Goal: Task Accomplishment & Management: Manage account settings

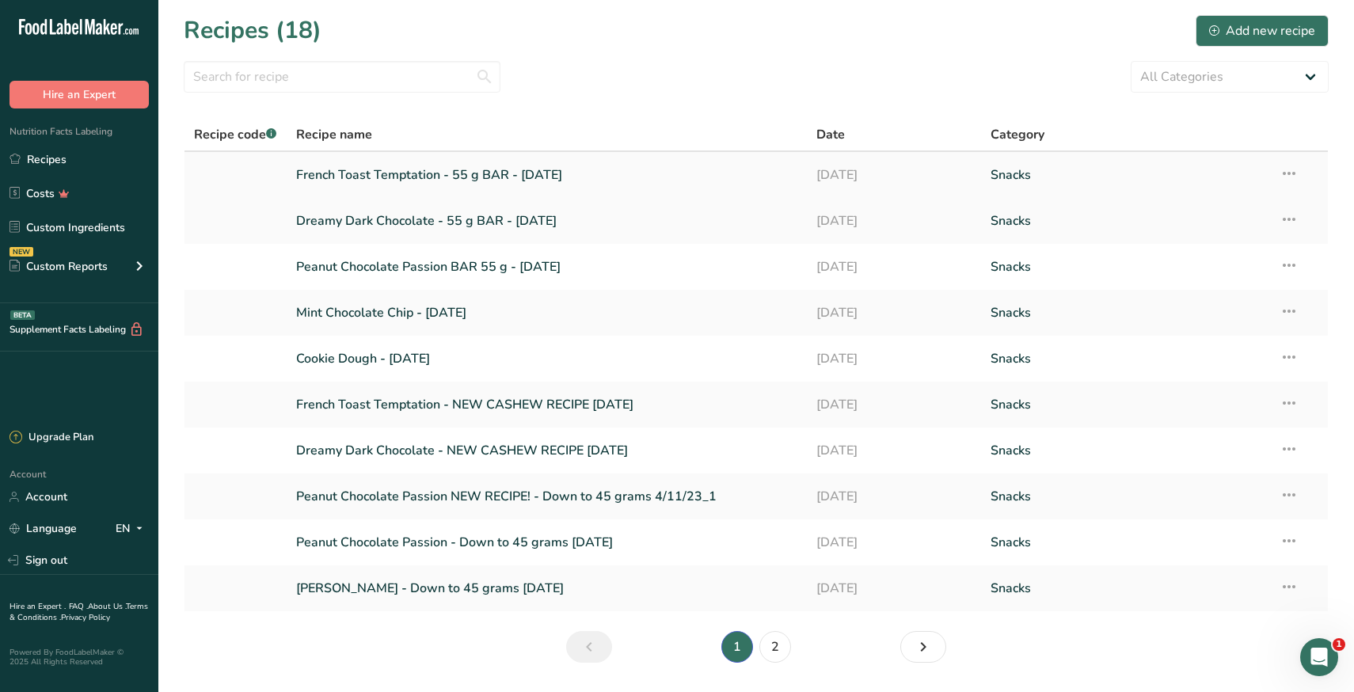
click at [1290, 173] on icon at bounding box center [1289, 173] width 19 height 29
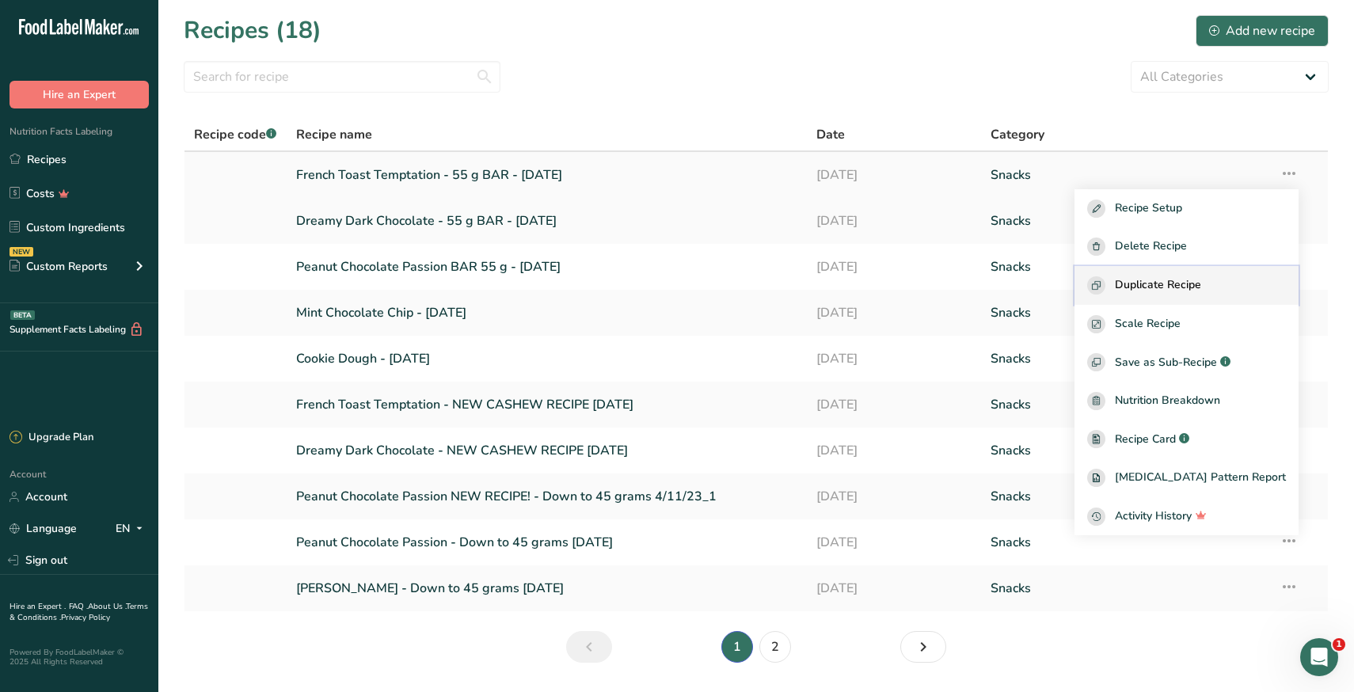
click at [1202, 296] on button "Duplicate Recipe" at bounding box center [1187, 285] width 224 height 39
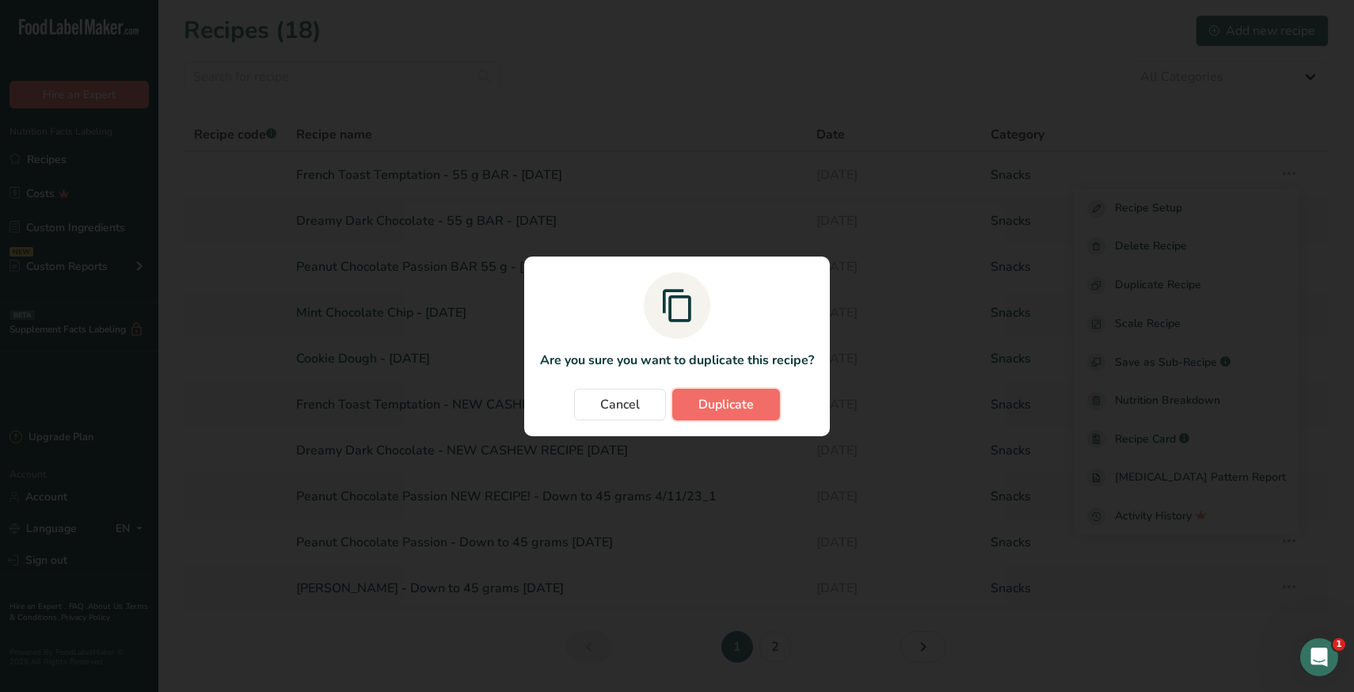
click at [691, 408] on button "Duplicate" at bounding box center [726, 405] width 108 height 32
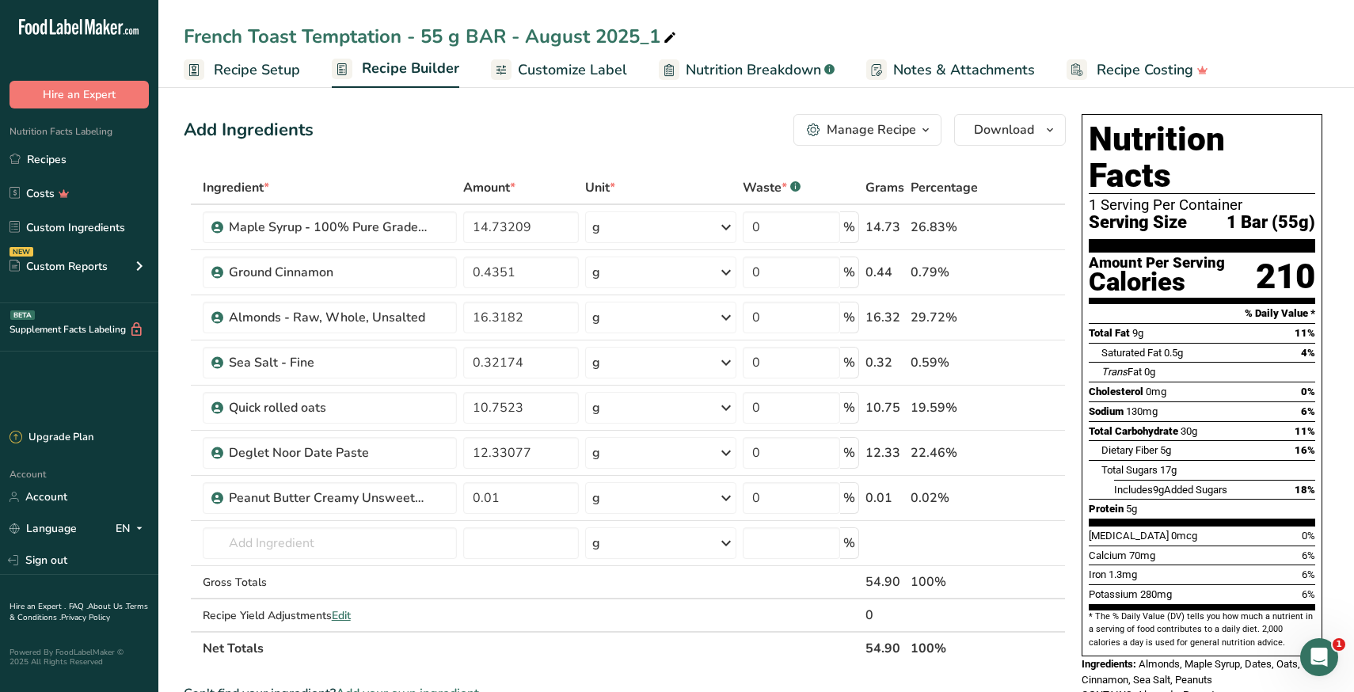
click at [586, 29] on div "French Toast Temptation - 55 g BAR - August 2025_1" at bounding box center [432, 36] width 496 height 29
type input "French Toast Temptation - 55 g BAR - [DATE] GENERIC INGREDIENTS"
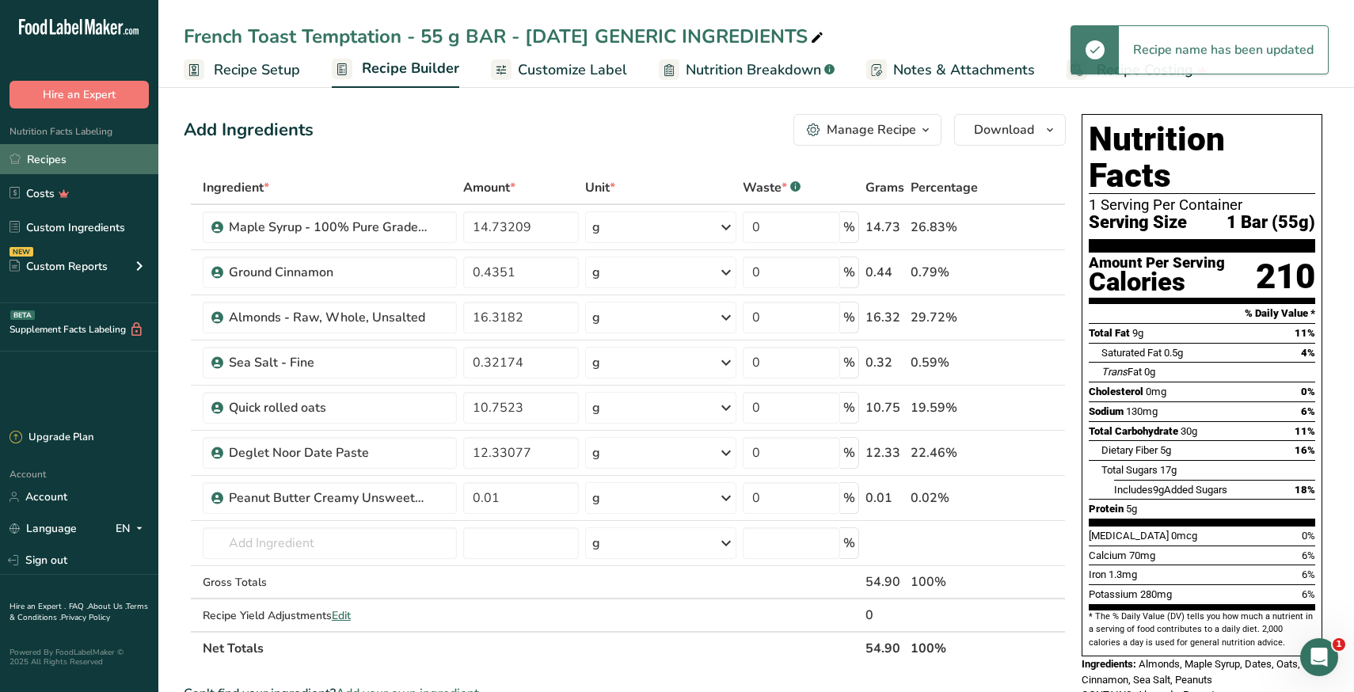
click at [73, 163] on link "Recipes" at bounding box center [79, 159] width 158 height 30
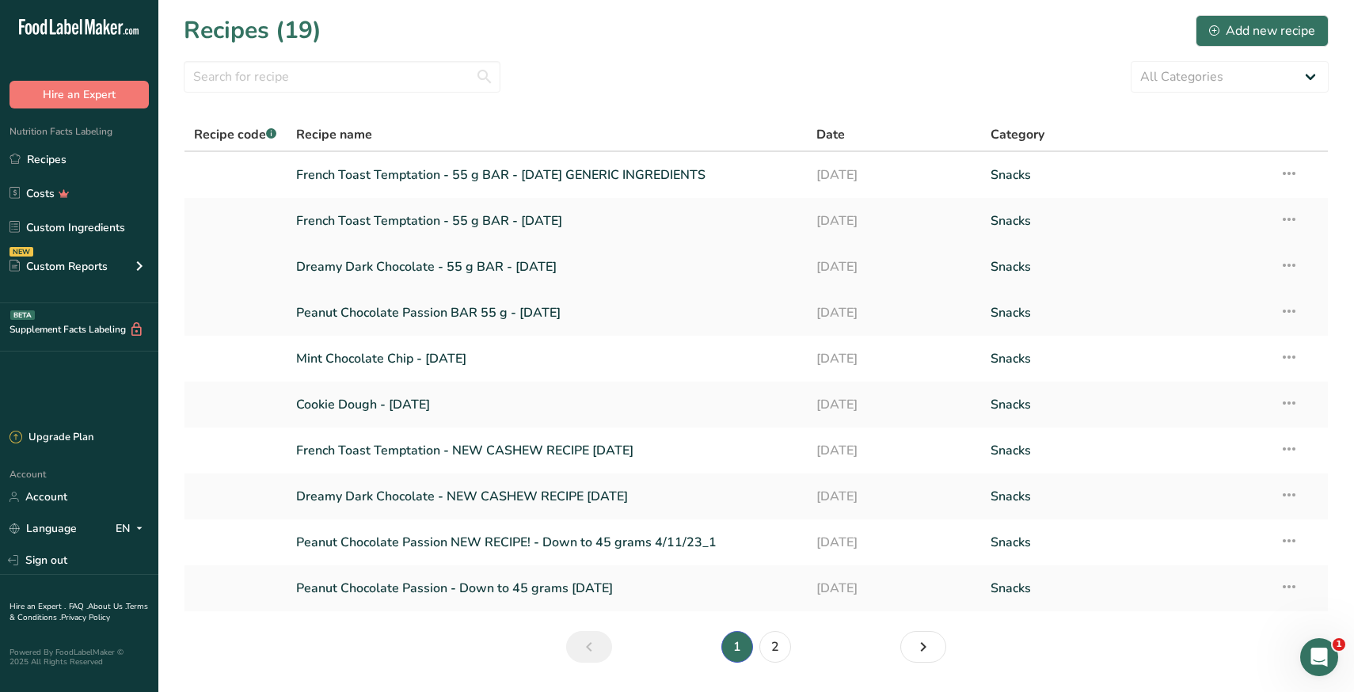
click at [393, 270] on link "Dreamy Dark Chocolate - 55 g BAR - [DATE]" at bounding box center [547, 266] width 502 height 33
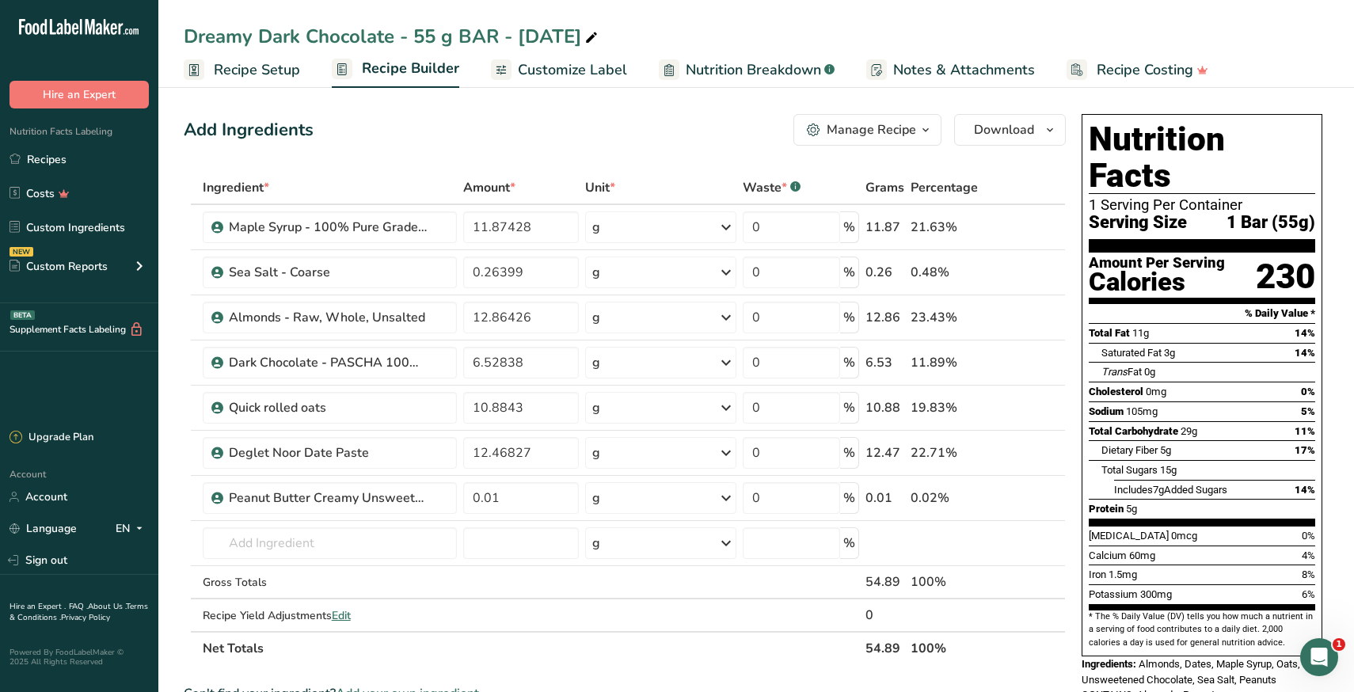
click at [898, 128] on div "Manage Recipe" at bounding box center [871, 129] width 89 height 19
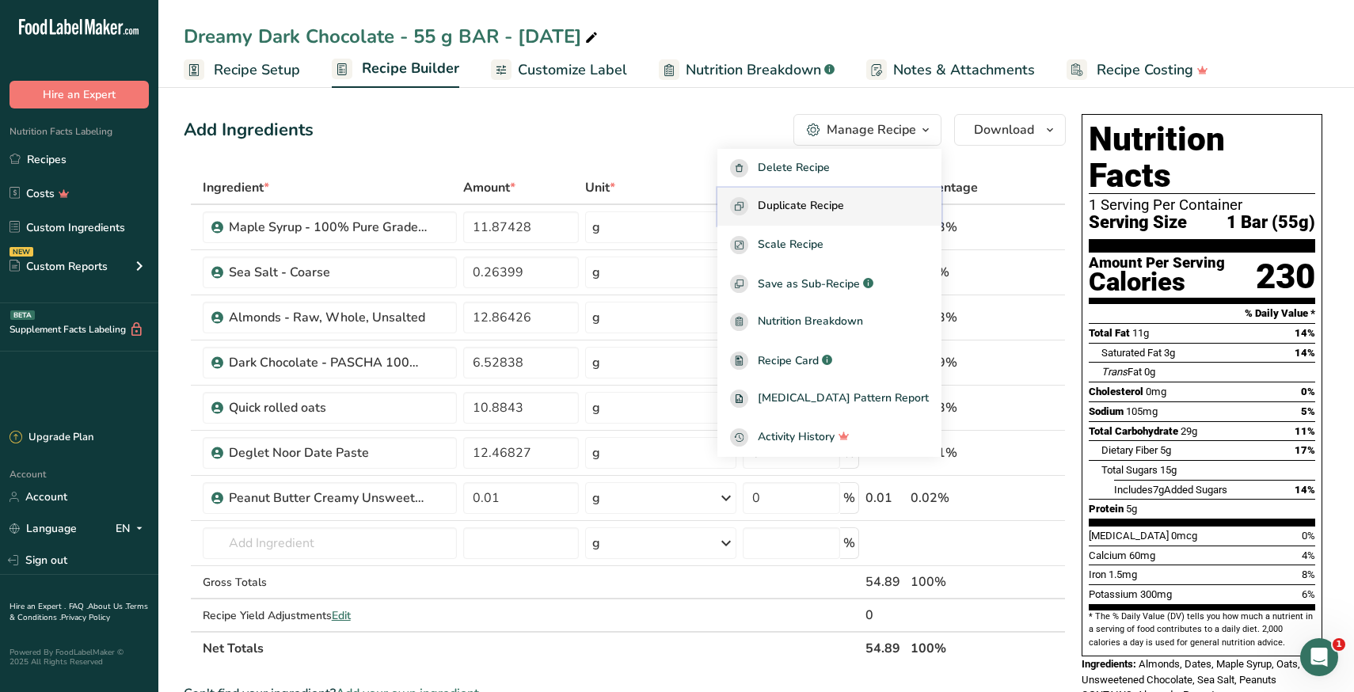
click at [844, 206] on span "Duplicate Recipe" at bounding box center [801, 206] width 86 height 18
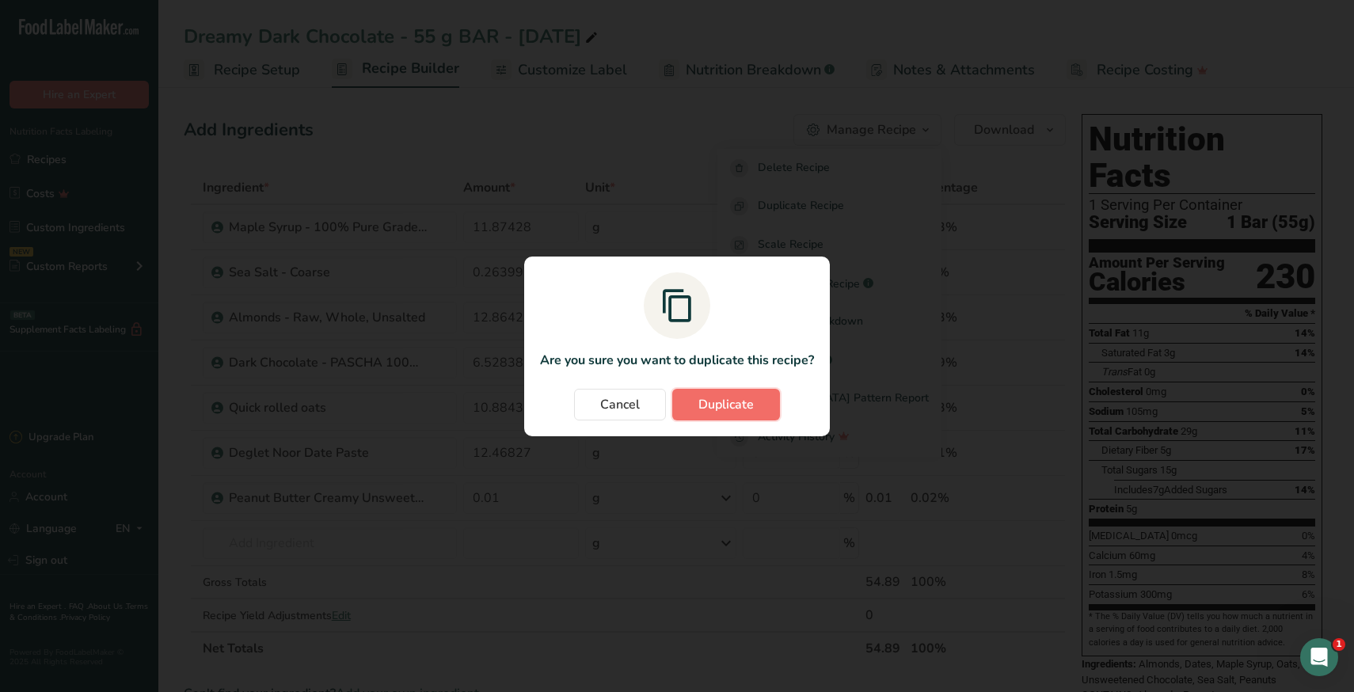
click at [724, 404] on span "Duplicate" at bounding box center [725, 404] width 55 height 19
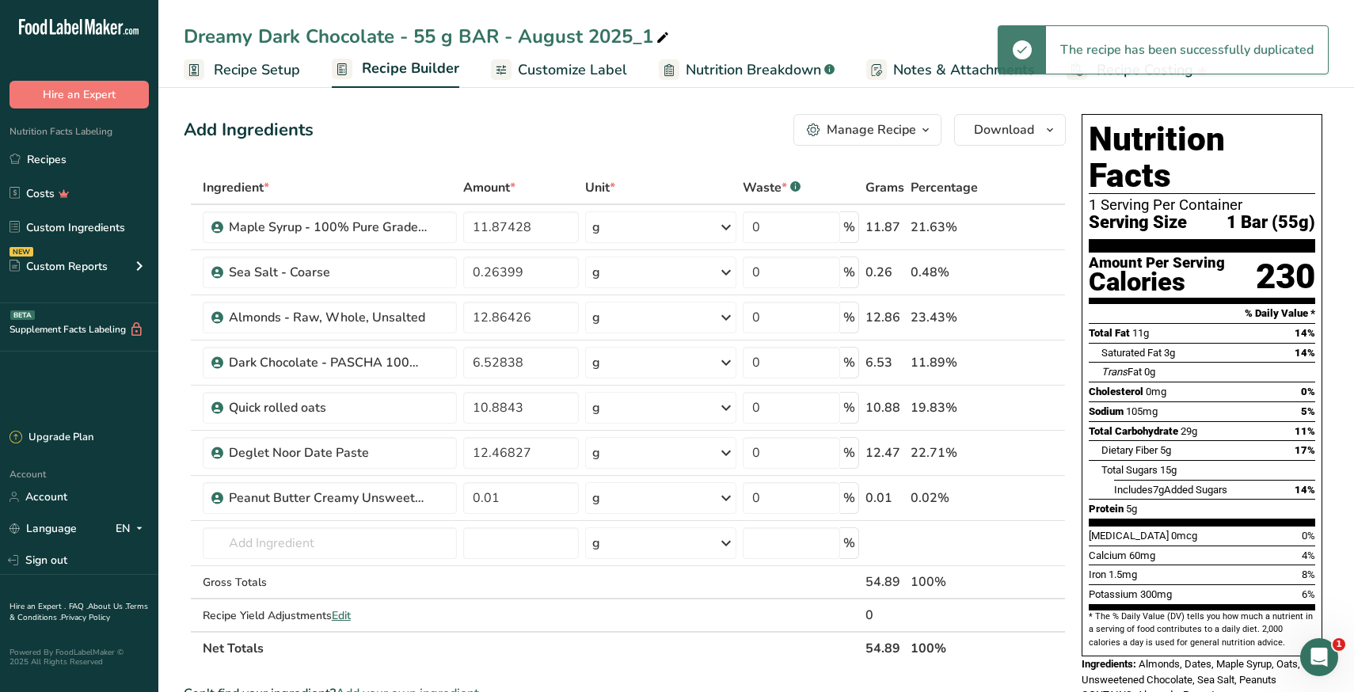
click at [625, 35] on div "Dreamy Dark Chocolate - 55 g BAR - August 2025_1" at bounding box center [428, 36] width 489 height 29
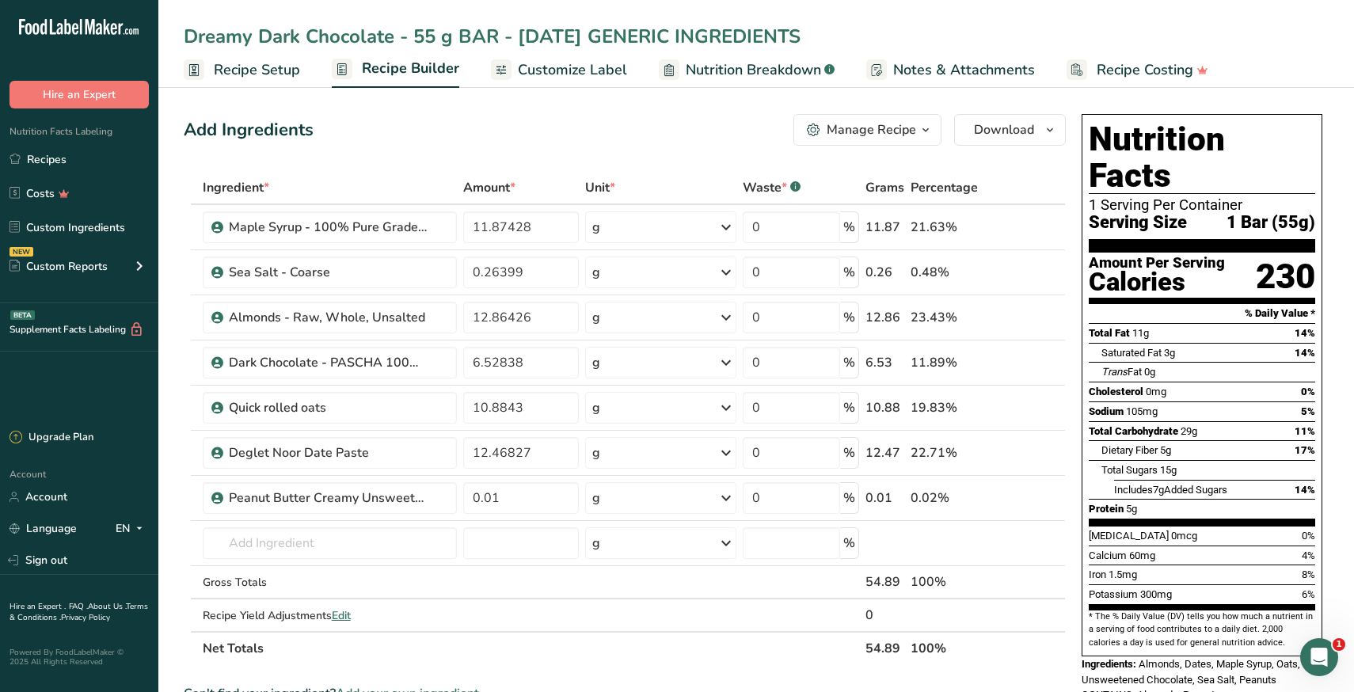
type input "Dreamy Dark Chocolate - 55 g BAR - [DATE] GENERIC INGREDIENTS"
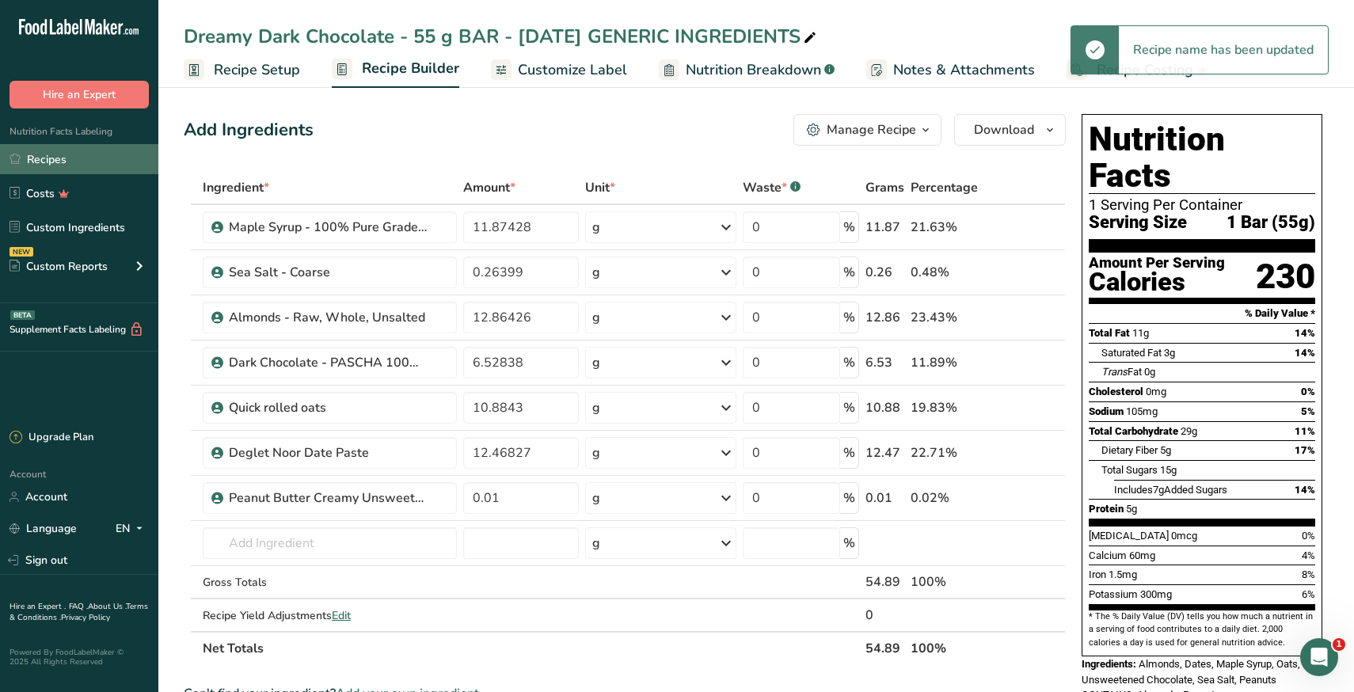
click at [51, 160] on link "Recipes" at bounding box center [79, 159] width 158 height 30
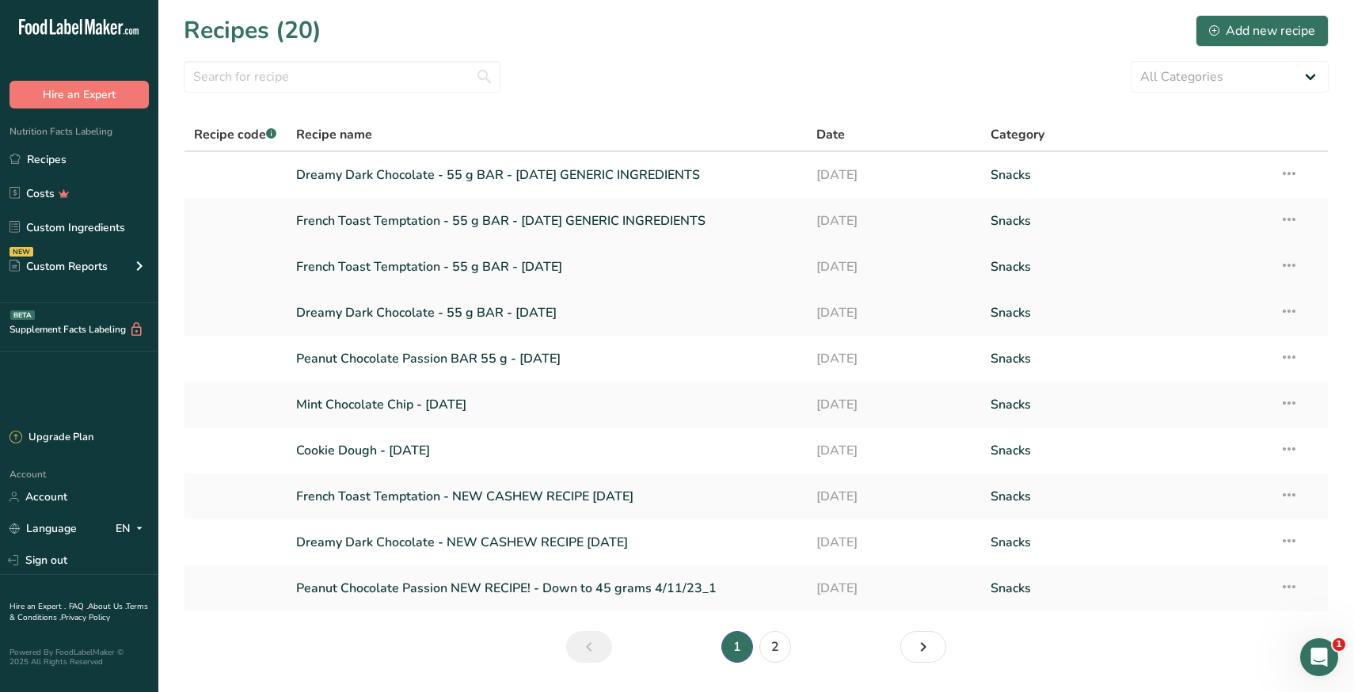
click at [394, 267] on link "French Toast Temptation - 55 g BAR - [DATE]" at bounding box center [547, 266] width 502 height 33
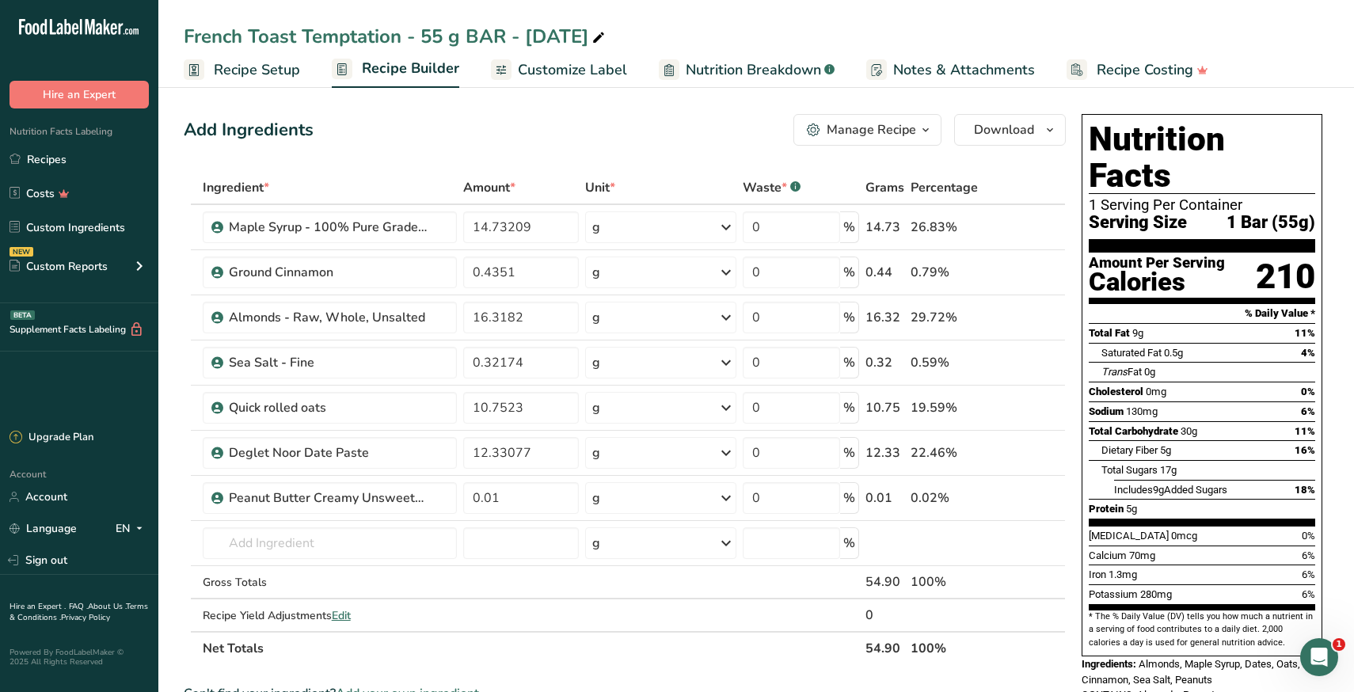
click at [900, 127] on div "Manage Recipe" at bounding box center [871, 129] width 89 height 19
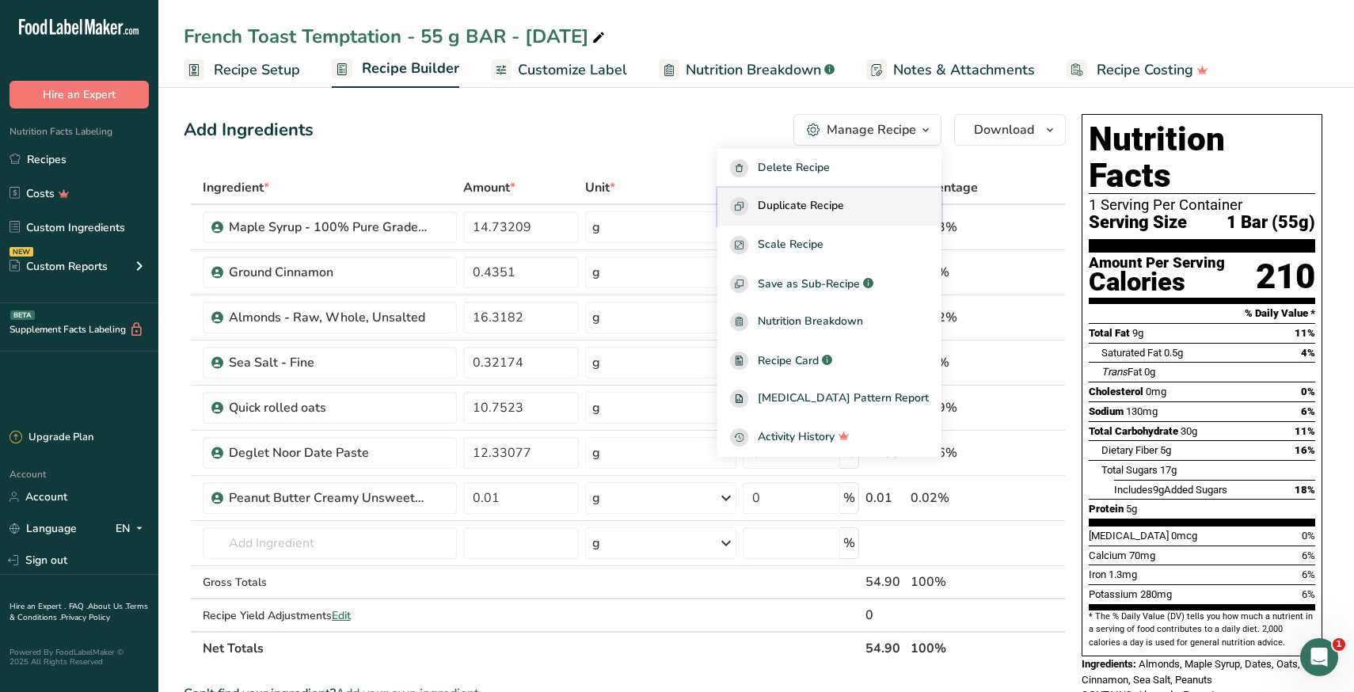
click at [844, 211] on span "Duplicate Recipe" at bounding box center [801, 206] width 86 height 18
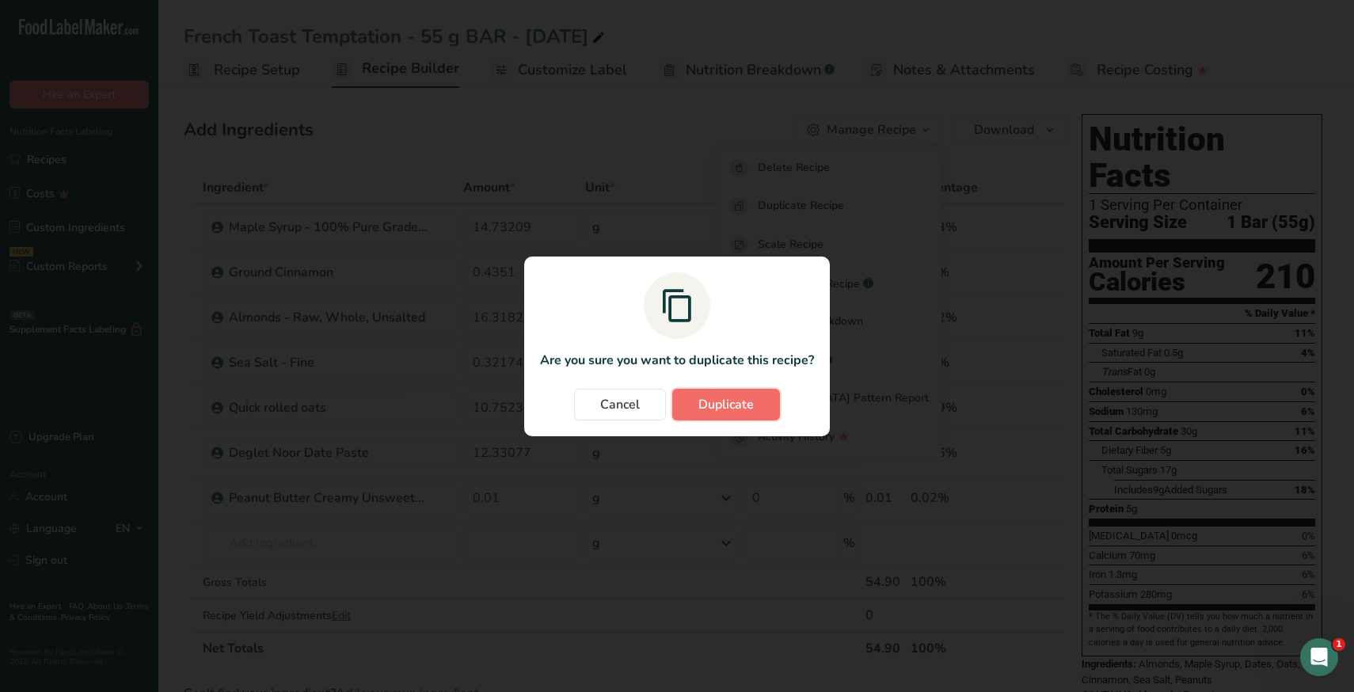
click at [724, 402] on span "Duplicate" at bounding box center [725, 404] width 55 height 19
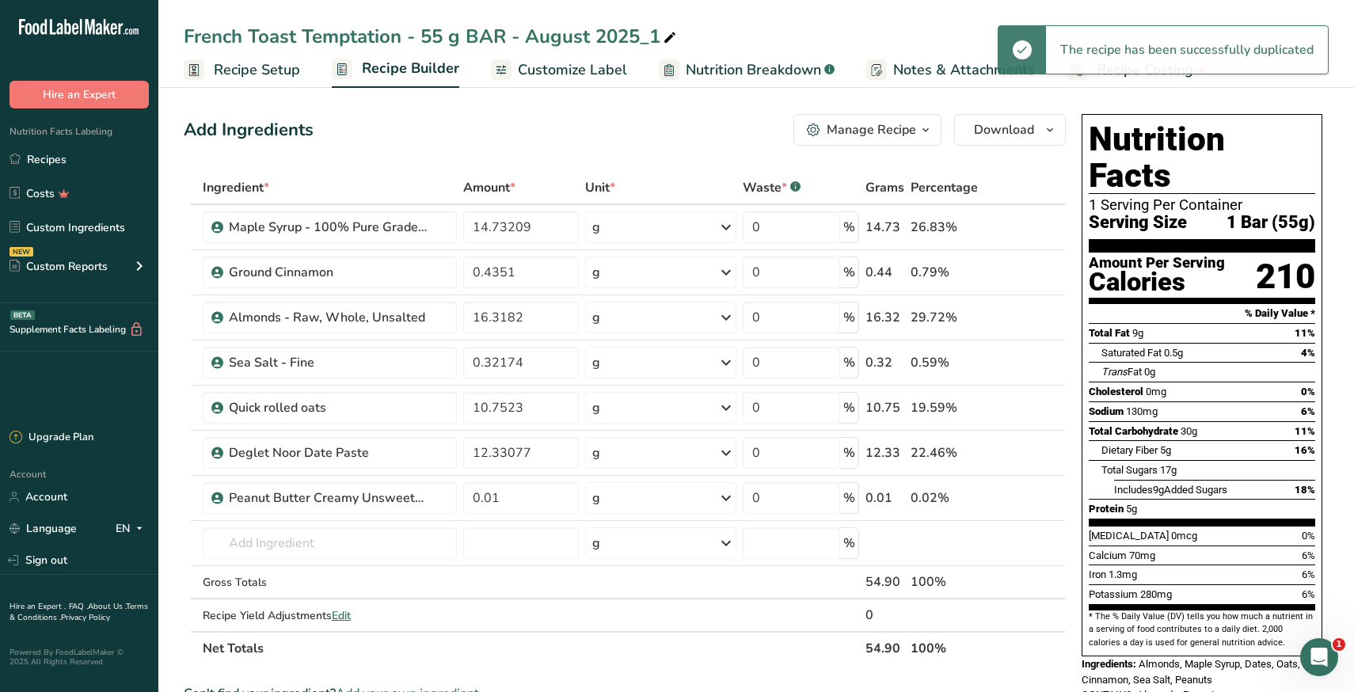
click at [641, 36] on div "French Toast Temptation - 55 g BAR - August 2025_1" at bounding box center [432, 36] width 496 height 29
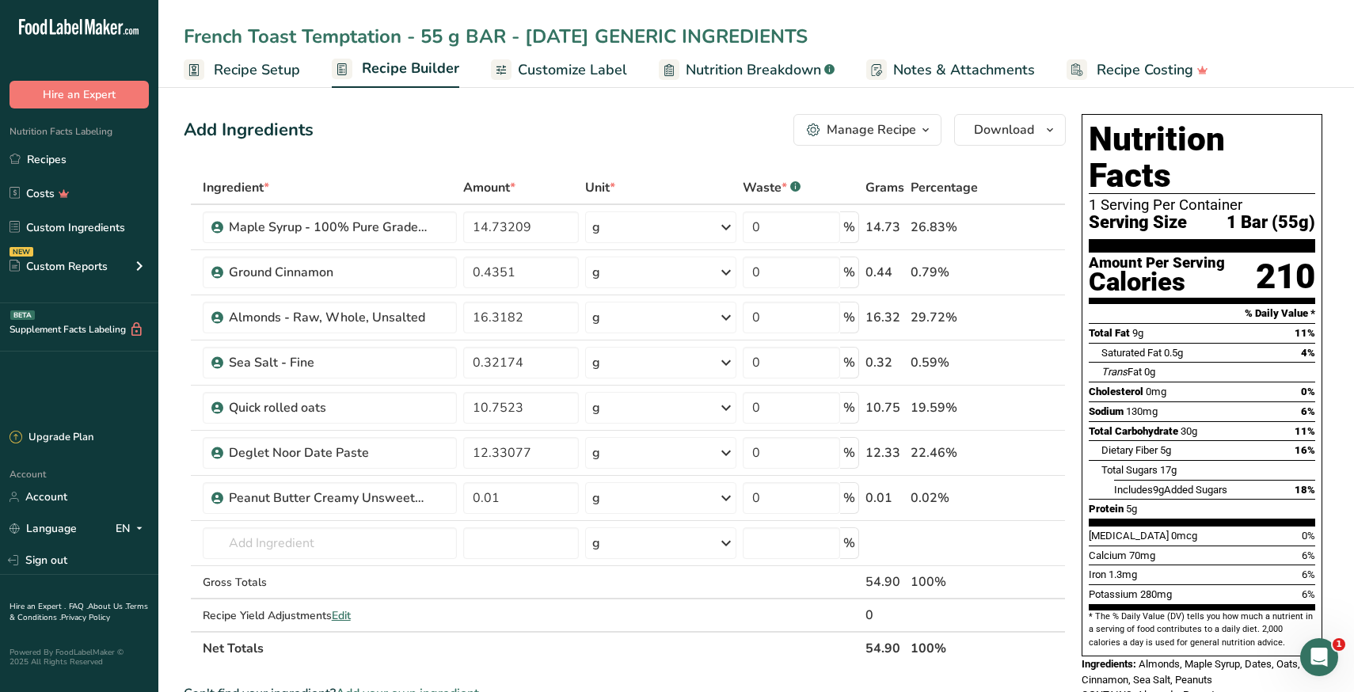
type input "French Toast Temptation - 55 g BAR - [DATE] GENERIC INGREDIENTS"
click at [67, 158] on link "Recipes" at bounding box center [79, 159] width 158 height 30
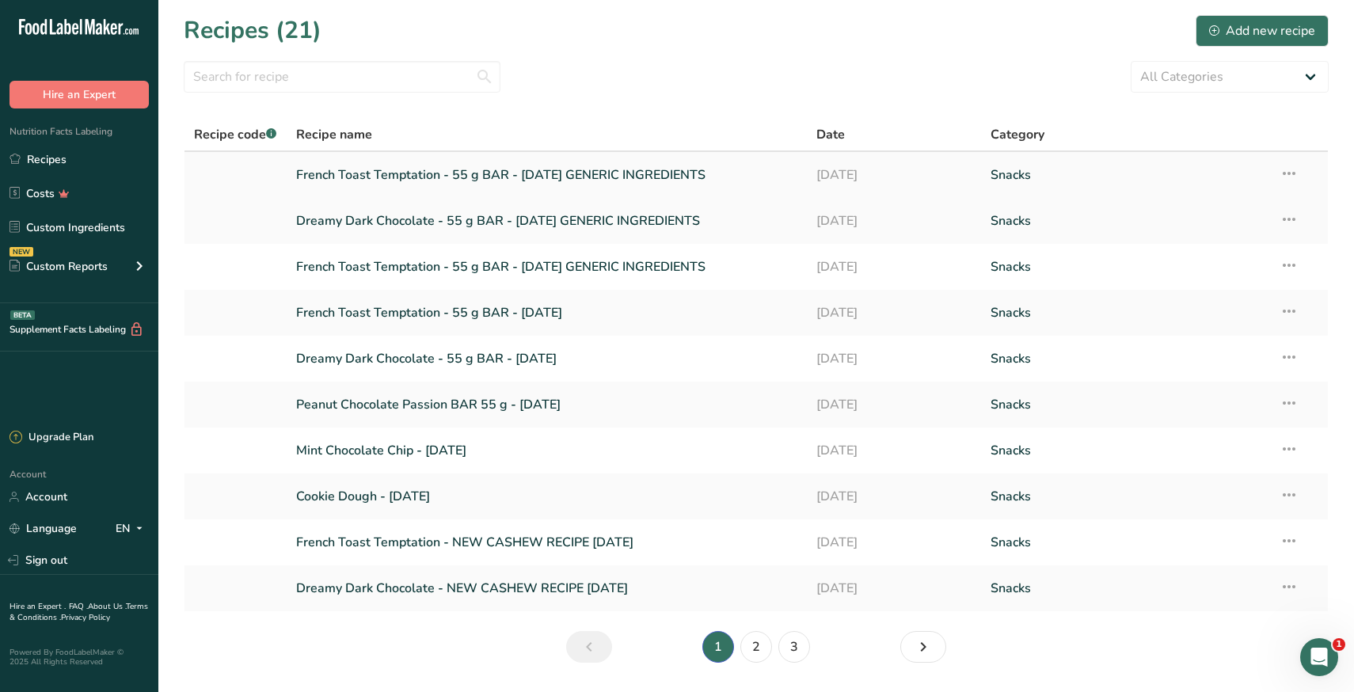
click at [487, 182] on link "French Toast Temptation - 55 g BAR - [DATE] GENERIC INGREDIENTS" at bounding box center [547, 174] width 502 height 33
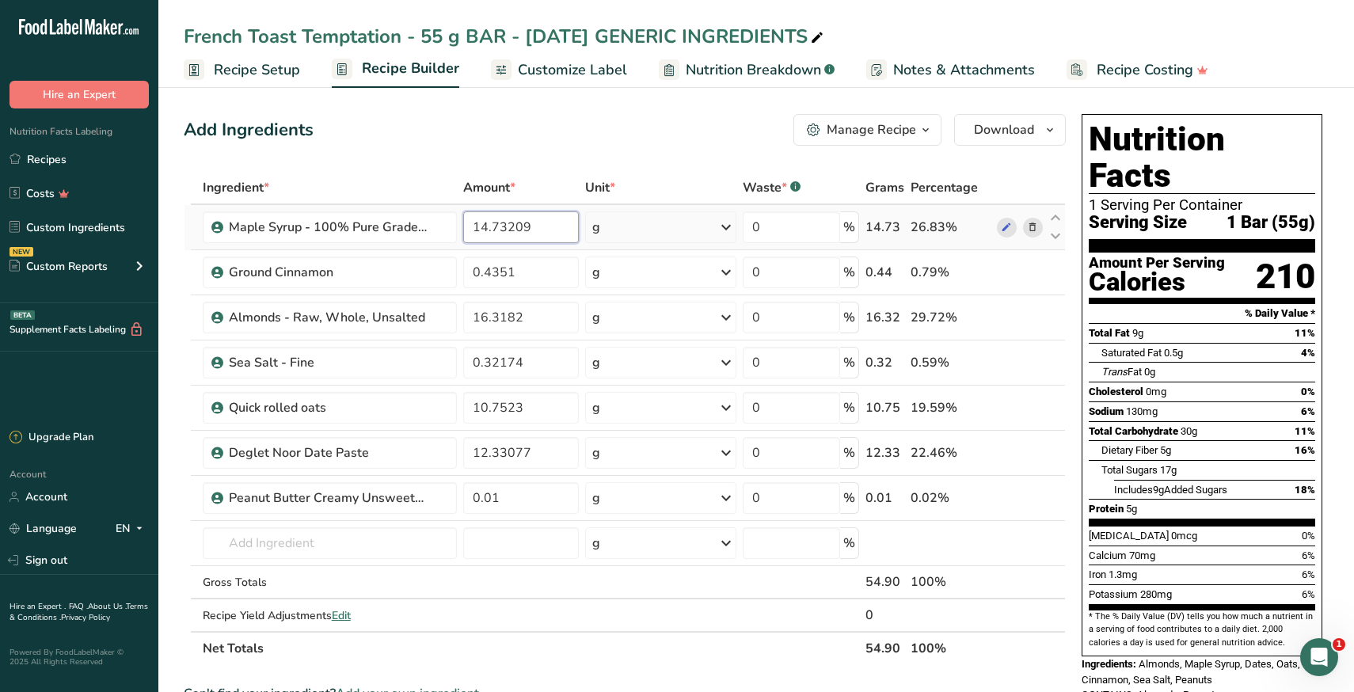
click at [498, 223] on input "14.73209" at bounding box center [521, 227] width 116 height 32
click at [300, 545] on div "Ingredient * Amount * Unit * Waste * .a-a{fill:#347362;}.b-a{fill:#fff;} Grams …" at bounding box center [625, 418] width 882 height 494
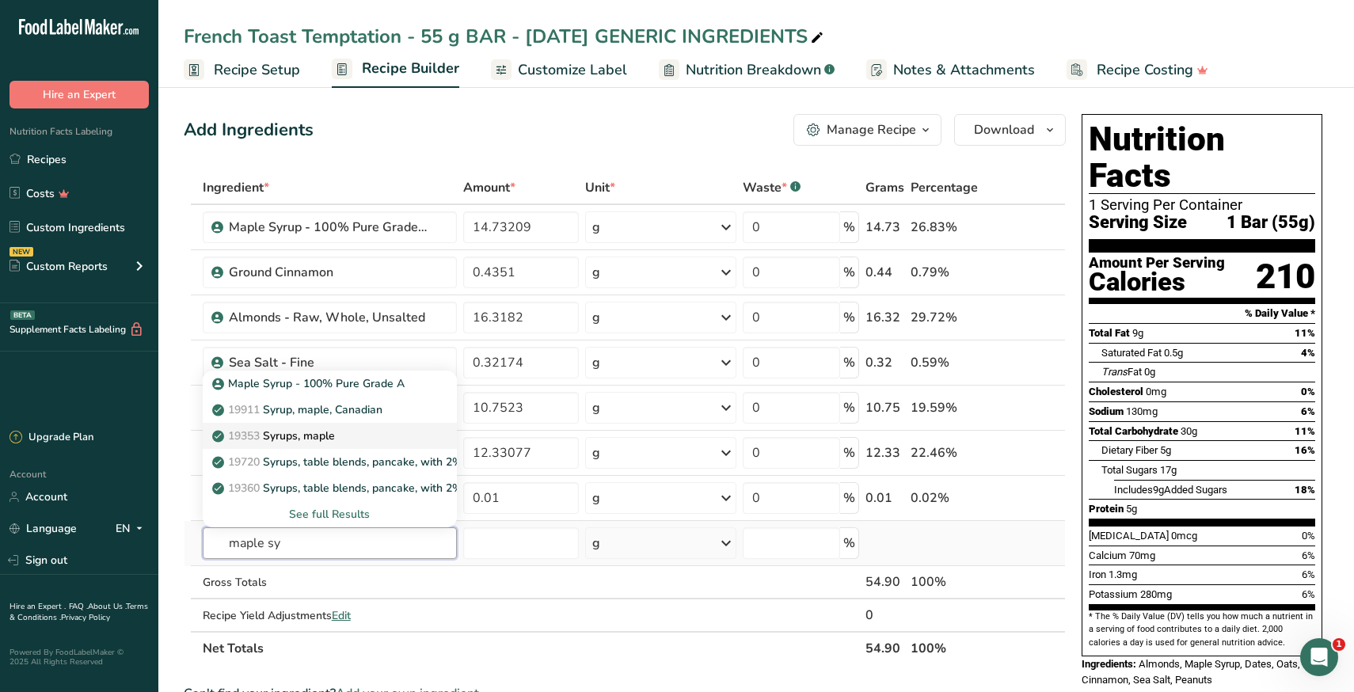
type input "maple sy"
click at [318, 441] on p "19353 Syrups, maple" at bounding box center [275, 436] width 120 height 17
type input "Syrups, maple"
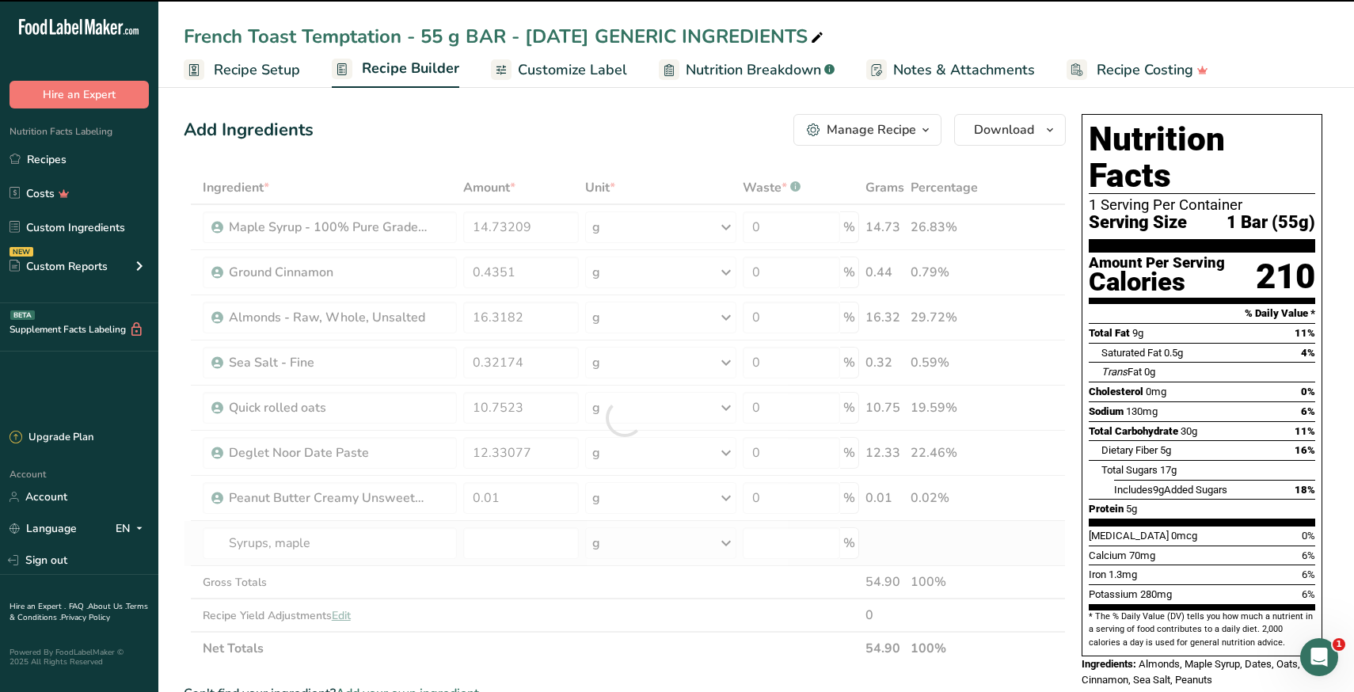
type input "0"
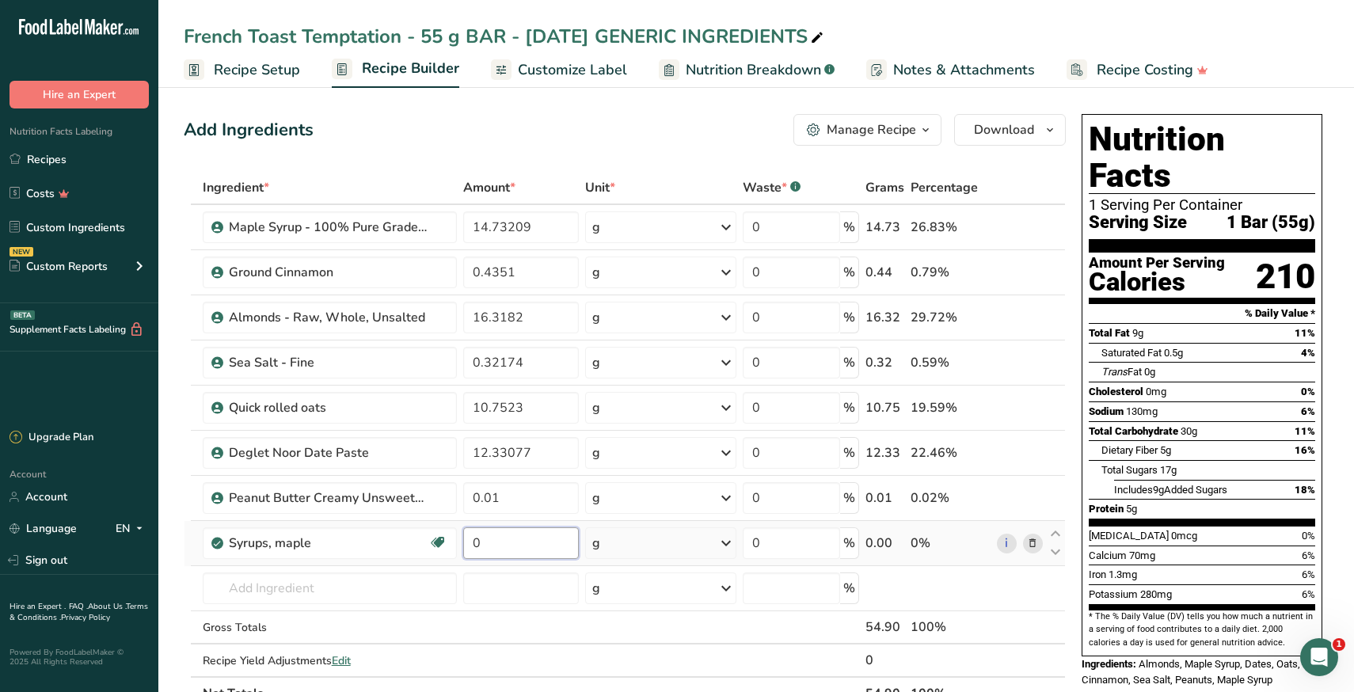
click at [497, 544] on input "0" at bounding box center [521, 543] width 116 height 32
paste input "14.73209"
type input "14.73209"
click at [1033, 656] on div "Ingredient * Amount * Unit * Waste * .a-a{fill:#347362;}.b-a{fill:#fff;} Grams …" at bounding box center [625, 440] width 882 height 539
click at [1032, 226] on icon at bounding box center [1032, 227] width 11 height 17
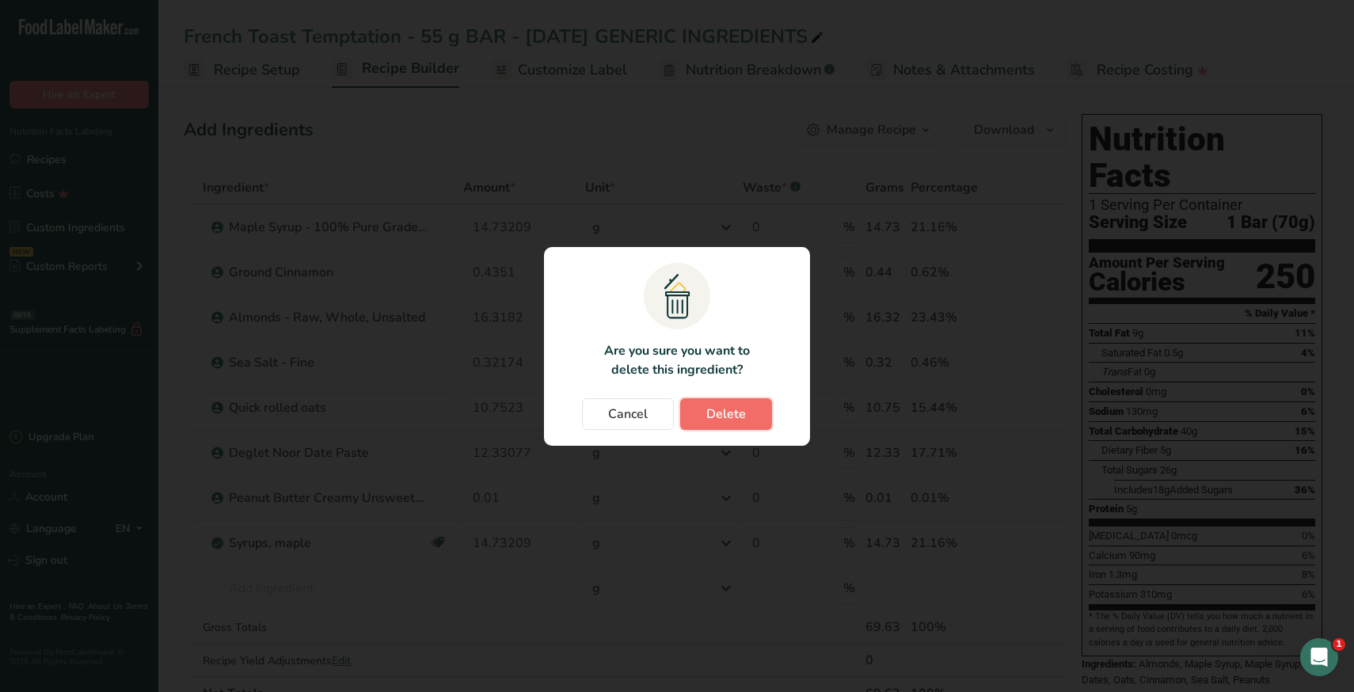
click at [733, 414] on span "Delete" at bounding box center [726, 414] width 40 height 19
type input "0.4351"
type input "16.3182"
type input "0.32174"
type input "10.7523"
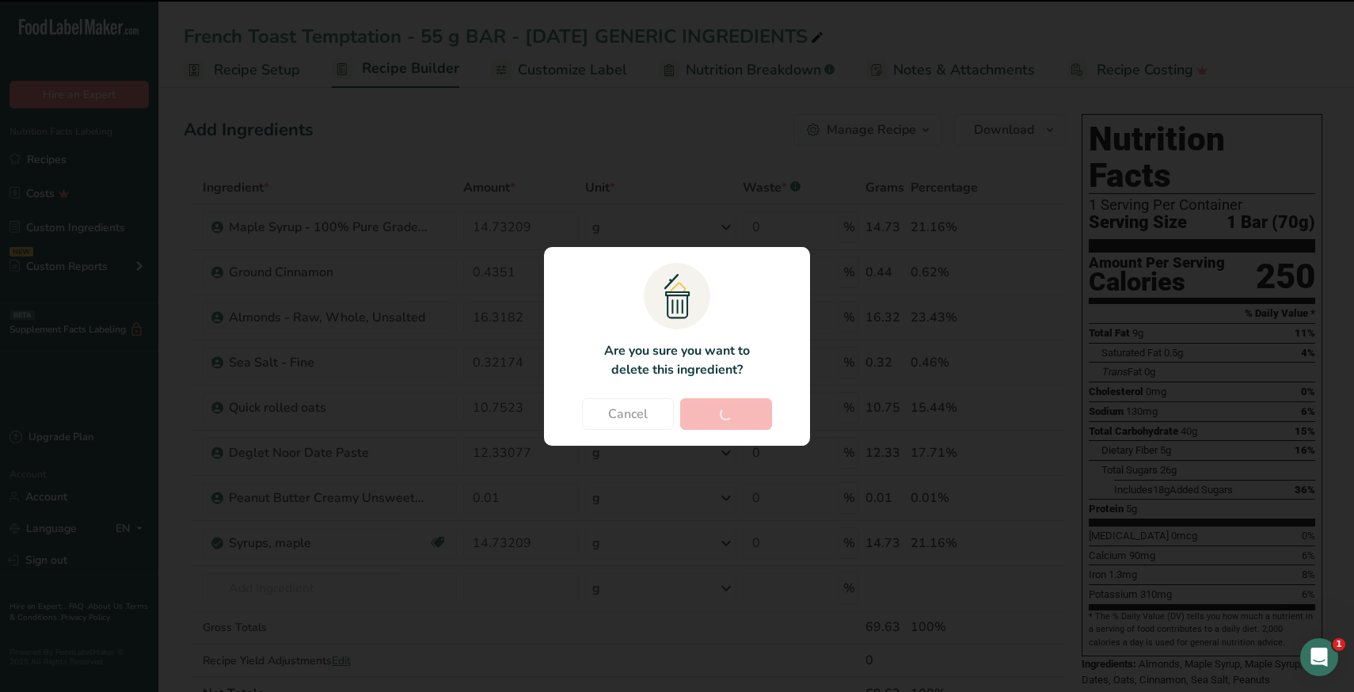
type input "12.33077"
type input "0.01"
type input "14.73209"
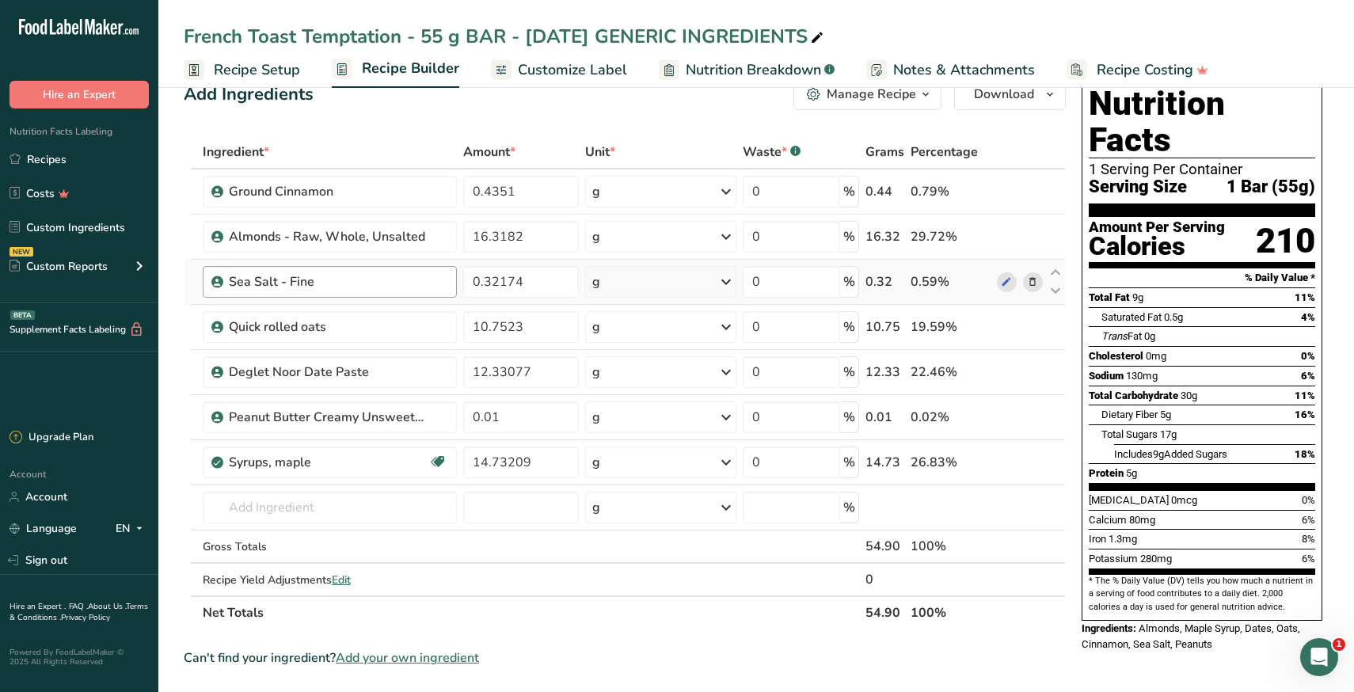
scroll to position [37, 0]
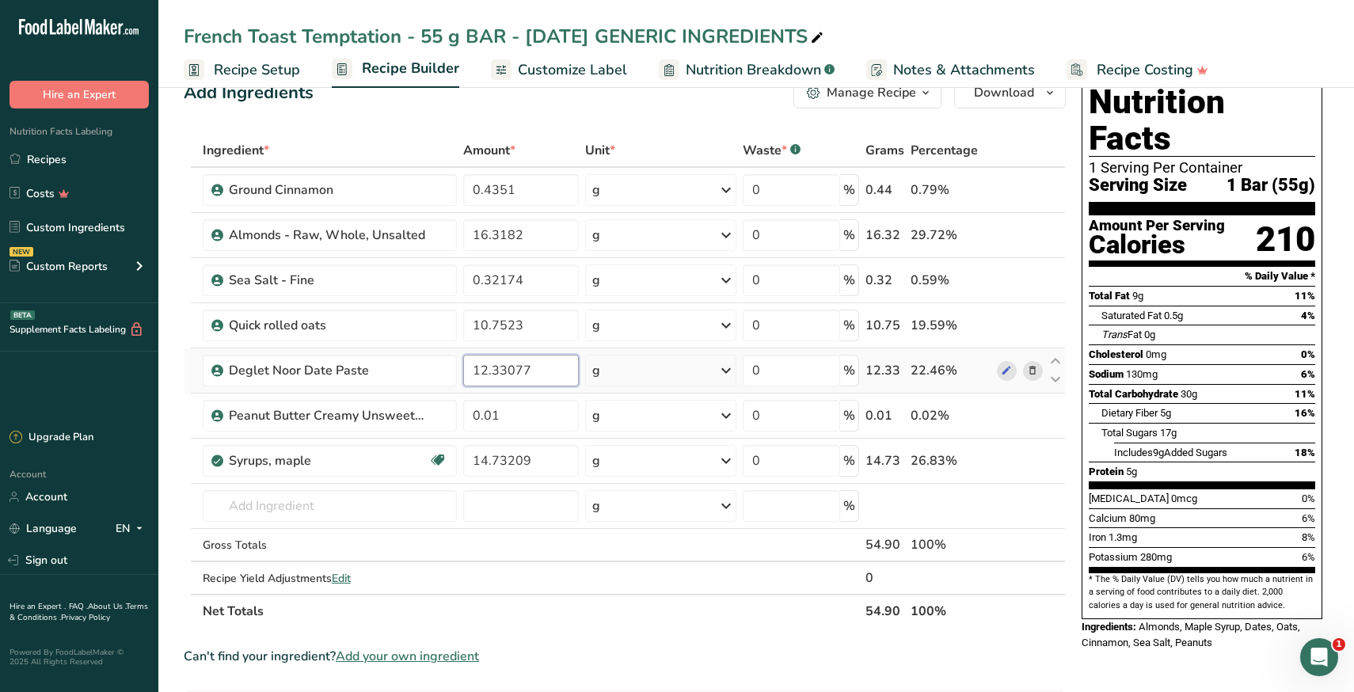
click at [518, 374] on input "12.33077" at bounding box center [521, 371] width 116 height 32
click at [355, 511] on div "Ingredient * Amount * Unit * Waste * .a-a{fill:#347362;}.b-a{fill:#fff;} Grams …" at bounding box center [625, 381] width 882 height 494
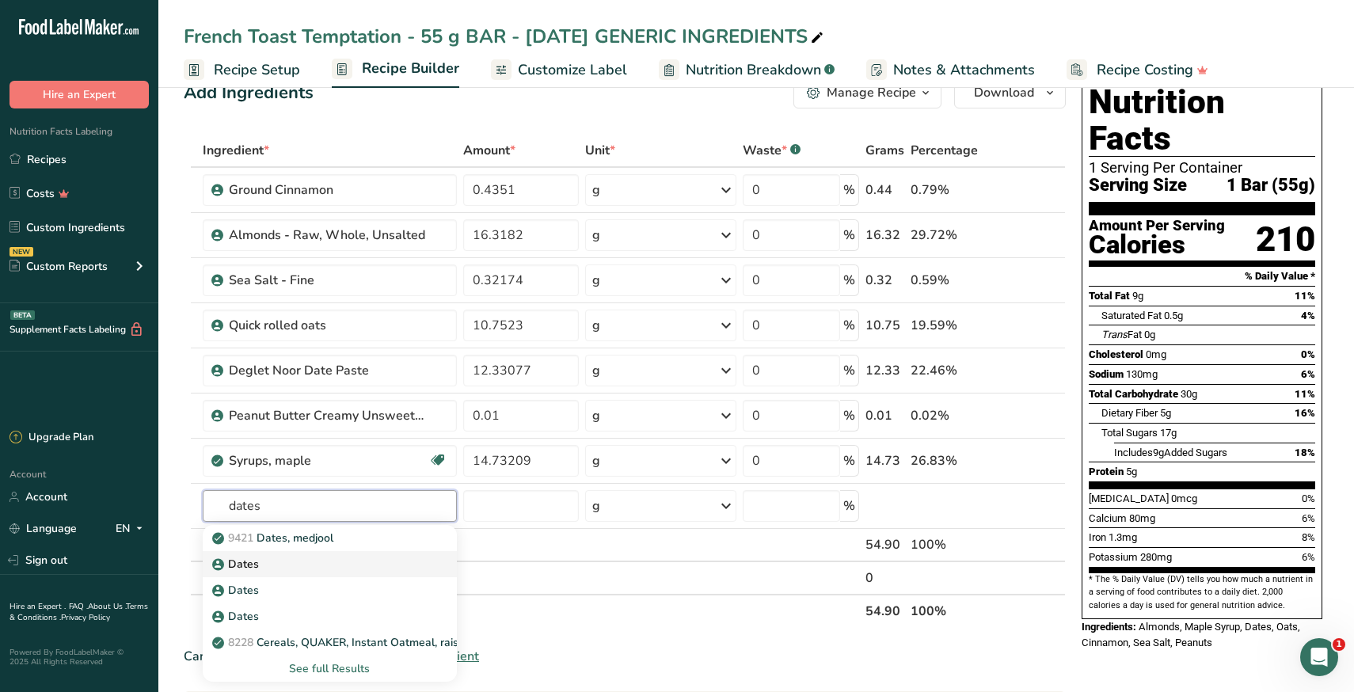
type input "dates"
click at [286, 565] on div "Dates" at bounding box center [317, 564] width 204 height 17
type input "Dates"
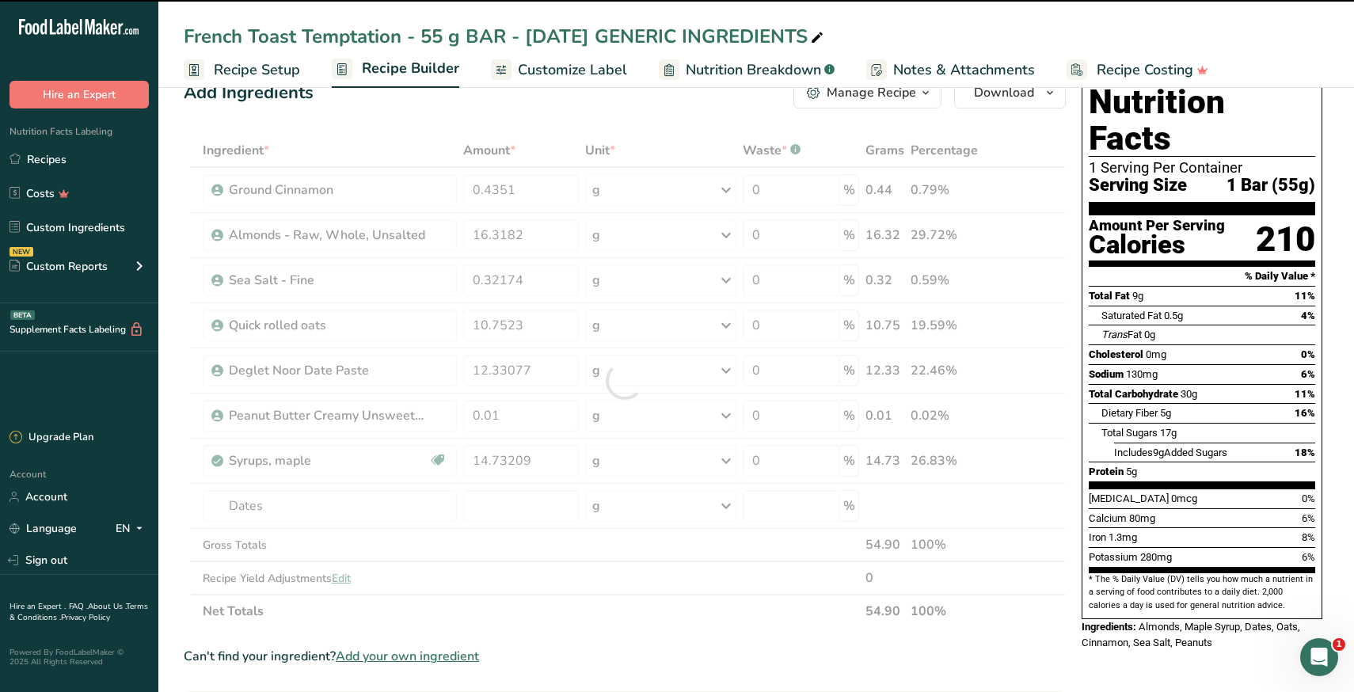
type input "0"
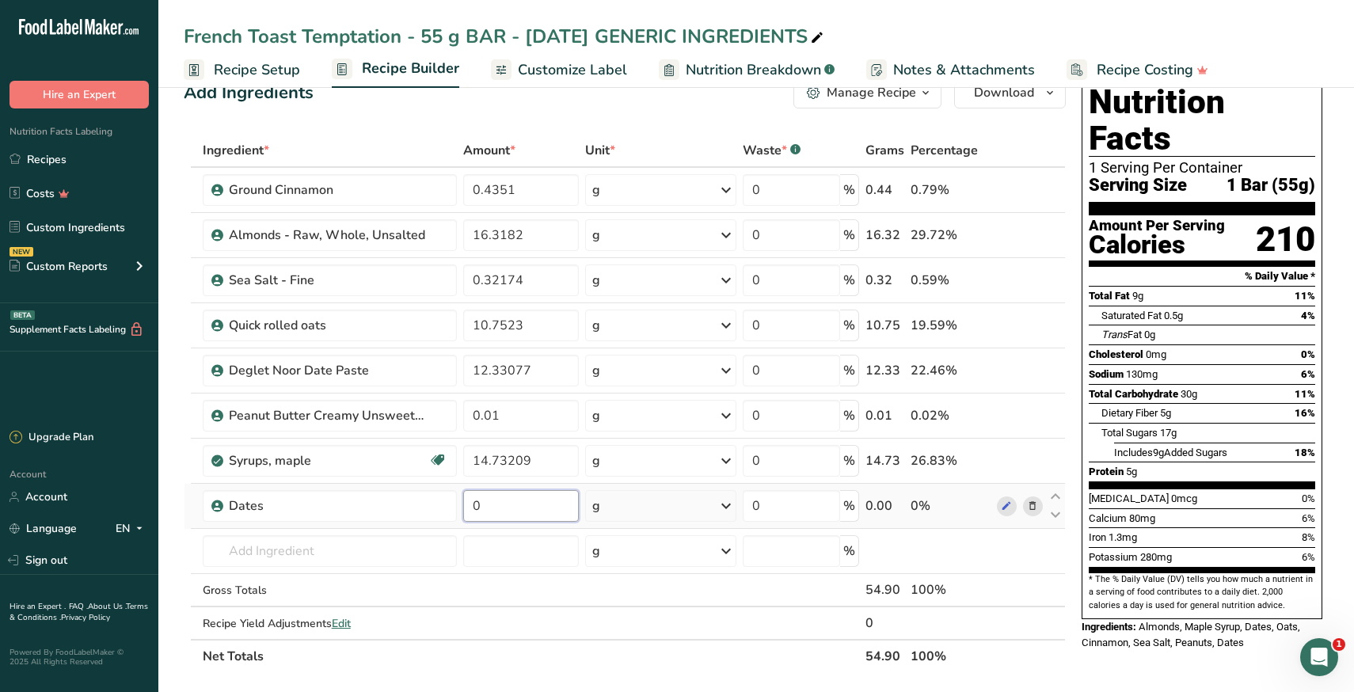
click at [515, 512] on input "0" at bounding box center [521, 506] width 116 height 32
paste input "12.33077"
type input "12.33077"
click at [171, 527] on section "Add Ingredients Manage Recipe Delete Recipe Duplicate Recipe Scale Recipe Save …" at bounding box center [756, 652] width 1196 height 1214
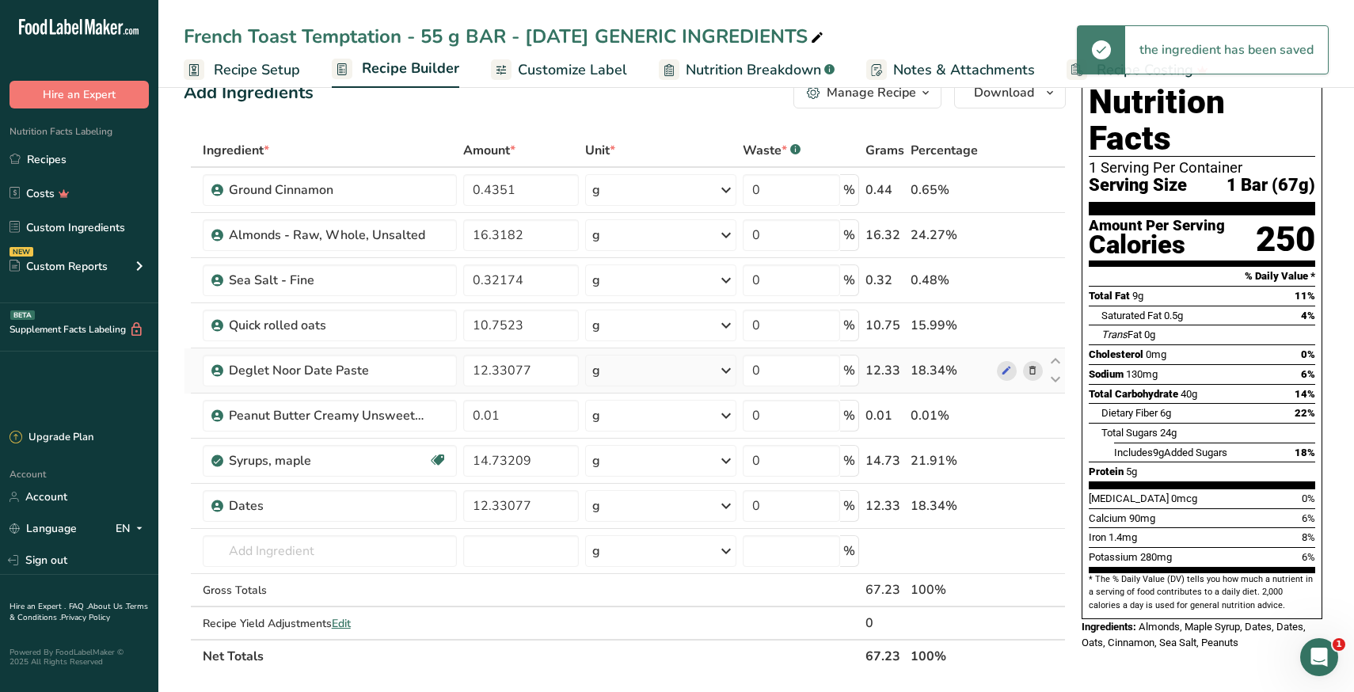
click at [1035, 367] on icon at bounding box center [1032, 371] width 11 height 17
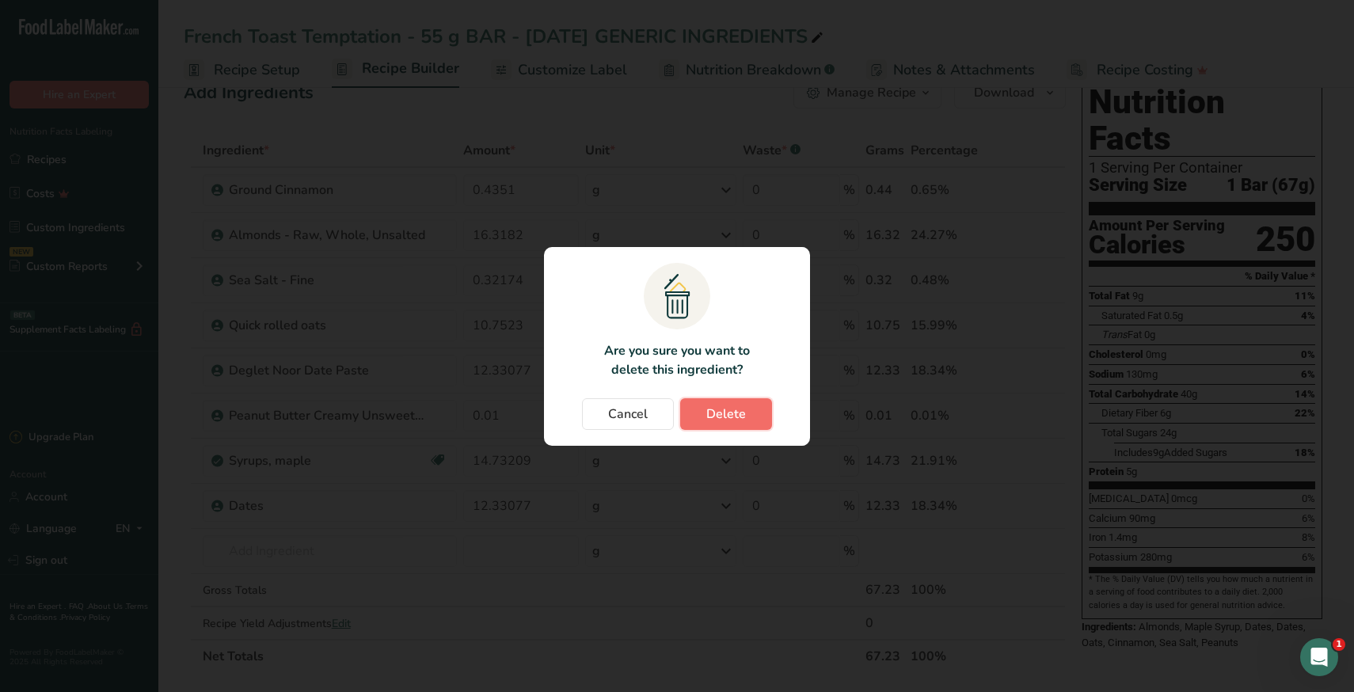
click at [748, 414] on button "Delete" at bounding box center [726, 414] width 92 height 32
type input "0.01"
type input "14.73209"
type input "12.33077"
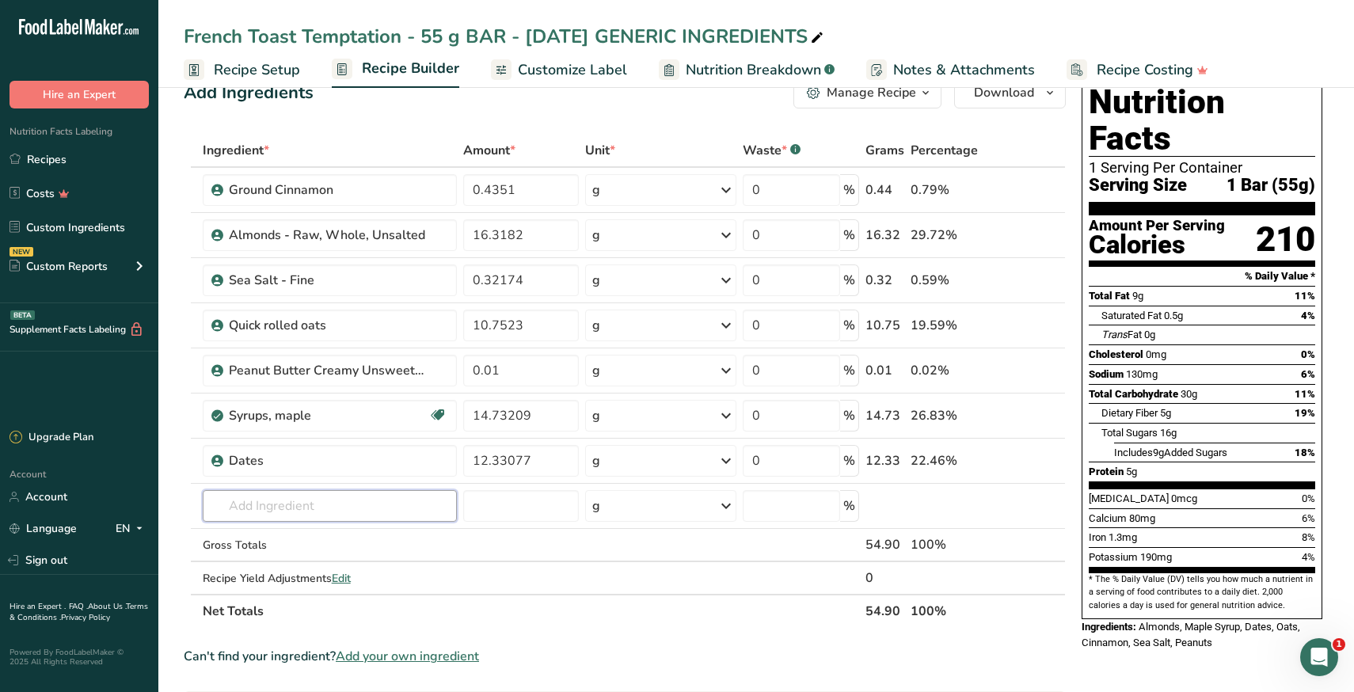
click at [344, 512] on input "text" at bounding box center [330, 506] width 254 height 32
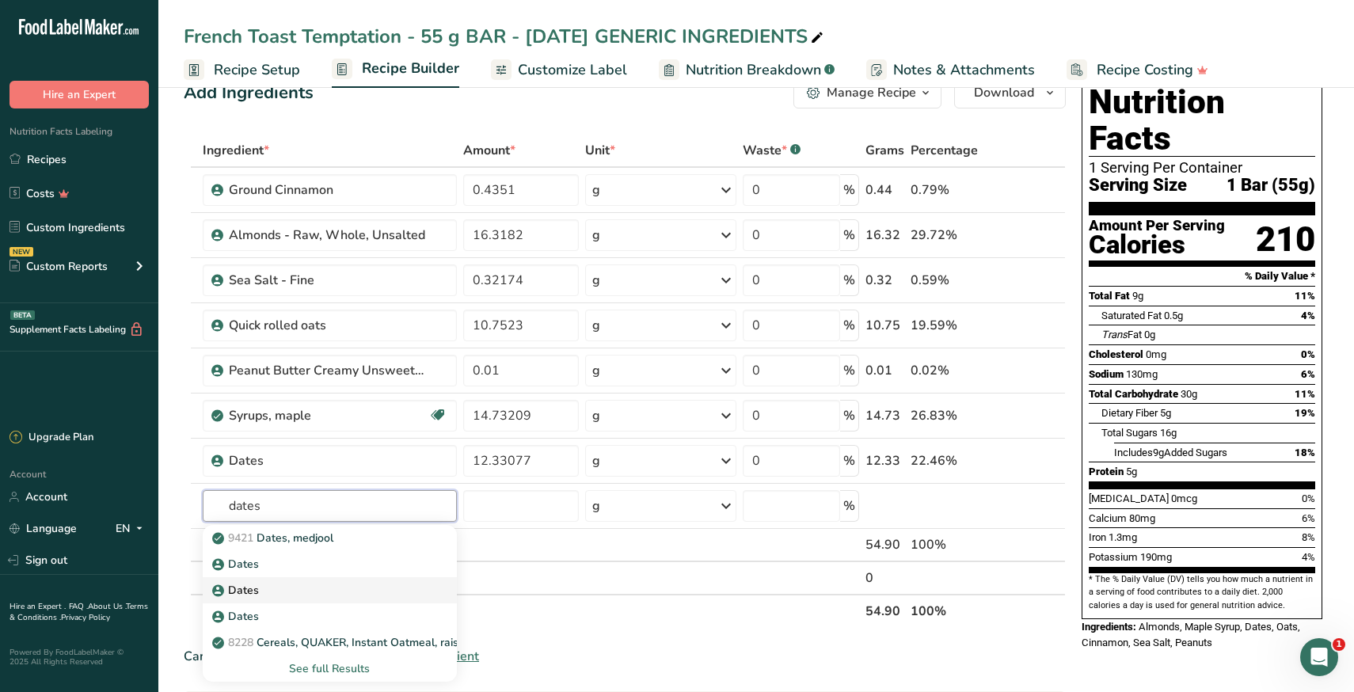
type input "dates"
click at [310, 597] on div "Dates" at bounding box center [317, 590] width 204 height 17
type input "Dates"
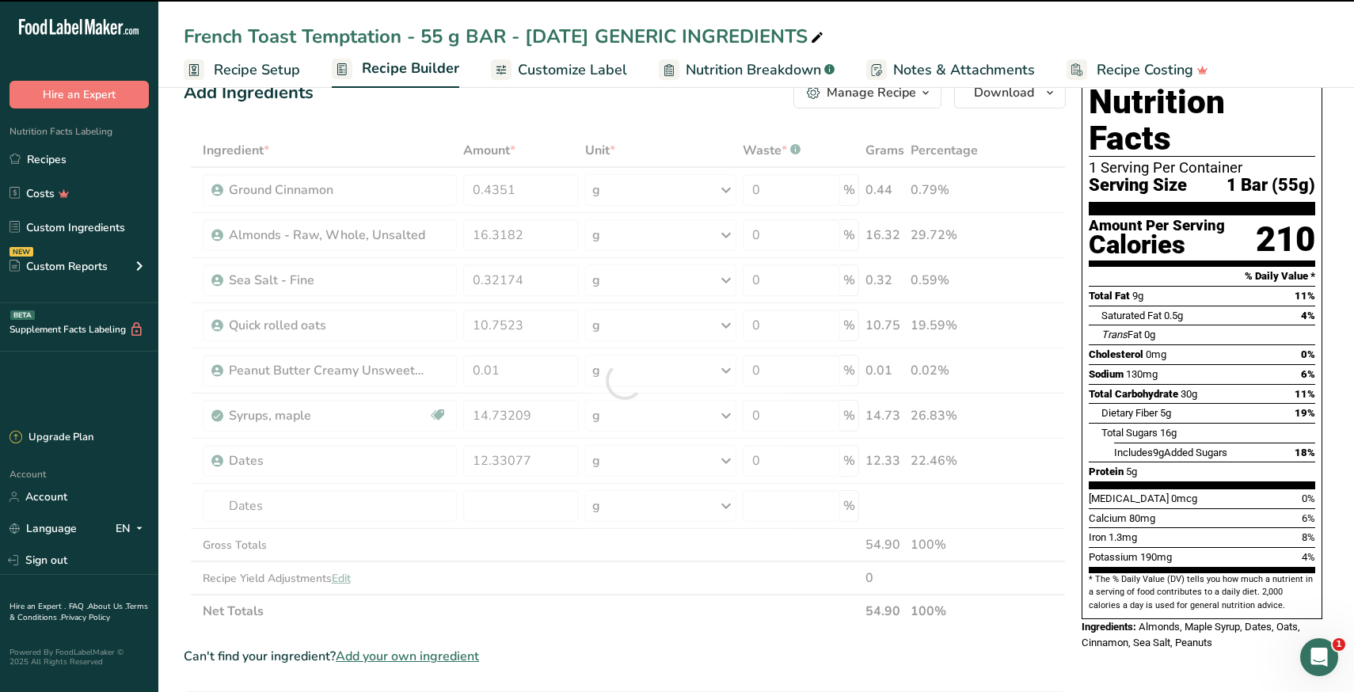
type input "0"
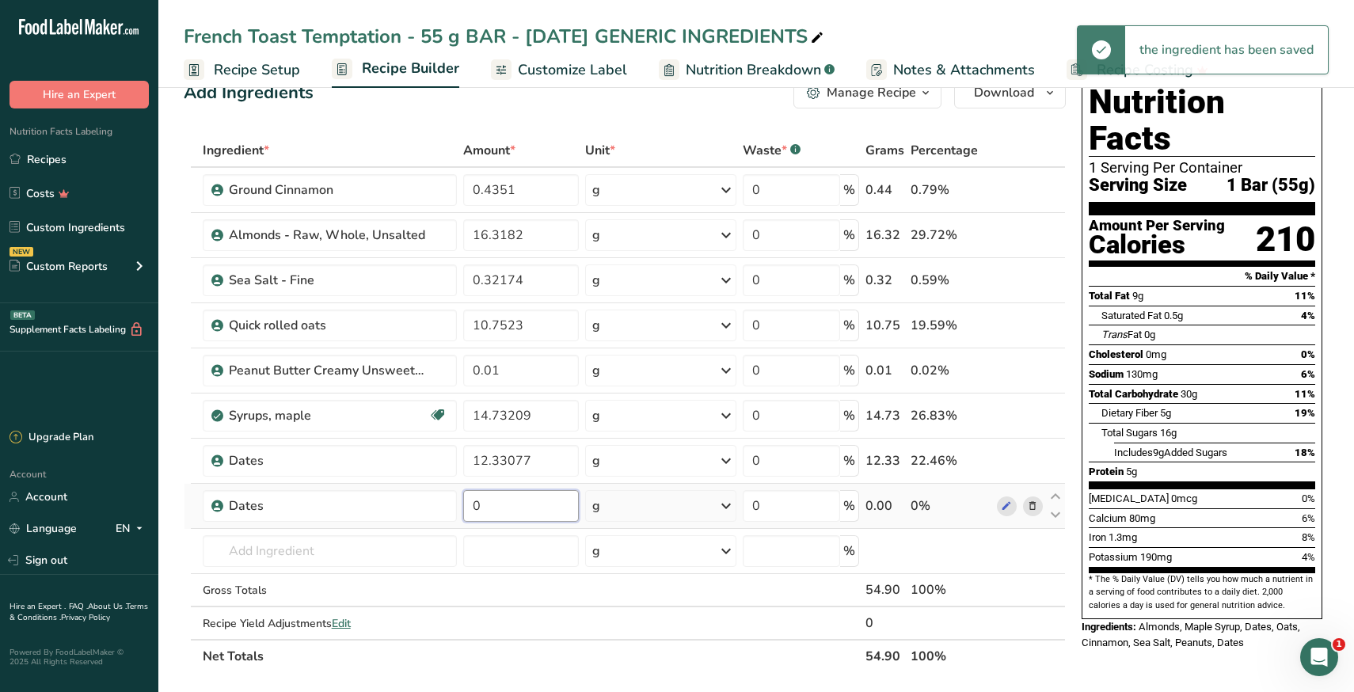
click at [502, 507] on input "0" at bounding box center [521, 506] width 116 height 32
paste input "12.33077"
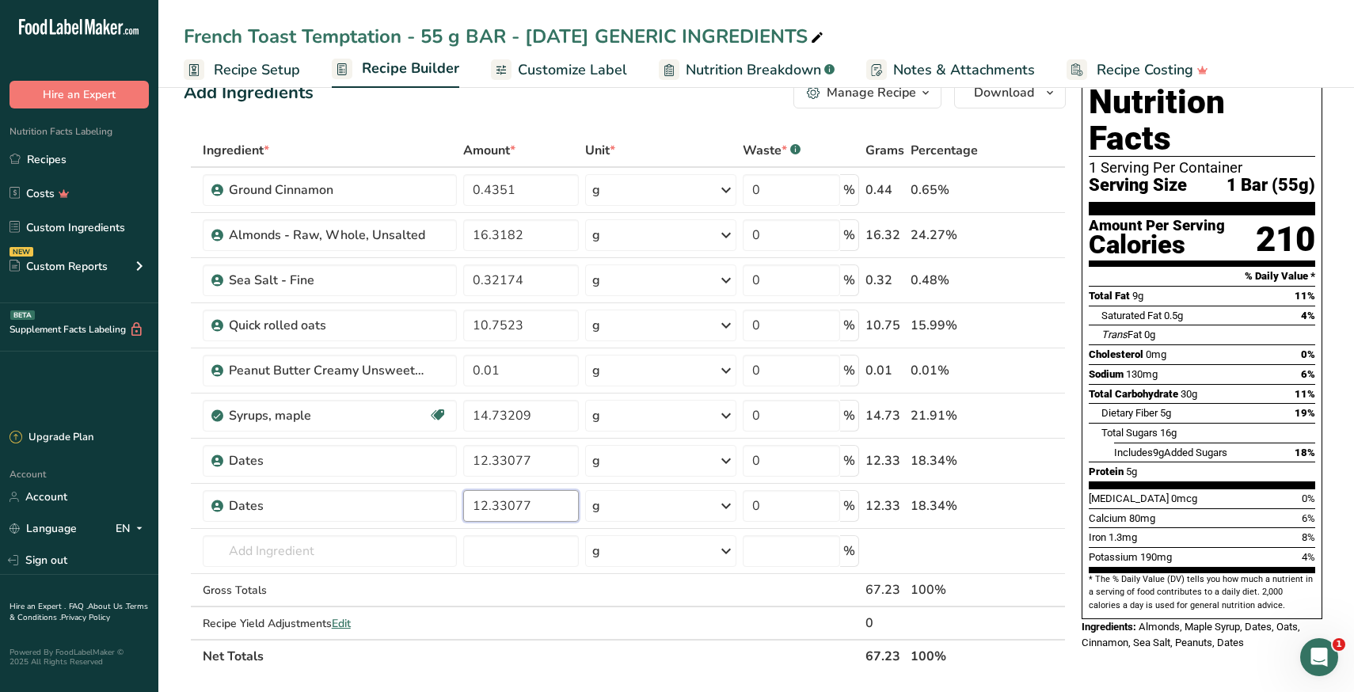
type input "12.33077"
click at [174, 519] on section "Add Ingredients Manage Recipe Delete Recipe Duplicate Recipe Scale Recipe Save …" at bounding box center [756, 652] width 1196 height 1214
click at [1033, 460] on icon at bounding box center [1032, 461] width 11 height 17
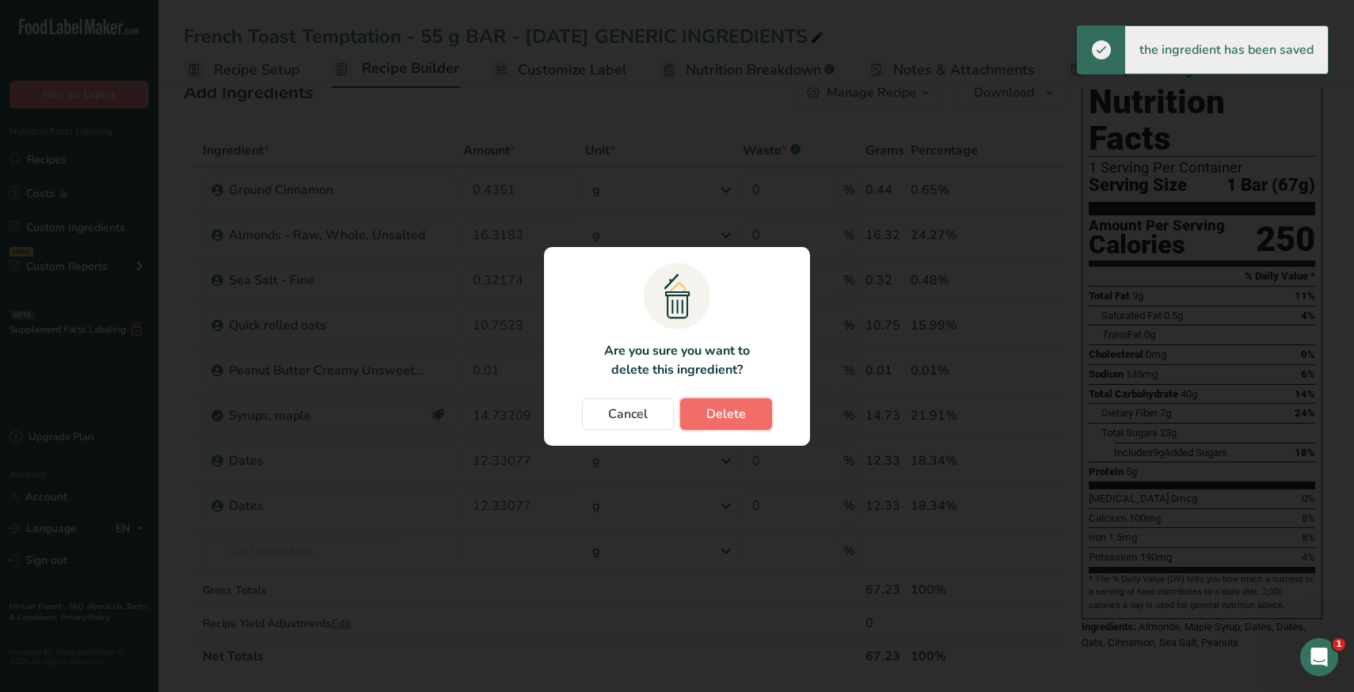
click at [754, 420] on button "Delete" at bounding box center [726, 414] width 92 height 32
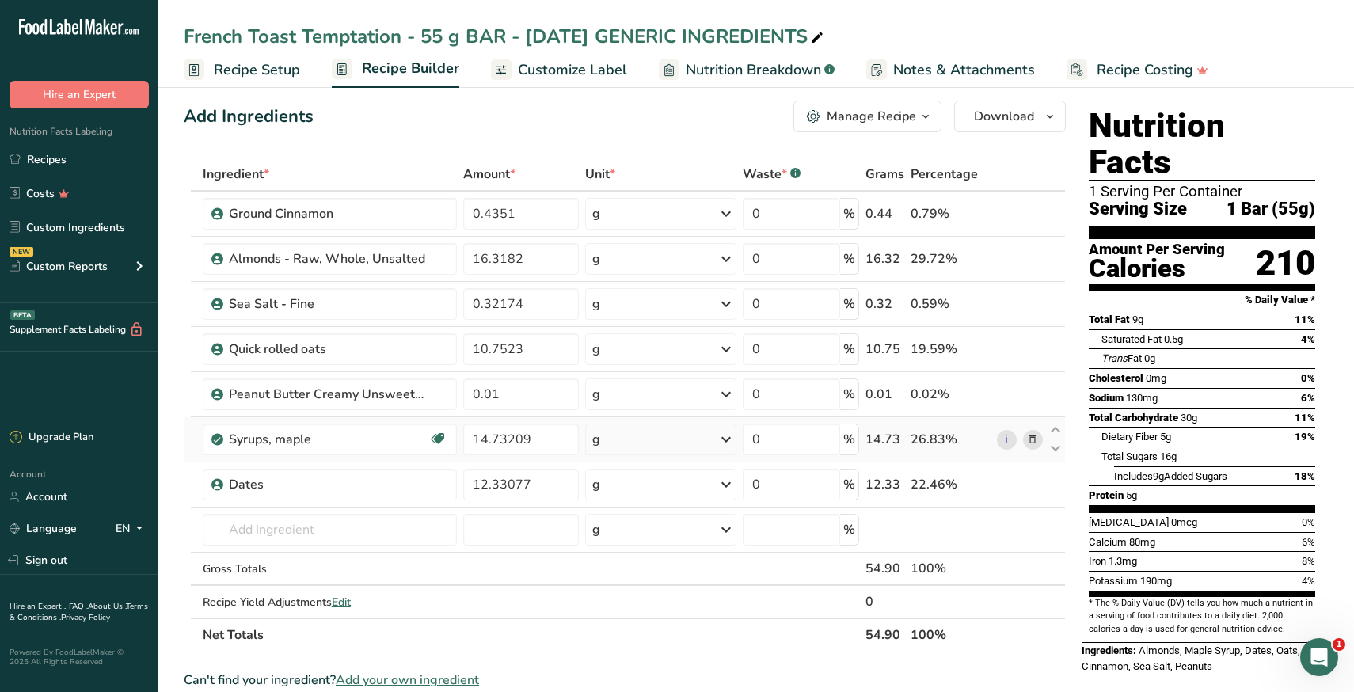
scroll to position [0, 0]
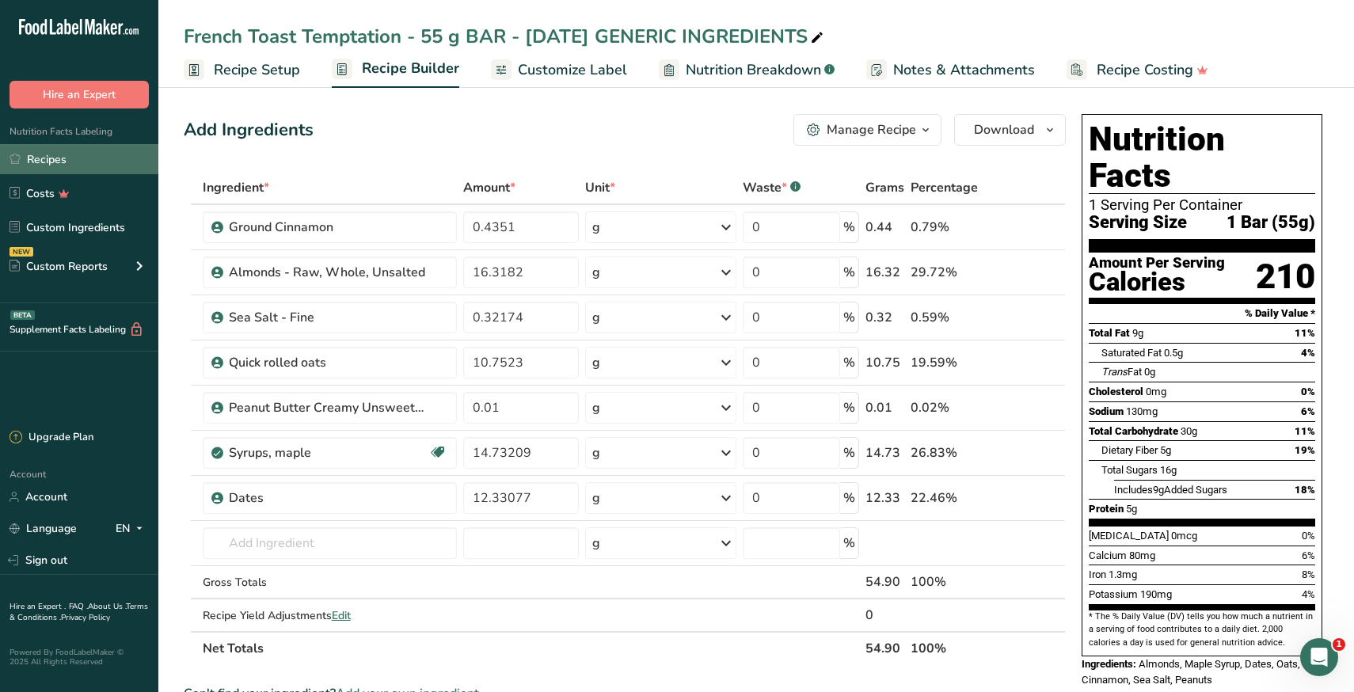
click at [26, 158] on link "Recipes" at bounding box center [79, 159] width 158 height 30
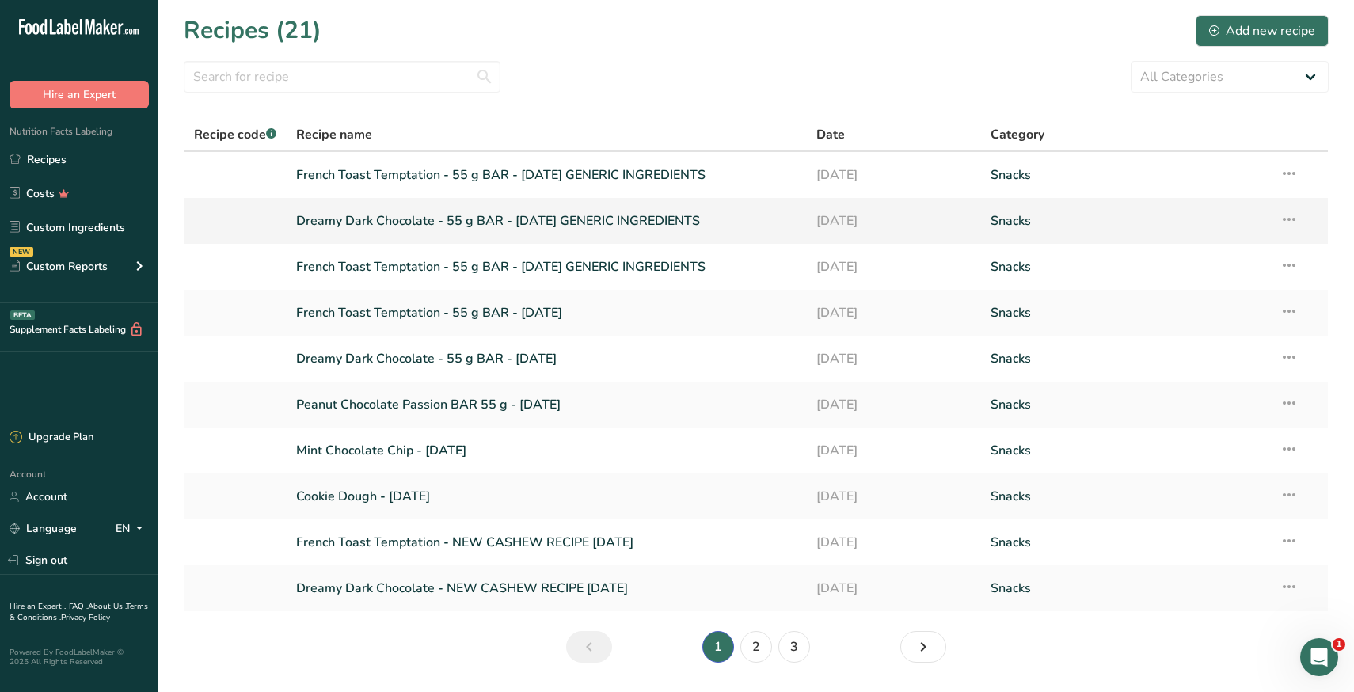
click at [432, 225] on link "Dreamy Dark Chocolate - 55 g BAR - [DATE] GENERIC INGREDIENTS" at bounding box center [547, 220] width 502 height 33
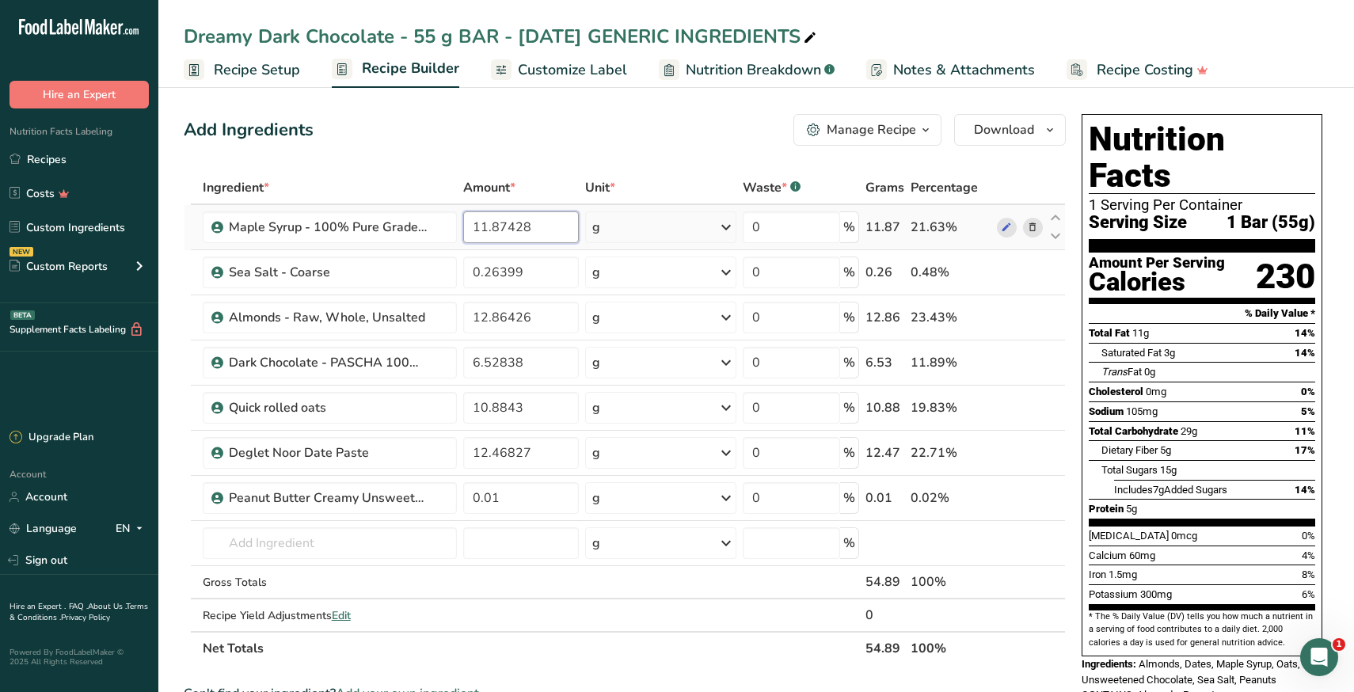
click at [499, 226] on input "11.87428" at bounding box center [521, 227] width 116 height 32
click at [268, 548] on div "Ingredient * Amount * Unit * Waste * .a-a{fill:#347362;}.b-a{fill:#fff;} Grams …" at bounding box center [625, 418] width 882 height 494
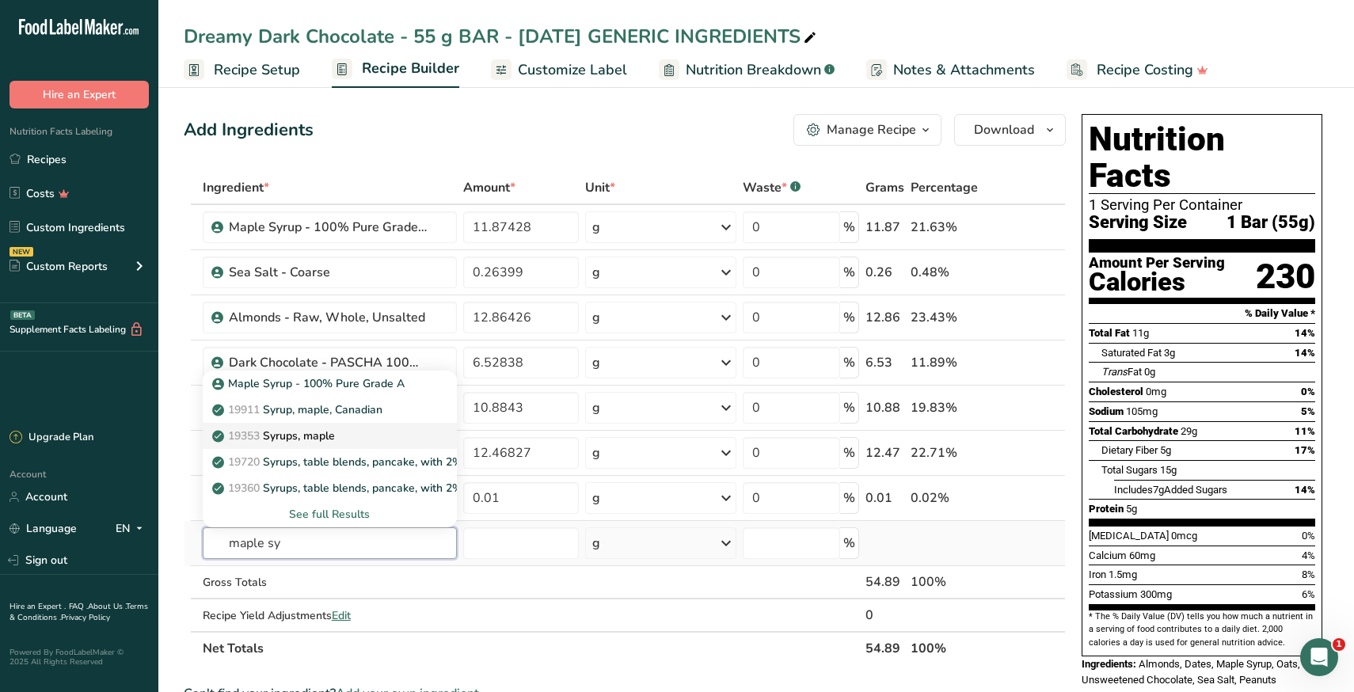
type input "maple sy"
click at [292, 443] on p "19353 Syrups, maple" at bounding box center [275, 436] width 120 height 17
type input "Syrups, maple"
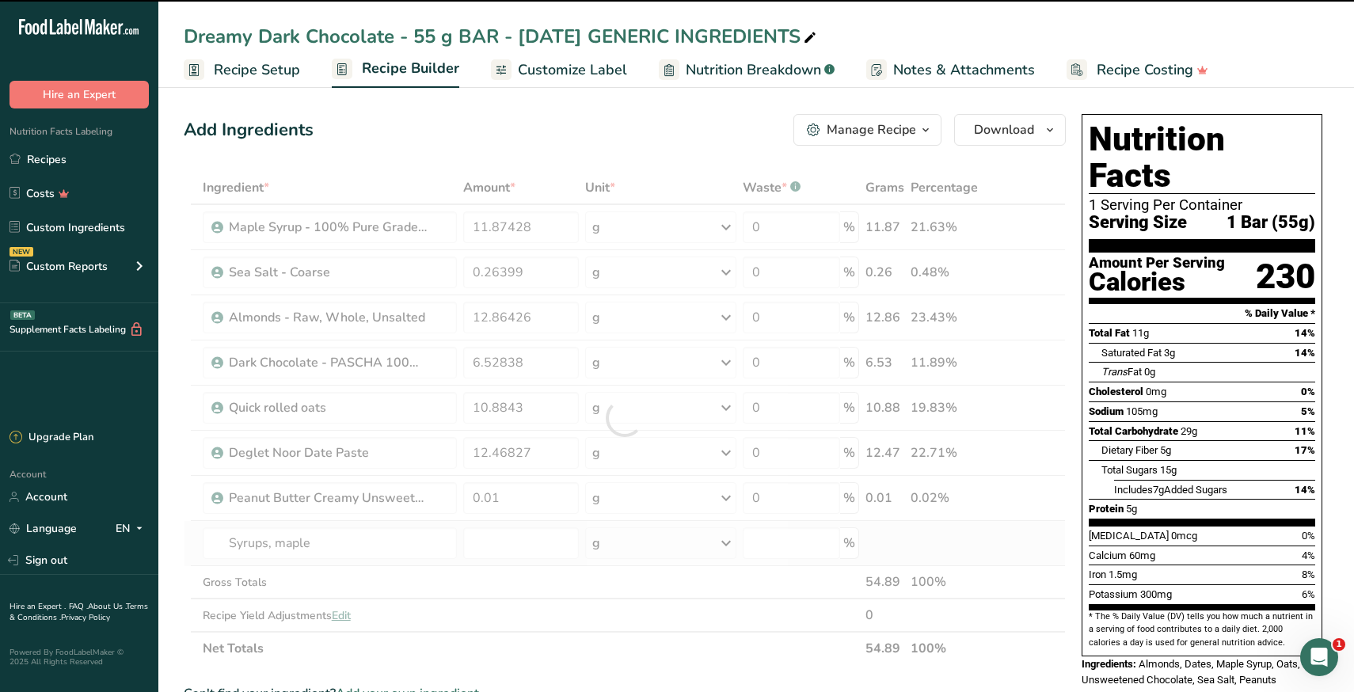
type input "0"
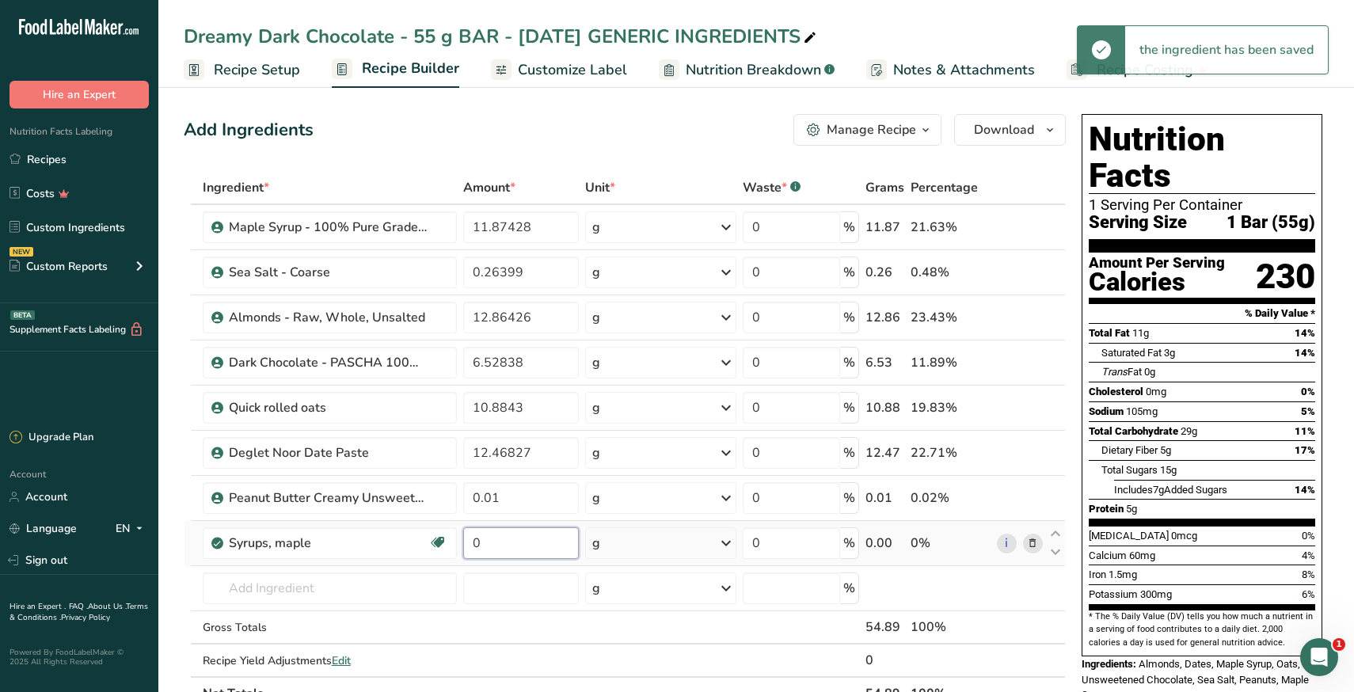
click at [497, 544] on input "0" at bounding box center [521, 543] width 116 height 32
paste input "11.87428"
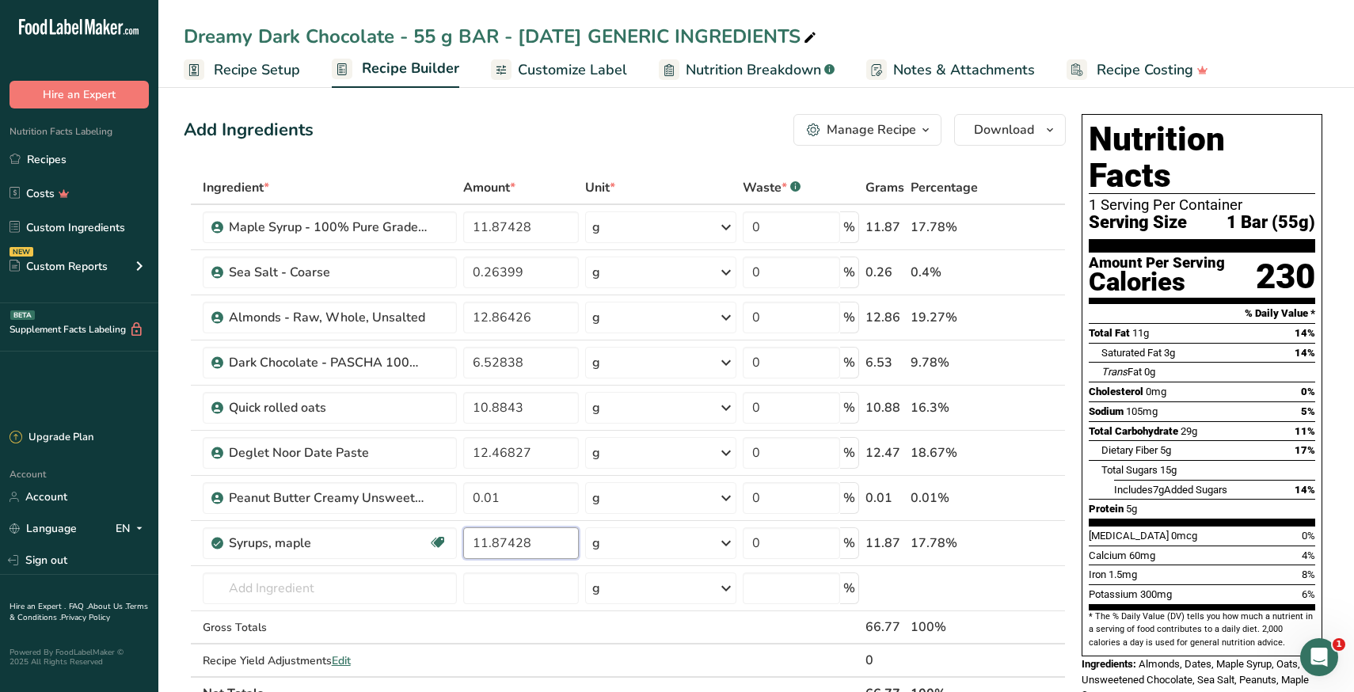
type input "11.87428"
click at [177, 589] on section "Add Ingredients Manage Recipe Delete Recipe Duplicate Recipe Scale Recipe Save …" at bounding box center [756, 689] width 1196 height 1214
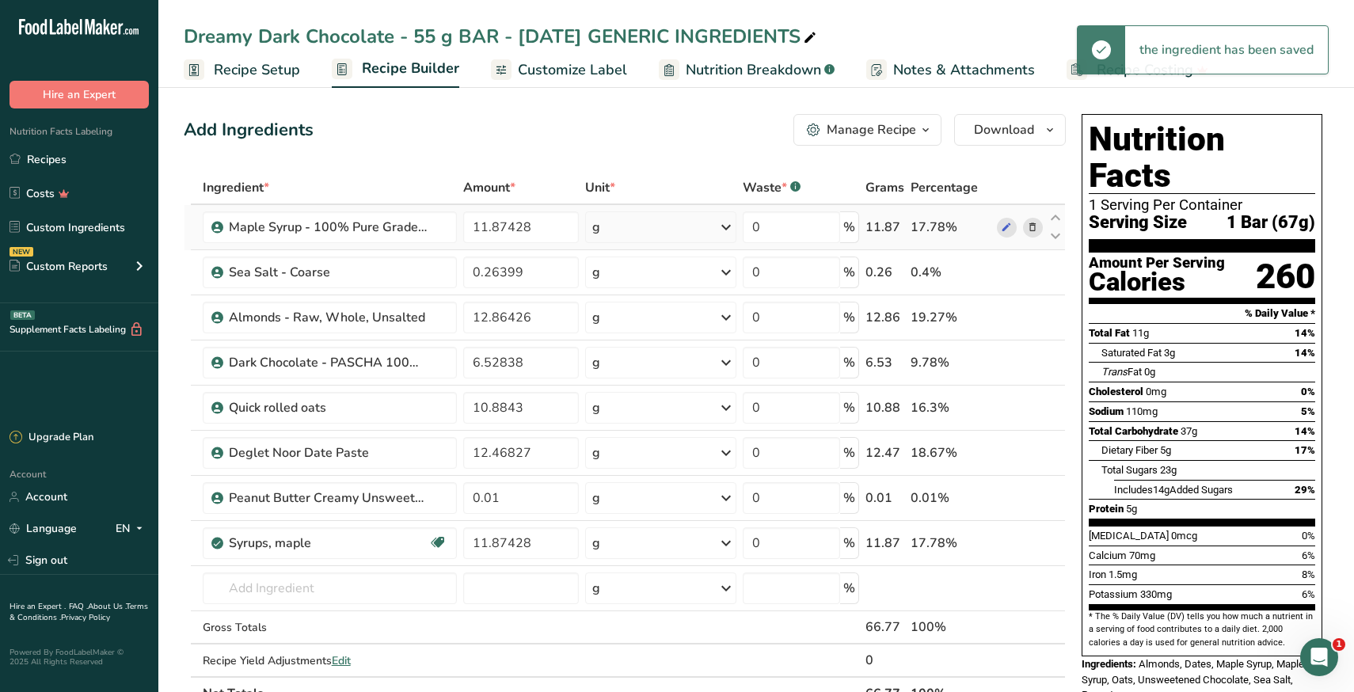
click at [1033, 224] on icon at bounding box center [1032, 227] width 11 height 17
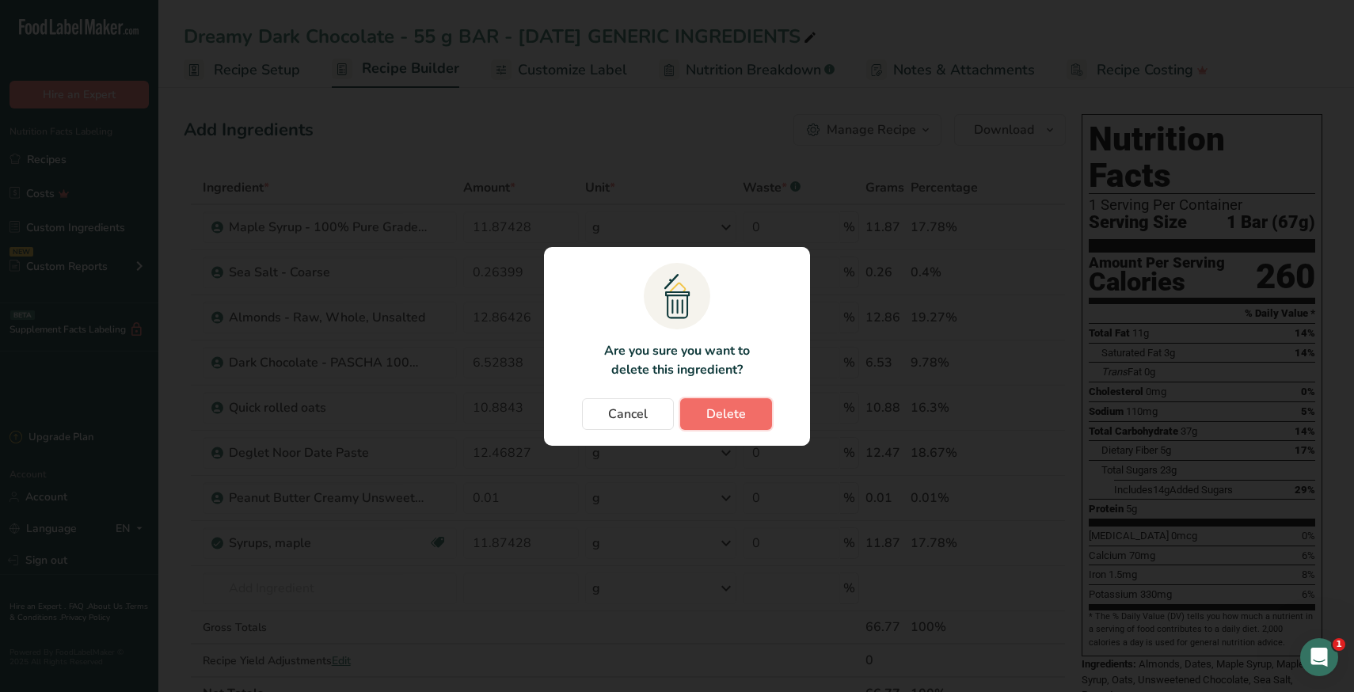
click at [737, 417] on span "Delete" at bounding box center [726, 414] width 40 height 19
type input "0.26399"
type input "12.86426"
type input "6.52838"
type input "10.8843"
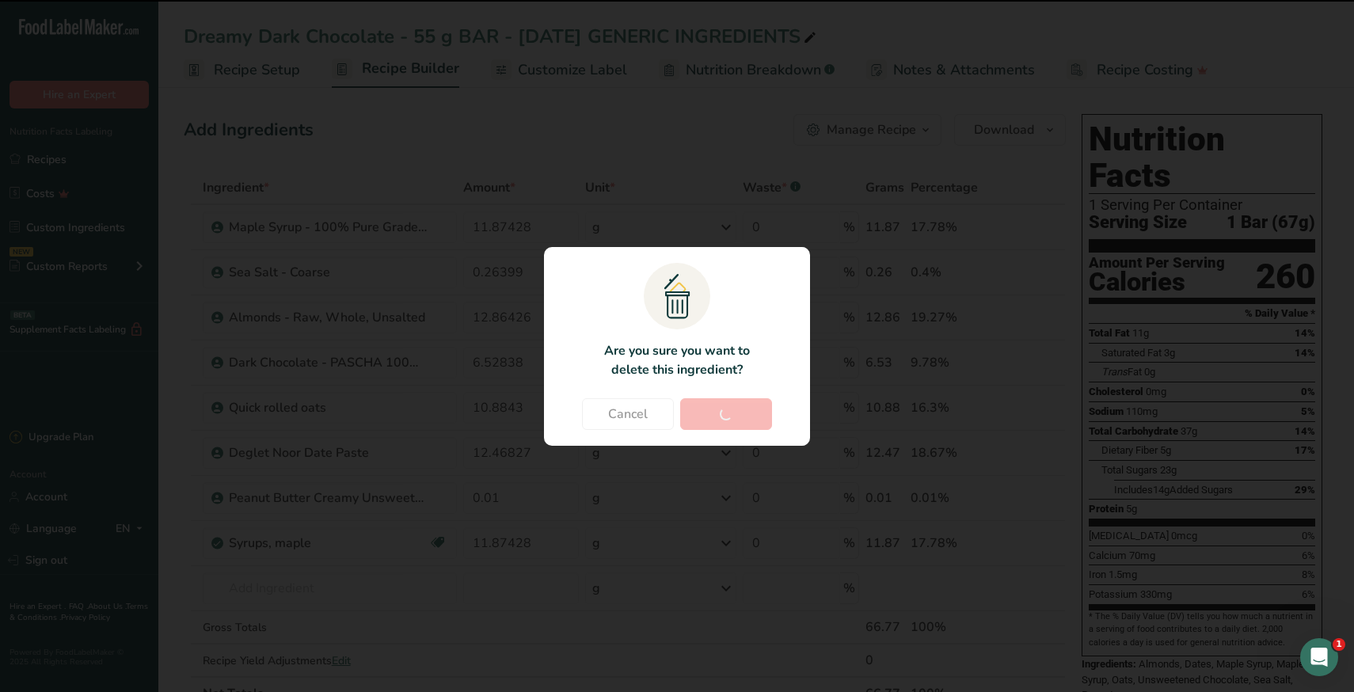
type input "12.46827"
type input "0.01"
type input "11.87428"
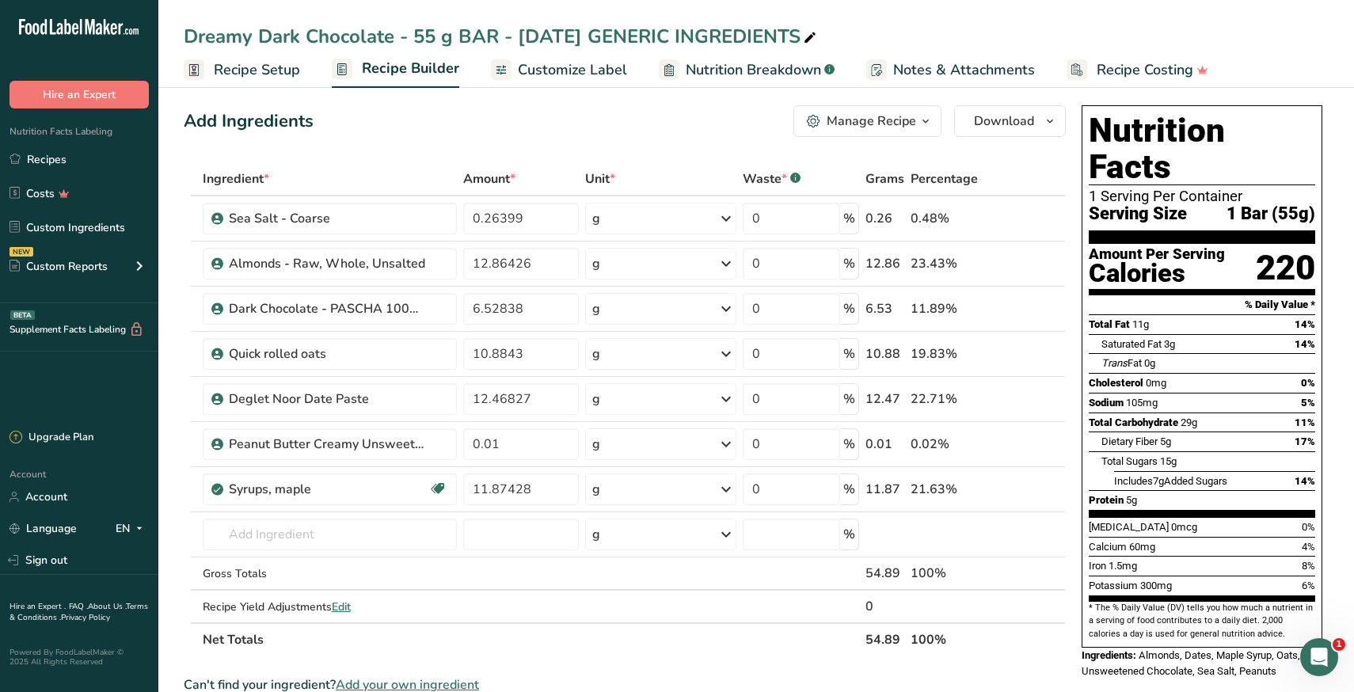
scroll to position [13, 0]
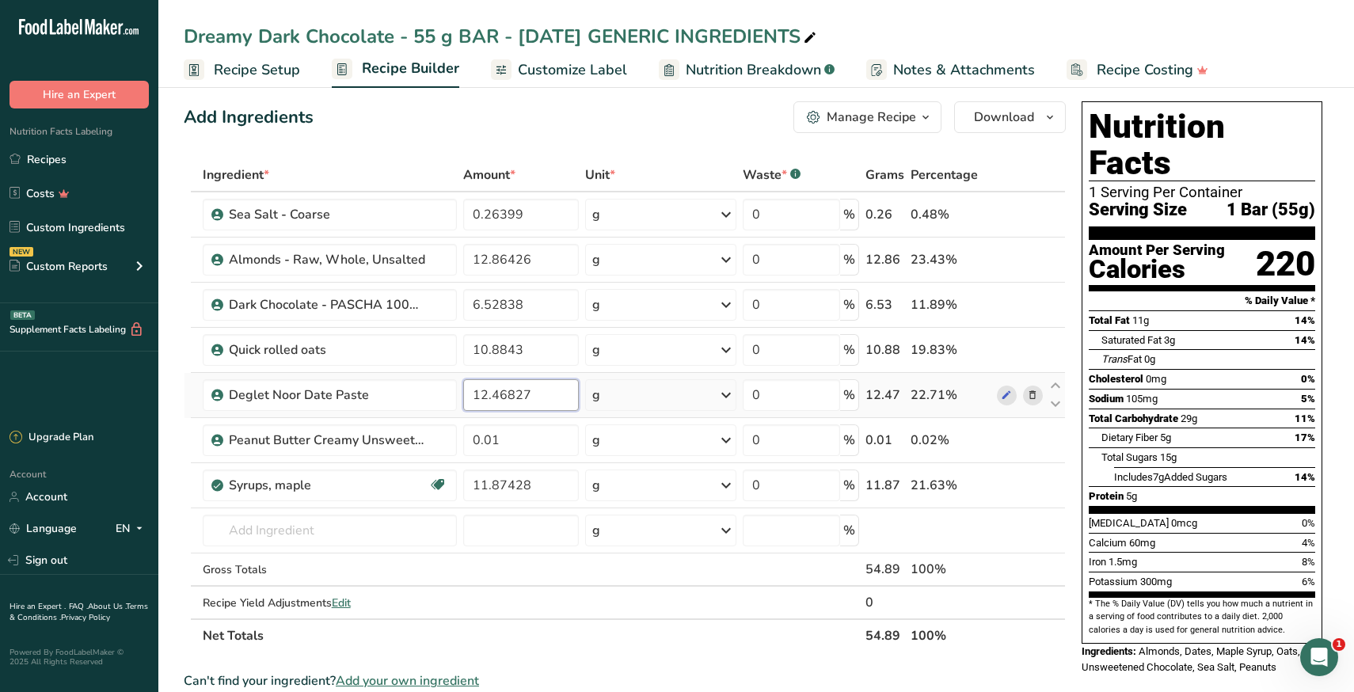
click at [532, 394] on input "12.46827" at bounding box center [521, 395] width 116 height 32
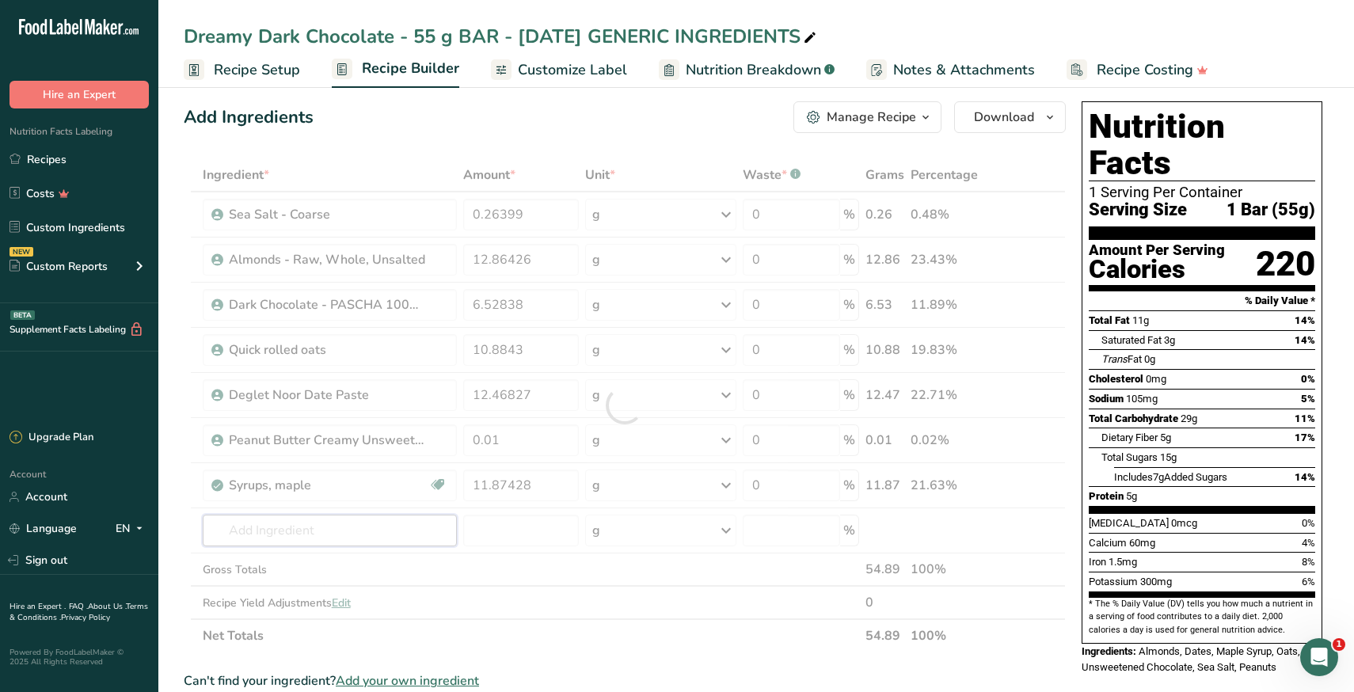
click at [352, 535] on div "Ingredient * Amount * Unit * Waste * .a-a{fill:#347362;}.b-a{fill:#fff;} Grams …" at bounding box center [625, 405] width 882 height 494
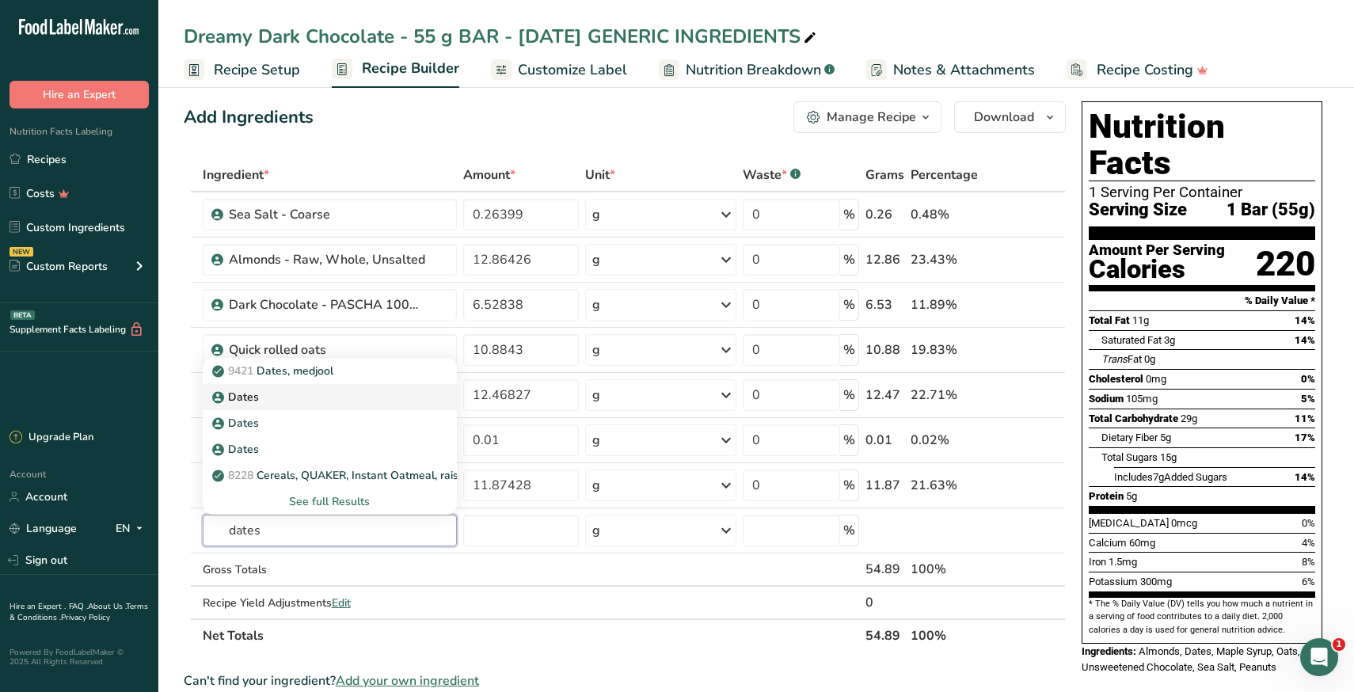
type input "dates"
click at [253, 389] on p "Dates" at bounding box center [237, 397] width 44 height 17
type input "Dates"
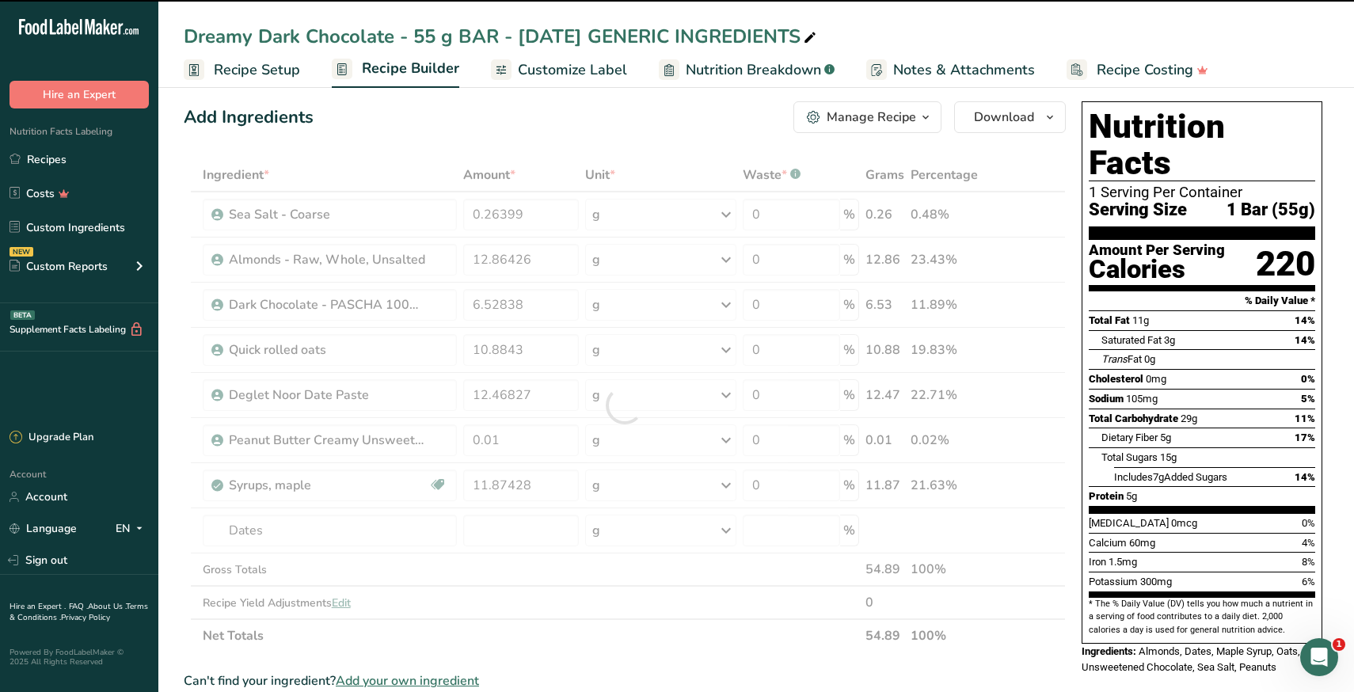
type input "0"
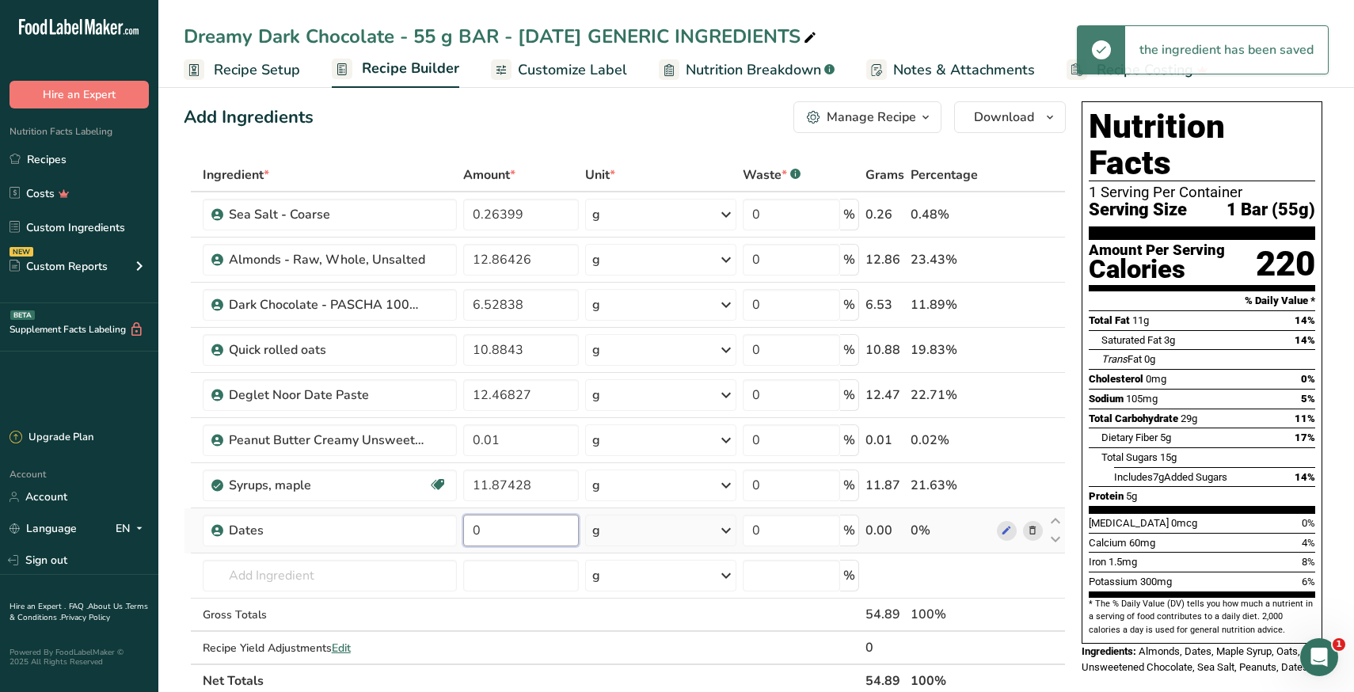
click at [500, 538] on input "0" at bounding box center [521, 531] width 116 height 32
paste input "12.46827"
type input "12.46827"
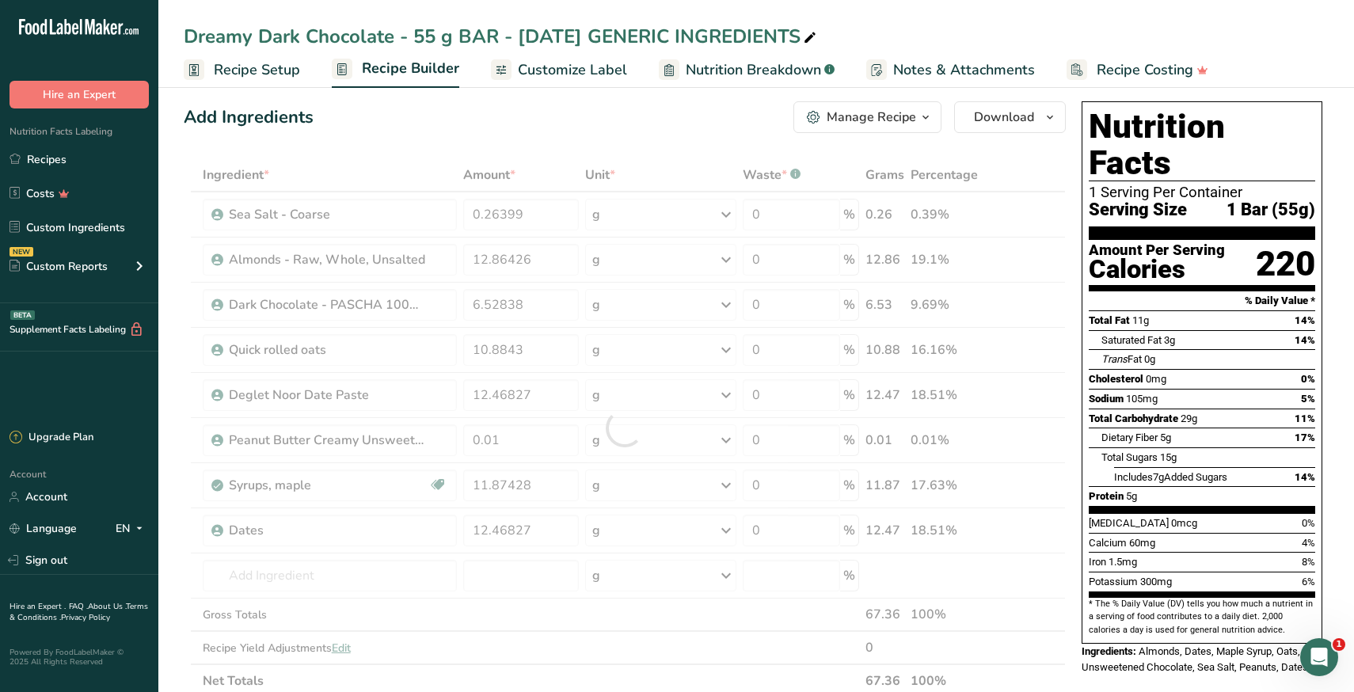
click at [168, 594] on section "Add Ingredients Manage Recipe Delete Recipe Duplicate Recipe Scale Recipe Save …" at bounding box center [756, 677] width 1196 height 1214
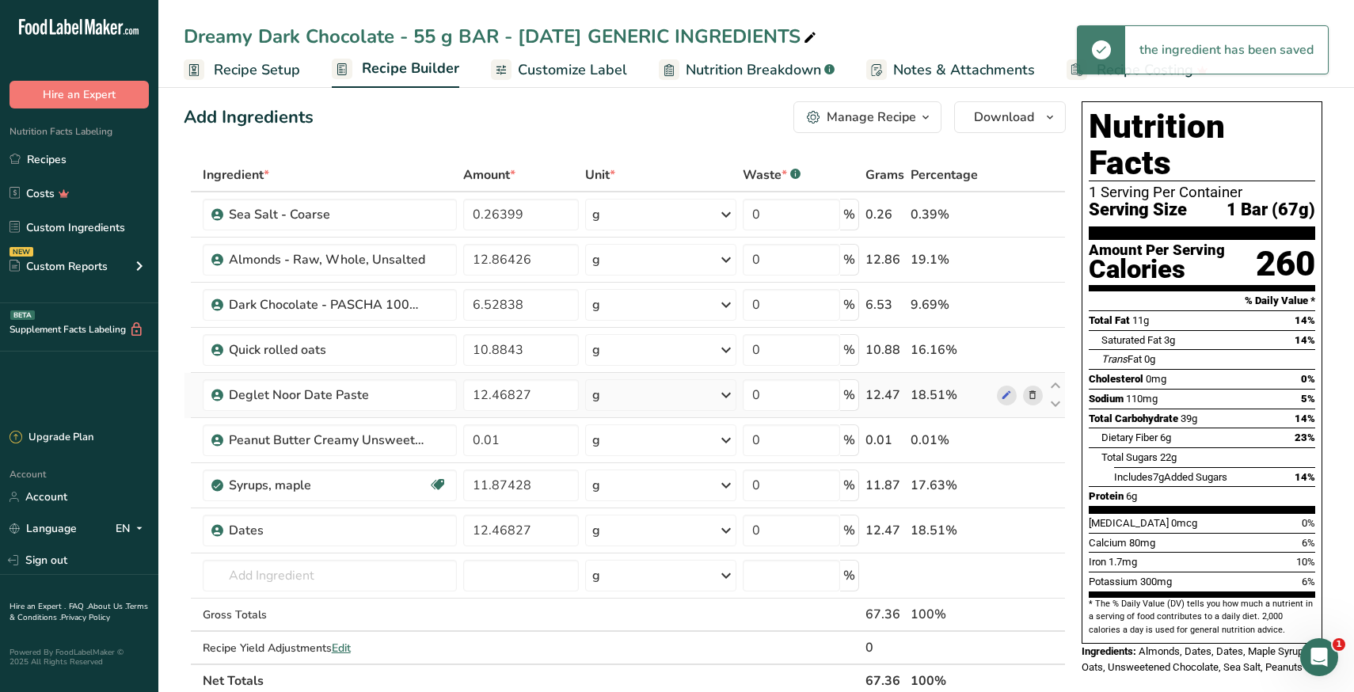
click at [1029, 397] on icon at bounding box center [1032, 395] width 11 height 17
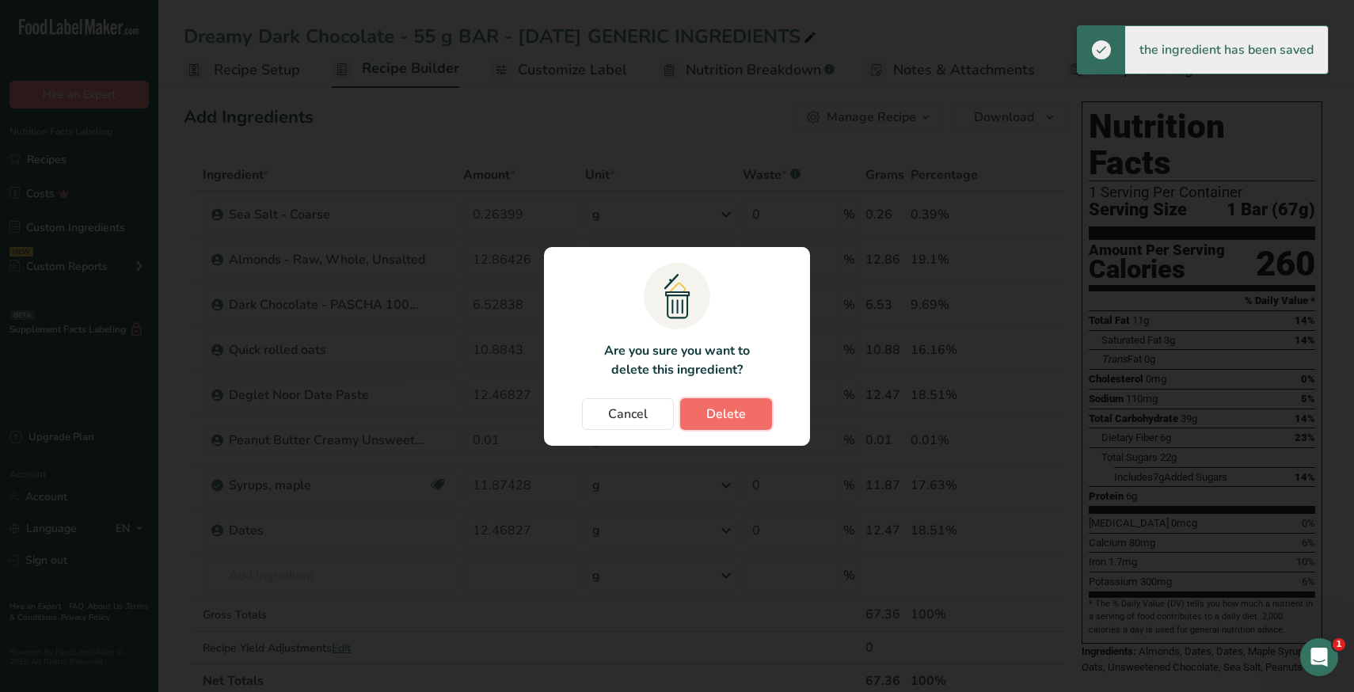
click at [755, 417] on button "Delete" at bounding box center [726, 414] width 92 height 32
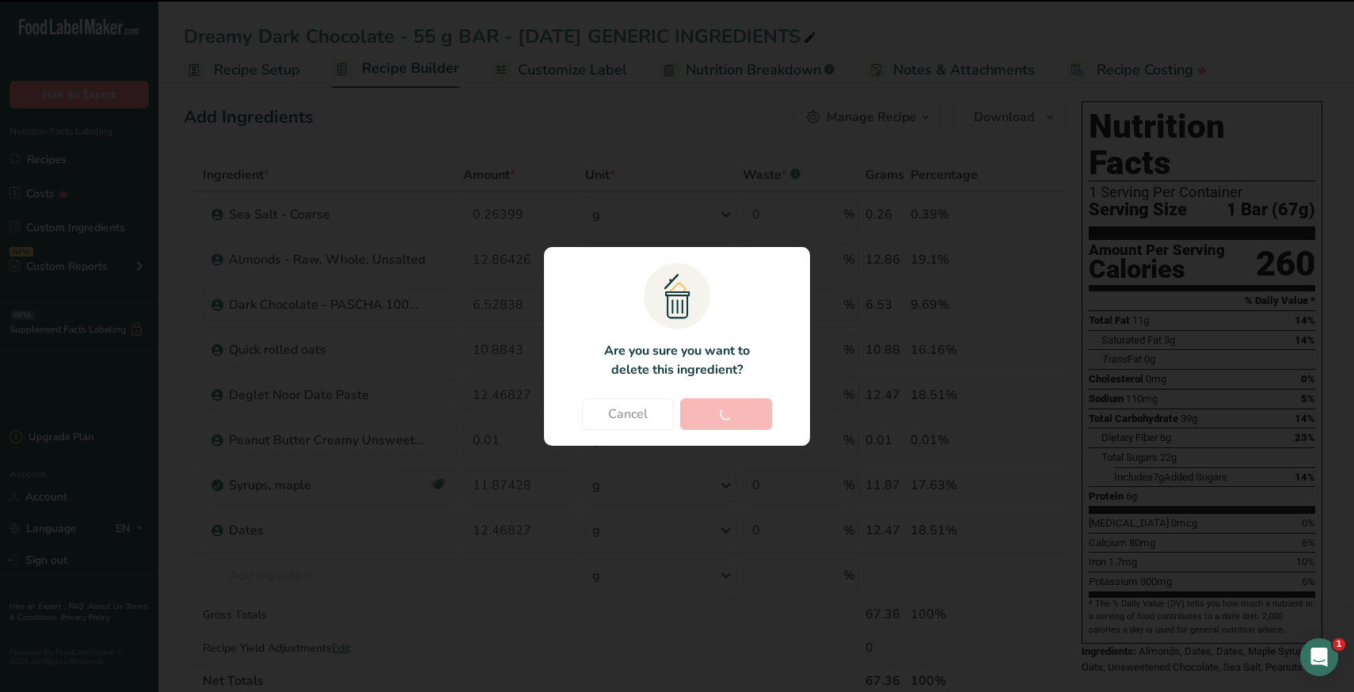
type input "0.01"
type input "11.87428"
type input "12.46827"
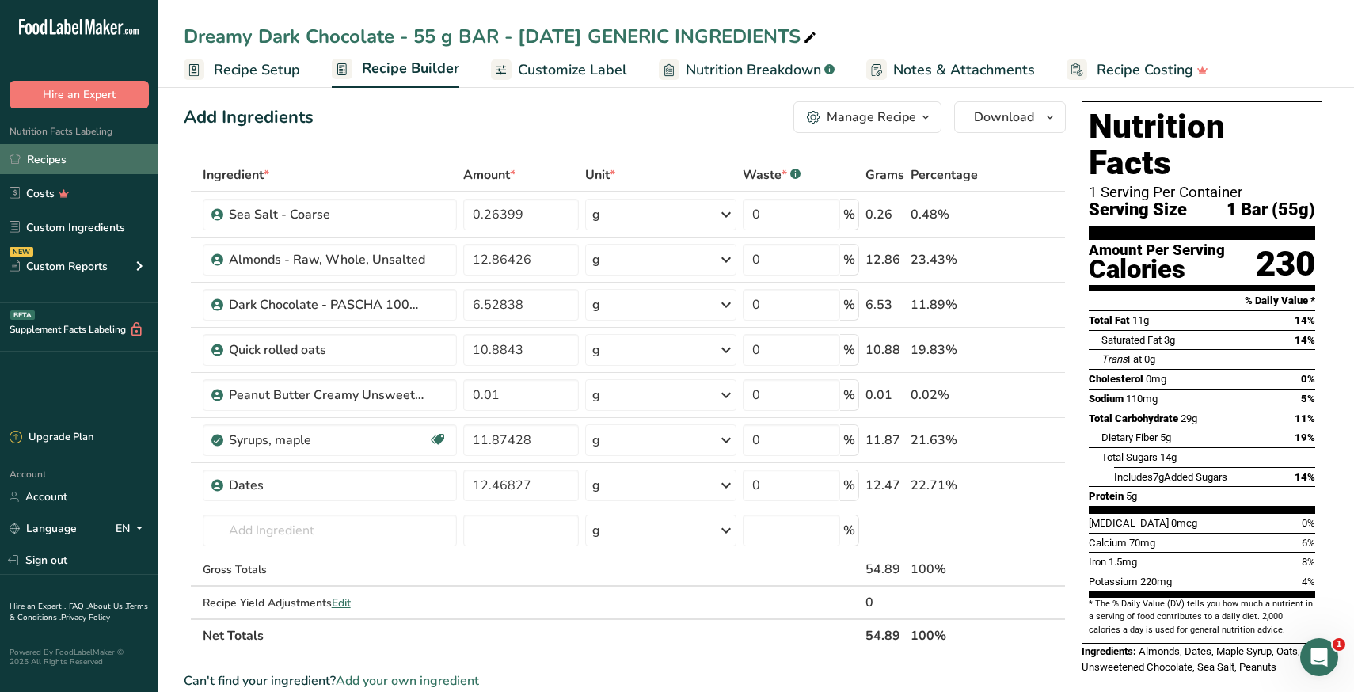
click at [61, 155] on link "Recipes" at bounding box center [79, 159] width 158 height 30
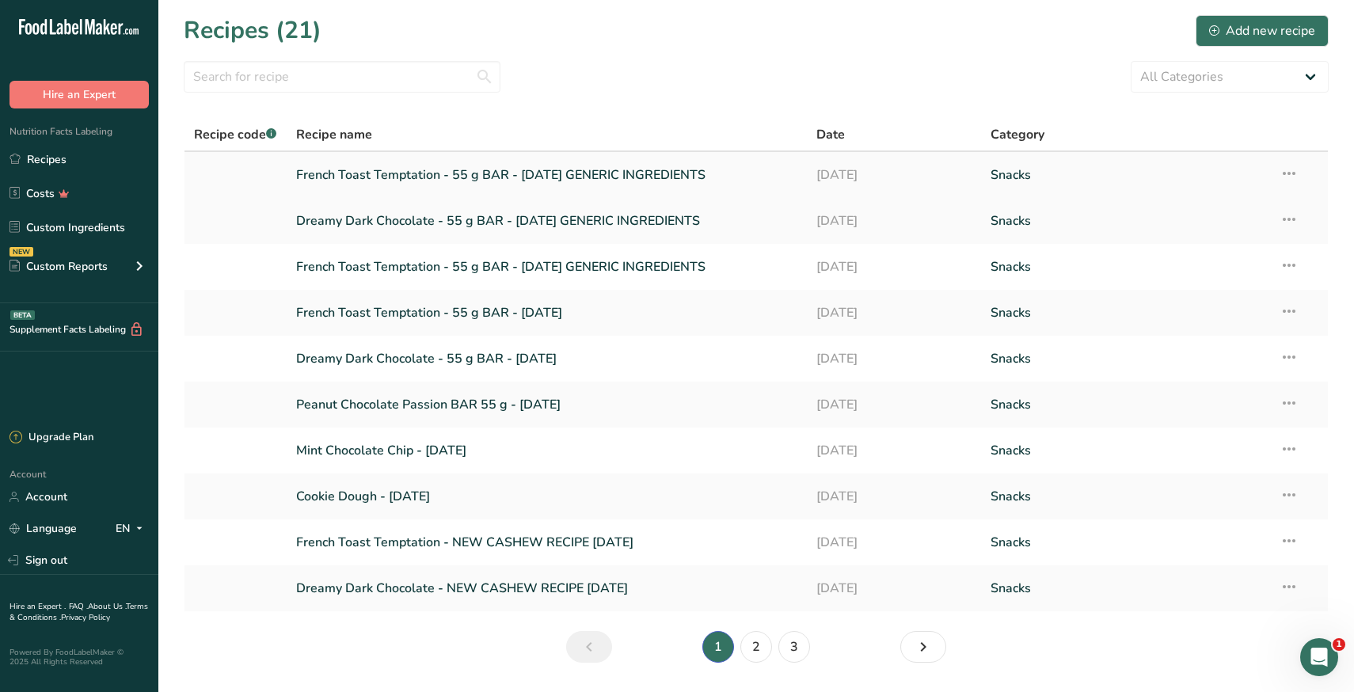
click at [1294, 173] on icon at bounding box center [1289, 173] width 19 height 29
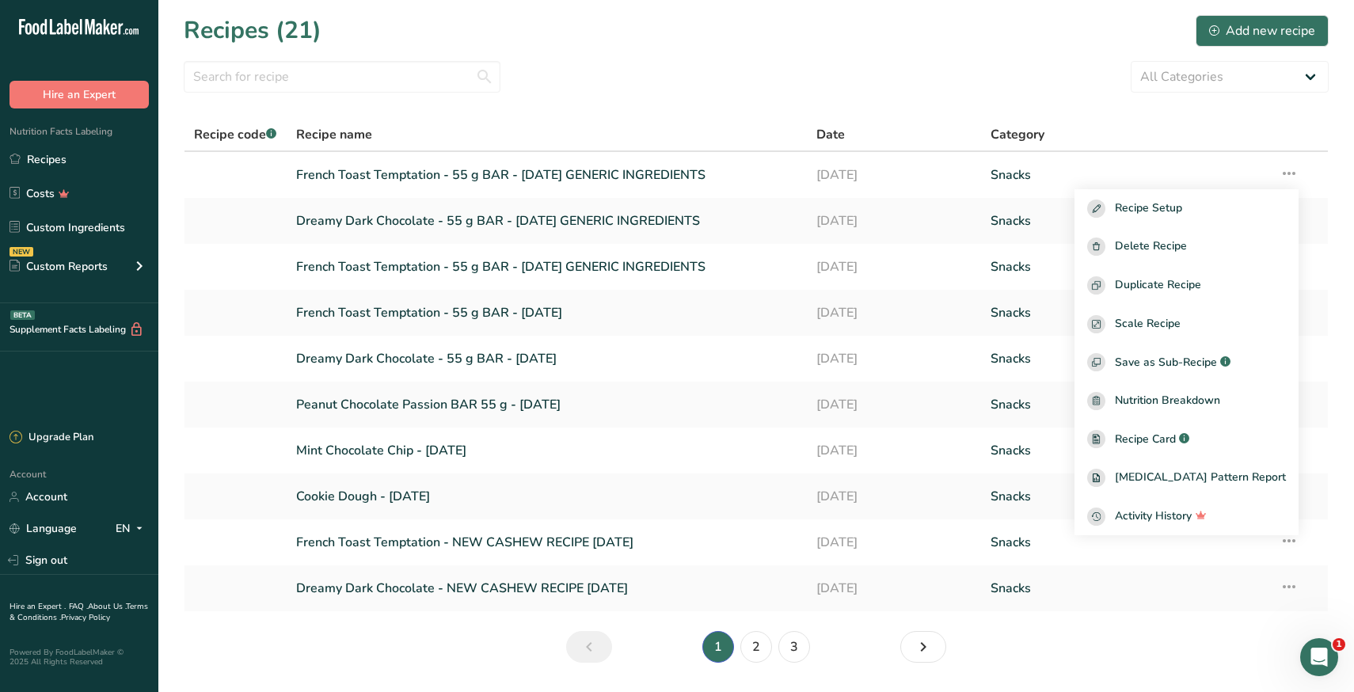
click at [720, 93] on section "Recipes (21) Add new recipe All Categories Baked Goods [GEOGRAPHIC_DATA] Confec…" at bounding box center [756, 344] width 1196 height 688
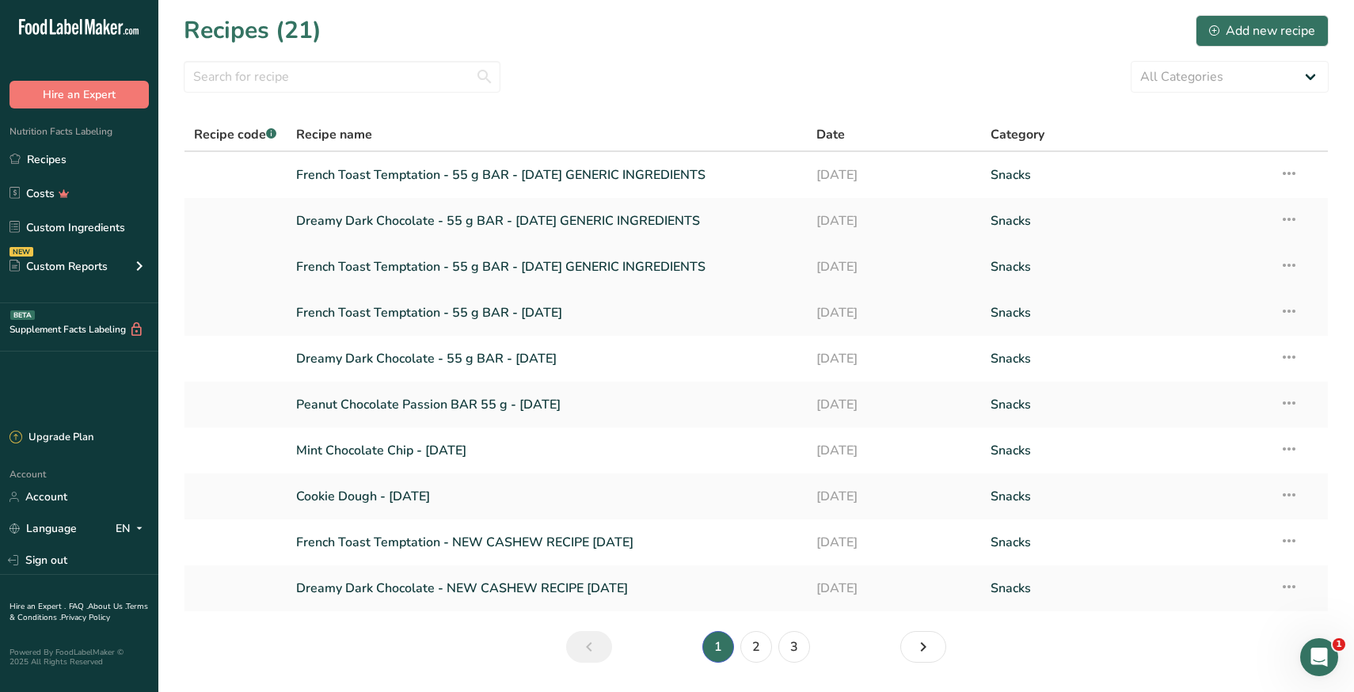
click at [460, 258] on link "French Toast Temptation - 55 g BAR - [DATE] GENERIC INGREDIENTS" at bounding box center [547, 266] width 502 height 33
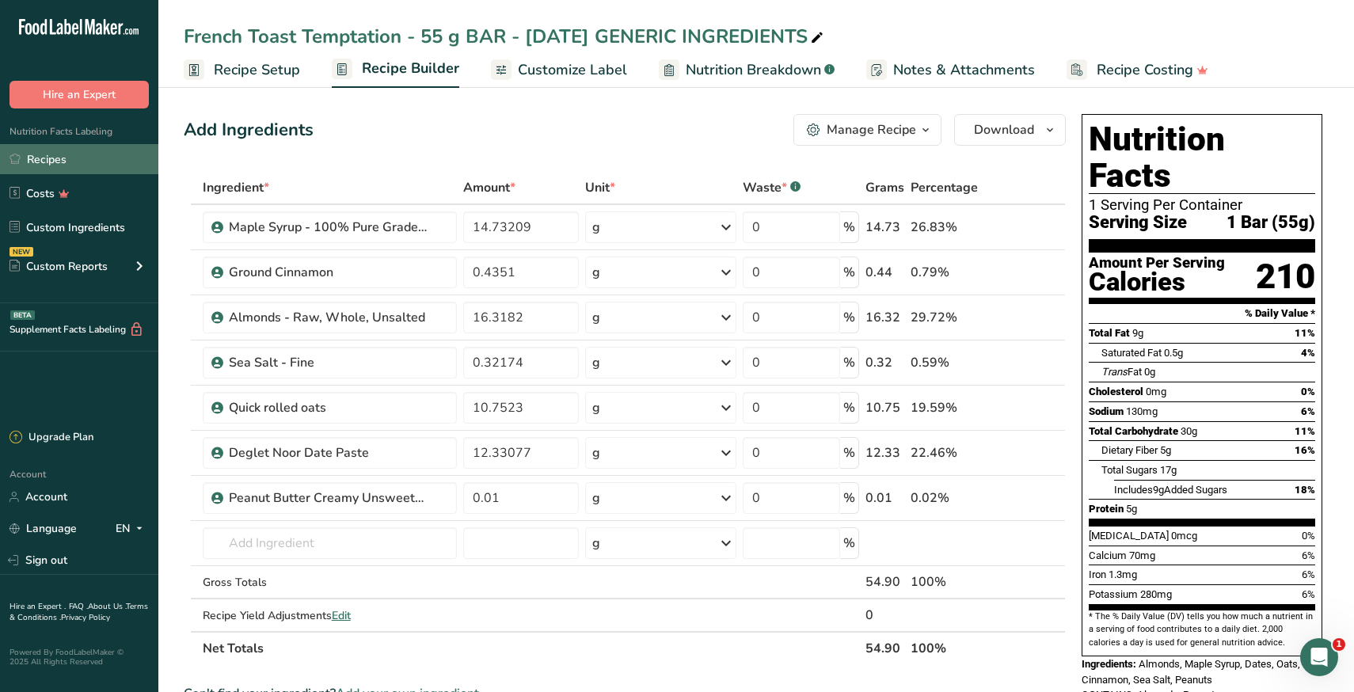
click at [64, 164] on link "Recipes" at bounding box center [79, 159] width 158 height 30
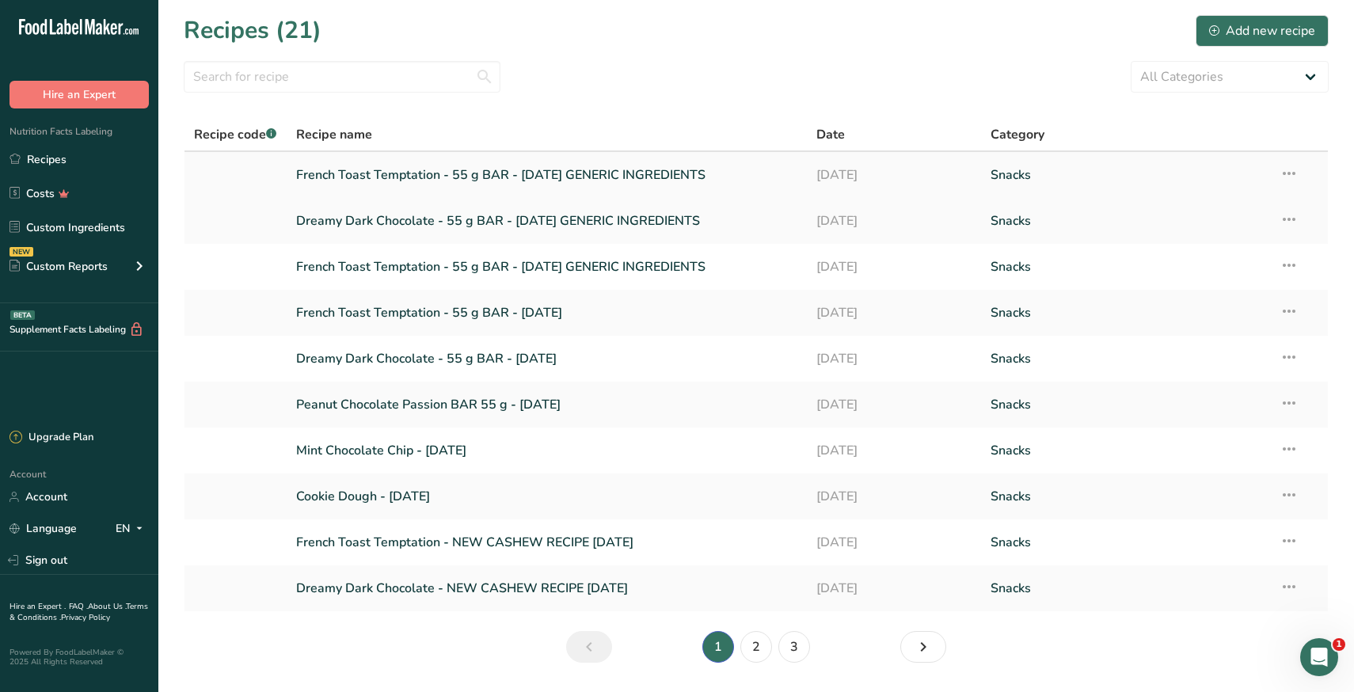
click at [489, 185] on link "French Toast Temptation - 55 g BAR - [DATE] GENERIC INGREDIENTS" at bounding box center [547, 174] width 502 height 33
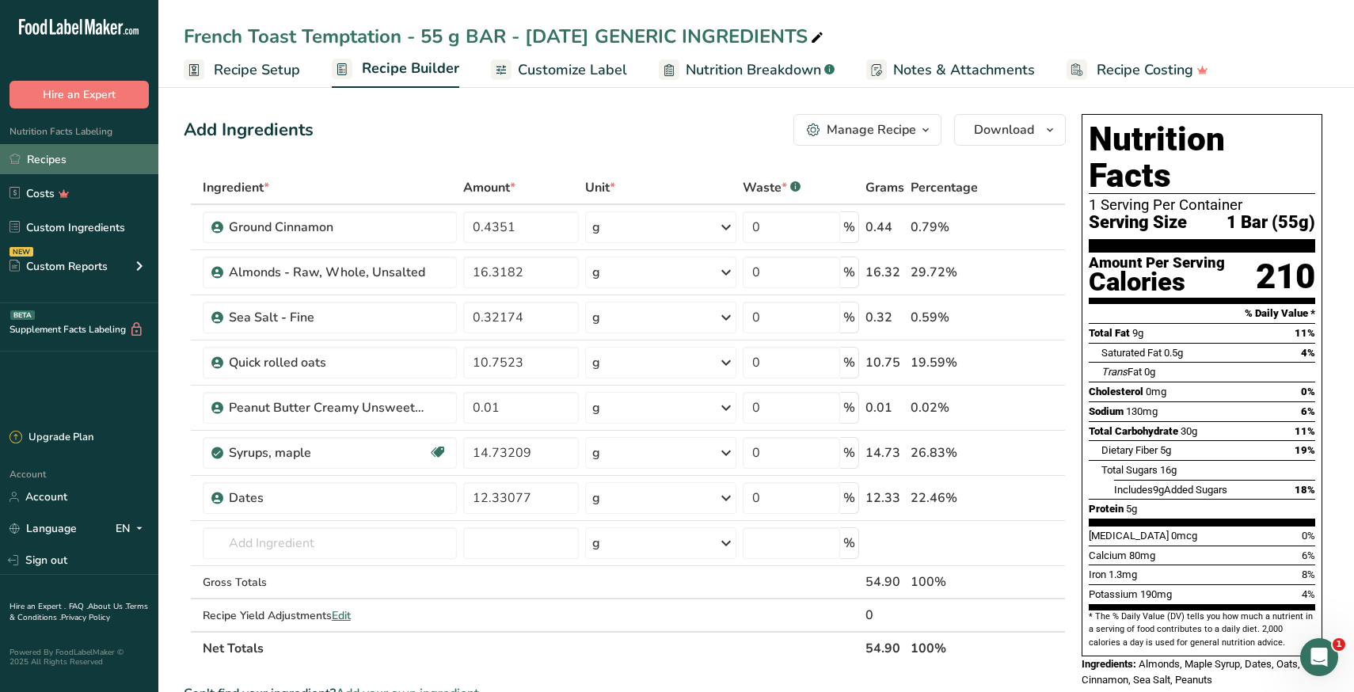
click at [66, 162] on link "Recipes" at bounding box center [79, 159] width 158 height 30
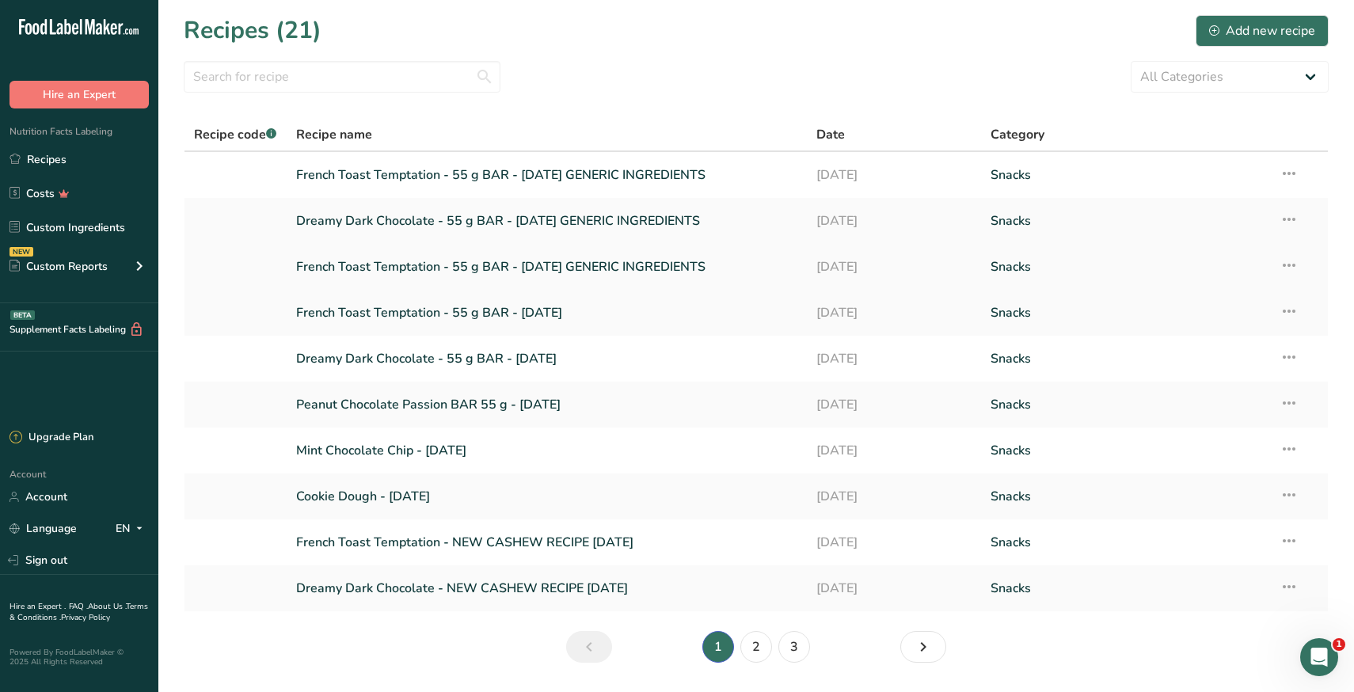
click at [1292, 264] on icon at bounding box center [1289, 265] width 19 height 29
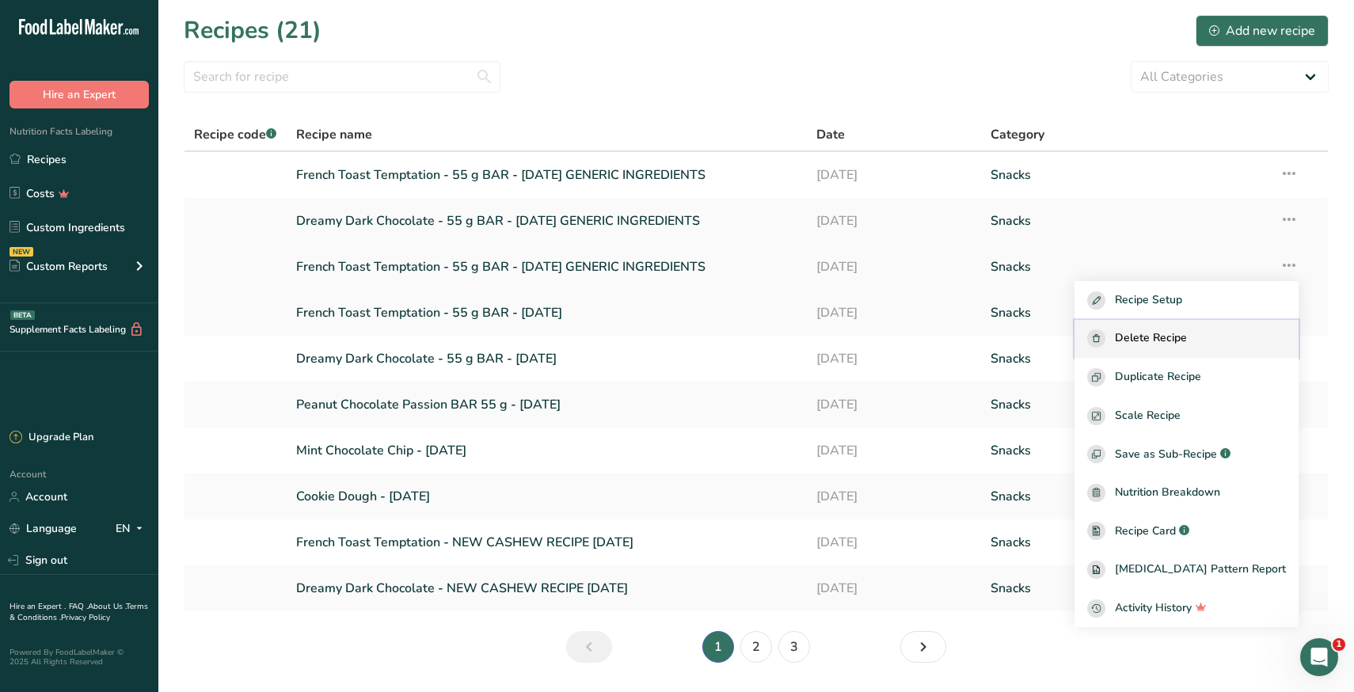
click at [1166, 345] on span "Delete Recipe" at bounding box center [1151, 338] width 72 height 18
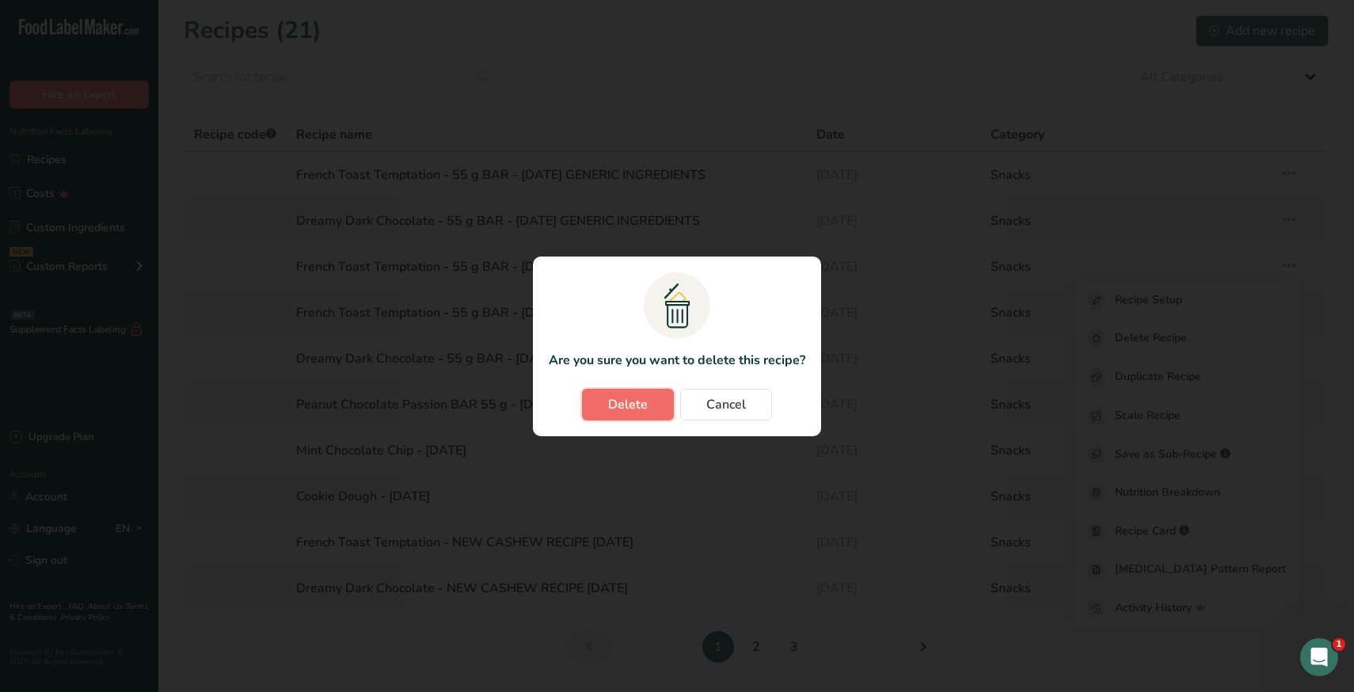
click at [615, 413] on button "Delete" at bounding box center [628, 405] width 92 height 32
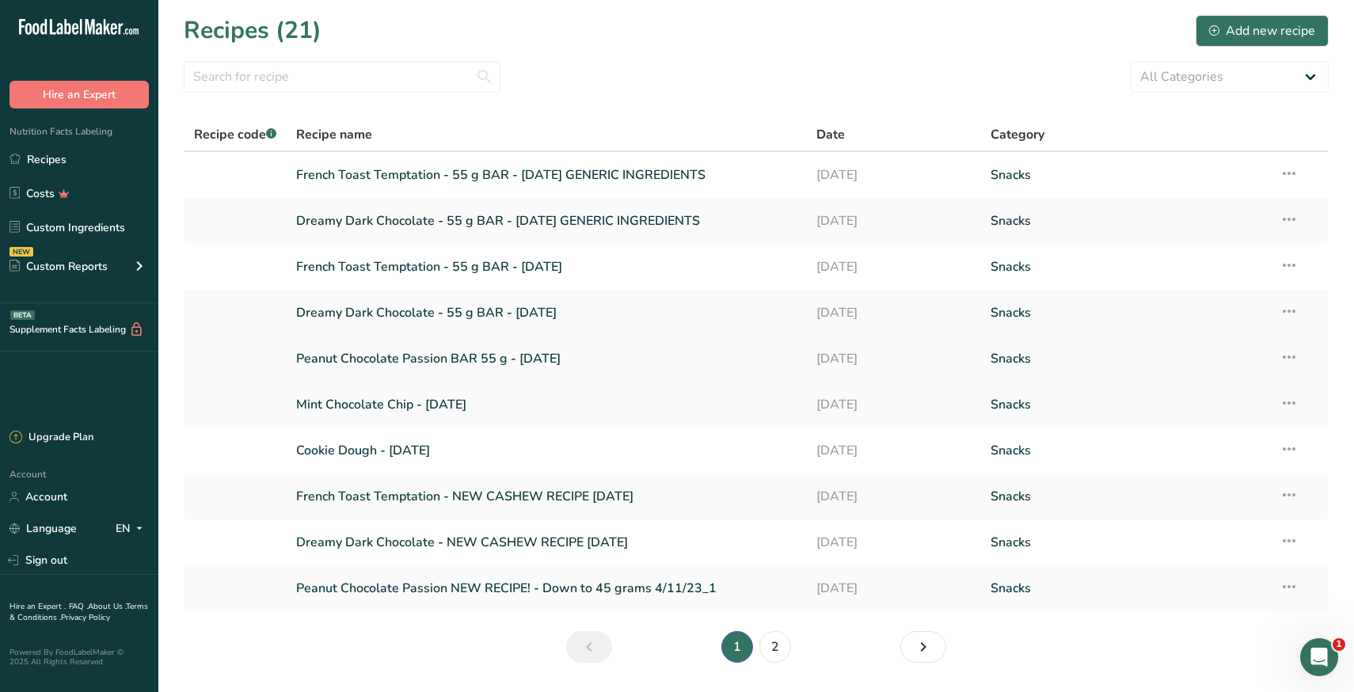
click at [394, 362] on link "Peanut Chocolate Passion BAR 55 g - [DATE]" at bounding box center [547, 358] width 502 height 33
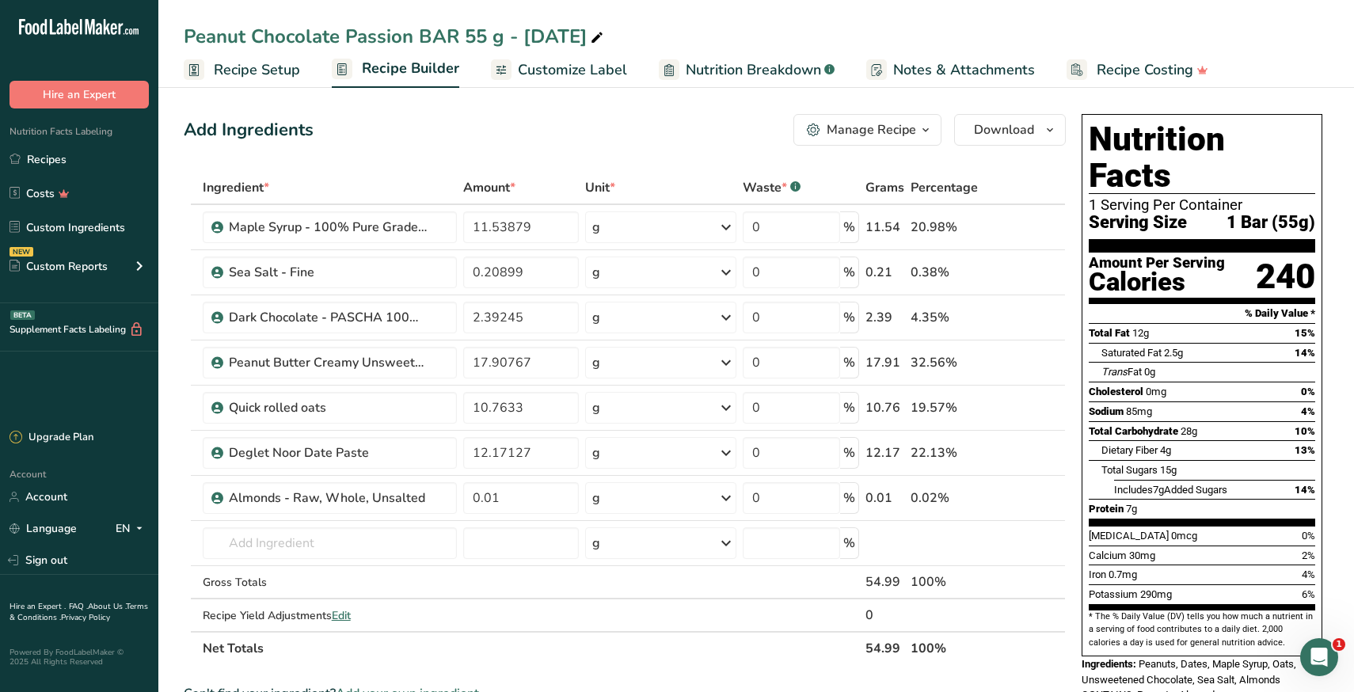
click at [897, 134] on div "Manage Recipe" at bounding box center [871, 129] width 89 height 19
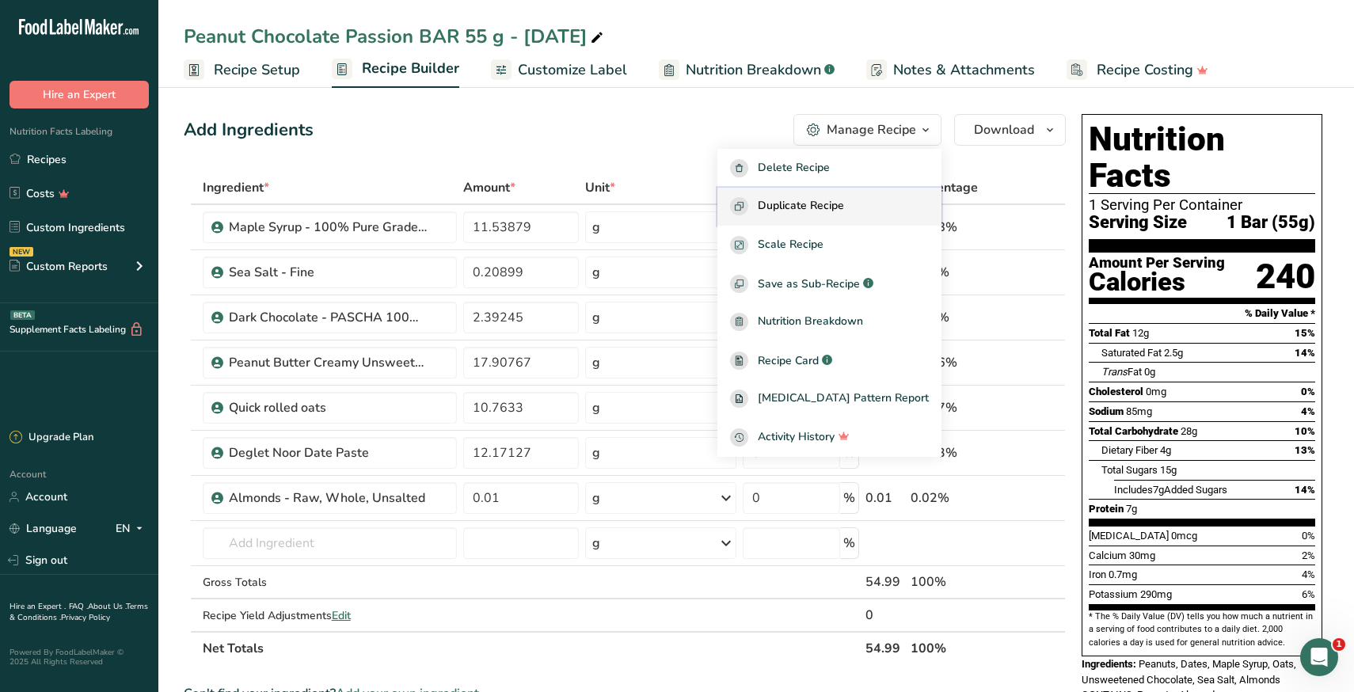
click at [844, 215] on span "Duplicate Recipe" at bounding box center [801, 206] width 86 height 18
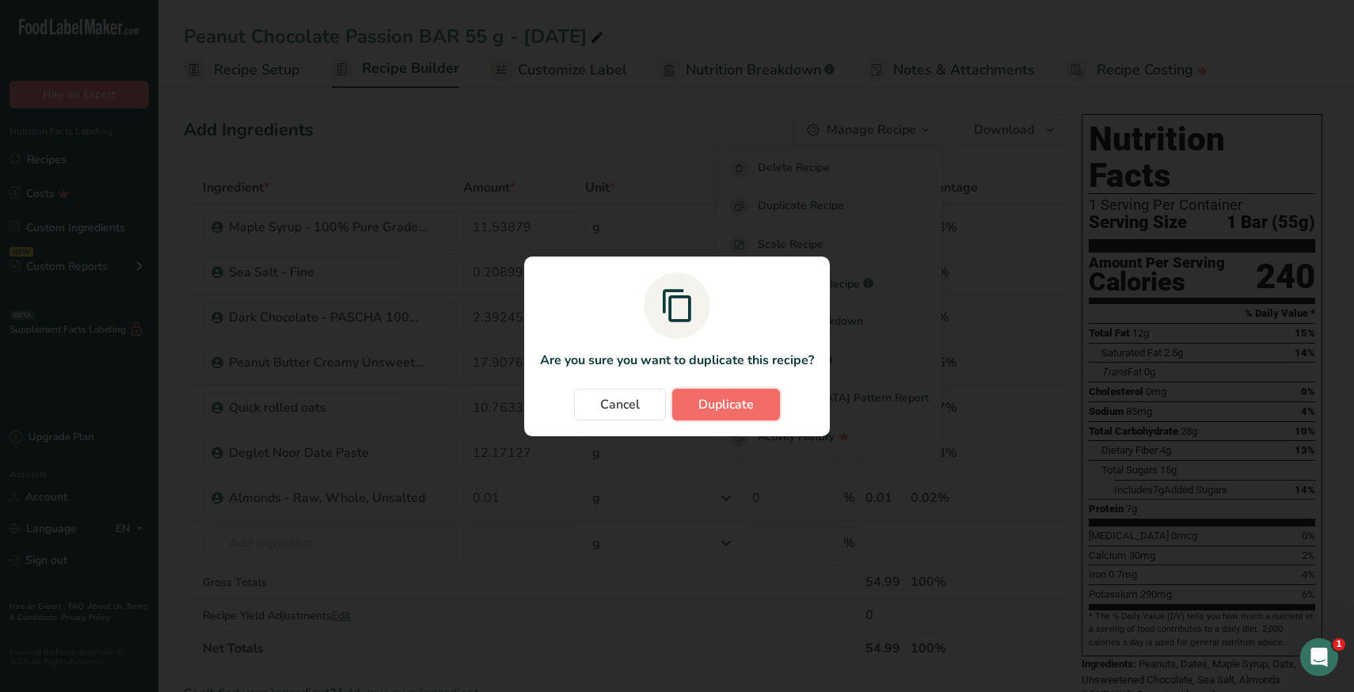
click at [748, 409] on span "Duplicate" at bounding box center [725, 404] width 55 height 19
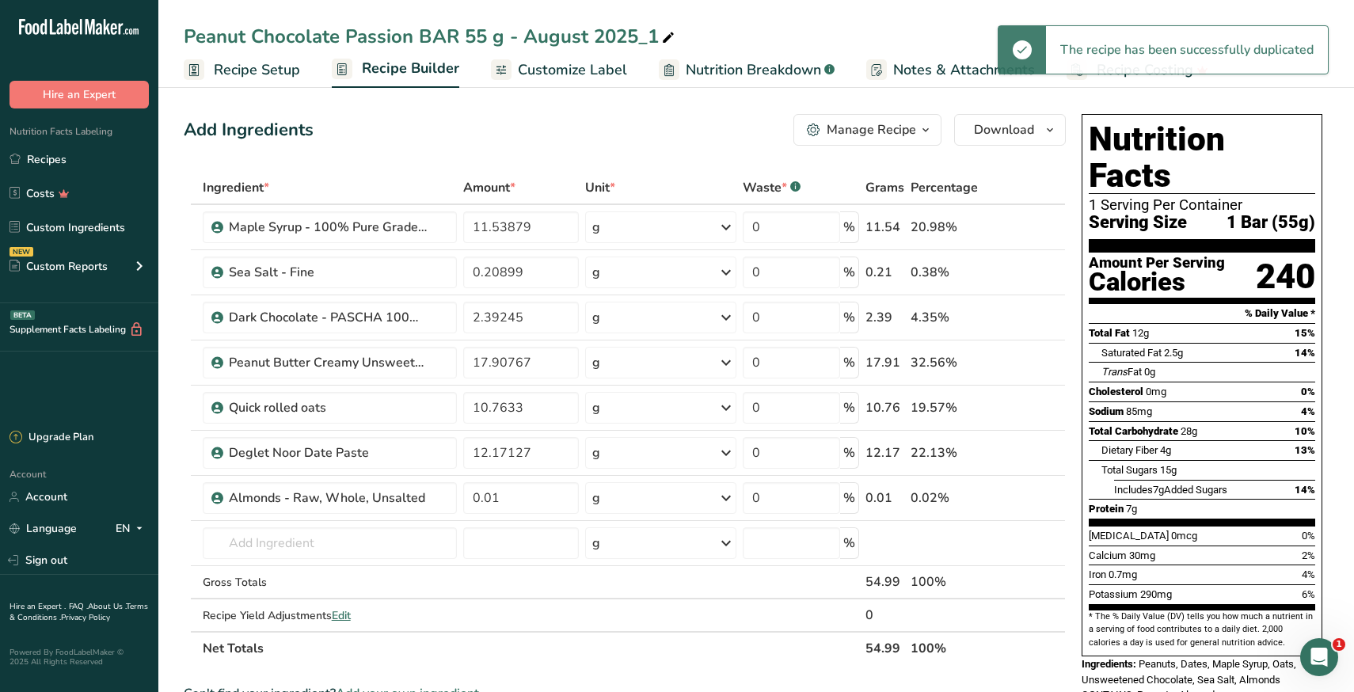
click at [546, 36] on div "Peanut Chocolate Passion BAR 55 g - August 2025_1" at bounding box center [431, 36] width 494 height 29
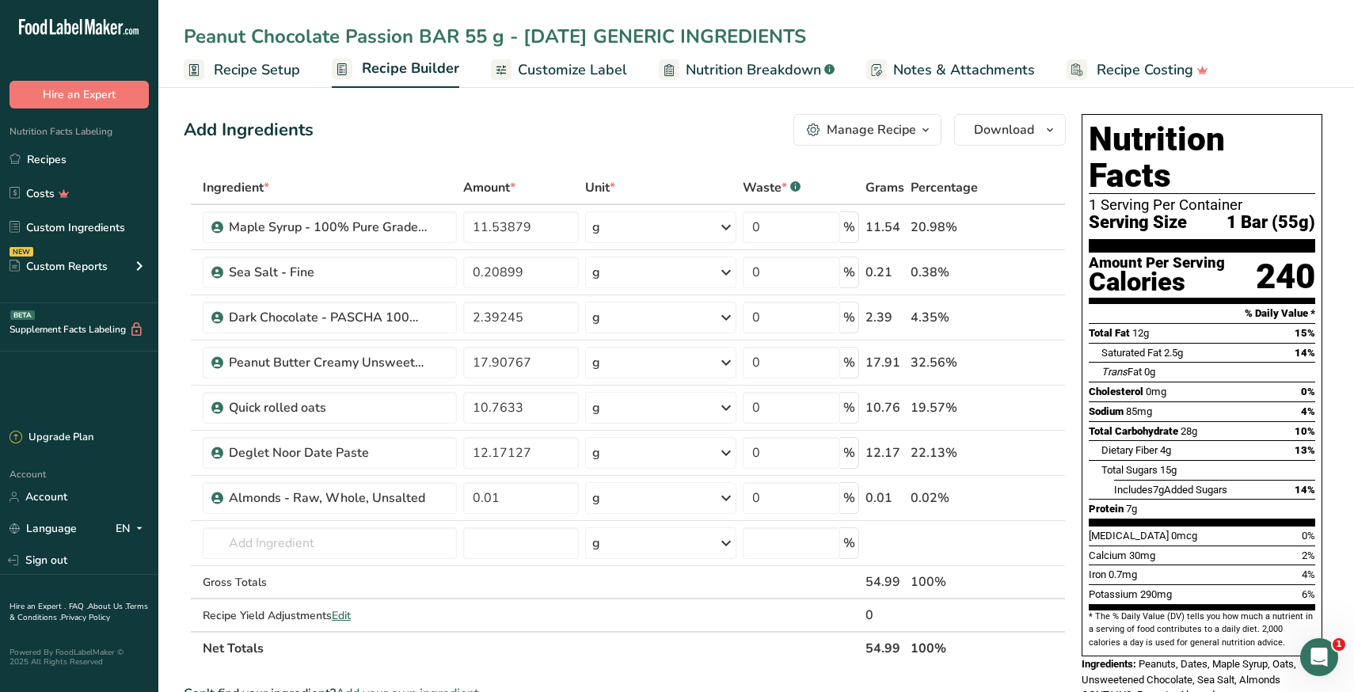
type input "Peanut Chocolate Passion BAR 55 g - [DATE] GENERIC INGREDIENTS"
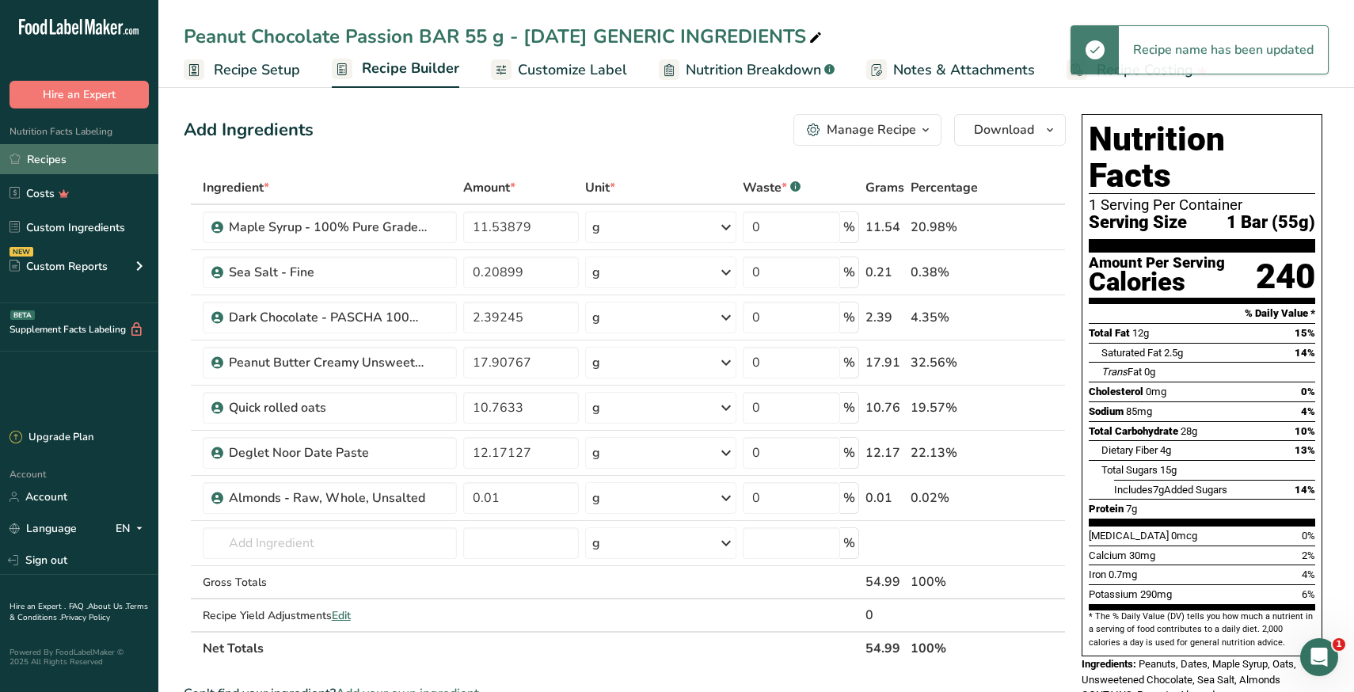
click at [78, 163] on link "Recipes" at bounding box center [79, 159] width 158 height 30
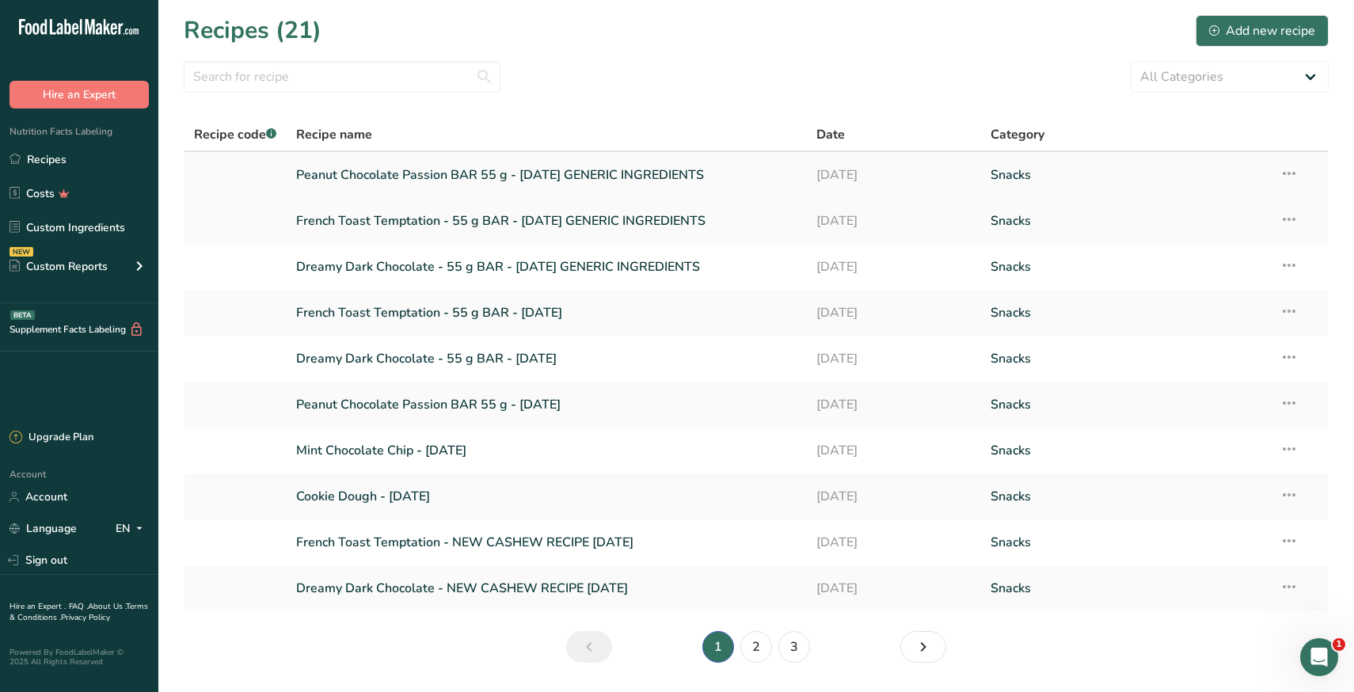
click at [465, 180] on link "Peanut Chocolate Passion BAR 55 g - [DATE] GENERIC INGREDIENTS" at bounding box center [547, 174] width 502 height 33
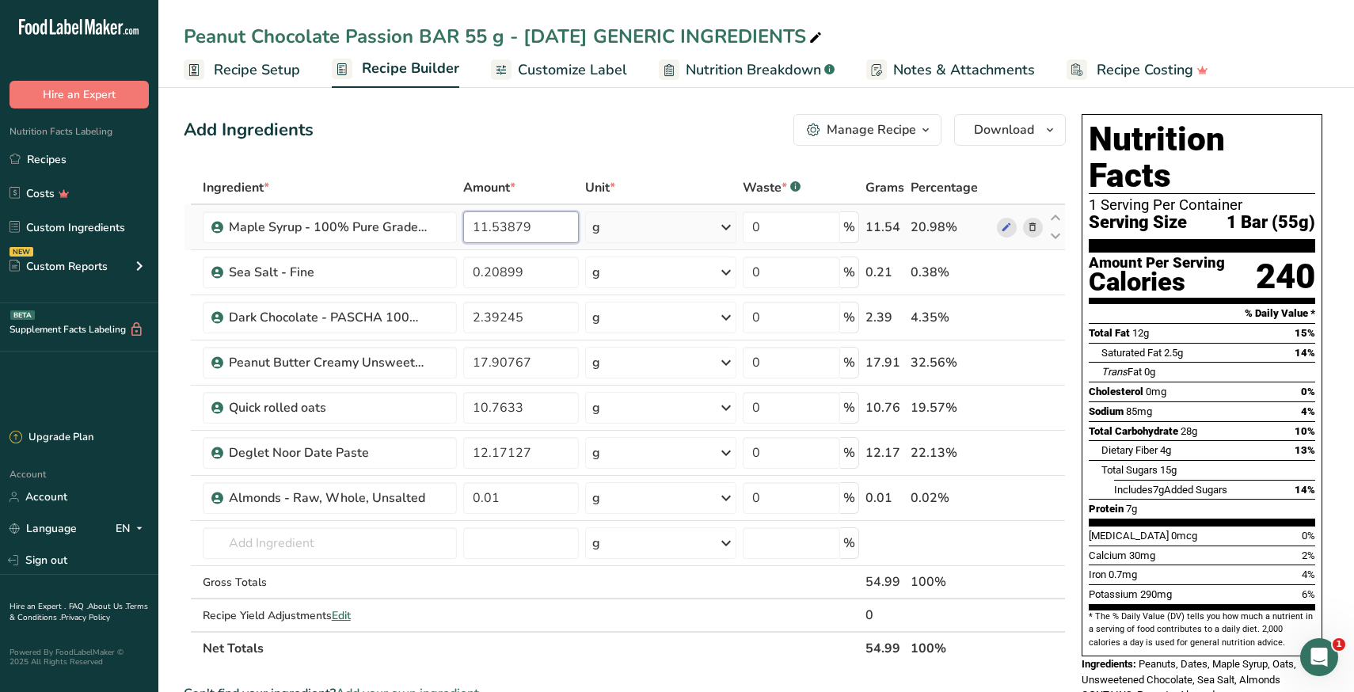
click at [496, 232] on input "11.53879" at bounding box center [521, 227] width 116 height 32
click at [290, 546] on div "Ingredient * Amount * Unit * Waste * .a-a{fill:#347362;}.b-a{fill:#fff;} Grams …" at bounding box center [625, 418] width 882 height 494
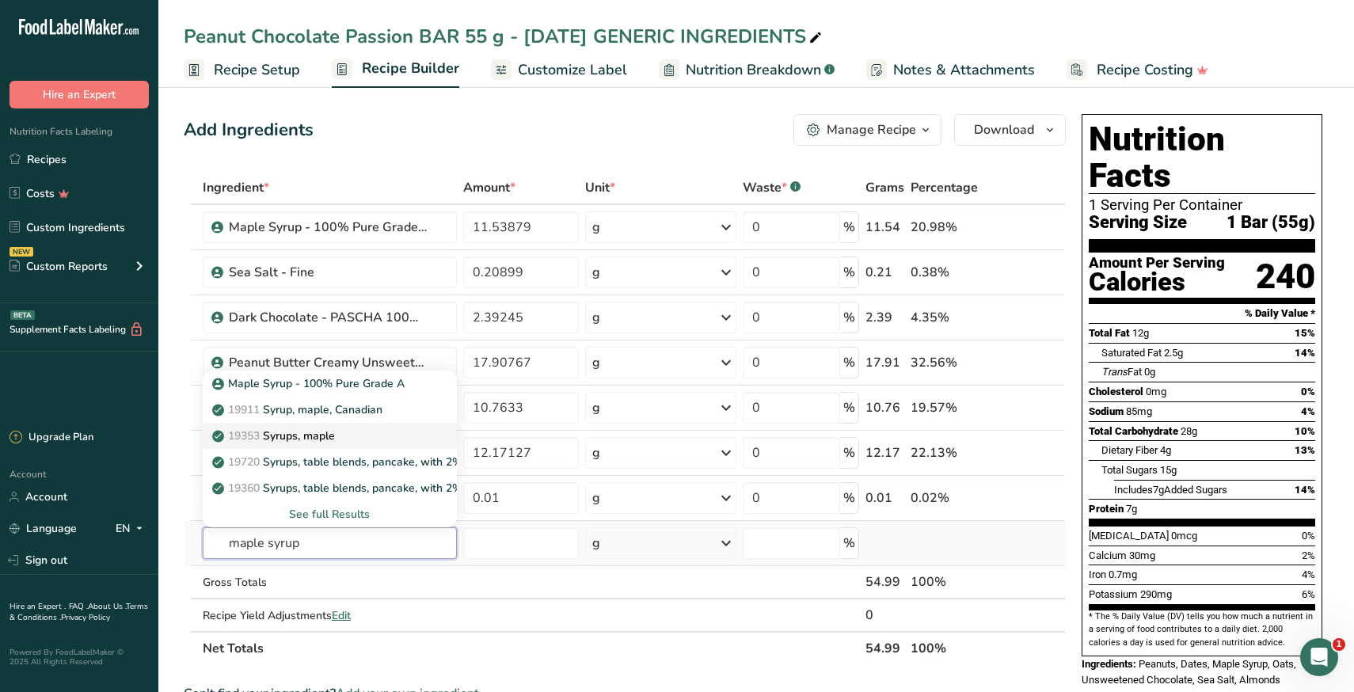
type input "maple syrup"
click at [302, 432] on p "19353 Syrups, maple" at bounding box center [275, 436] width 120 height 17
type input "Syrups, maple"
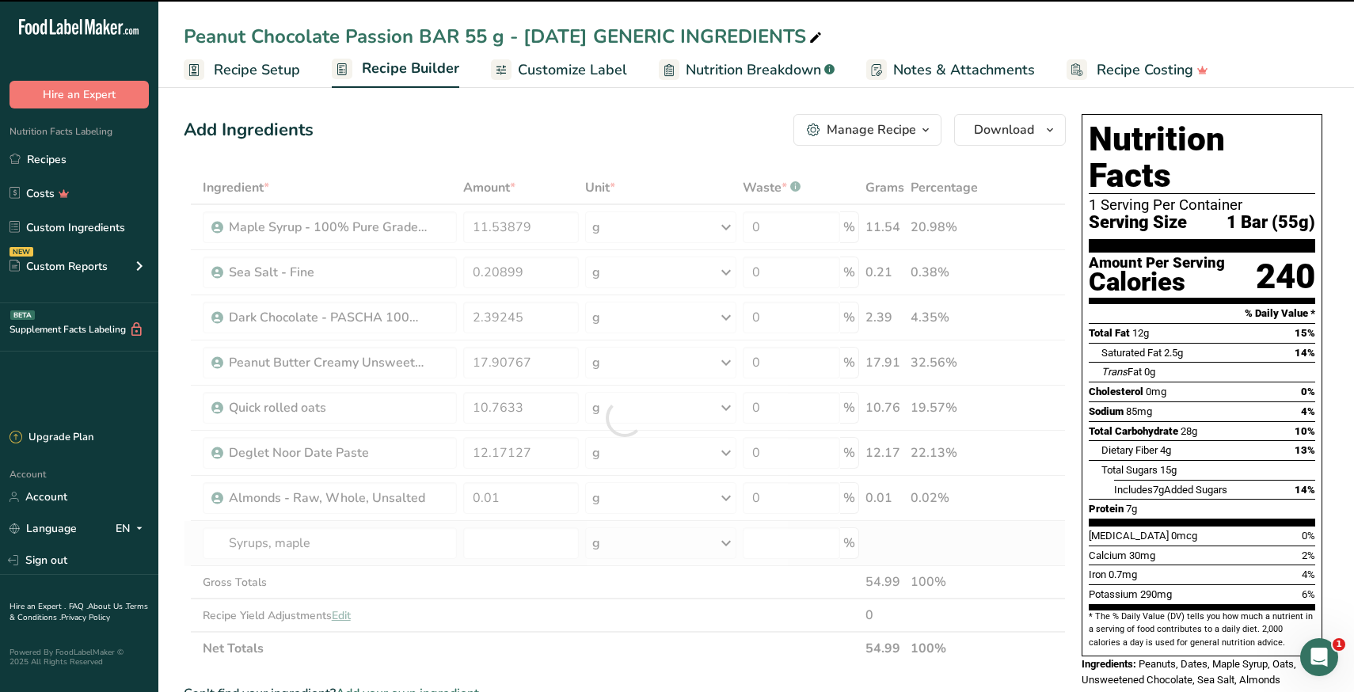
type input "0"
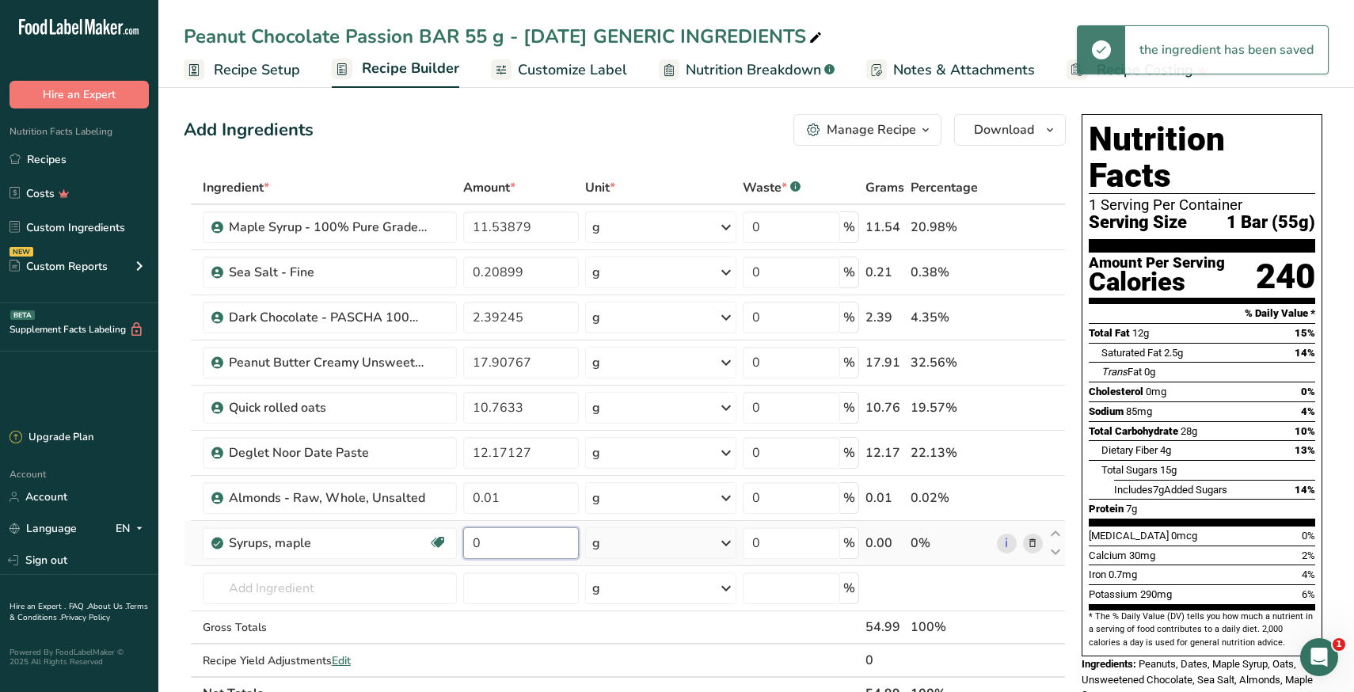
click at [489, 550] on input "0" at bounding box center [521, 543] width 116 height 32
paste input "11.53879"
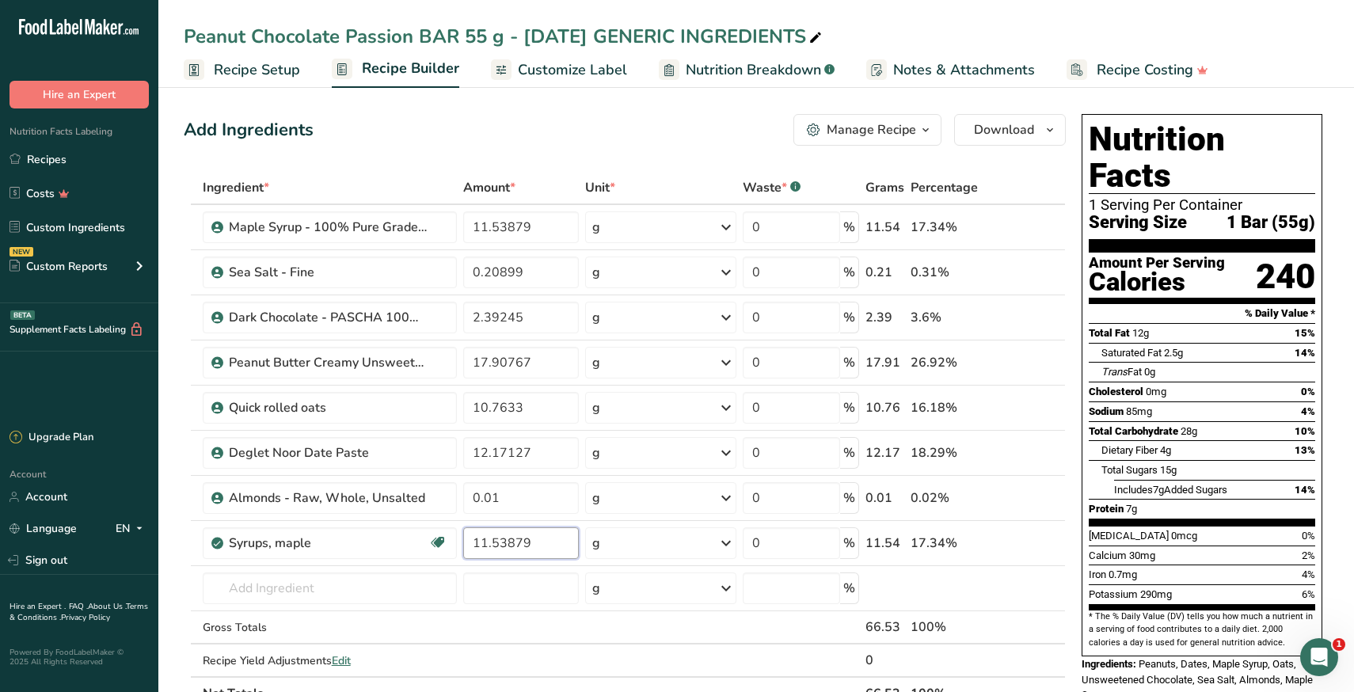
type input "11.53879"
click at [177, 590] on section "Add Ingredients Manage Recipe Delete Recipe Duplicate Recipe Scale Recipe Save …" at bounding box center [756, 689] width 1196 height 1214
click at [1029, 225] on icon at bounding box center [1032, 227] width 11 height 17
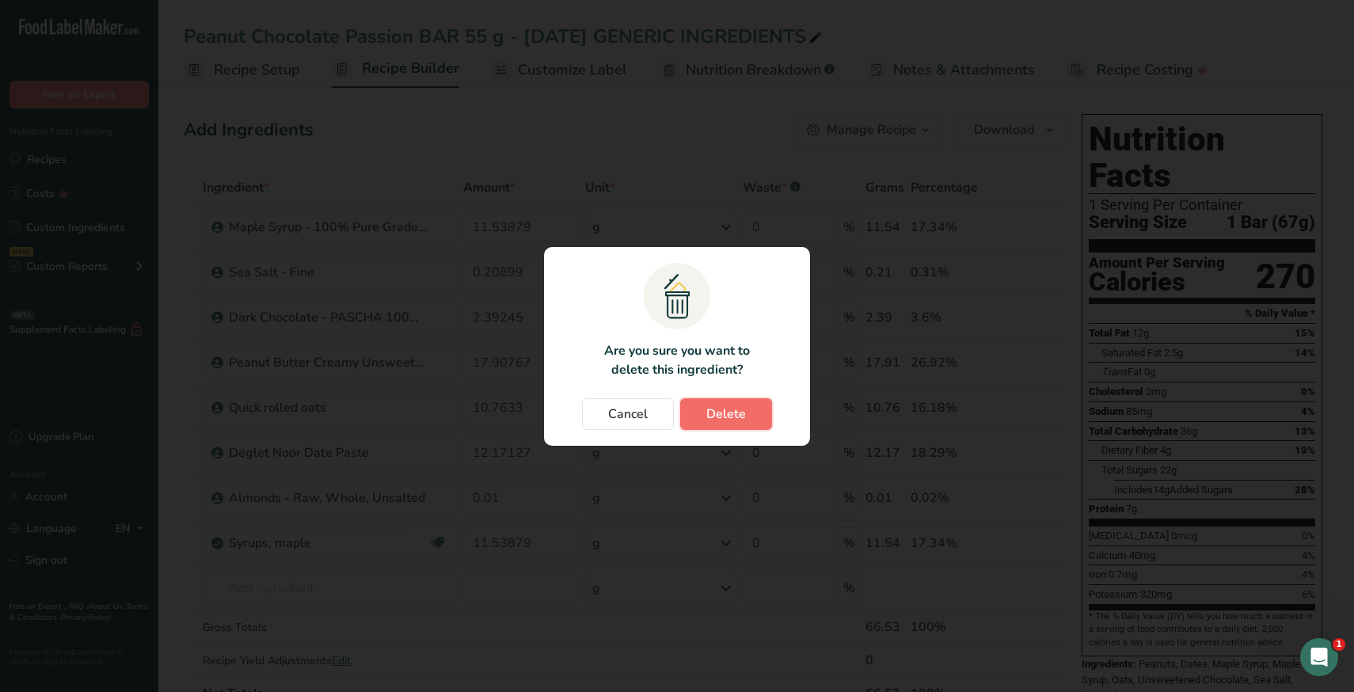
click at [729, 415] on span "Delete" at bounding box center [726, 414] width 40 height 19
type input "0.20899"
type input "2.39245"
type input "17.90767"
type input "10.7633"
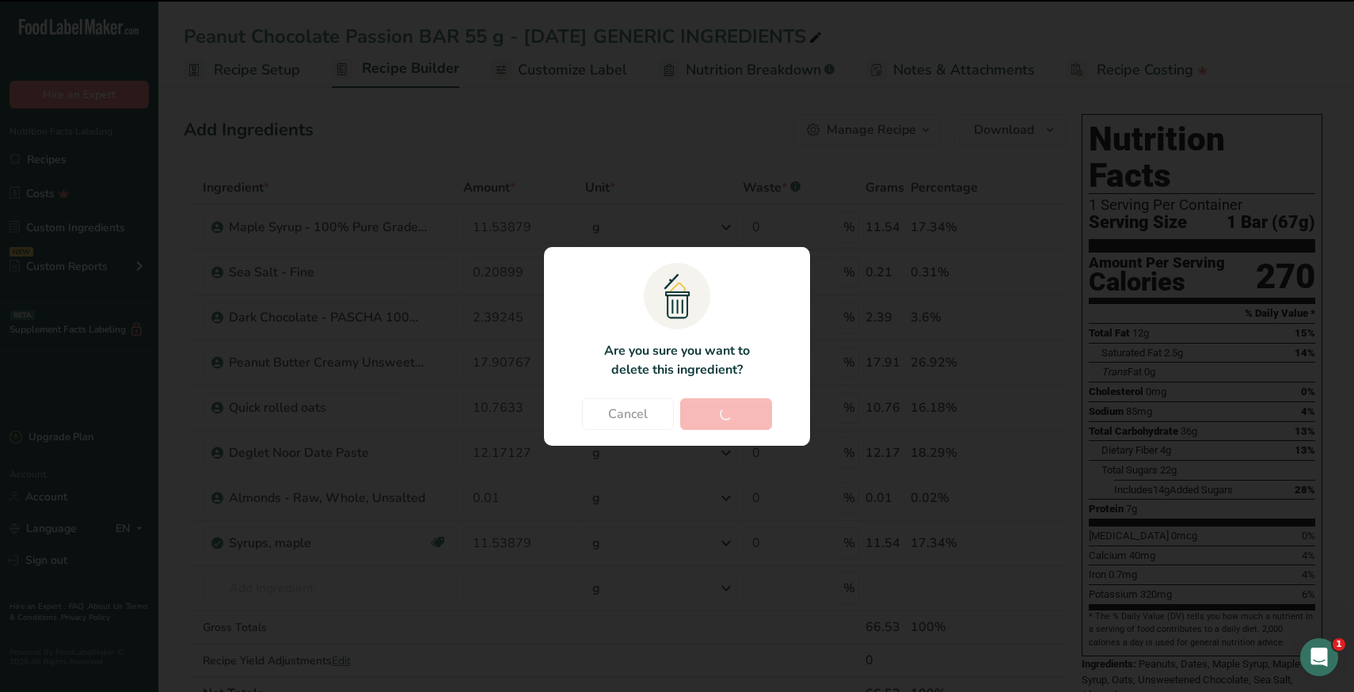
type input "12.17127"
type input "0.01"
type input "11.53879"
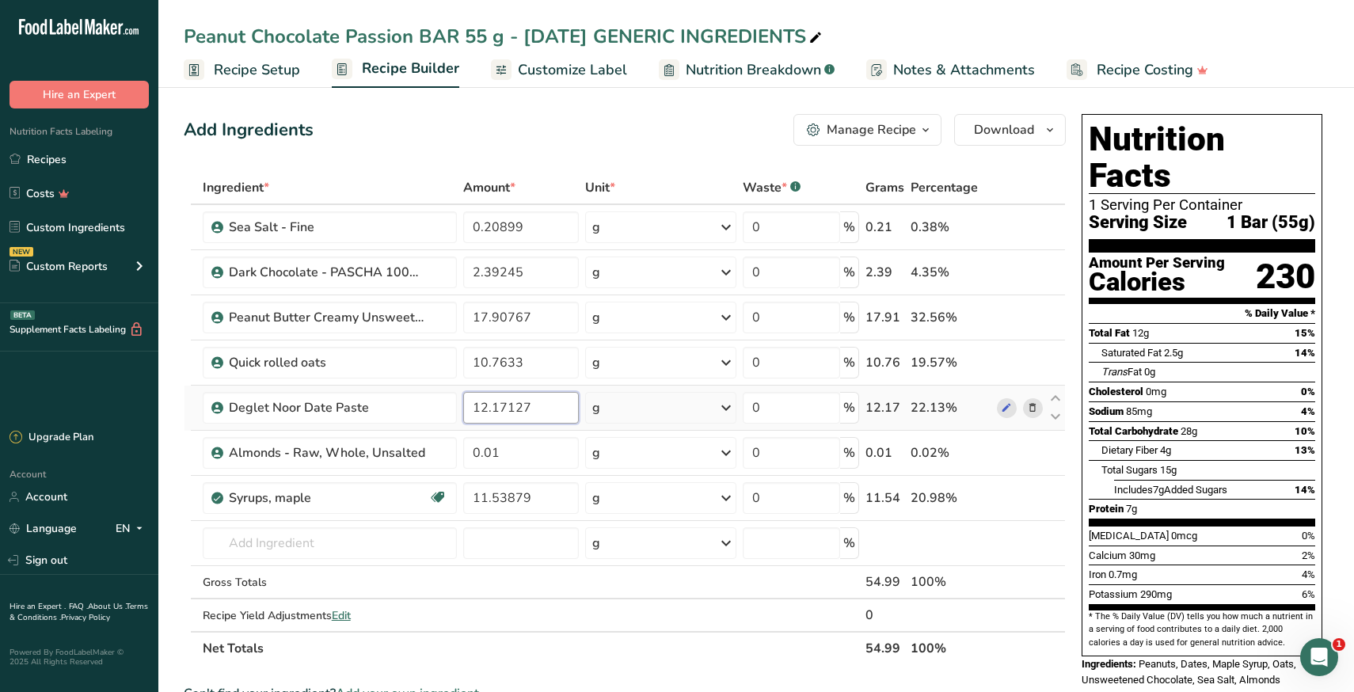
click at [515, 414] on input "12.17127" at bounding box center [521, 408] width 116 height 32
click at [338, 548] on div "Ingredient * Amount * Unit * Waste * .a-a{fill:#347362;}.b-a{fill:#fff;} Grams …" at bounding box center [625, 418] width 882 height 494
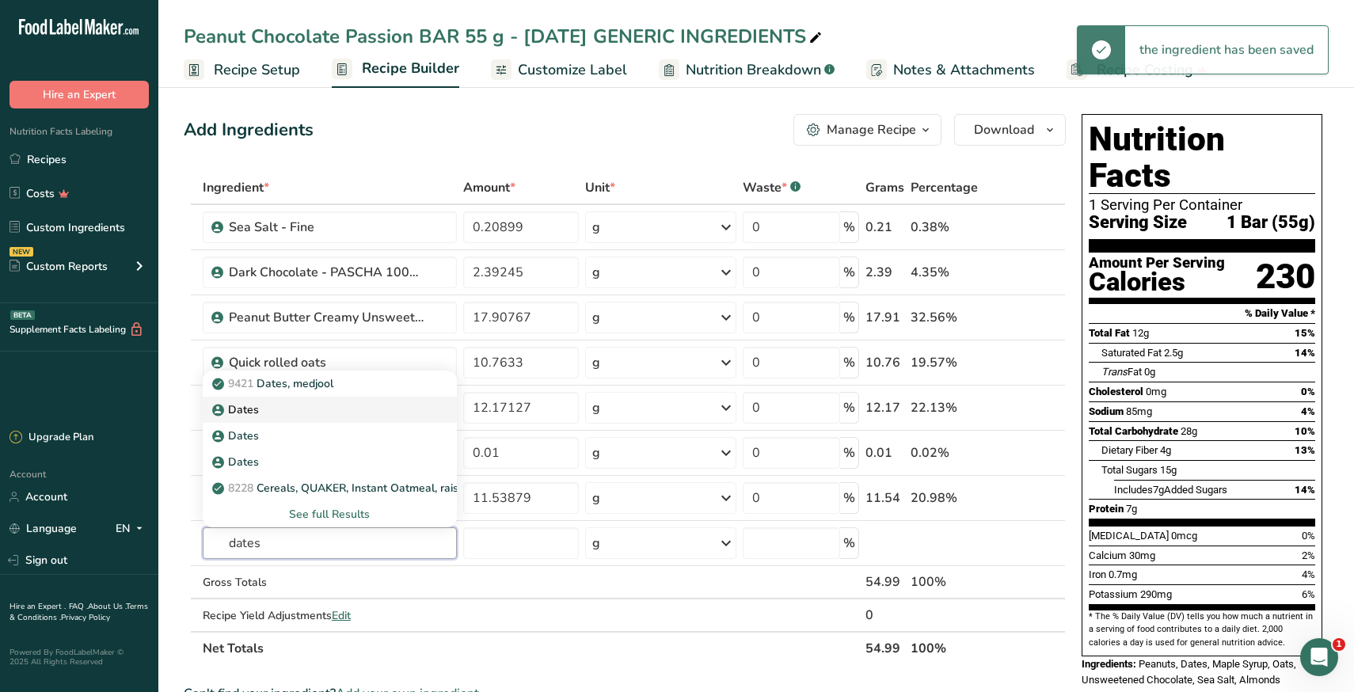
type input "dates"
click at [296, 419] on link "Dates" at bounding box center [330, 410] width 254 height 26
type input "Dates"
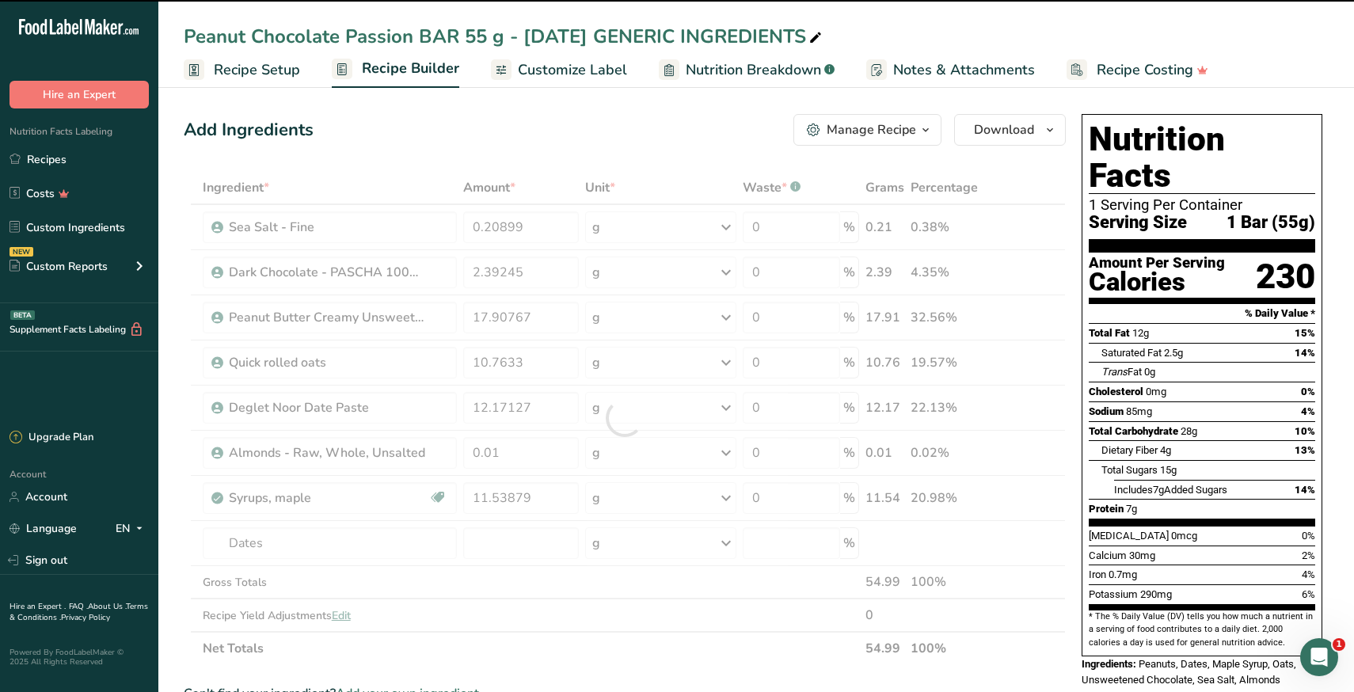
type input "0"
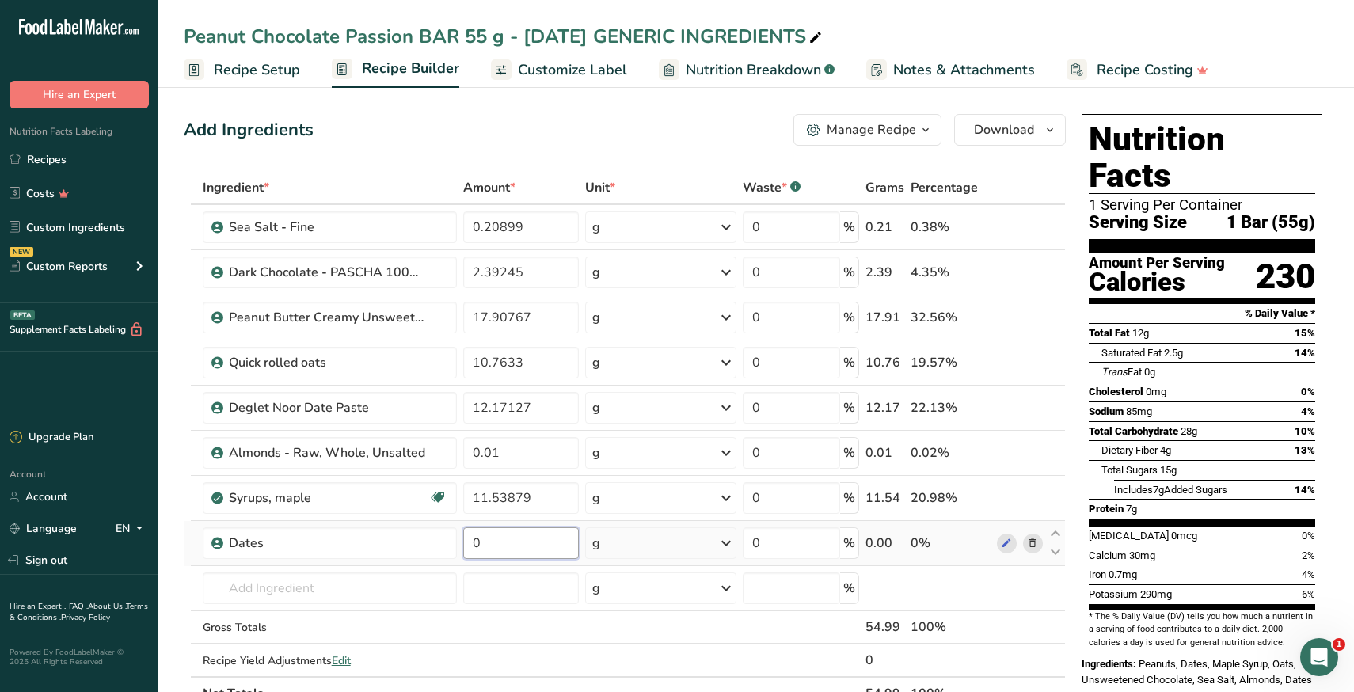
click at [501, 553] on input "0" at bounding box center [521, 543] width 116 height 32
paste input "12.17127"
type input "12.17127"
click at [177, 602] on section "Add Ingredients Manage Recipe Delete Recipe Duplicate Recipe Scale Recipe Save …" at bounding box center [756, 689] width 1196 height 1214
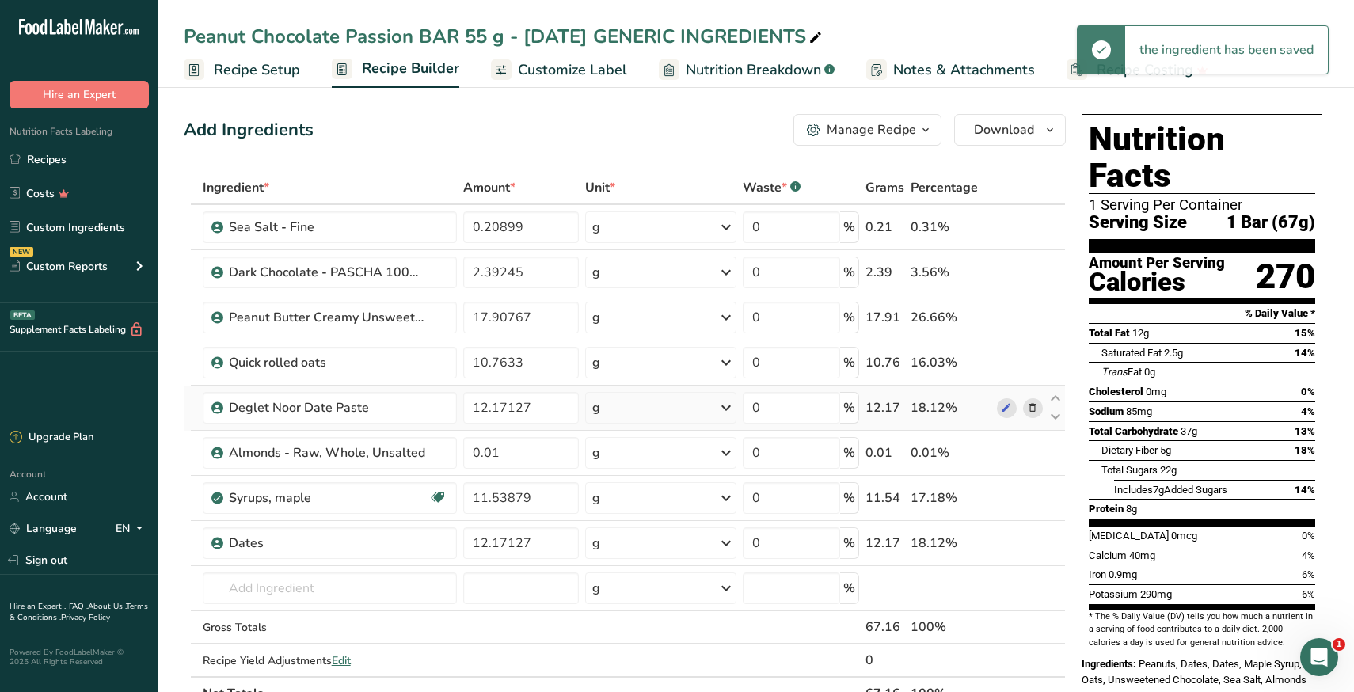
click at [1032, 409] on icon at bounding box center [1032, 408] width 11 height 17
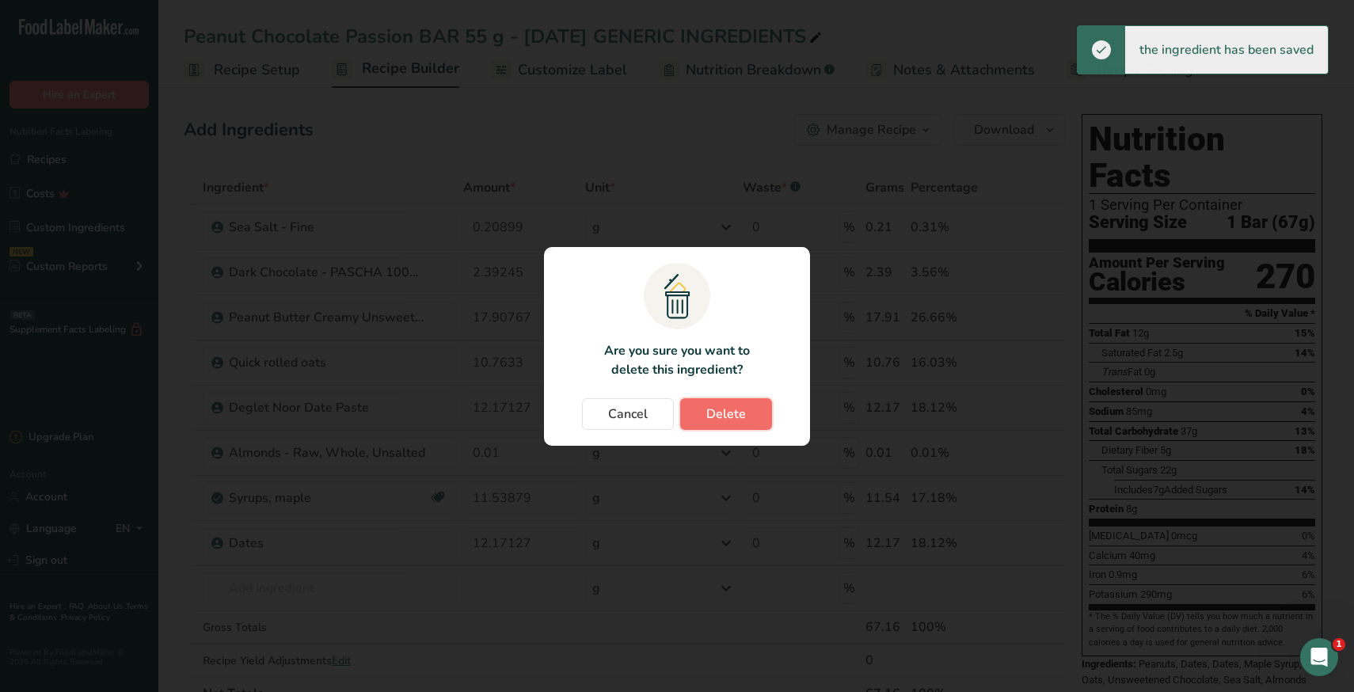
click at [748, 424] on button "Delete" at bounding box center [726, 414] width 92 height 32
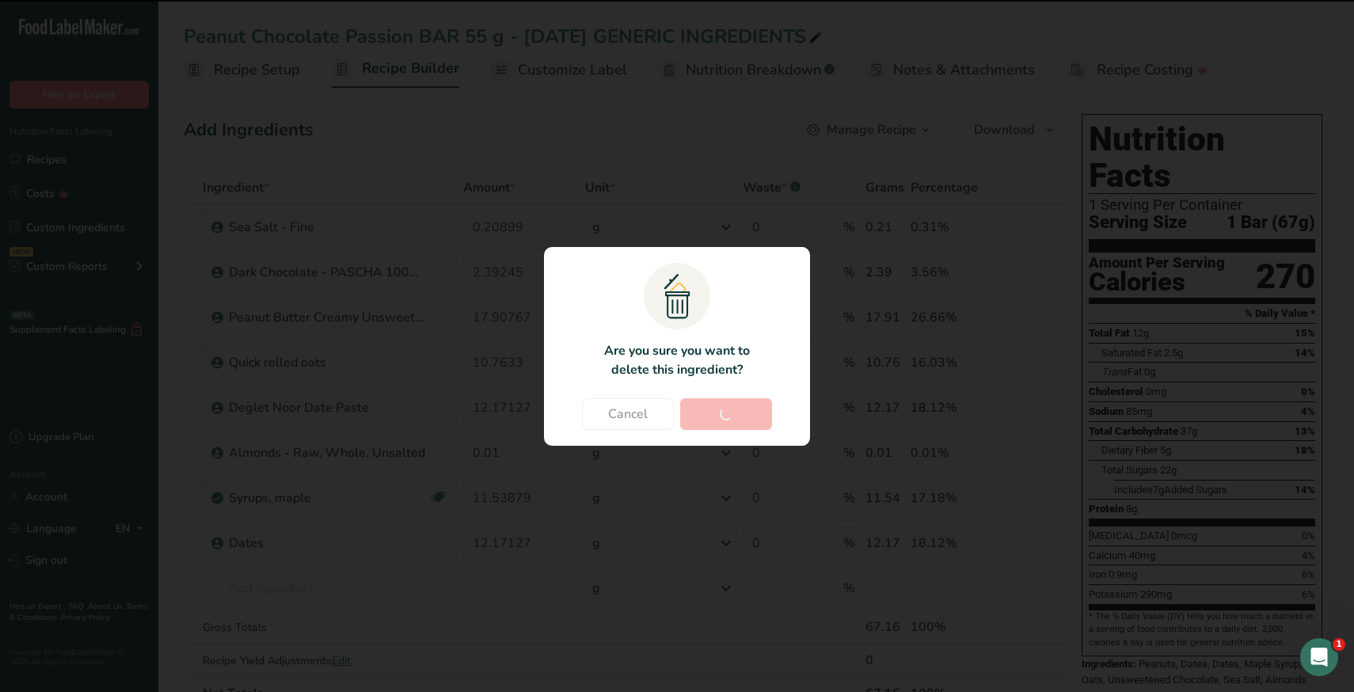
type input "0.01"
type input "11.53879"
type input "12.17127"
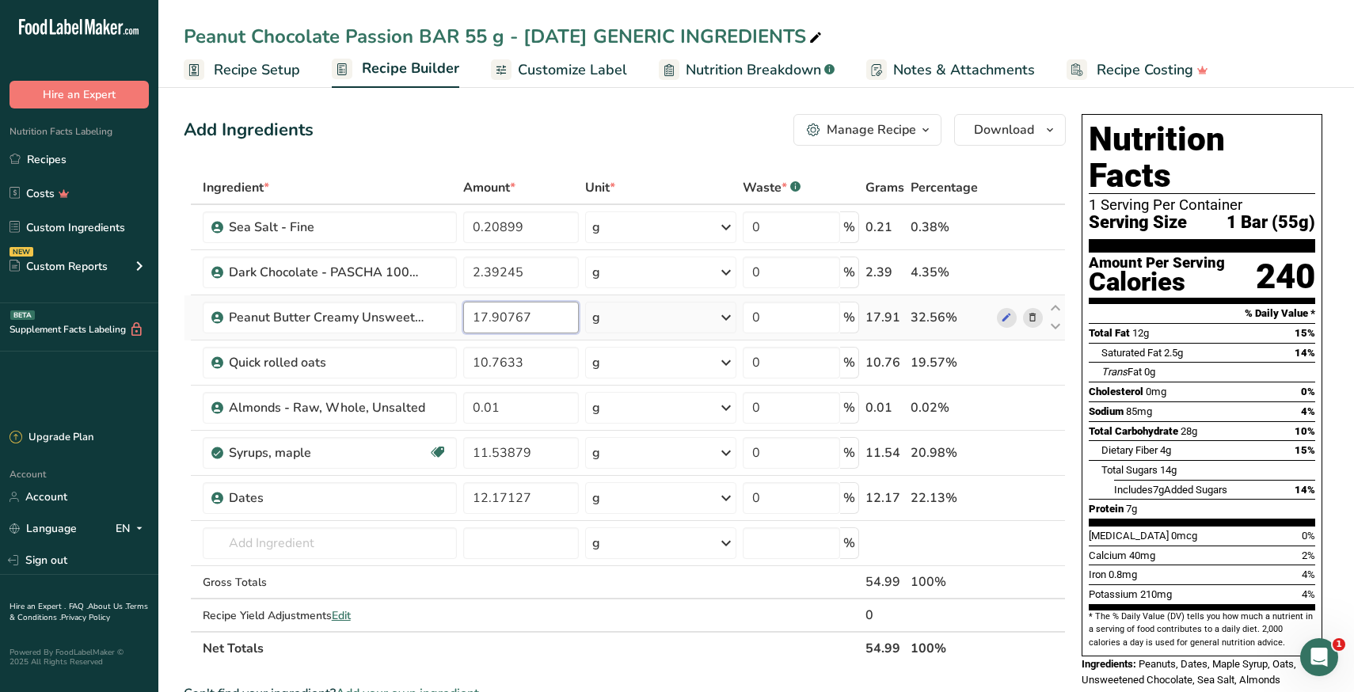
click at [489, 313] on input "17.90767" at bounding box center [521, 318] width 116 height 32
click at [321, 546] on div "Ingredient * Amount * Unit * Waste * .a-a{fill:#347362;}.b-a{fill:#fff;} Grams …" at bounding box center [625, 418] width 882 height 494
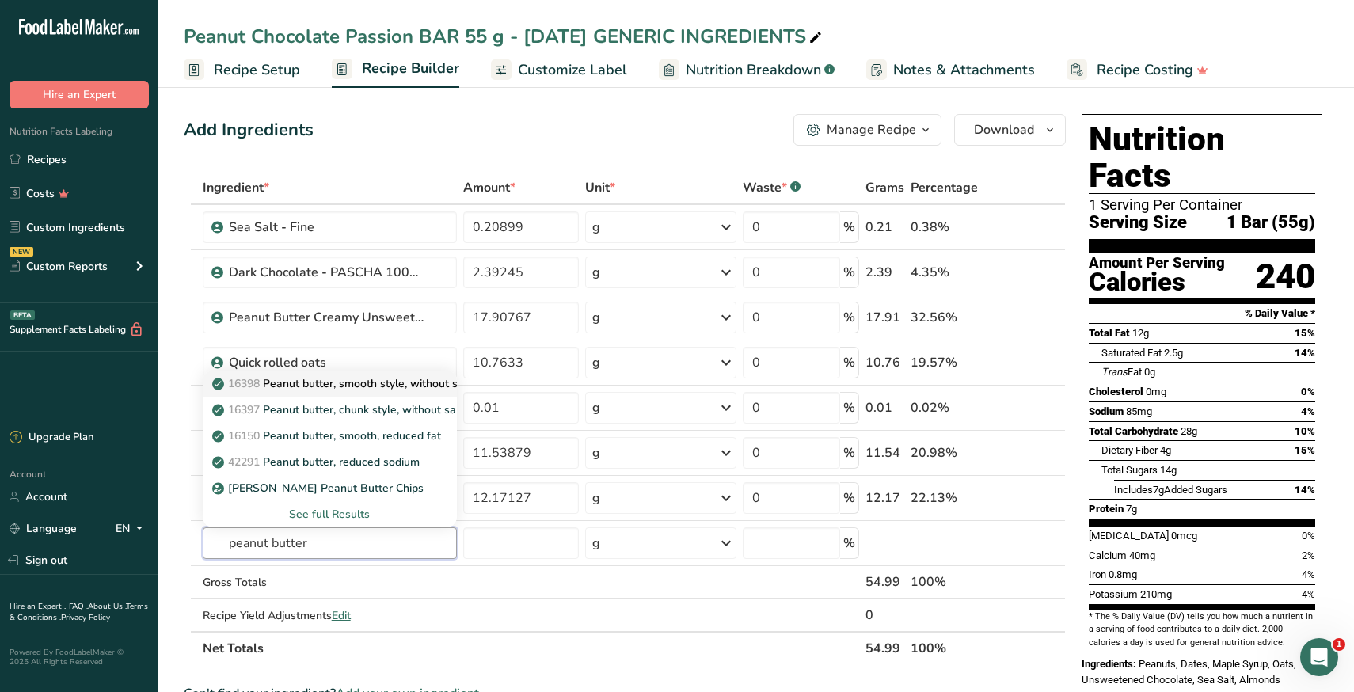
type input "peanut butter"
click at [371, 390] on p "16398 Peanut butter, smooth style, without salt" at bounding box center [343, 383] width 256 height 17
type input "Peanut butter, smooth style, without salt"
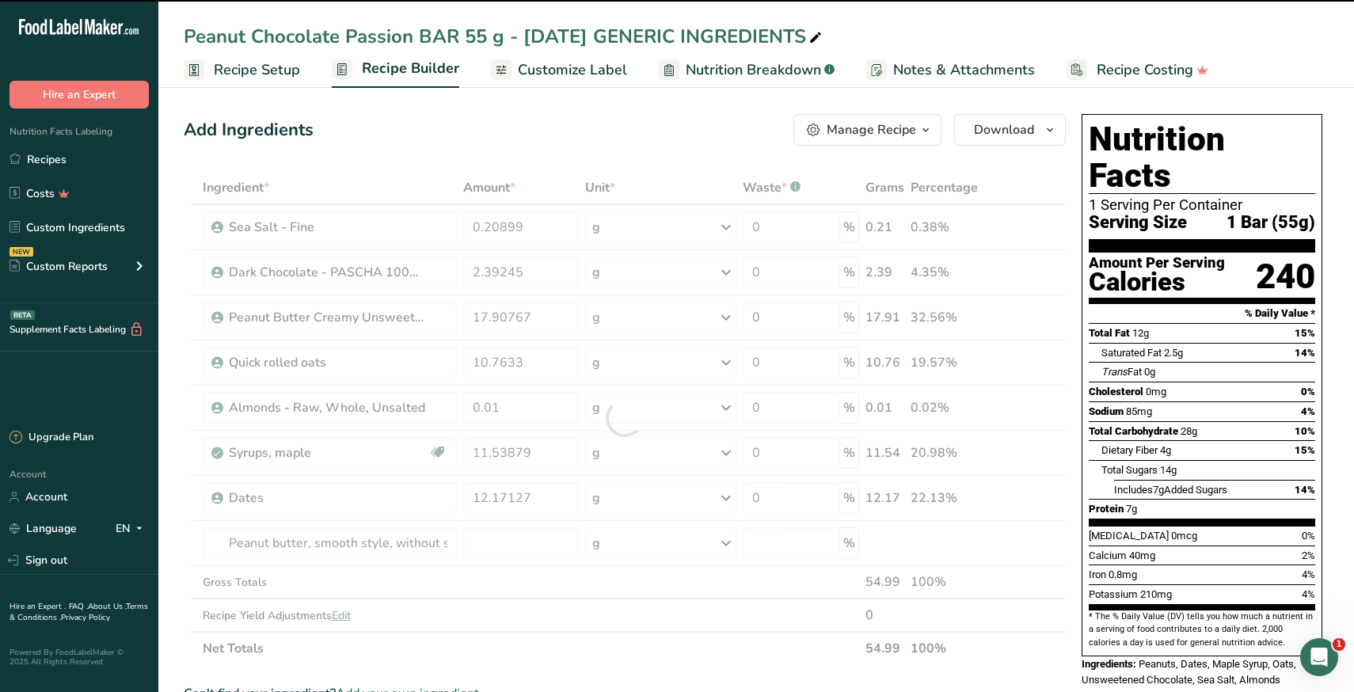
type input "0"
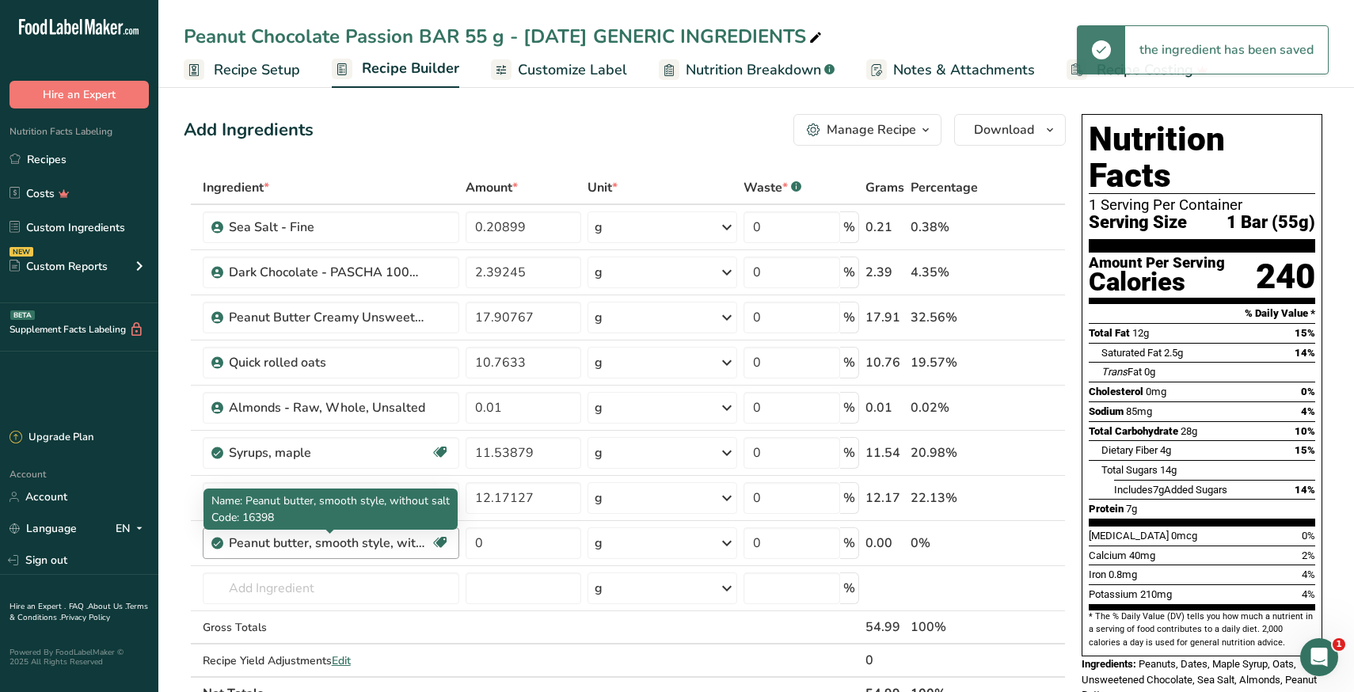
click at [381, 547] on div "Peanut butter, smooth style, without salt" at bounding box center [328, 543] width 198 height 19
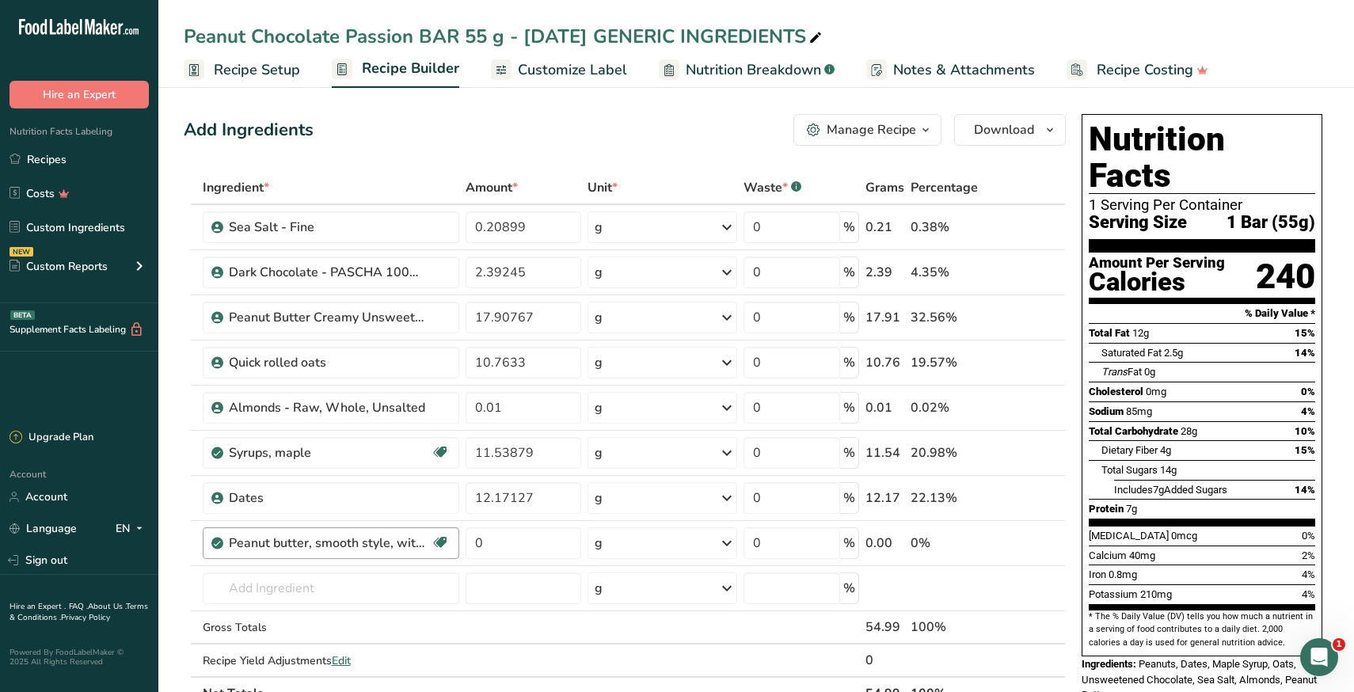
click at [381, 547] on div "Peanut butter, smooth style, without salt" at bounding box center [328, 543] width 198 height 19
click at [502, 542] on input "0" at bounding box center [523, 543] width 115 height 32
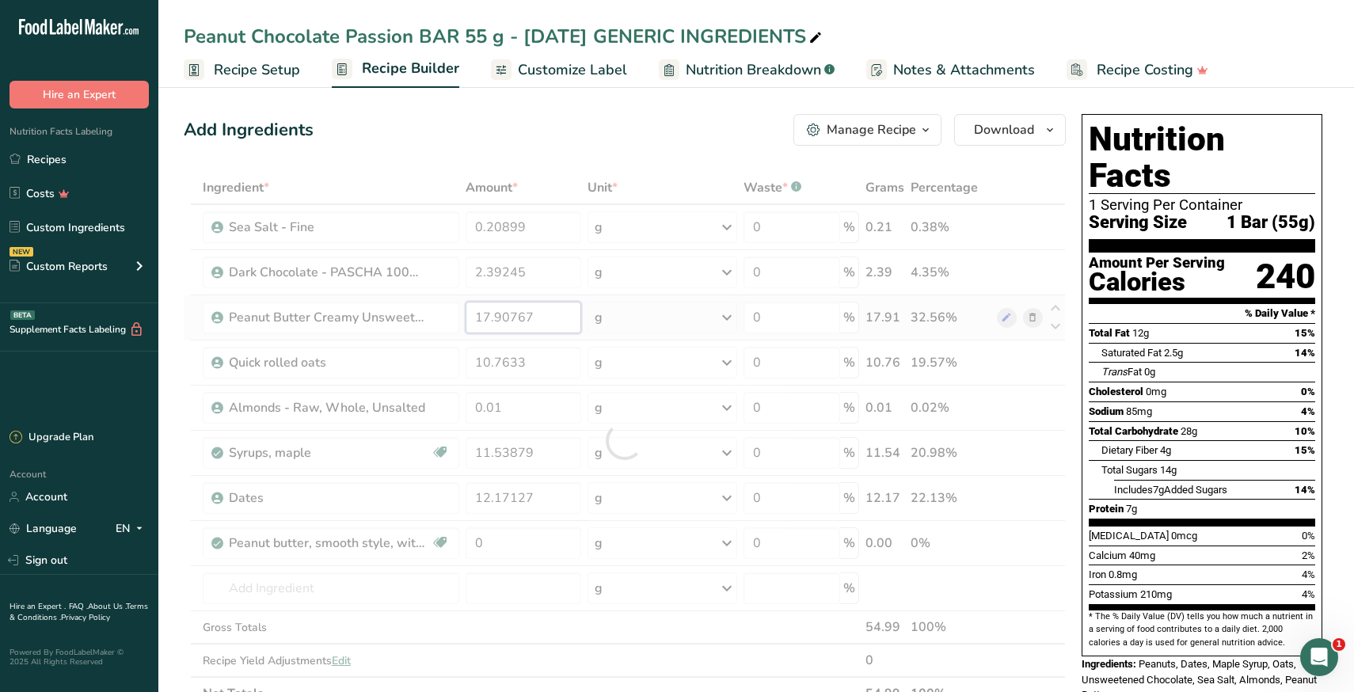
click at [496, 325] on div "Ingredient * Amount * Unit * Waste * .a-a{fill:#347362;}.b-a{fill:#fff;} Grams …" at bounding box center [625, 440] width 882 height 539
click at [496, 325] on div at bounding box center [625, 440] width 882 height 539
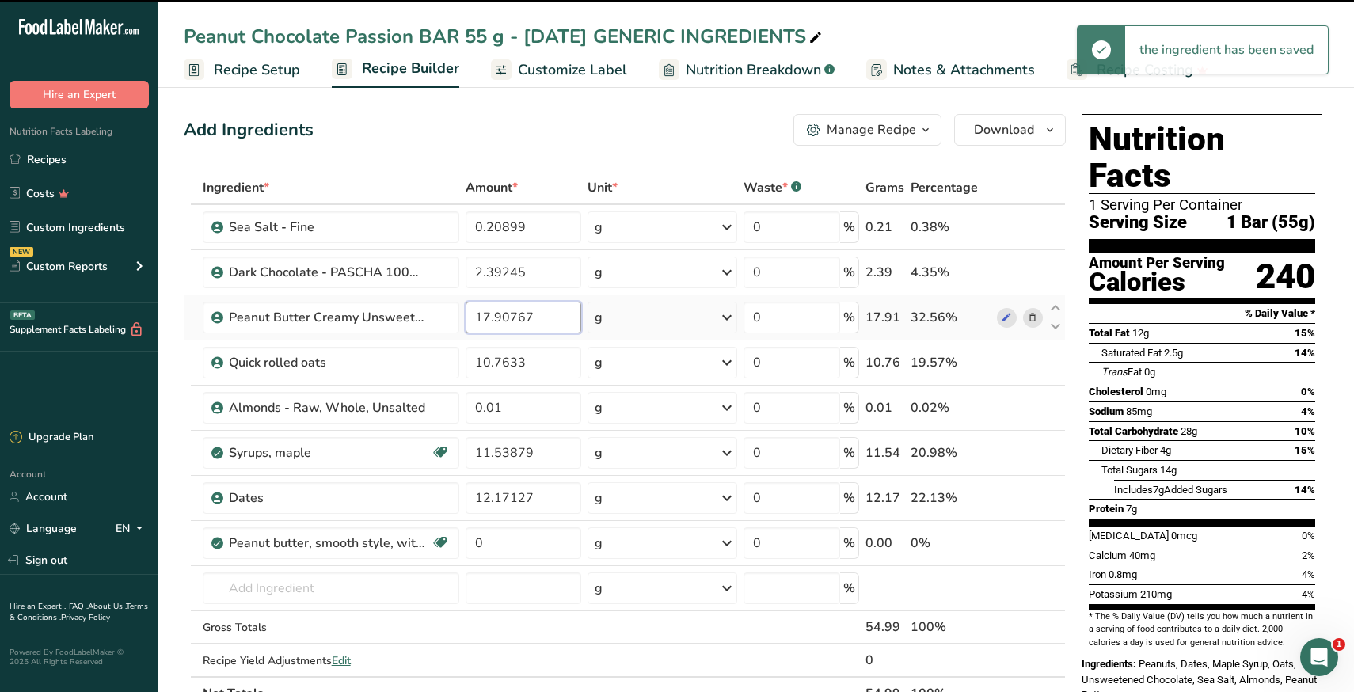
click at [496, 325] on input "17.90767" at bounding box center [523, 318] width 115 height 32
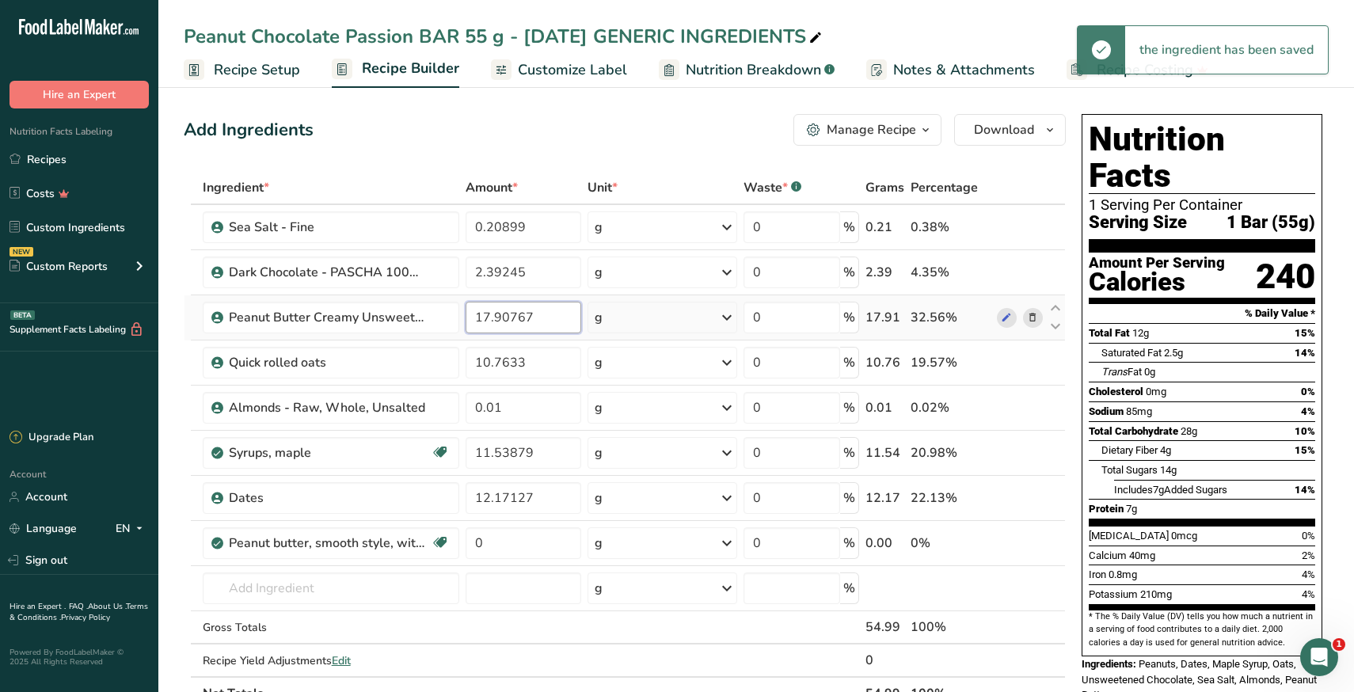
click at [496, 325] on input "17.90767" at bounding box center [523, 318] width 115 height 32
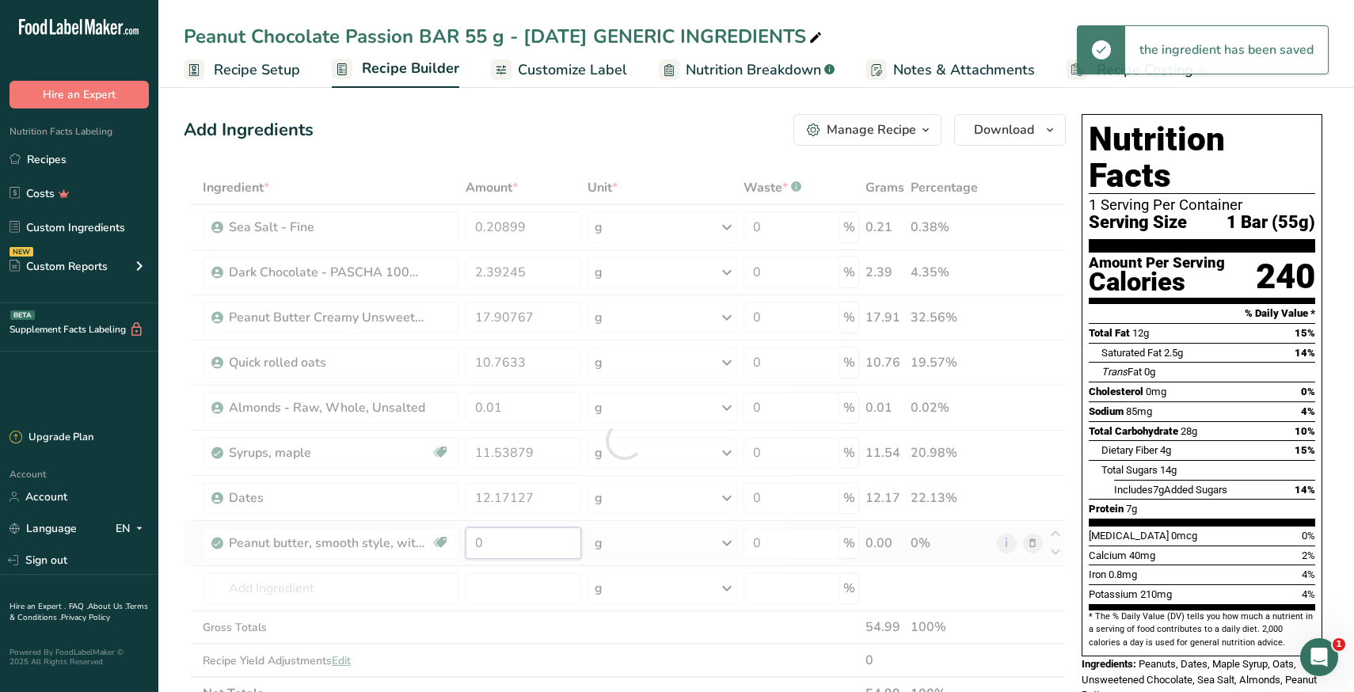
click at [504, 549] on div "Ingredient * Amount * Unit * Waste * .a-a{fill:#347362;}.b-a{fill:#fff;} Grams …" at bounding box center [625, 440] width 882 height 539
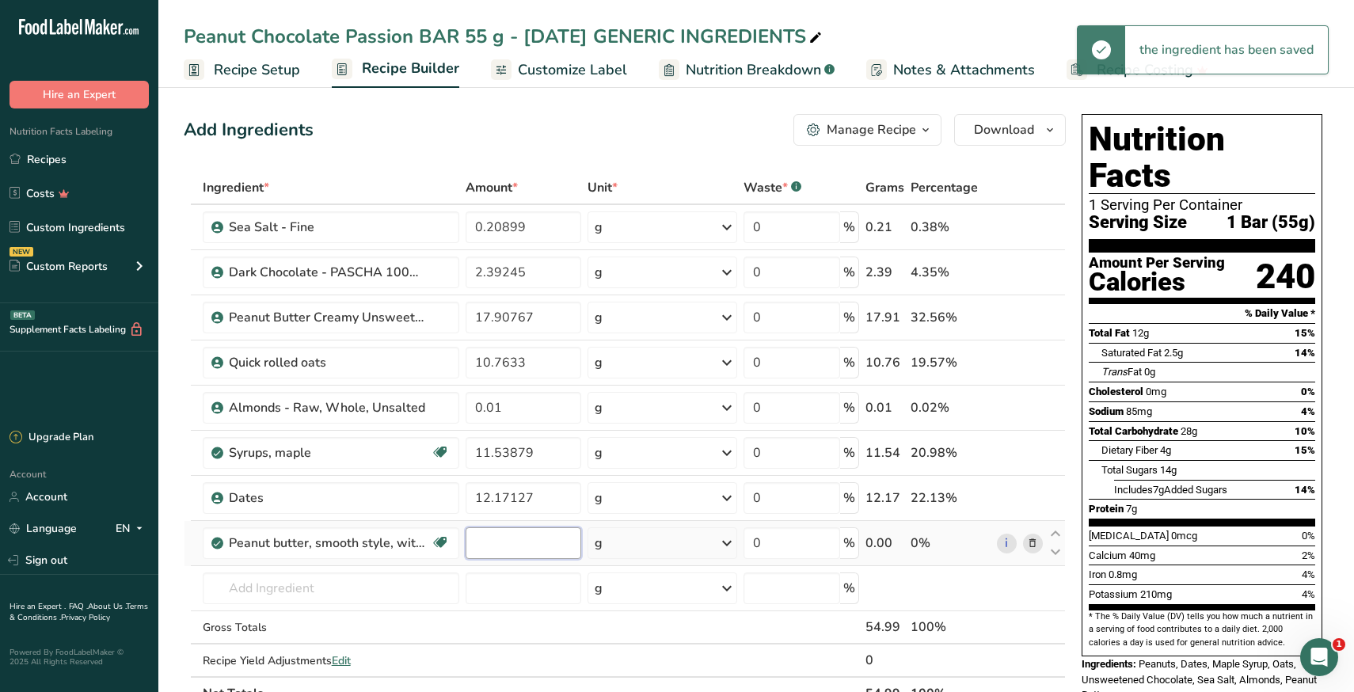
paste input "17.90767"
type input "17.90767"
click at [172, 600] on section "Add Ingredients Manage Recipe Delete Recipe Duplicate Recipe Scale Recipe Save …" at bounding box center [756, 689] width 1196 height 1214
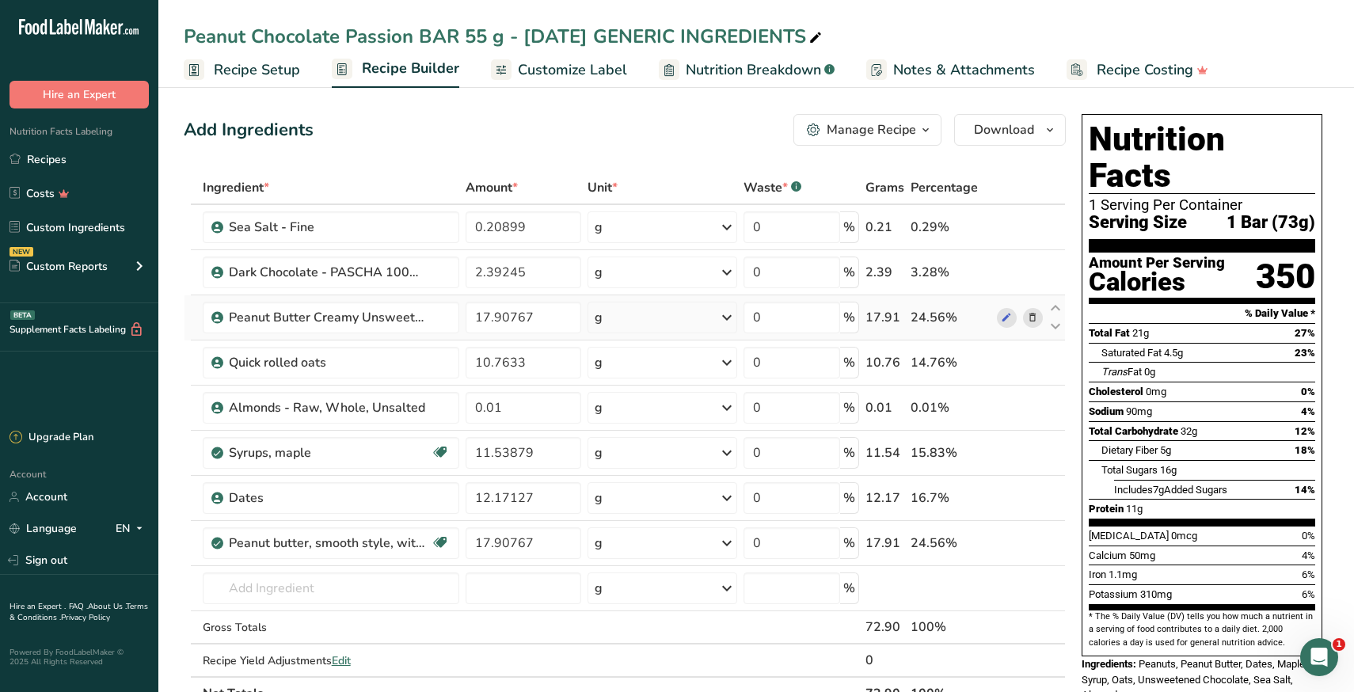
click at [1034, 318] on icon at bounding box center [1032, 318] width 11 height 17
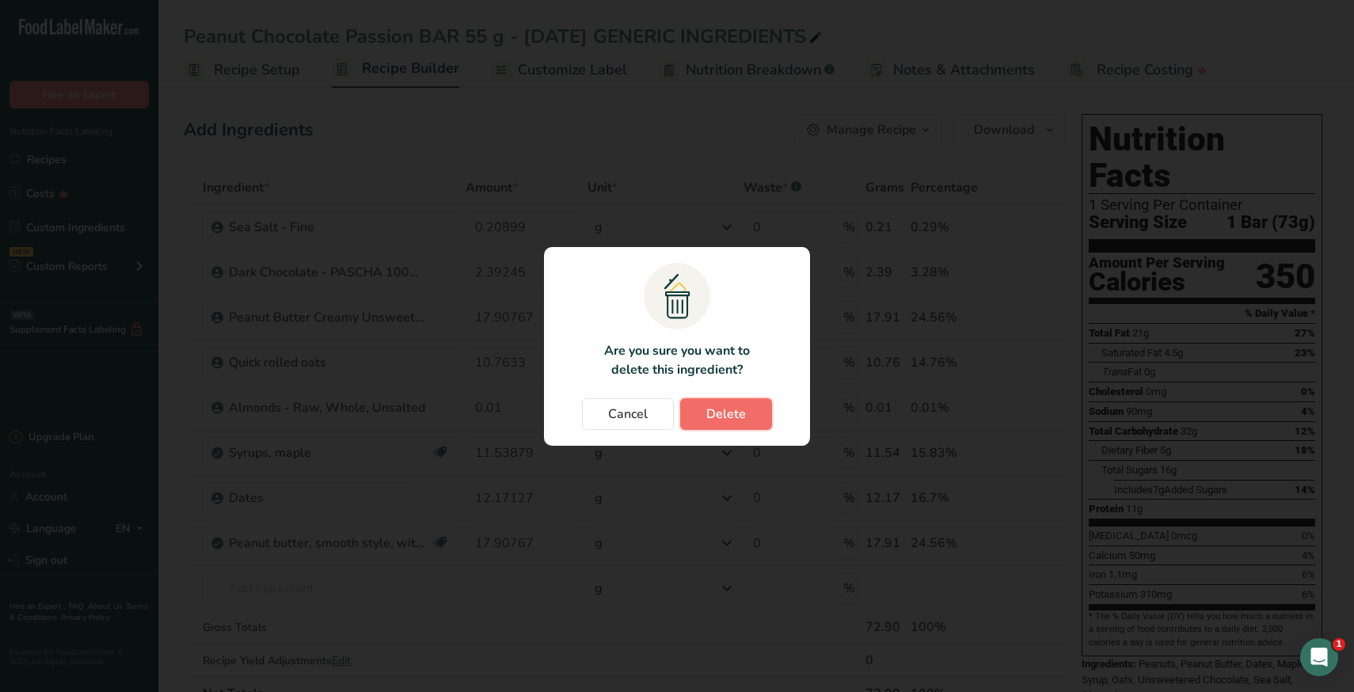
click at [742, 414] on span "Delete" at bounding box center [726, 414] width 40 height 19
type input "10.7633"
type input "0.01"
type input "11.53879"
type input "12.17127"
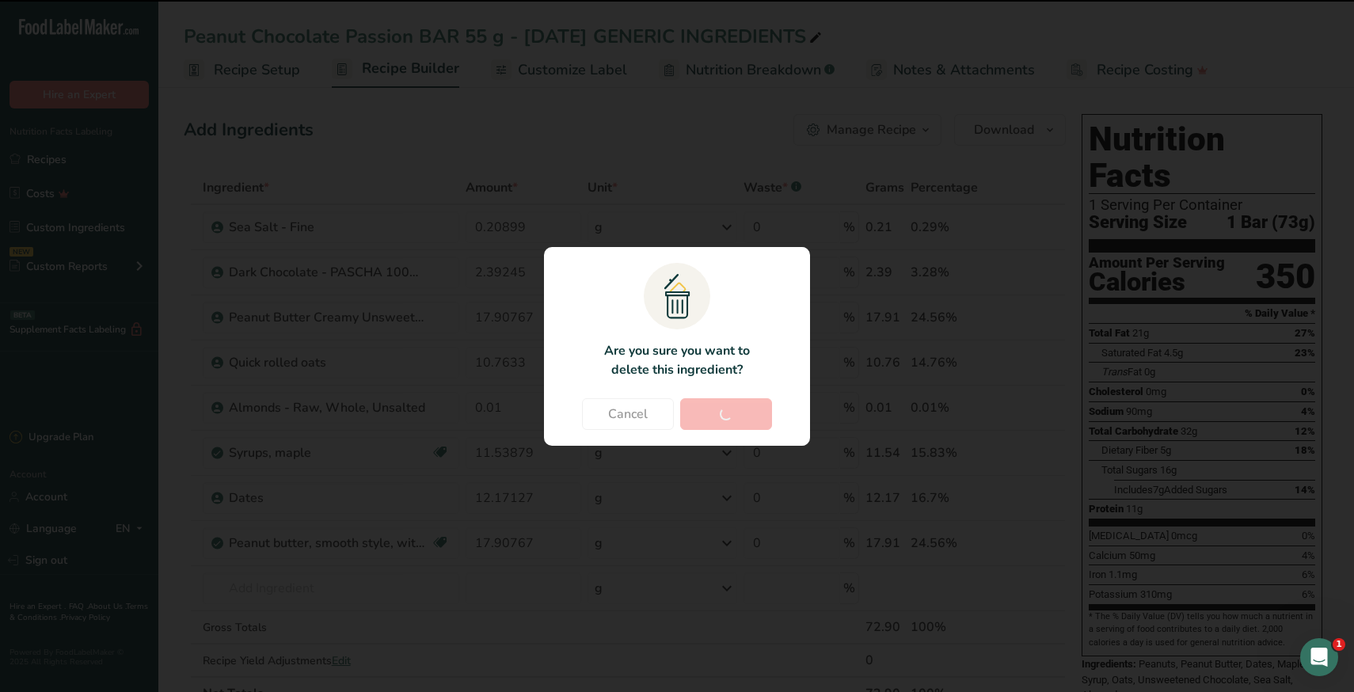
type input "17.90767"
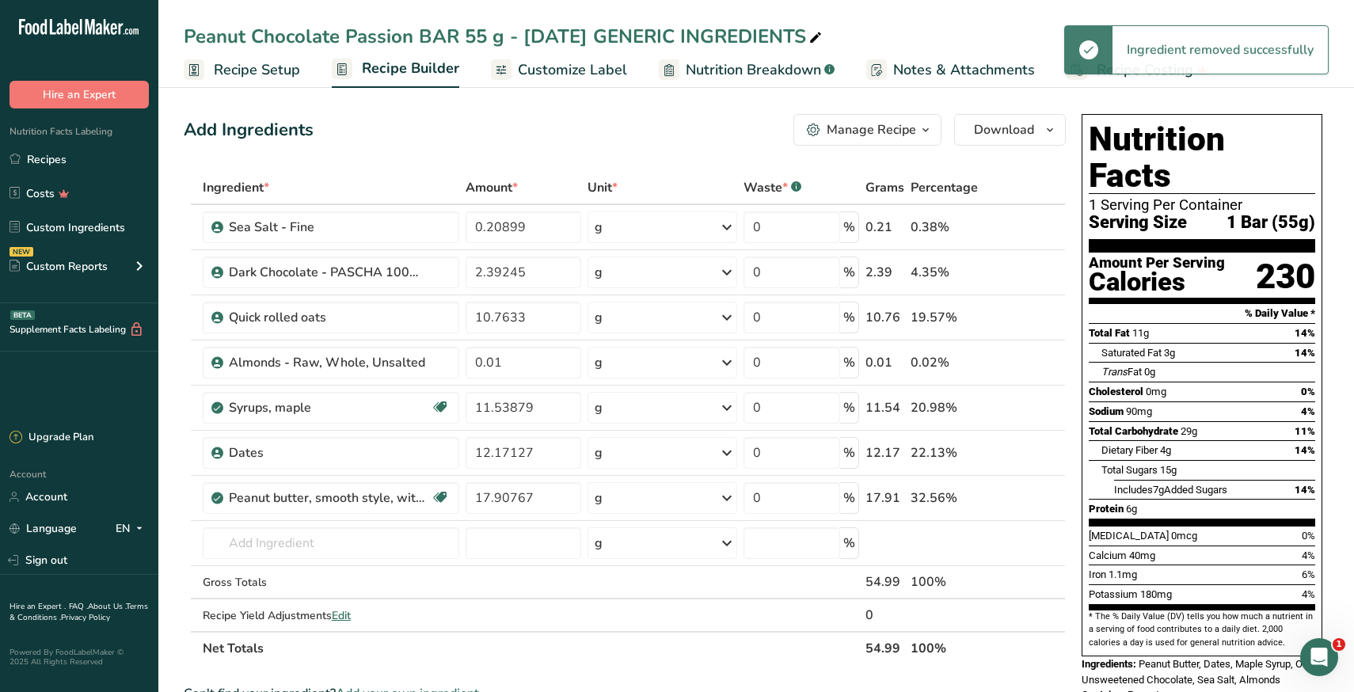
click at [181, 619] on section "Add Ingredients Manage Recipe Delete Recipe Duplicate Recipe Scale Recipe Save …" at bounding box center [756, 666] width 1196 height 1169
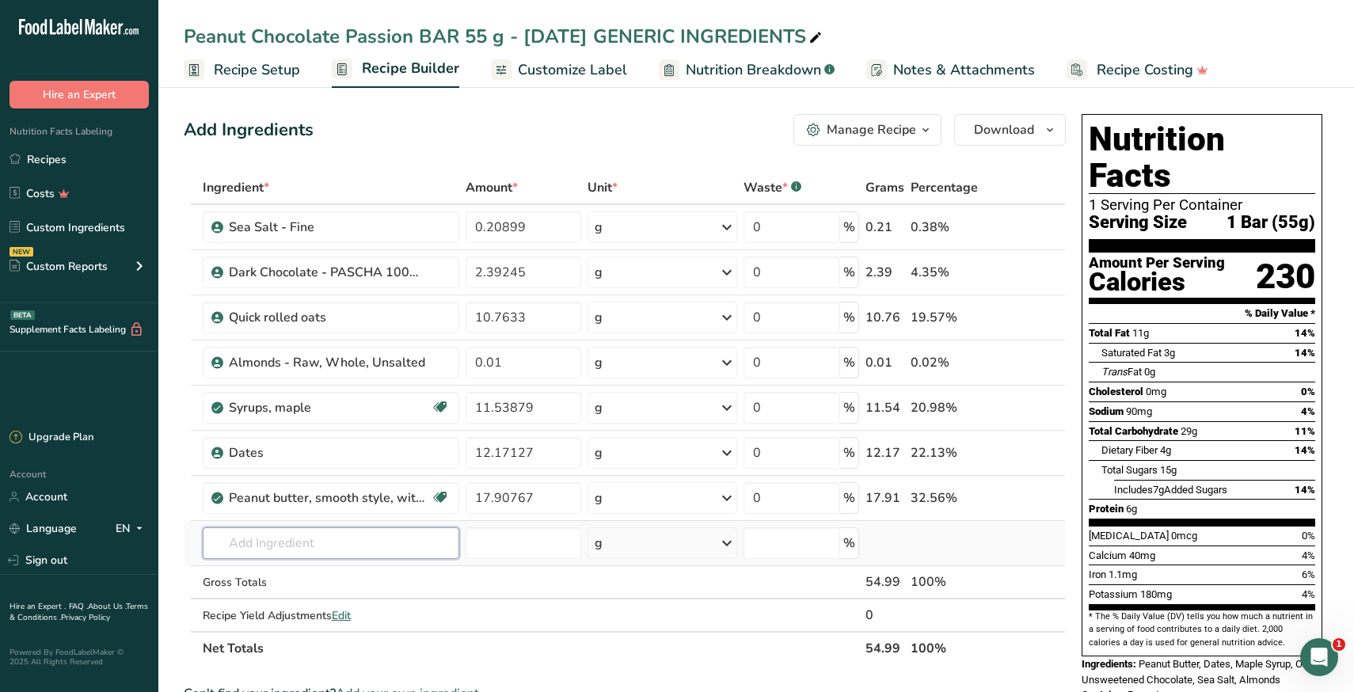
click at [349, 537] on input "text" at bounding box center [331, 543] width 257 height 32
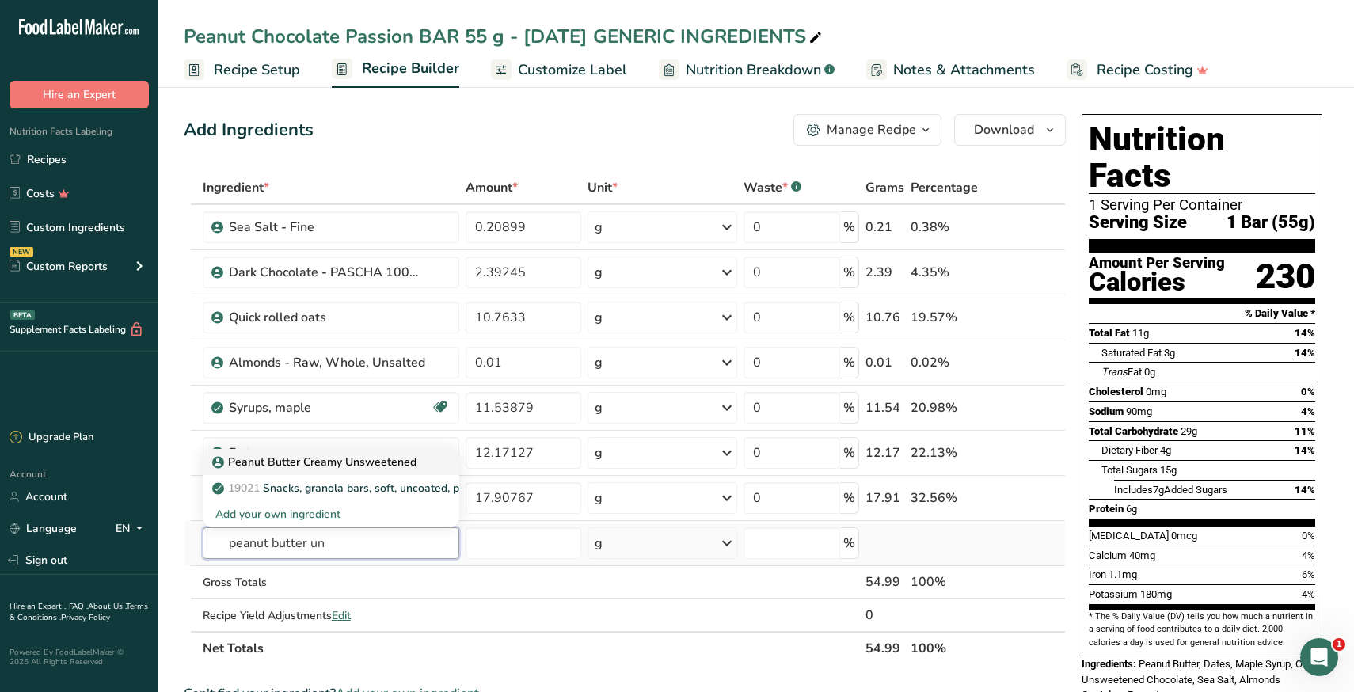
type input "peanut butter un"
click at [352, 462] on p "Peanut Butter Creamy Unsweetened" at bounding box center [315, 462] width 201 height 17
type input "Peanut Butter Creamy Unsweetened"
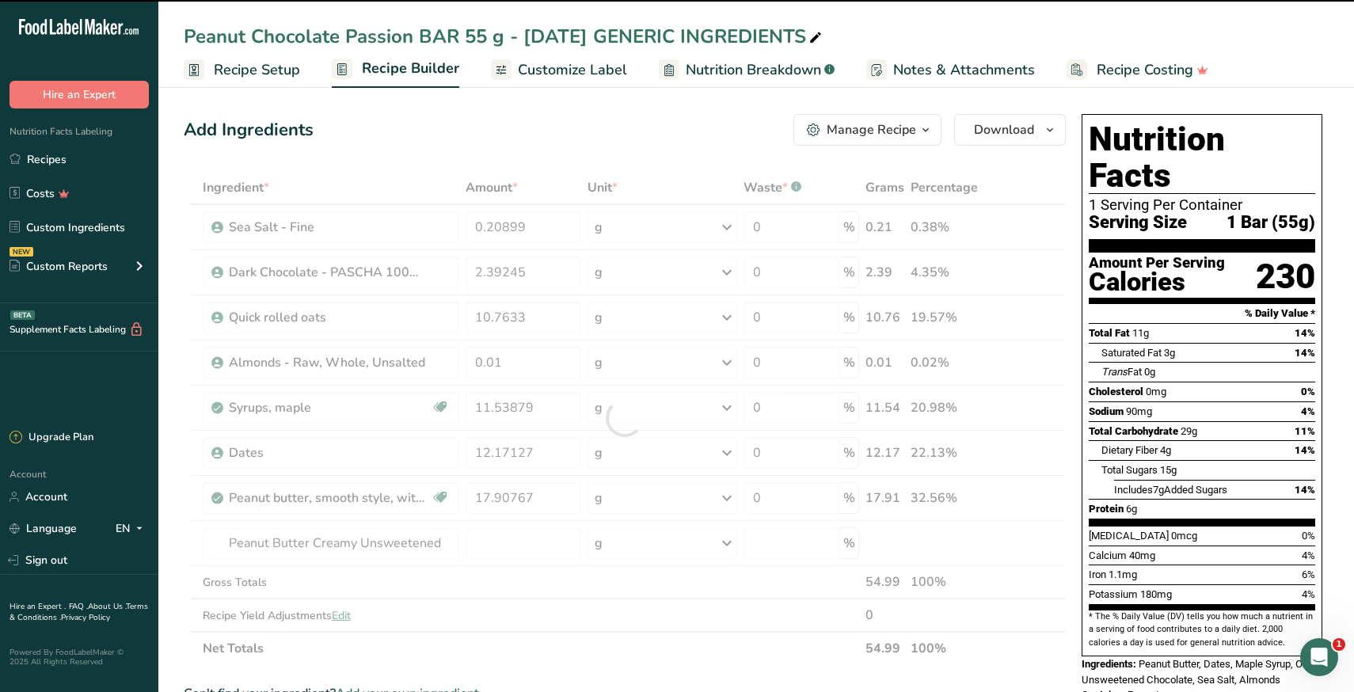
type input "0"
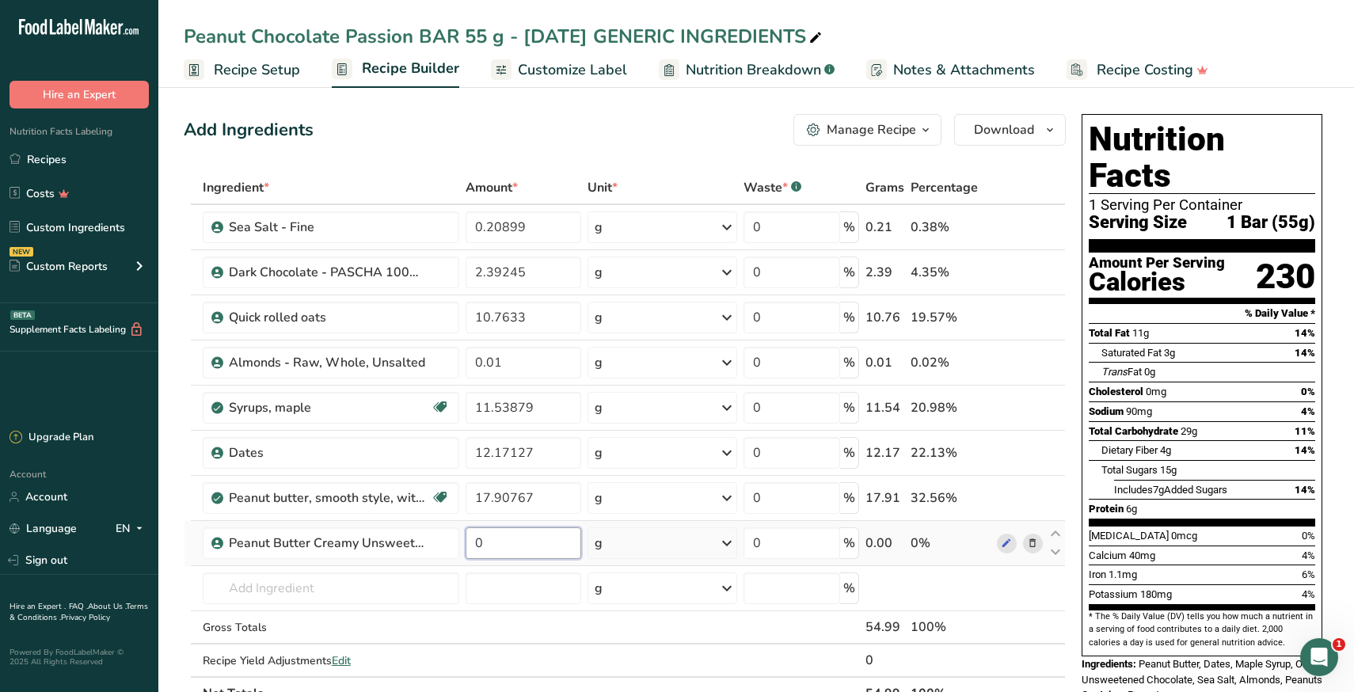
click at [516, 538] on input "0" at bounding box center [523, 543] width 115 height 32
paste input "17.90767"
type input "17.90767"
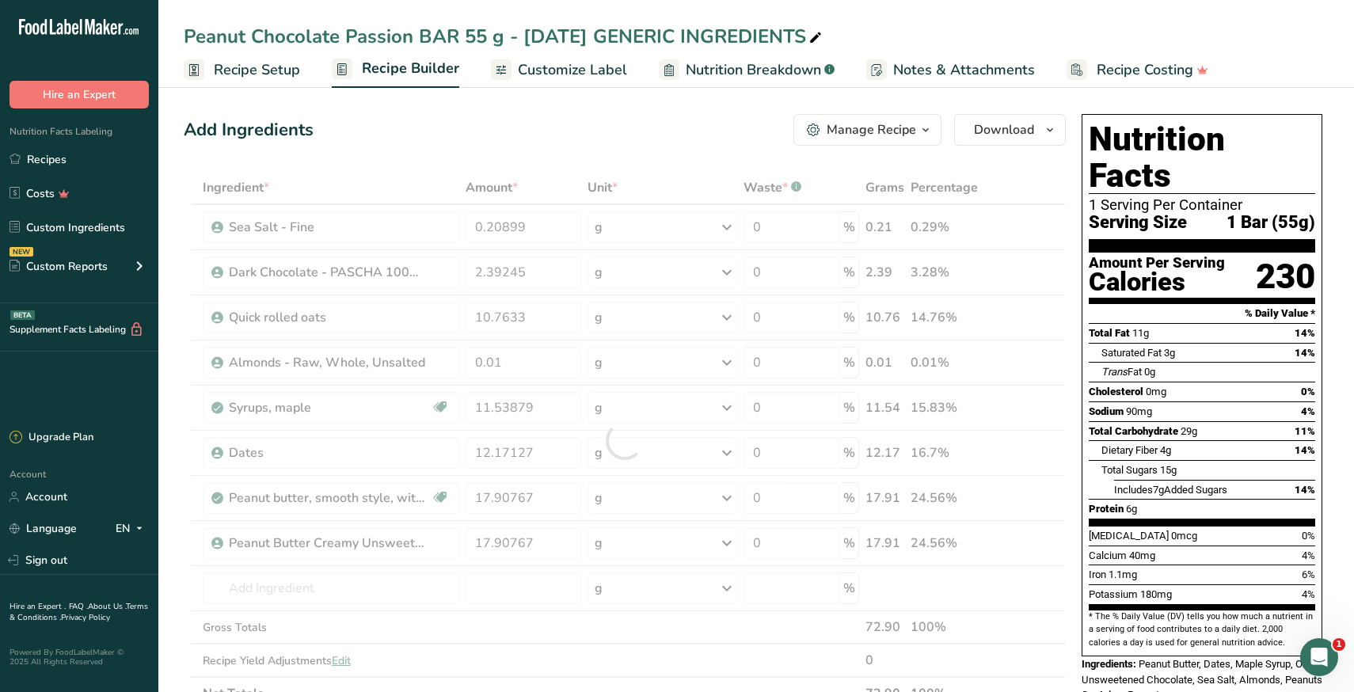
click at [169, 595] on section "Add Ingredients Manage Recipe Delete Recipe Duplicate Recipe Scale Recipe Save …" at bounding box center [756, 689] width 1196 height 1214
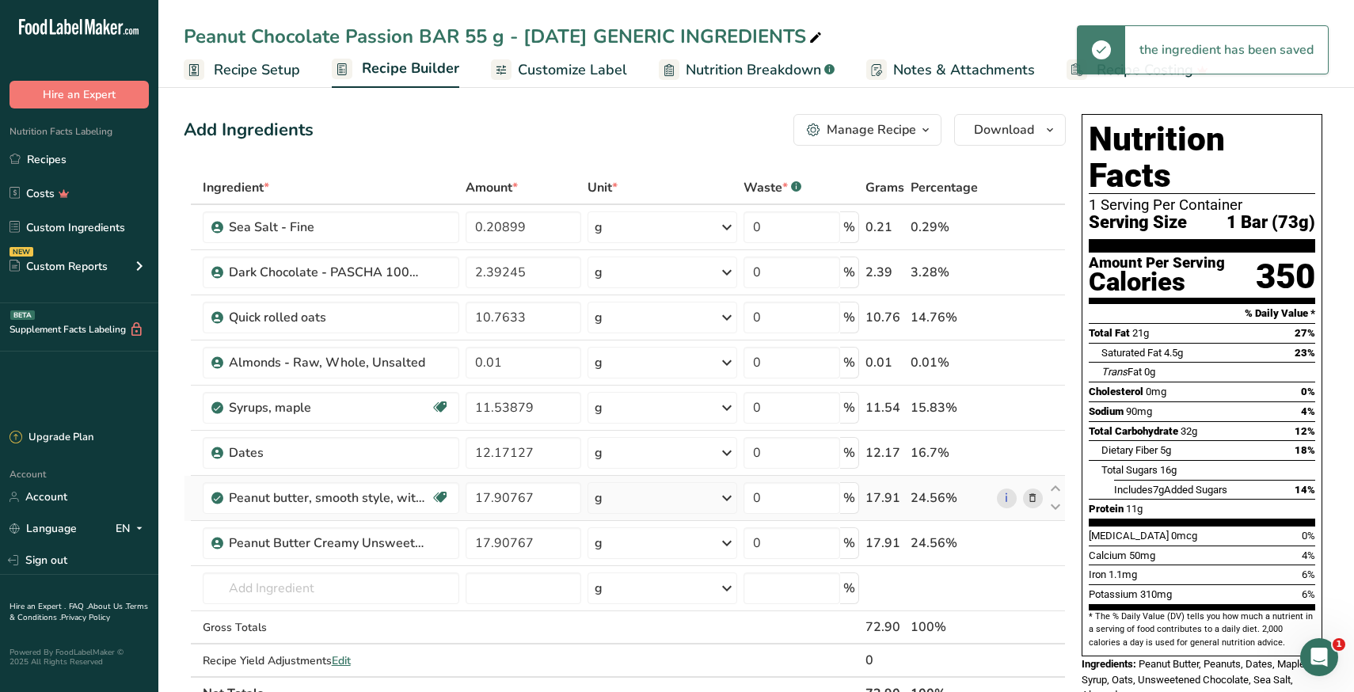
click at [1030, 497] on icon at bounding box center [1032, 498] width 11 height 17
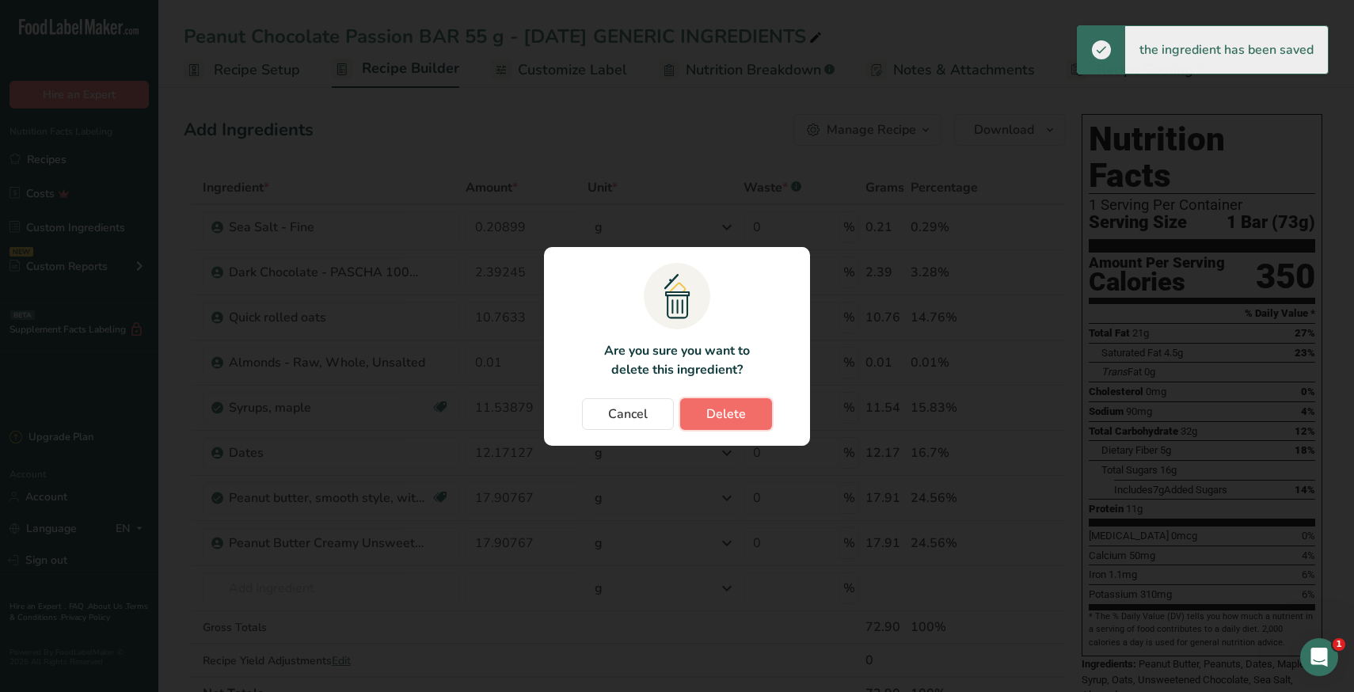
click at [727, 410] on span "Delete" at bounding box center [726, 414] width 40 height 19
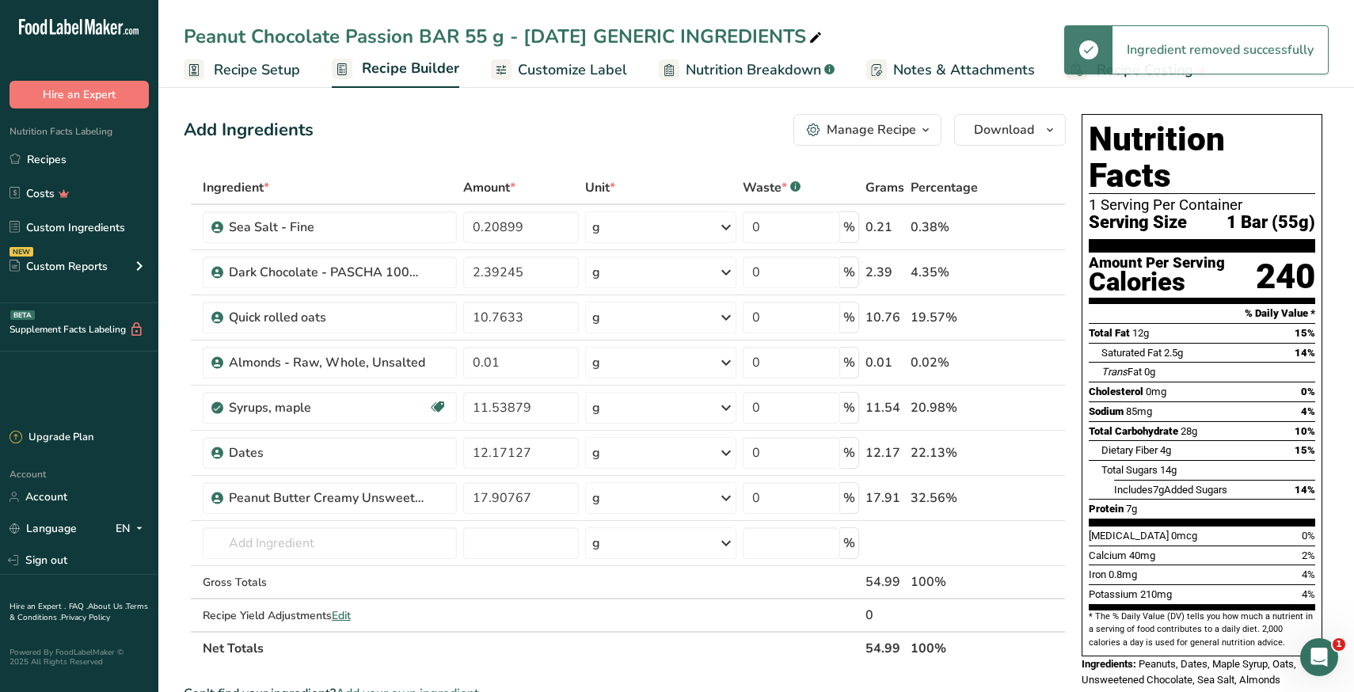
click at [171, 580] on section "Add Ingredients Manage Recipe Delete Recipe Duplicate Recipe Scale Recipe Save …" at bounding box center [756, 666] width 1196 height 1169
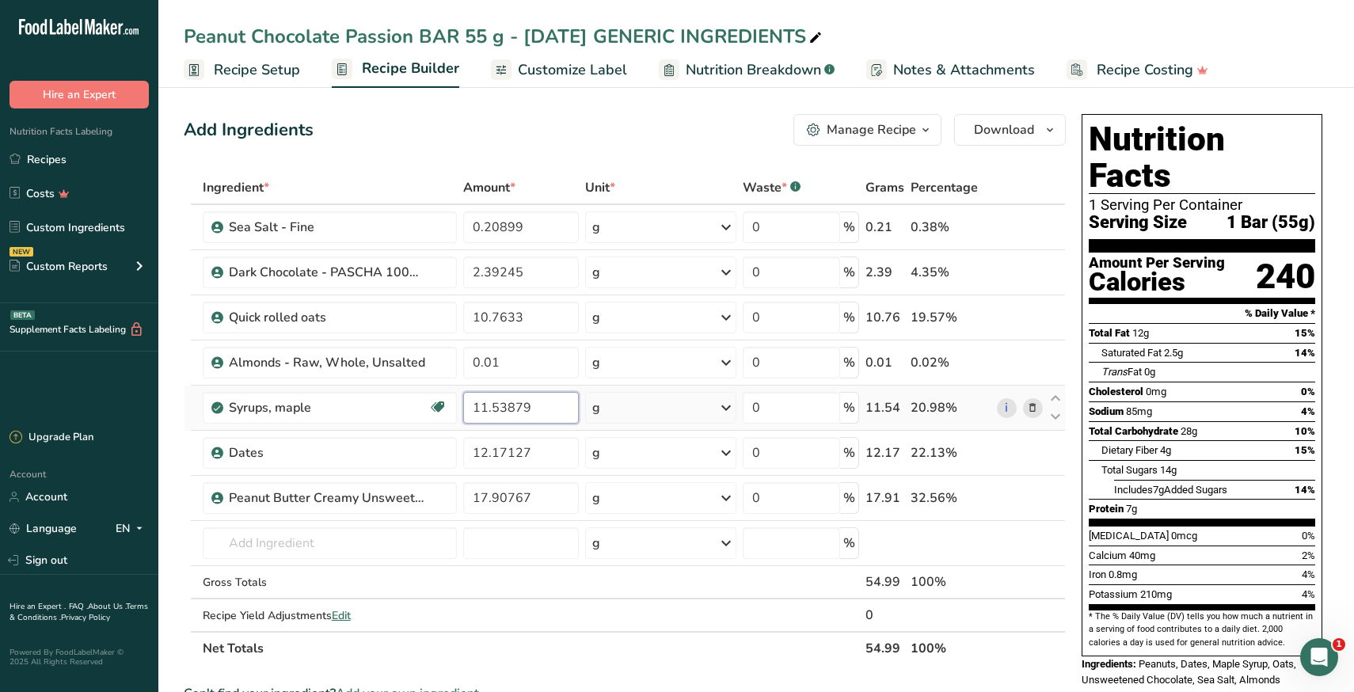
click at [490, 401] on input "11.53879" at bounding box center [521, 408] width 116 height 32
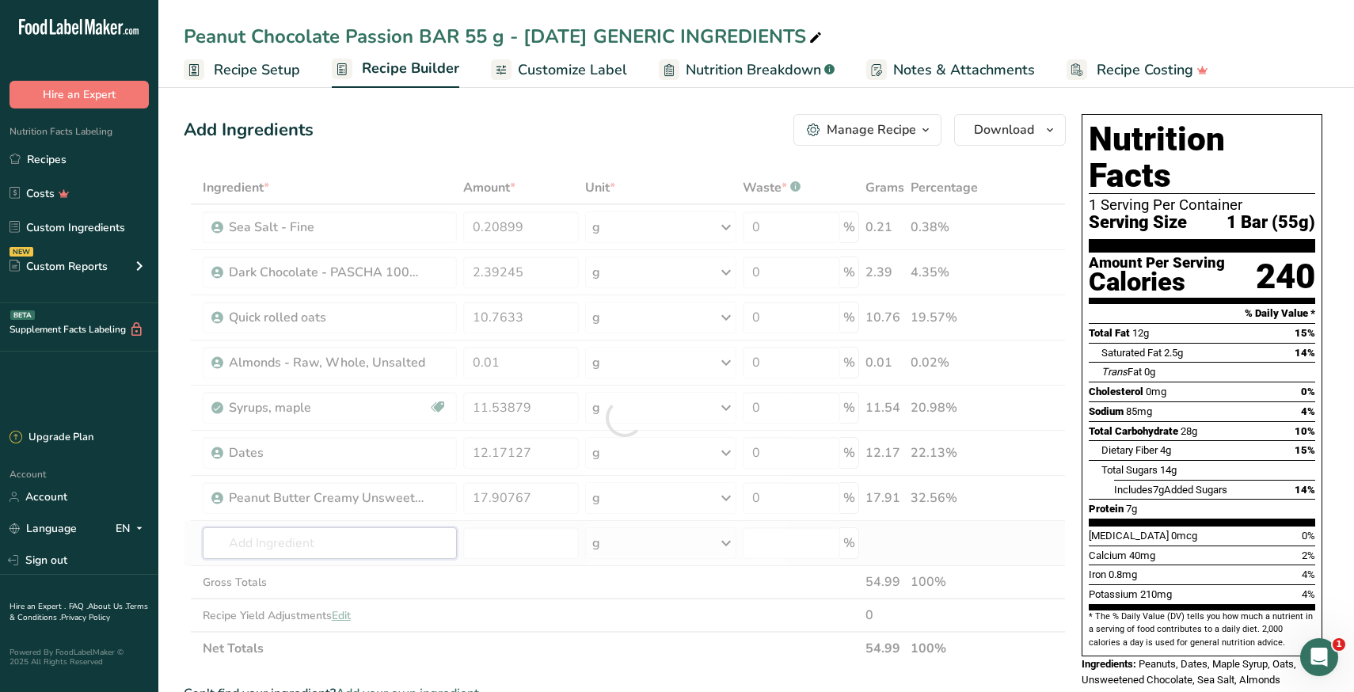
click at [366, 548] on div "Ingredient * Amount * Unit * Waste * .a-a{fill:#347362;}.b-a{fill:#fff;} Grams …" at bounding box center [625, 418] width 882 height 494
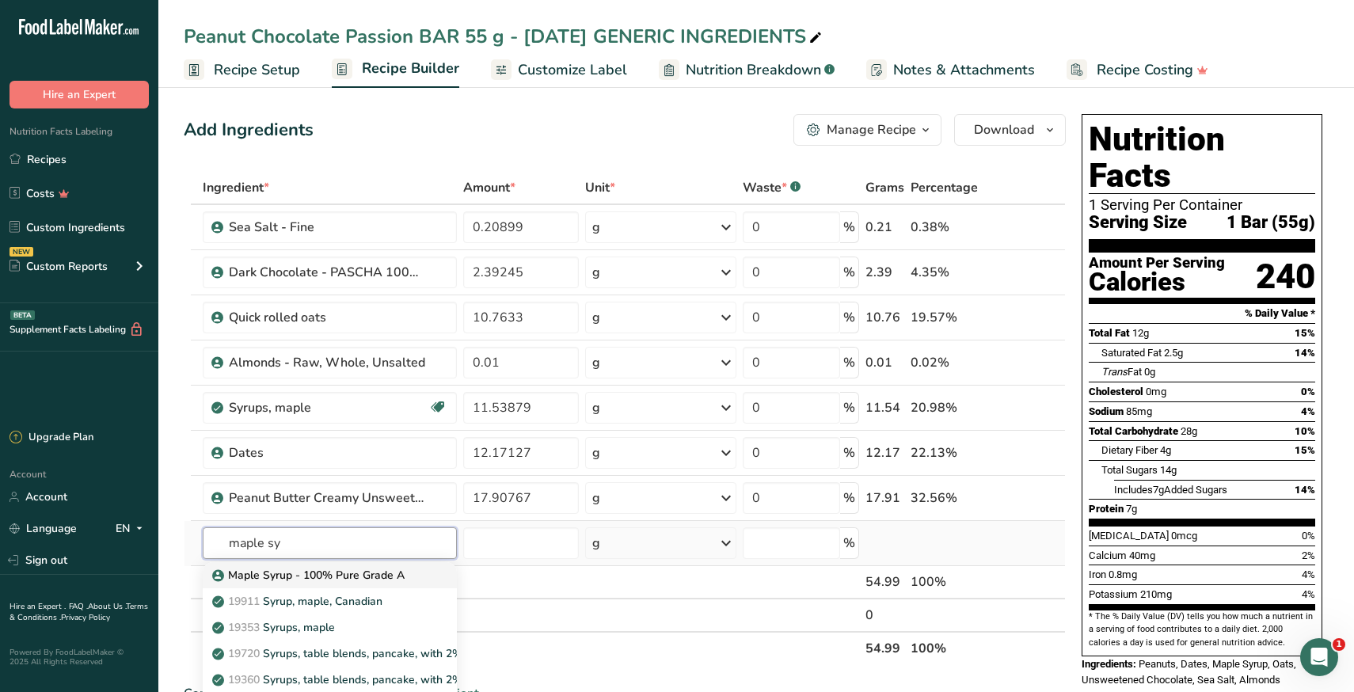
type input "maple sy"
click at [352, 581] on p "Maple Syrup - 100% Pure Grade A" at bounding box center [309, 575] width 189 height 17
type input "Maple Syrup - 100% Pure Grade A"
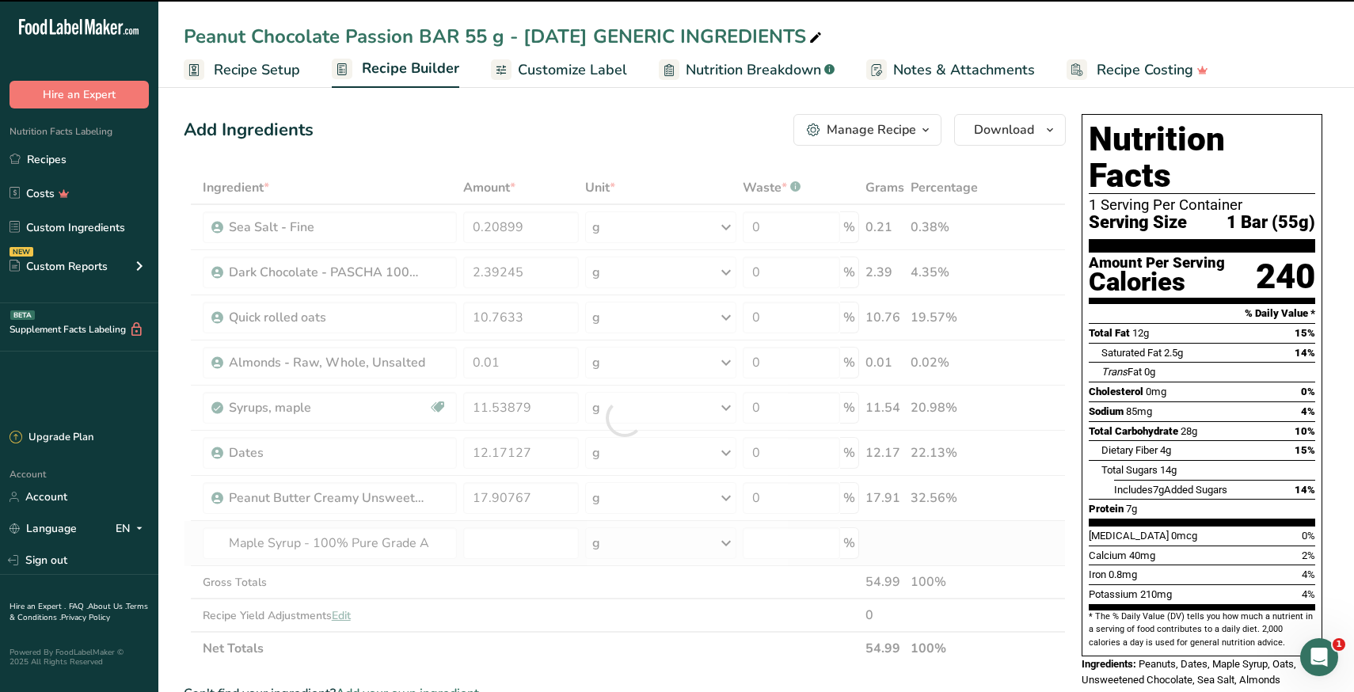
type input "0"
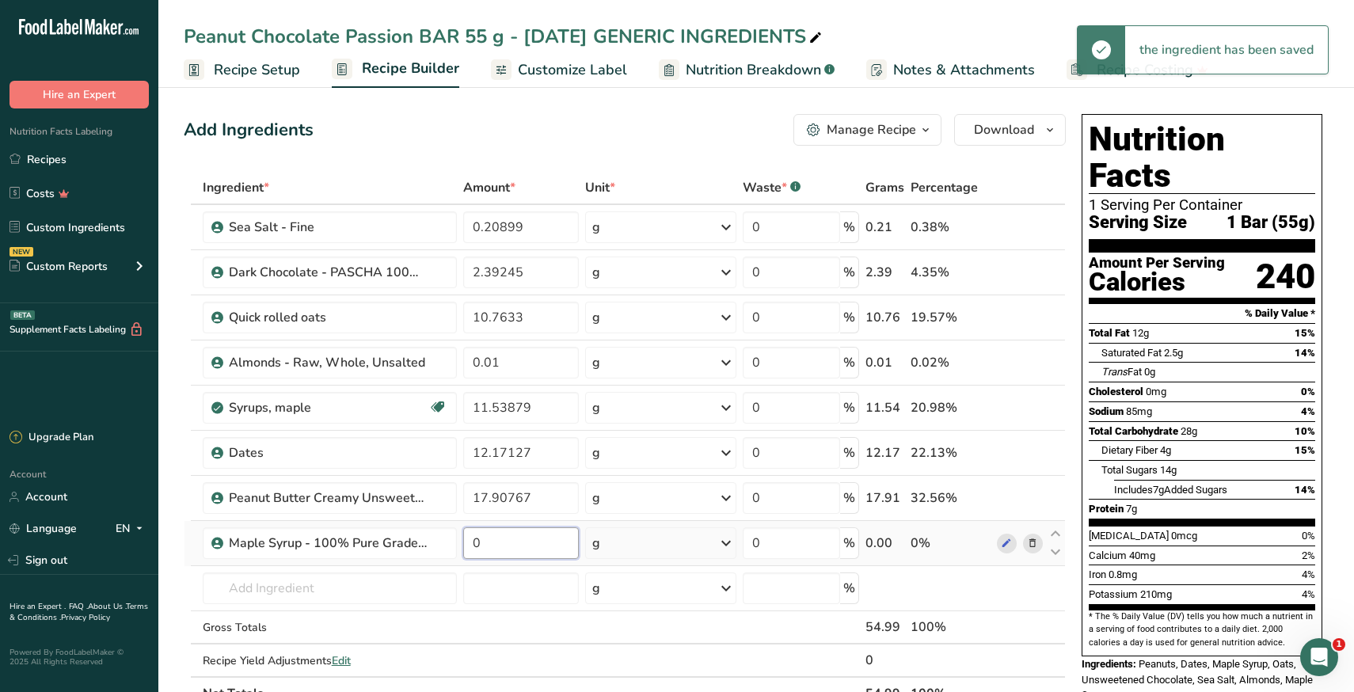
click at [507, 550] on input "0" at bounding box center [521, 543] width 116 height 32
paste input "11.53879"
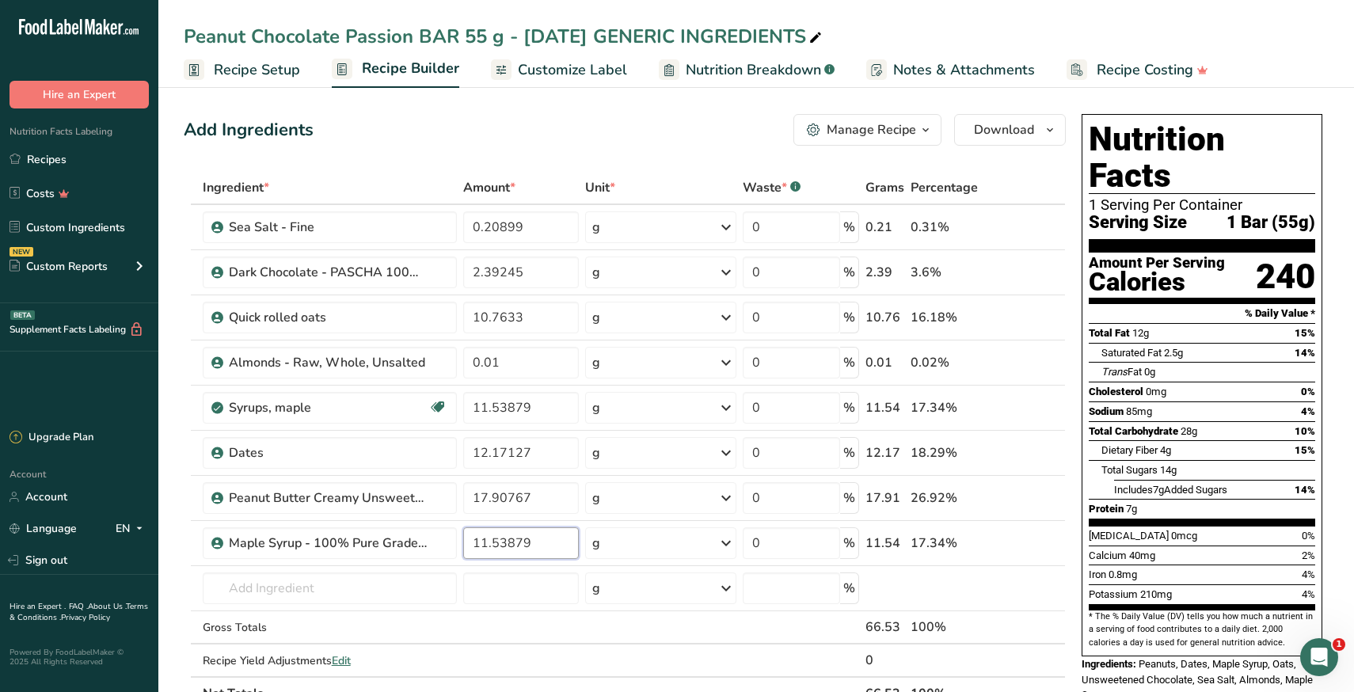
type input "11.53879"
click at [182, 599] on section "Add Ingredients Manage Recipe Delete Recipe Duplicate Recipe Scale Recipe Save …" at bounding box center [756, 689] width 1196 height 1214
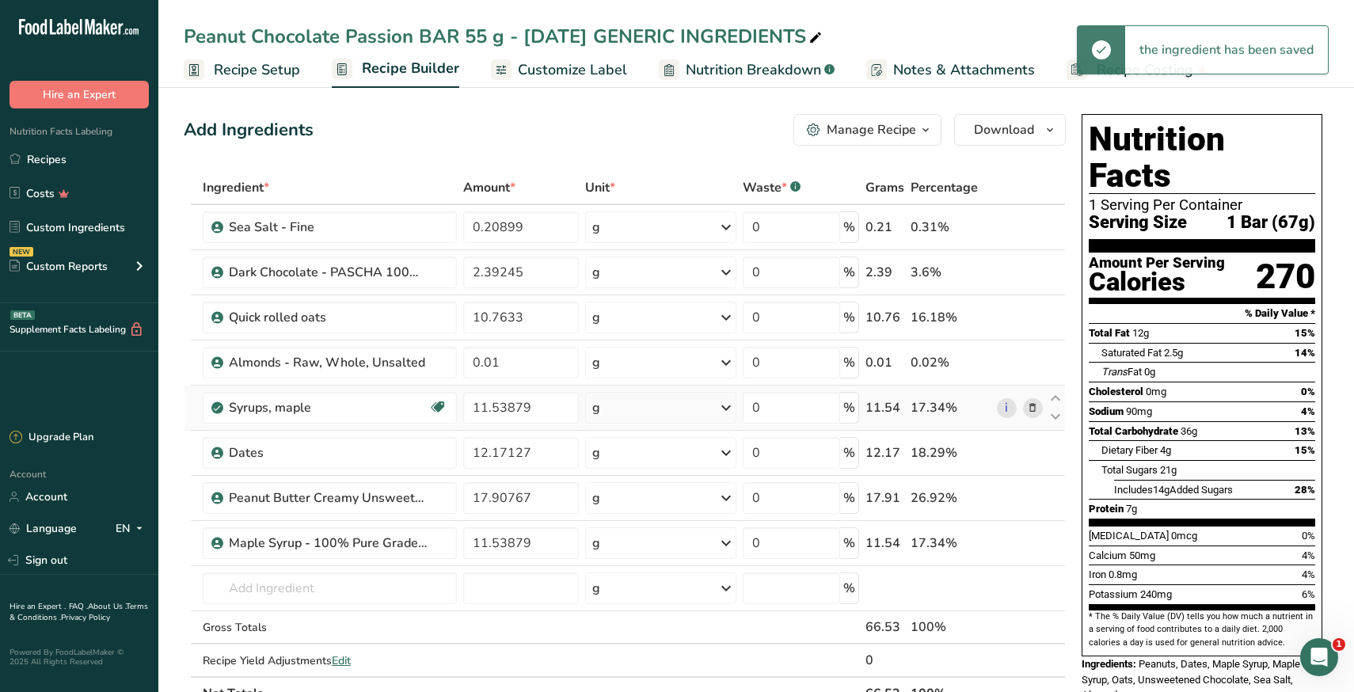
click at [1036, 407] on icon at bounding box center [1032, 408] width 11 height 17
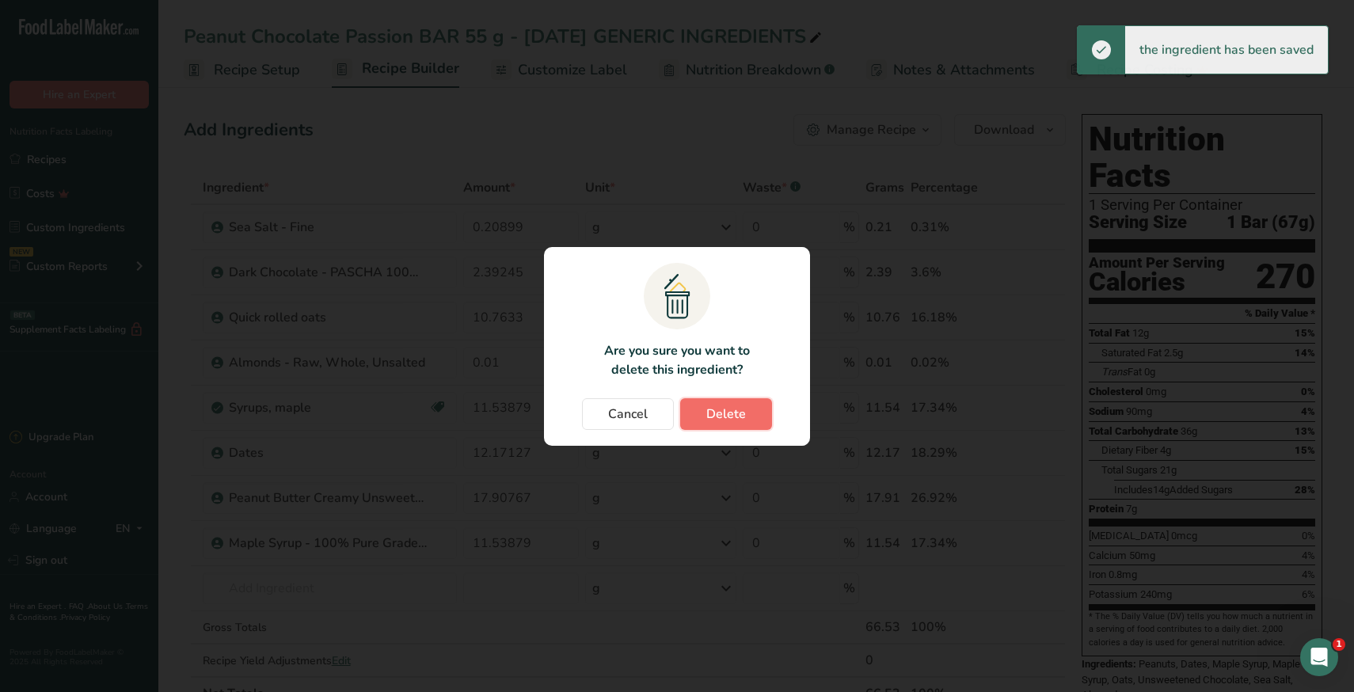
click at [743, 413] on span "Delete" at bounding box center [726, 414] width 40 height 19
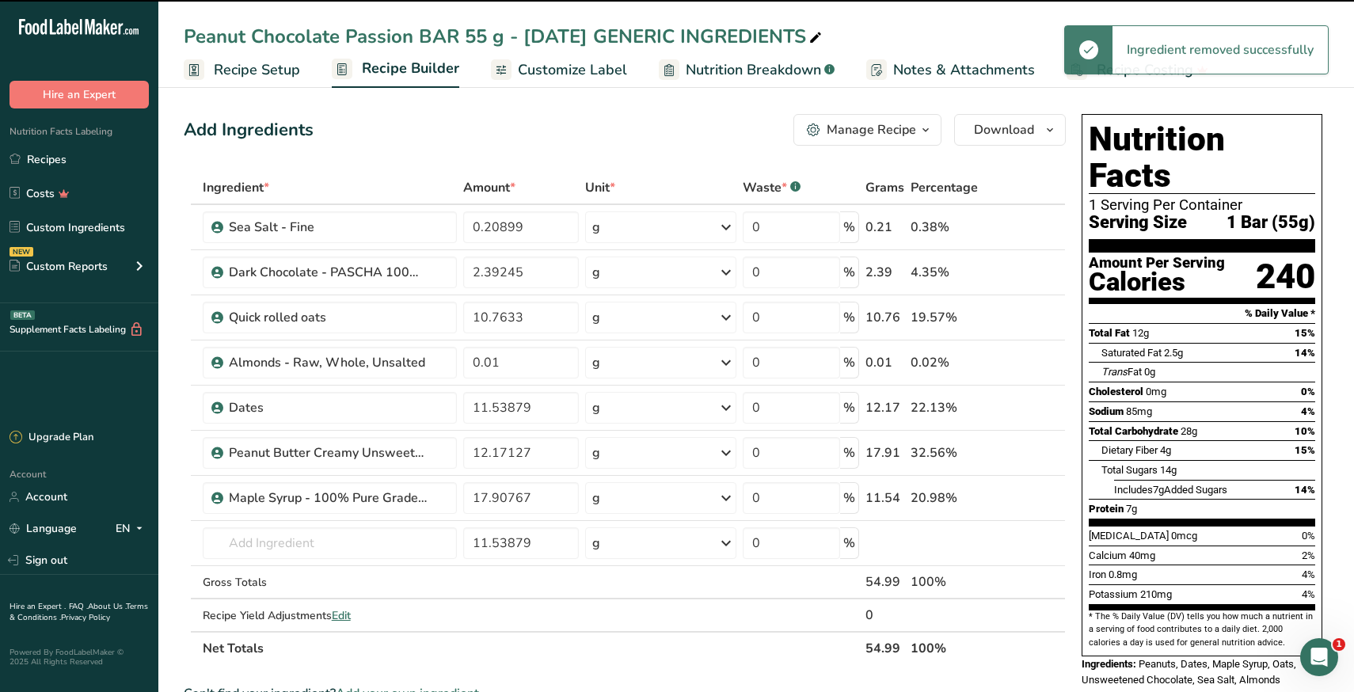
type input "12.17127"
type input "17.90767"
type input "11.53879"
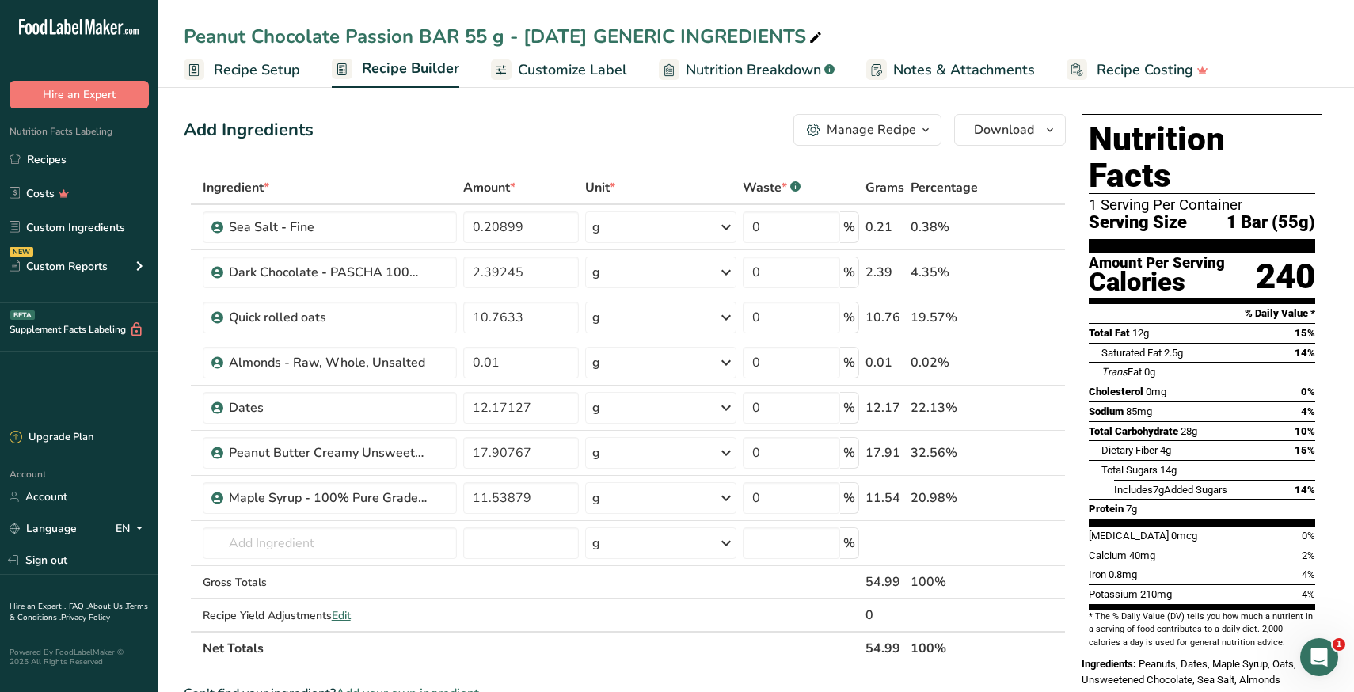
click at [172, 569] on section "Add Ingredients Manage Recipe Delete Recipe Duplicate Recipe Scale Recipe Save …" at bounding box center [756, 666] width 1196 height 1169
click at [75, 168] on link "Recipes" at bounding box center [79, 159] width 158 height 30
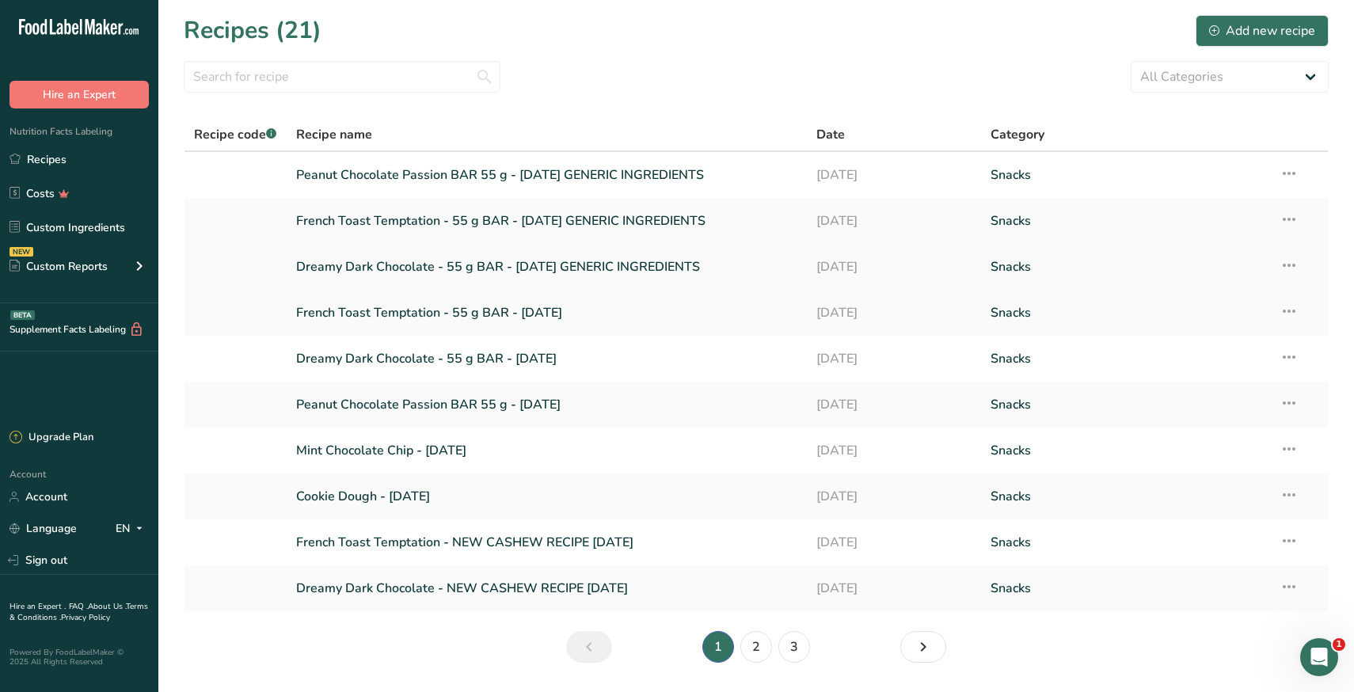
click at [387, 271] on link "Dreamy Dark Chocolate - 55 g BAR - [DATE] GENERIC INGREDIENTS" at bounding box center [547, 266] width 502 height 33
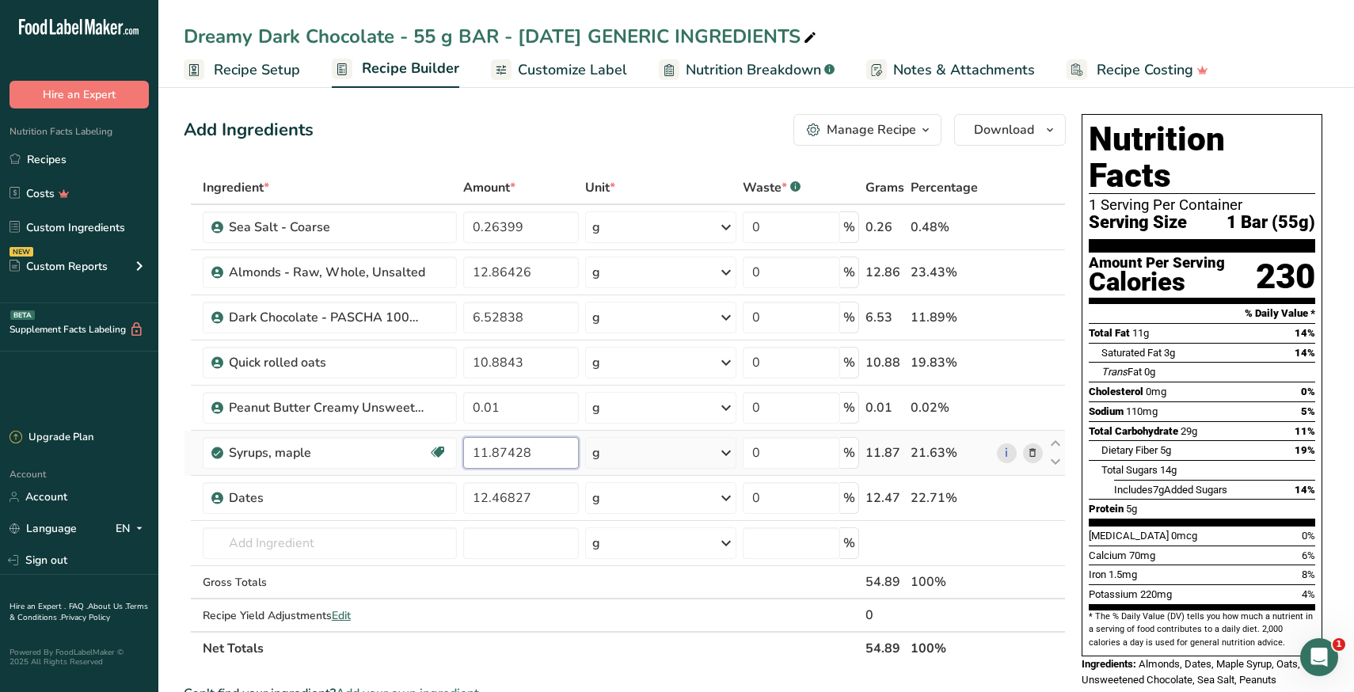
click at [500, 451] on input "11.87428" at bounding box center [521, 453] width 116 height 32
click at [344, 543] on div "Ingredient * Amount * Unit * Waste * .a-a{fill:#347362;}.b-a{fill:#fff;} Grams …" at bounding box center [625, 418] width 882 height 494
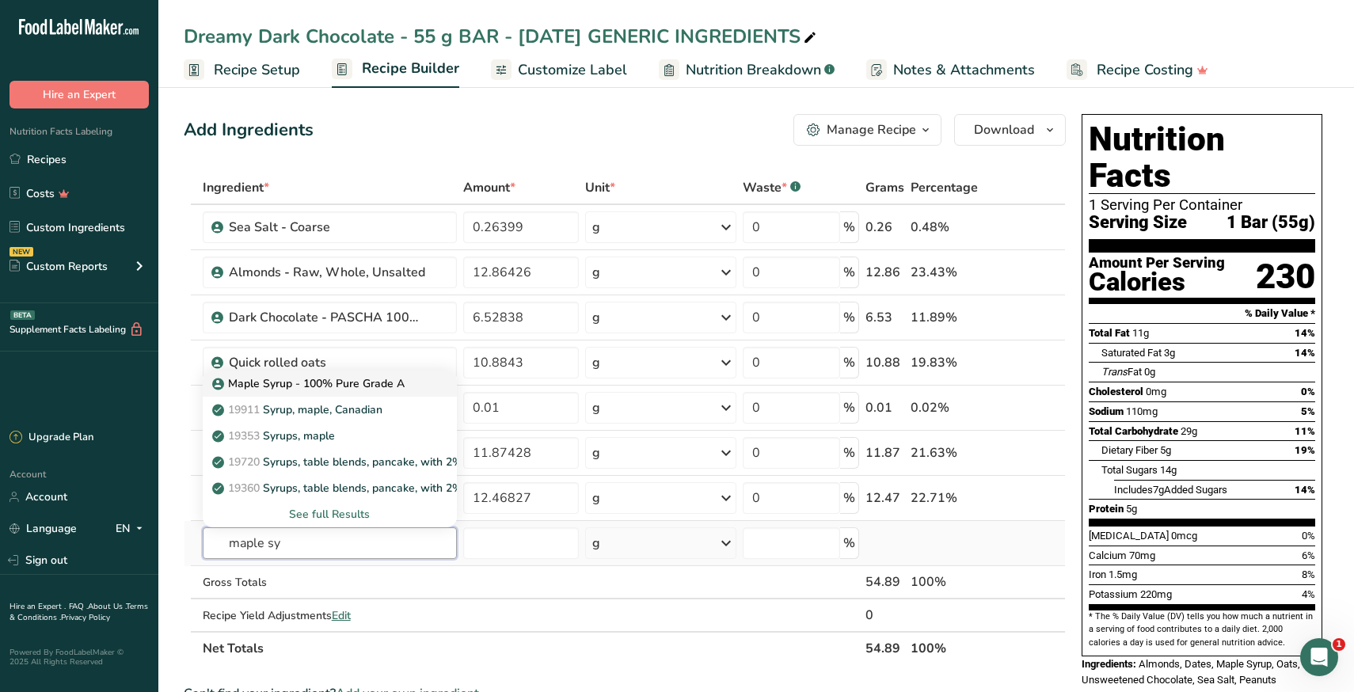
type input "maple sy"
click at [356, 387] on p "Maple Syrup - 100% Pure Grade A" at bounding box center [309, 383] width 189 height 17
type input "Maple Syrup - 100% Pure Grade A"
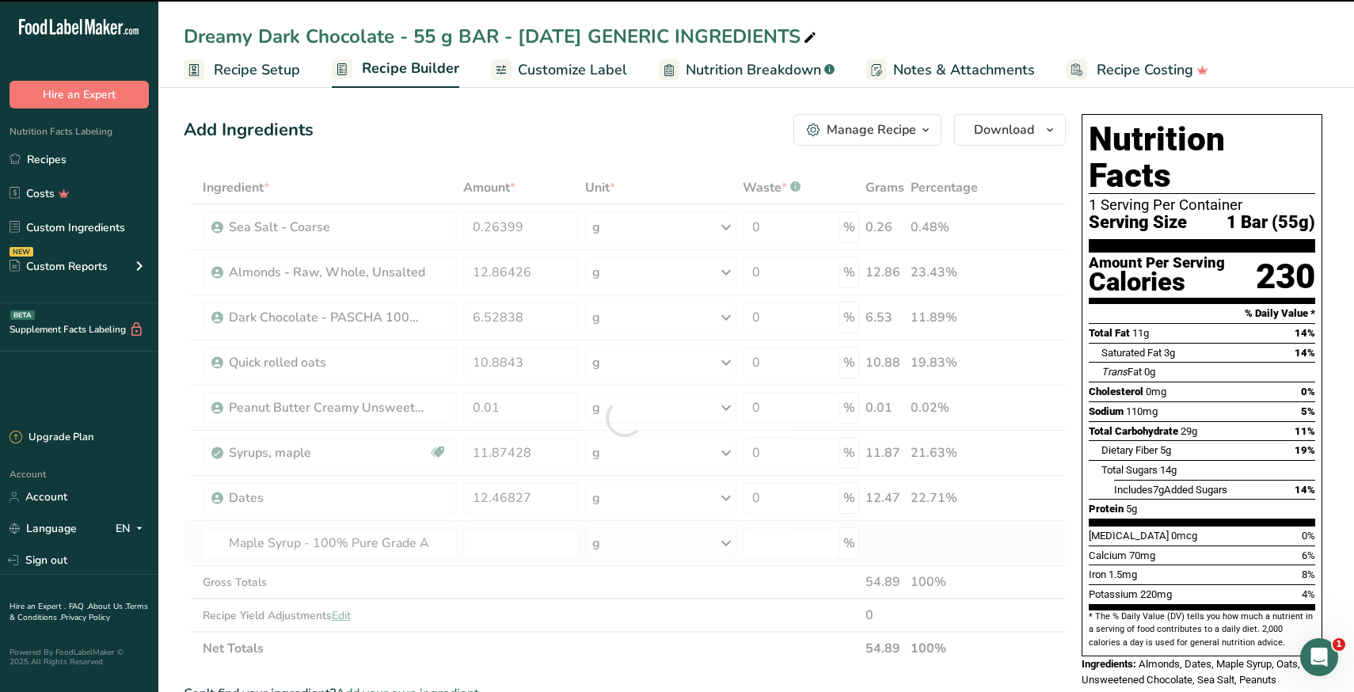
type input "0"
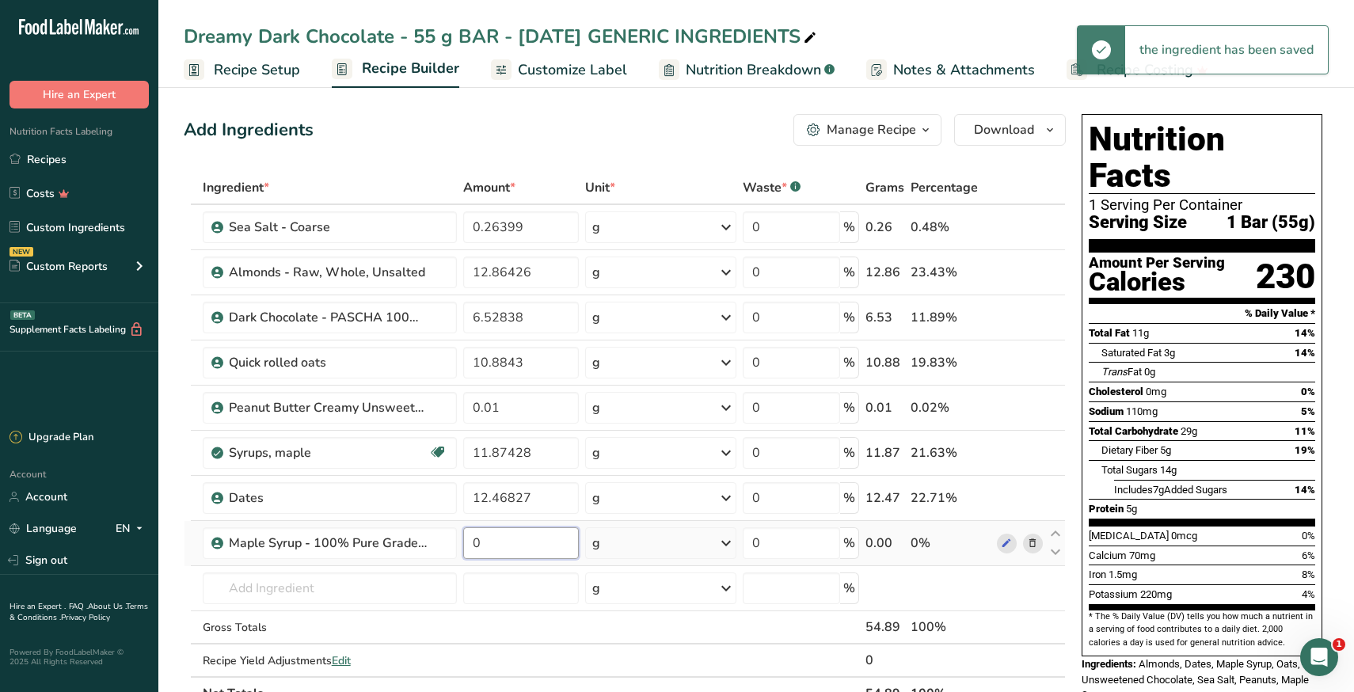
click at [508, 558] on input "0" at bounding box center [521, 543] width 116 height 32
paste input "11.87428"
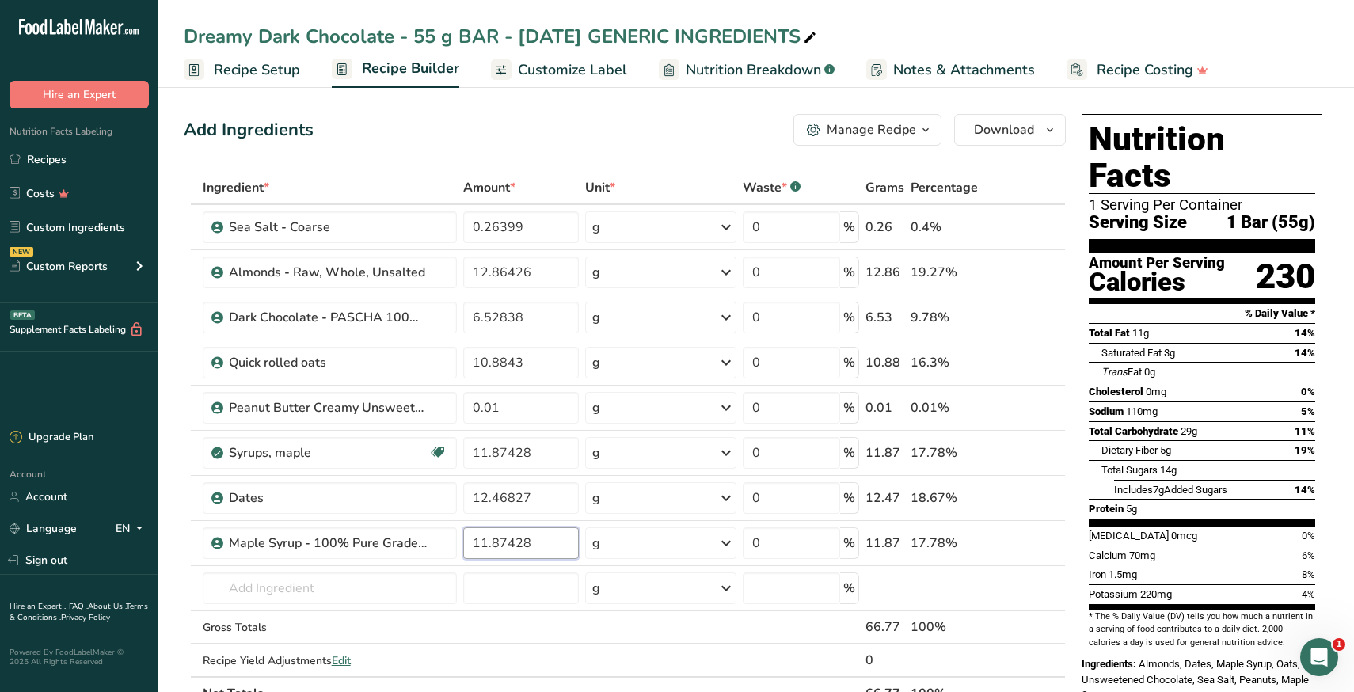
type input "11.87428"
click at [171, 587] on section "Add Ingredients Manage Recipe Delete Recipe Duplicate Recipe Scale Recipe Save …" at bounding box center [756, 689] width 1196 height 1214
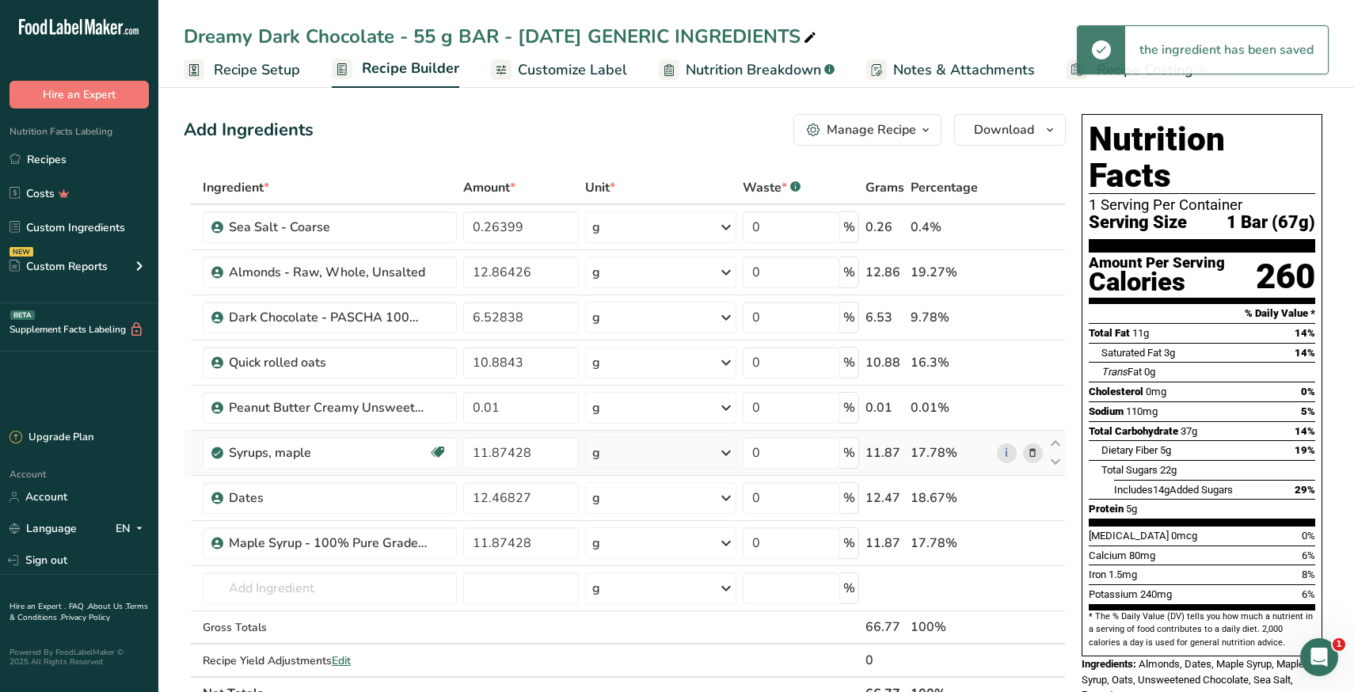
click at [1033, 455] on icon at bounding box center [1032, 453] width 11 height 17
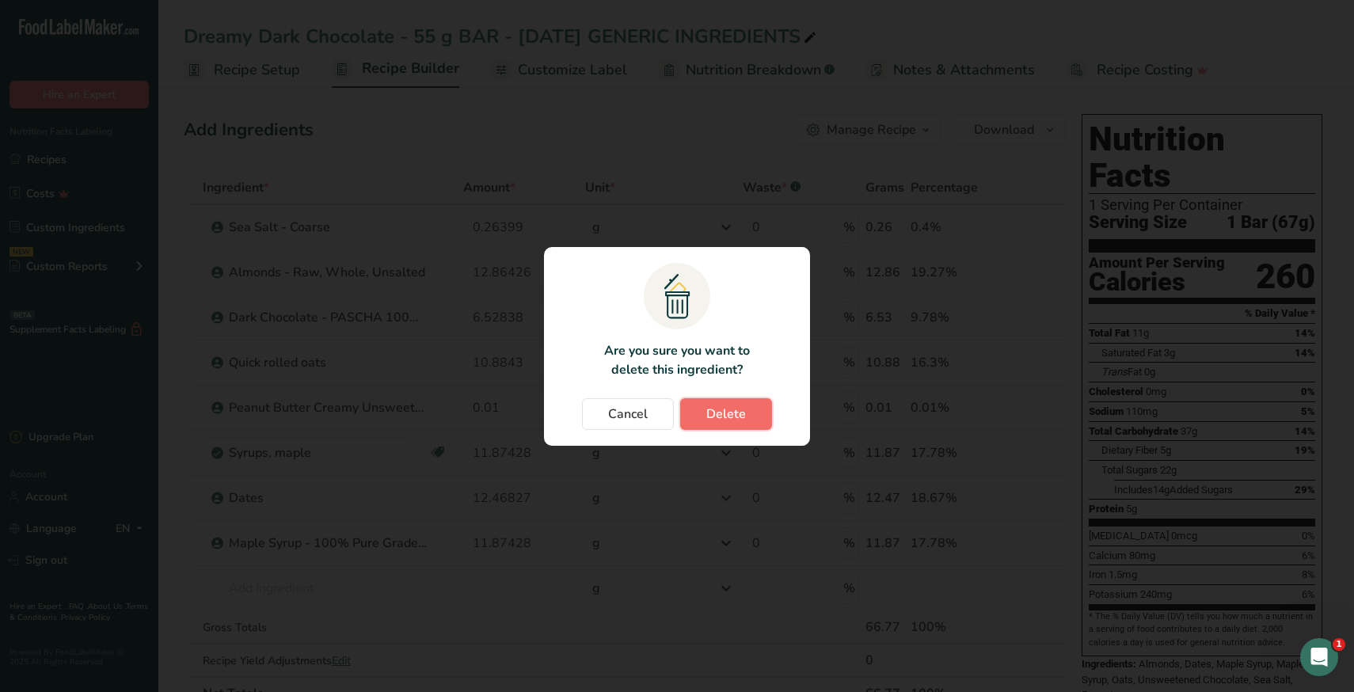
click at [740, 417] on span "Delete" at bounding box center [726, 414] width 40 height 19
type input "12.46827"
type input "11.87428"
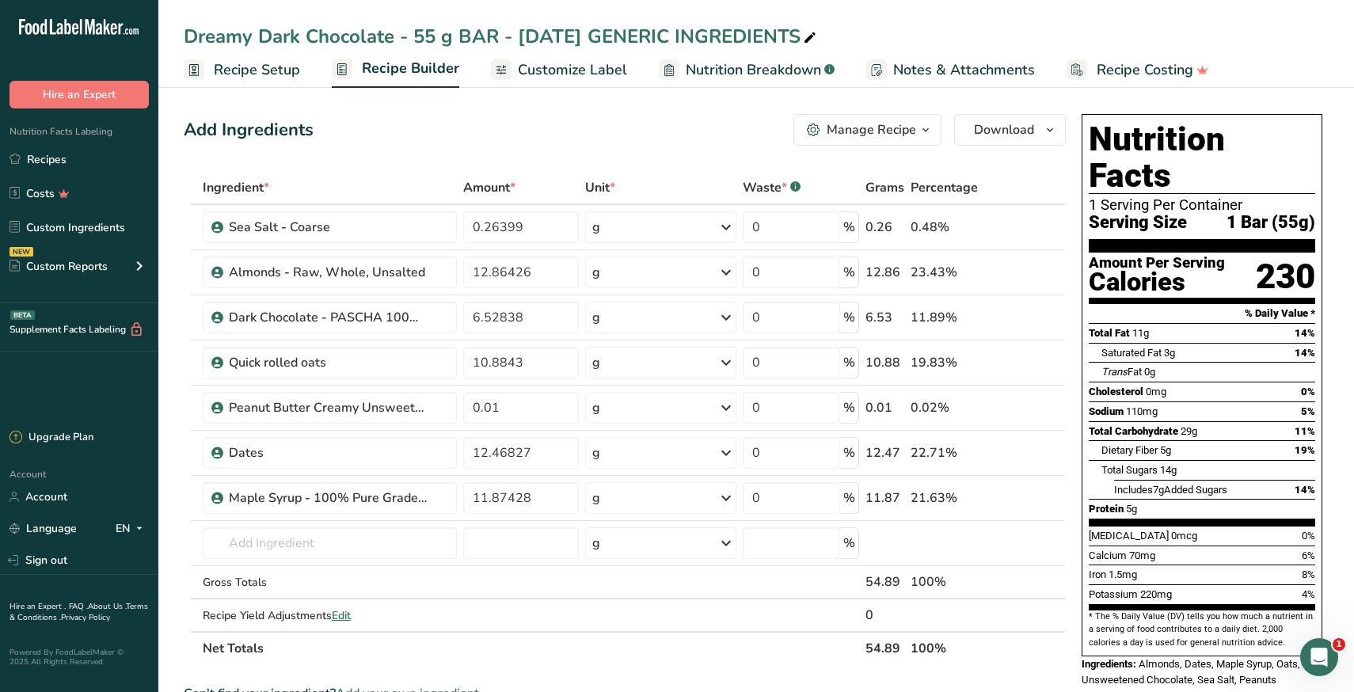
click at [185, 518] on td at bounding box center [188, 498] width 6 height 45
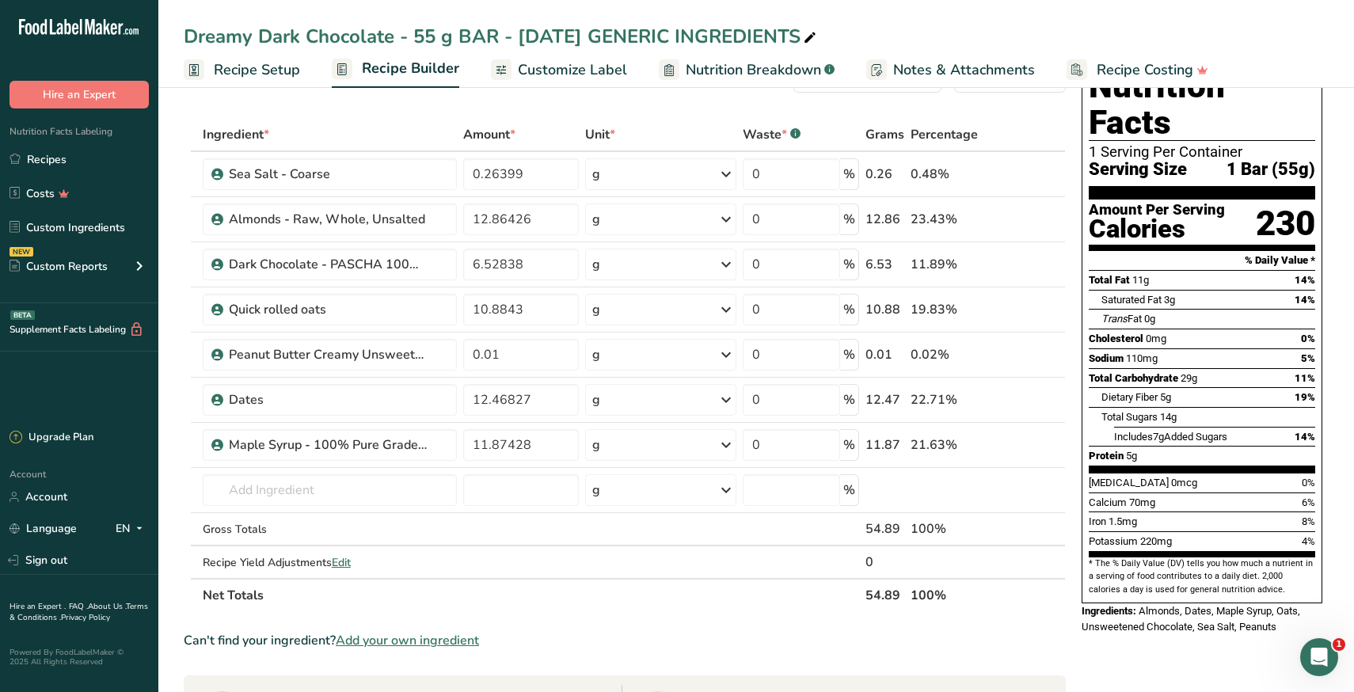
scroll to position [56, 0]
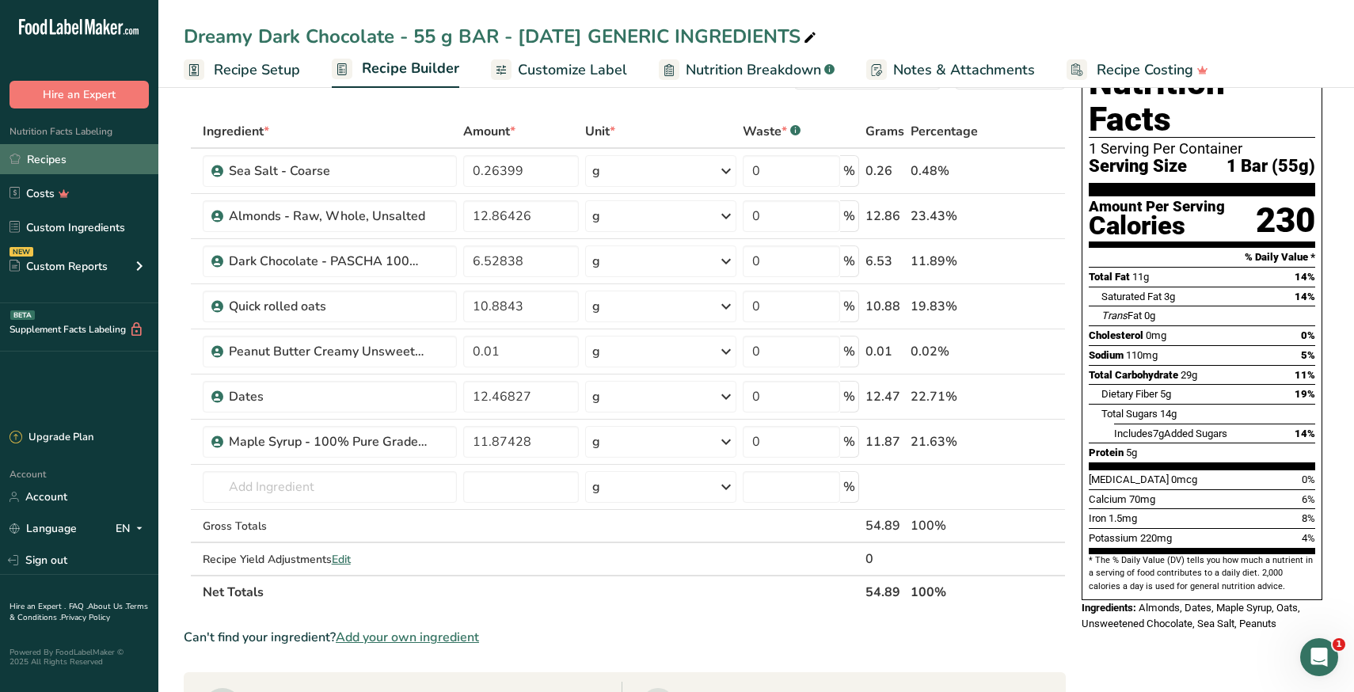
click at [54, 163] on link "Recipes" at bounding box center [79, 159] width 158 height 30
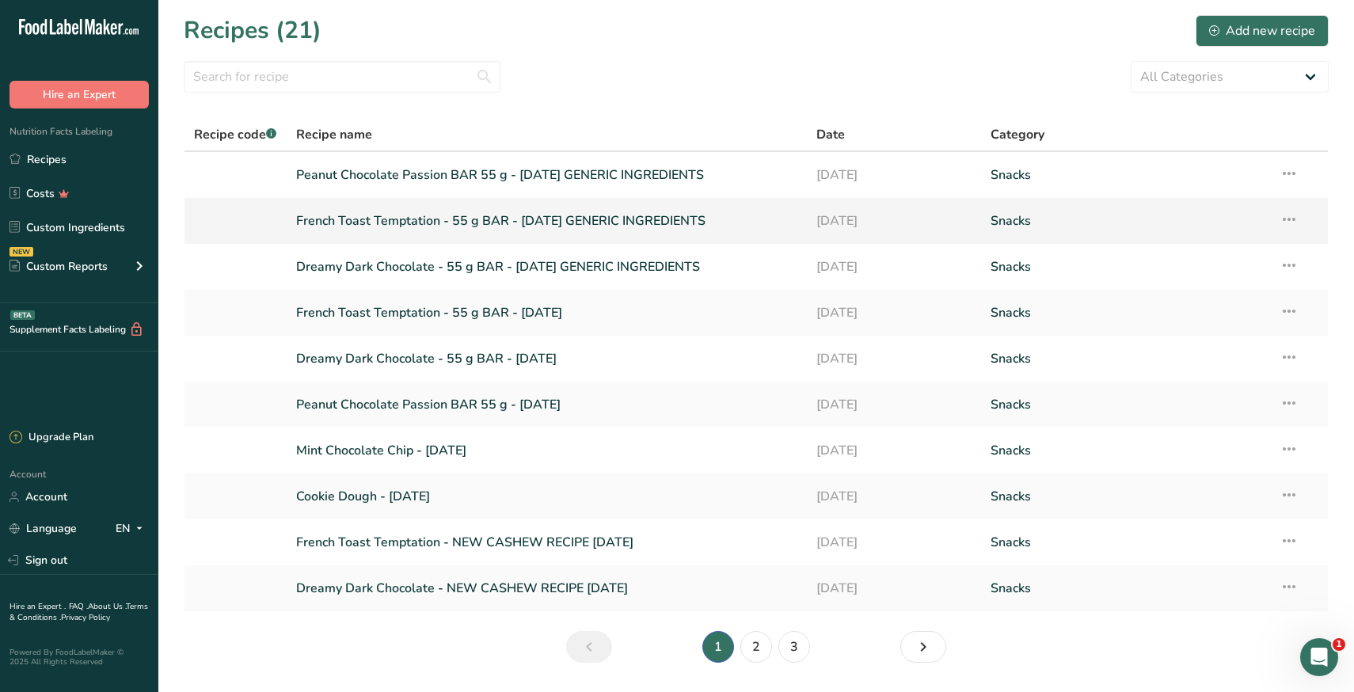
click at [461, 211] on link "French Toast Temptation - 55 g BAR - [DATE] GENERIC INGREDIENTS" at bounding box center [547, 220] width 502 height 33
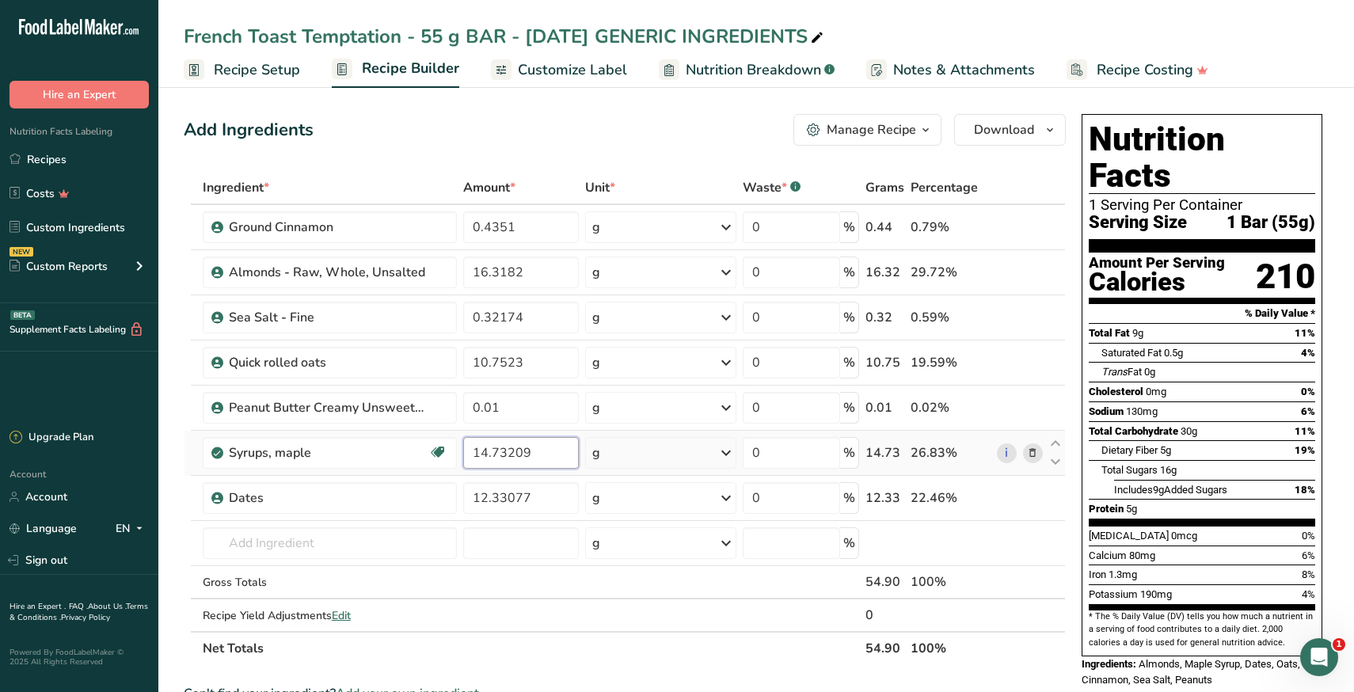
click at [492, 451] on input "14.73209" at bounding box center [521, 453] width 116 height 32
click at [357, 550] on div "Ingredient * Amount * Unit * Waste * .a-a{fill:#347362;}.b-a{fill:#fff;} Grams …" at bounding box center [625, 418] width 882 height 494
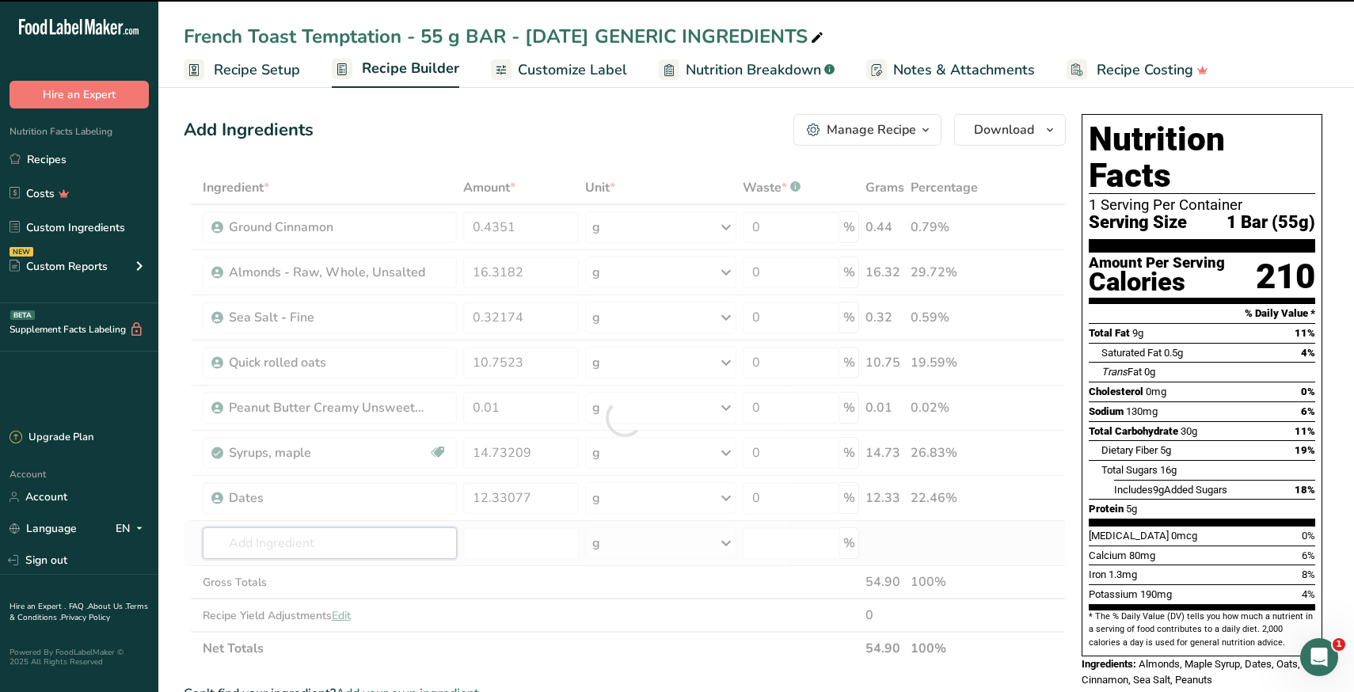
click at [352, 543] on input "text" at bounding box center [330, 543] width 254 height 32
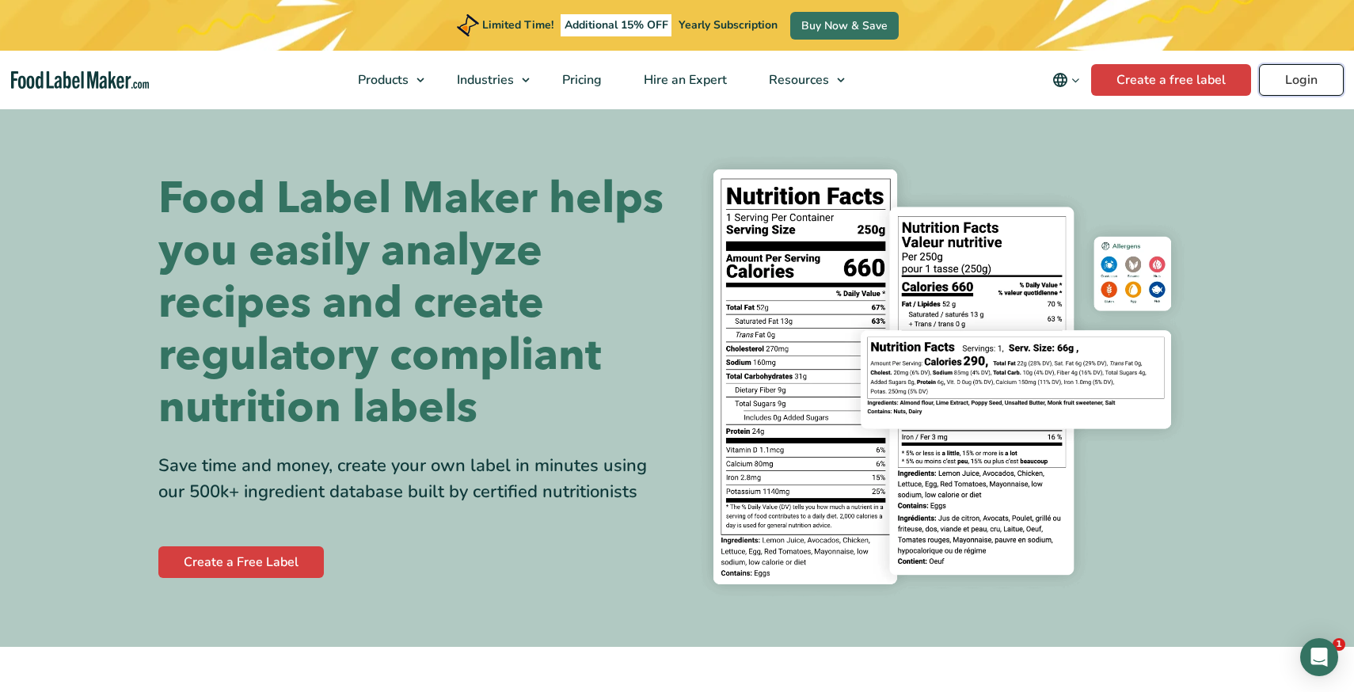
click at [1306, 79] on link "Login" at bounding box center [1301, 80] width 85 height 32
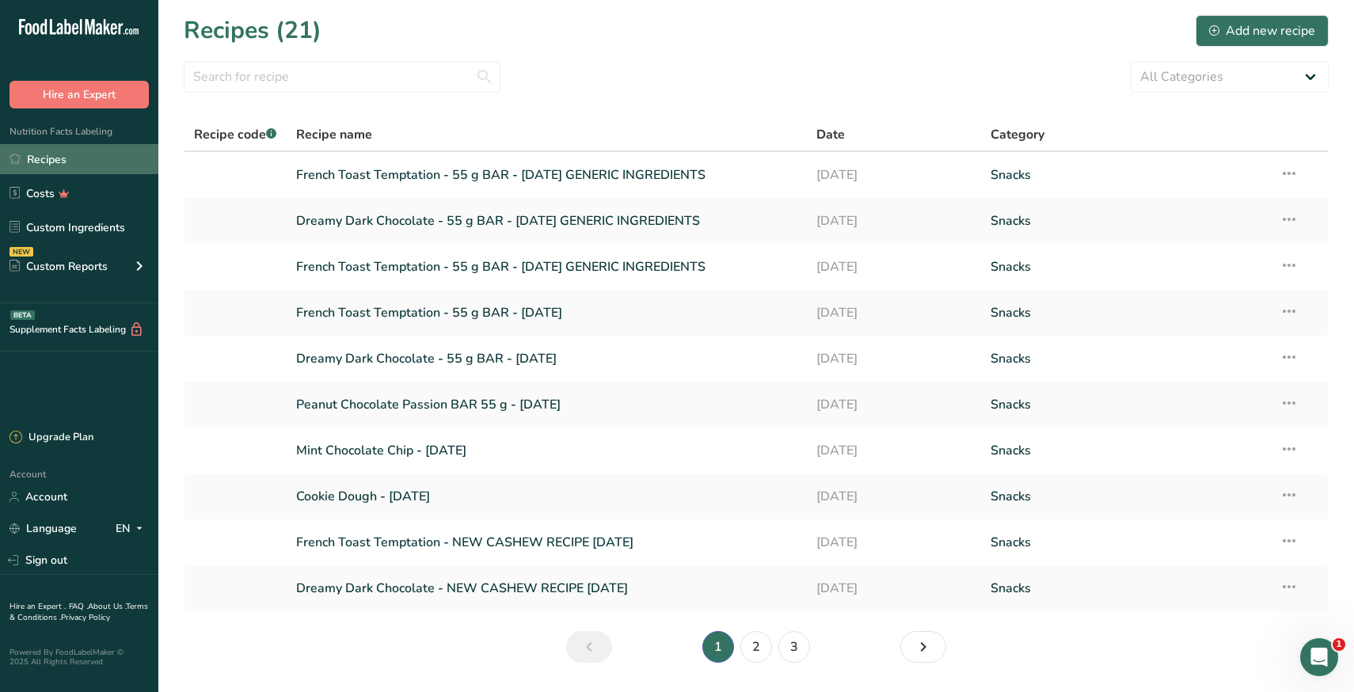
click at [41, 170] on link "Recipes" at bounding box center [79, 159] width 158 height 30
click at [408, 310] on link "French Toast Temptation - 55 g BAR - [DATE]" at bounding box center [547, 312] width 502 height 33
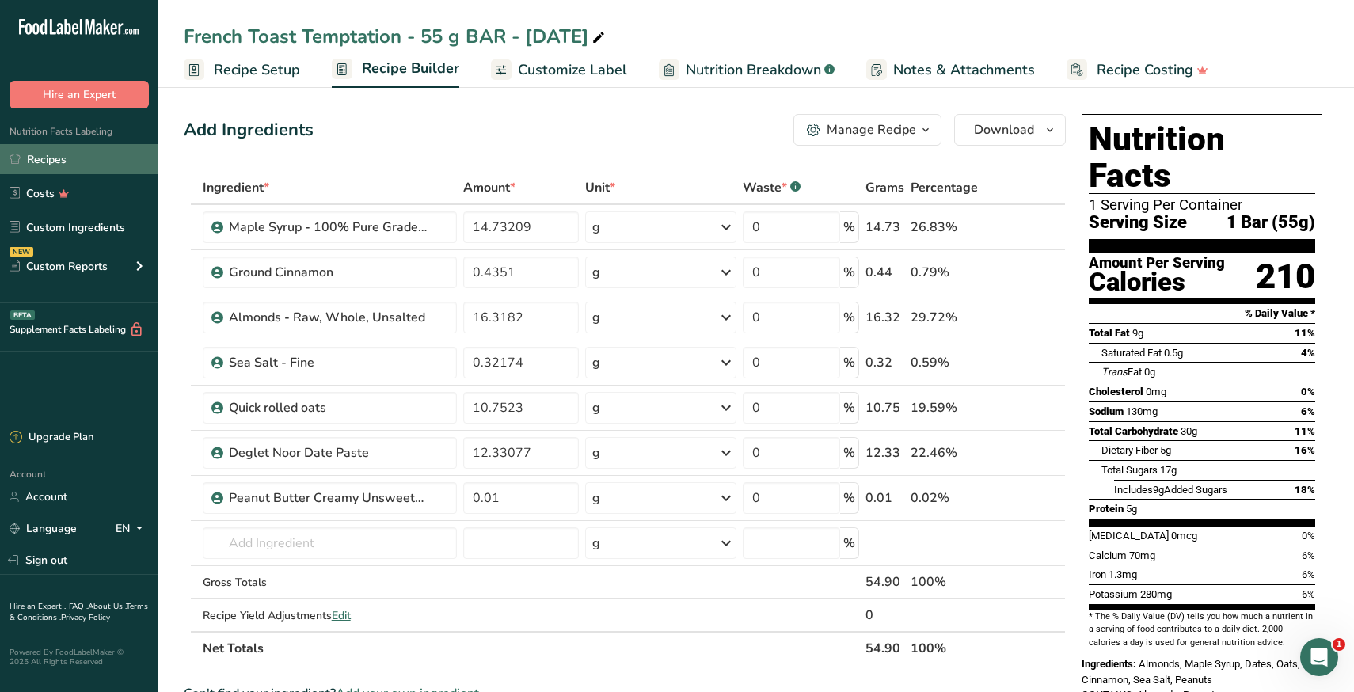
click at [66, 158] on link "Recipes" at bounding box center [79, 159] width 158 height 30
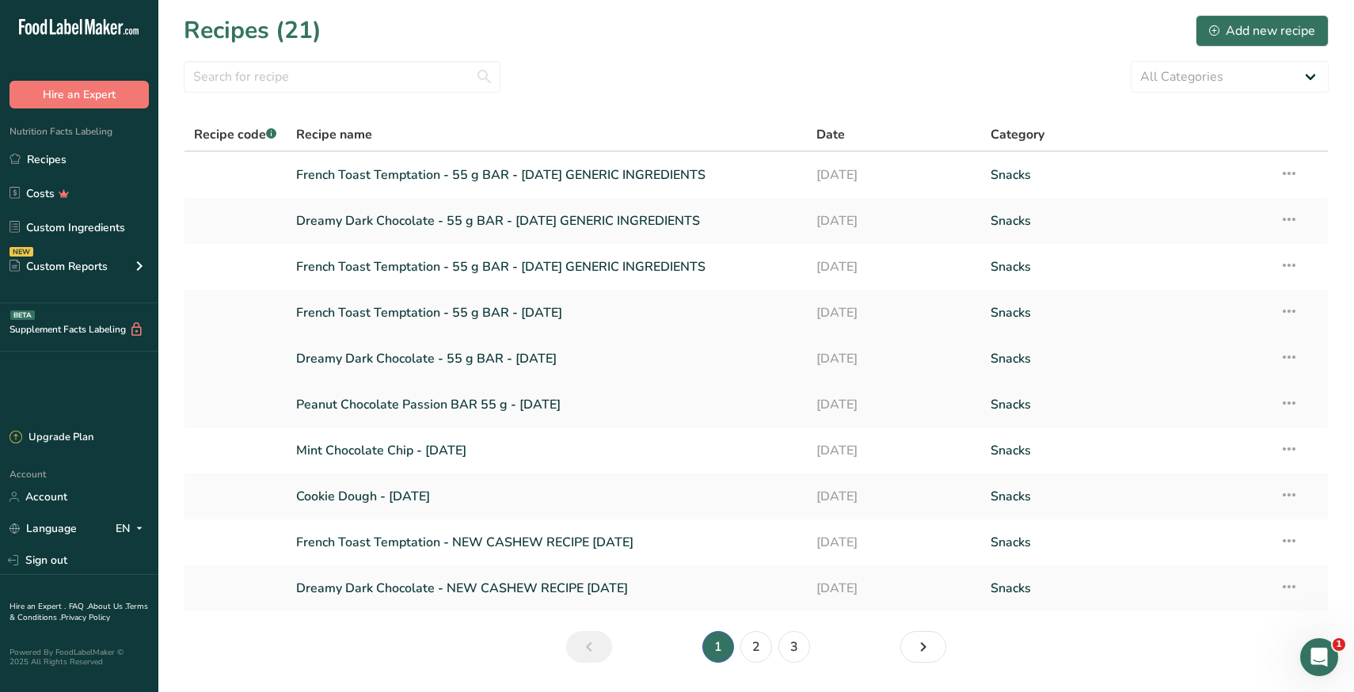
click at [385, 360] on link "Dreamy Dark Chocolate - 55 g BAR - [DATE]" at bounding box center [547, 358] width 502 height 33
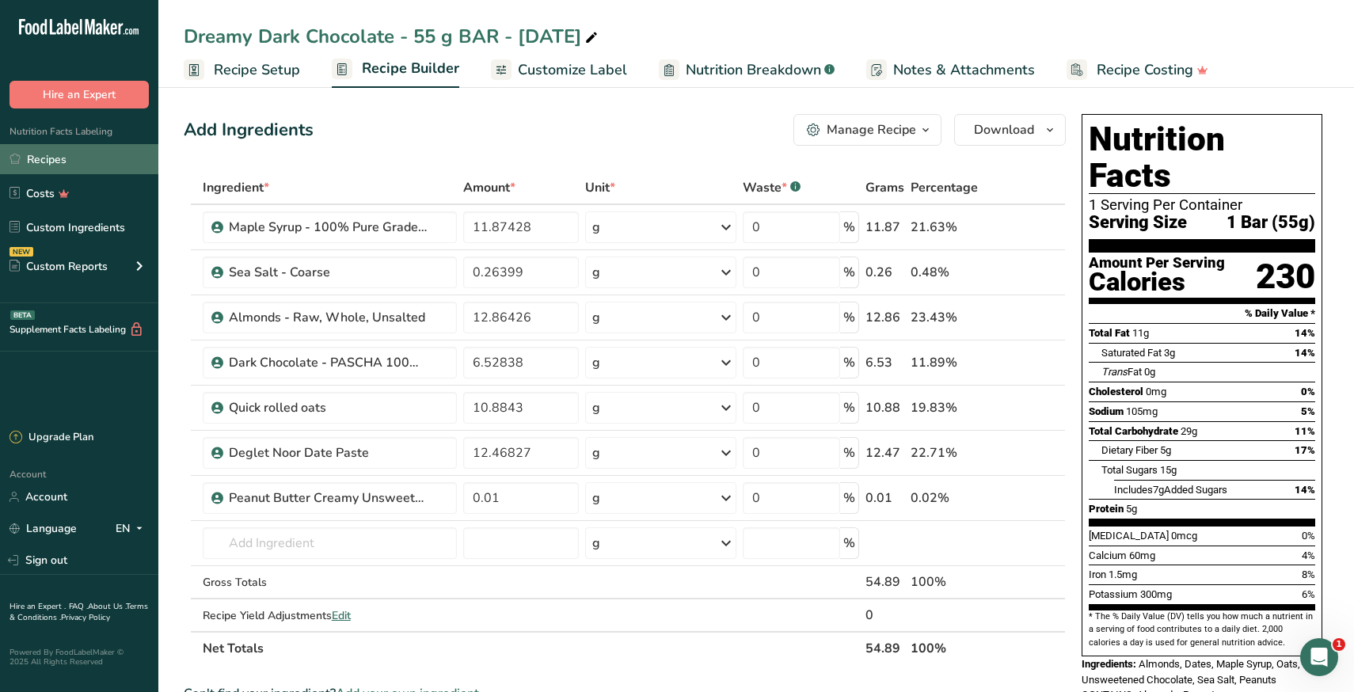
click at [59, 165] on link "Recipes" at bounding box center [79, 159] width 158 height 30
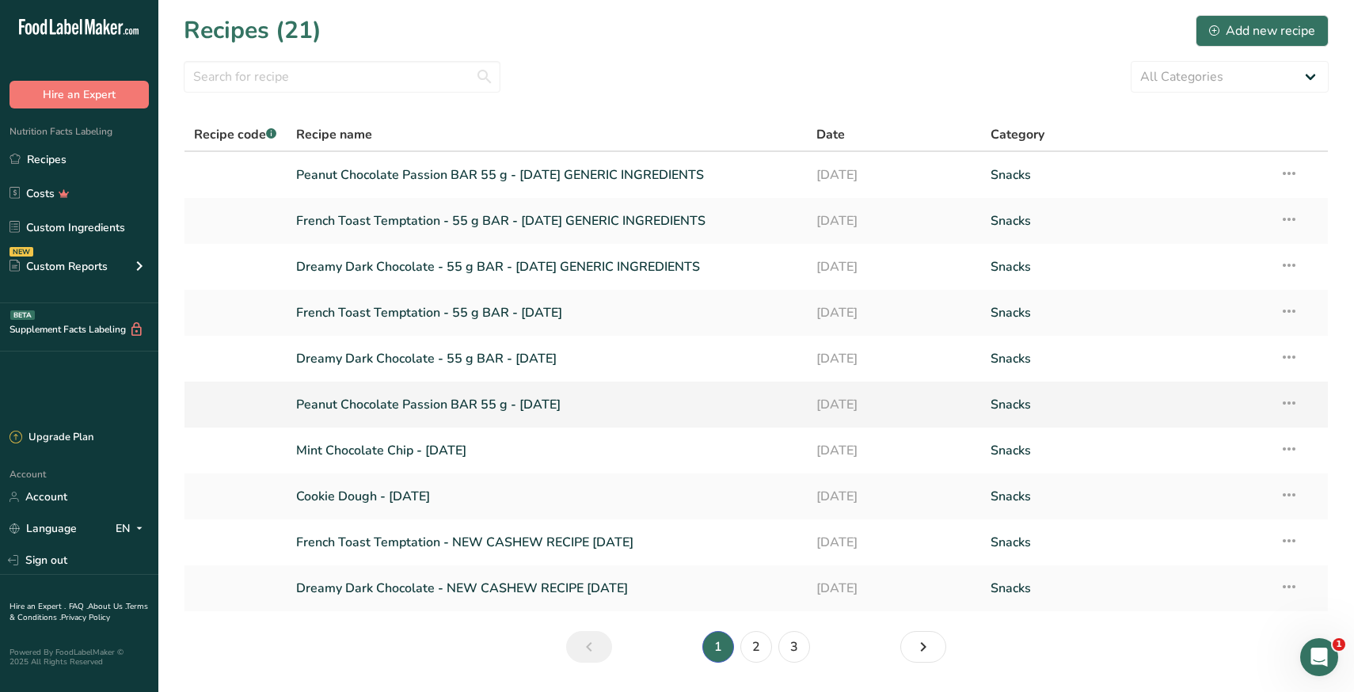
click at [356, 405] on link "Peanut Chocolate Passion BAR 55 g - August 2025" at bounding box center [547, 404] width 502 height 33
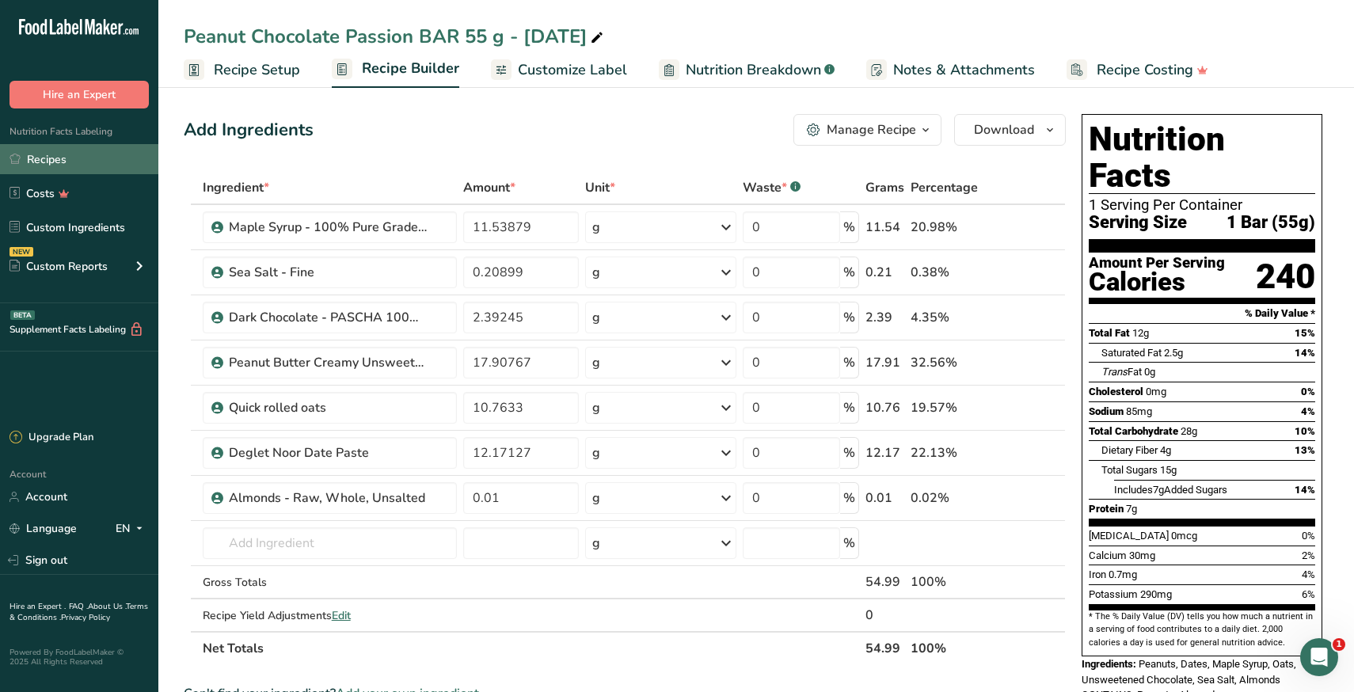
click at [86, 162] on link "Recipes" at bounding box center [79, 159] width 158 height 30
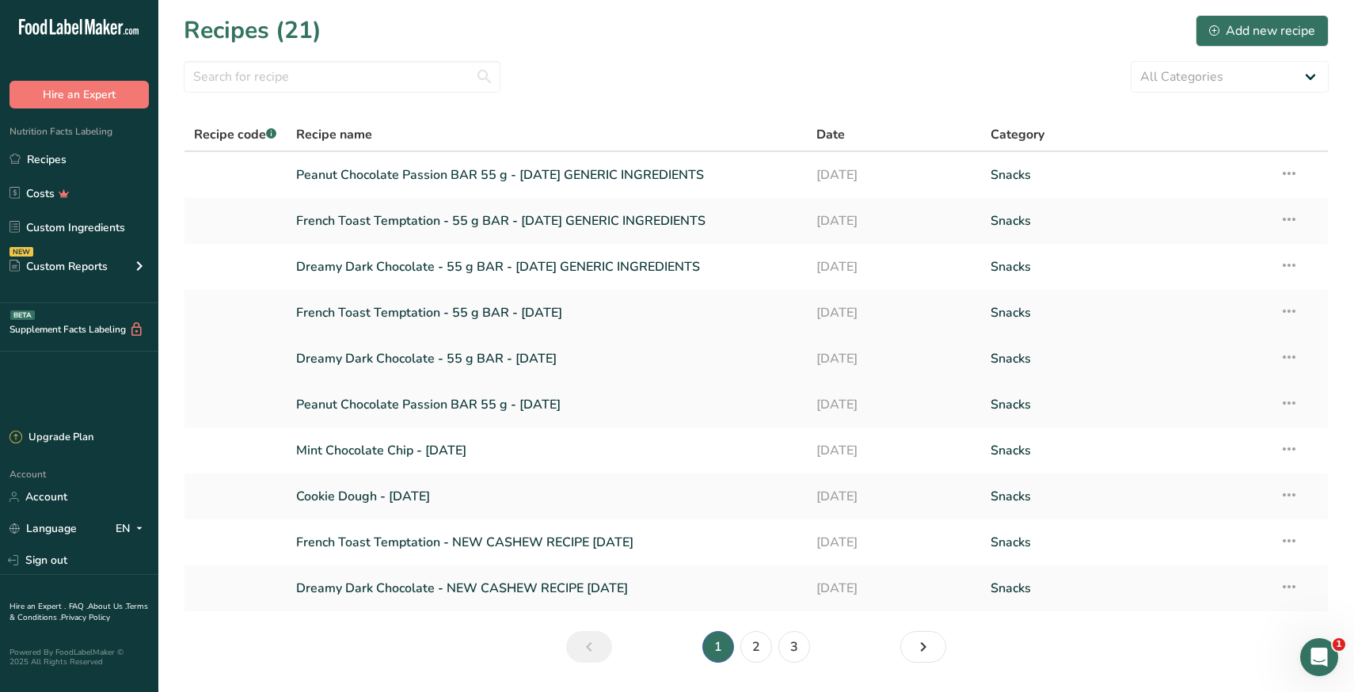
click at [346, 361] on link "Dreamy Dark Chocolate - 55 g BAR - [DATE]" at bounding box center [547, 358] width 502 height 33
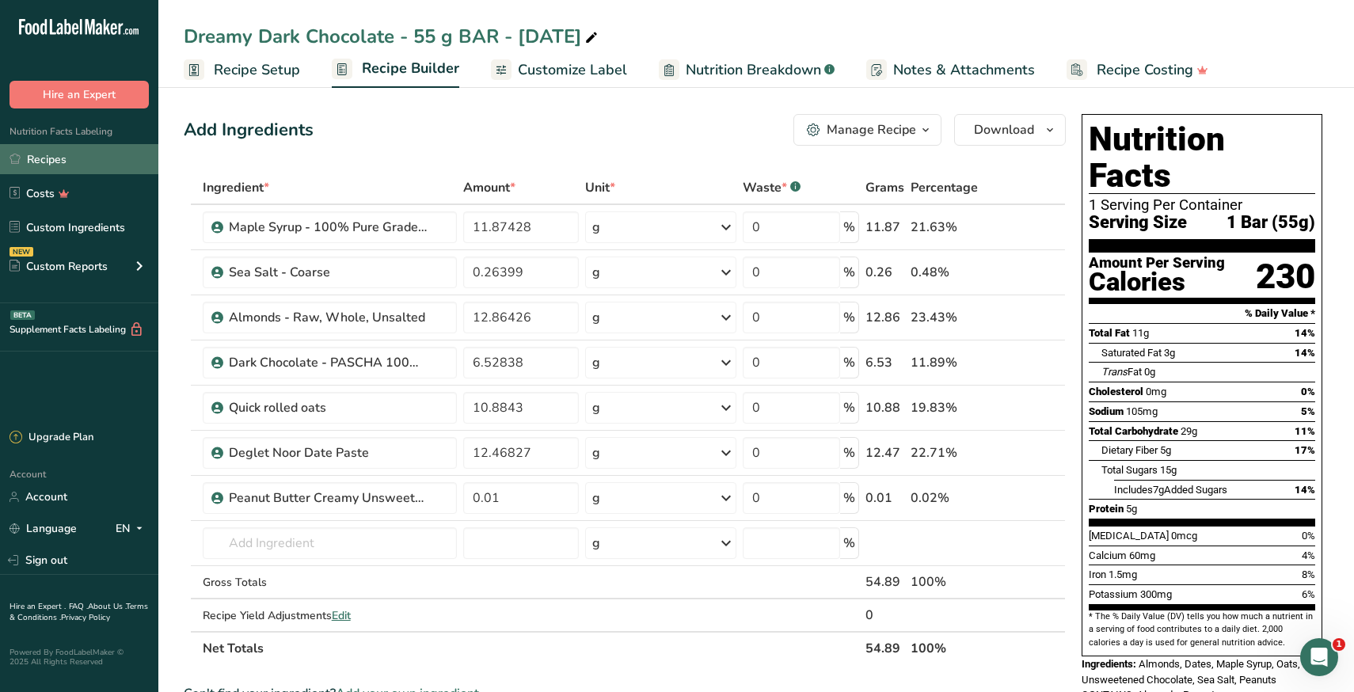
click at [67, 158] on link "Recipes" at bounding box center [79, 159] width 158 height 30
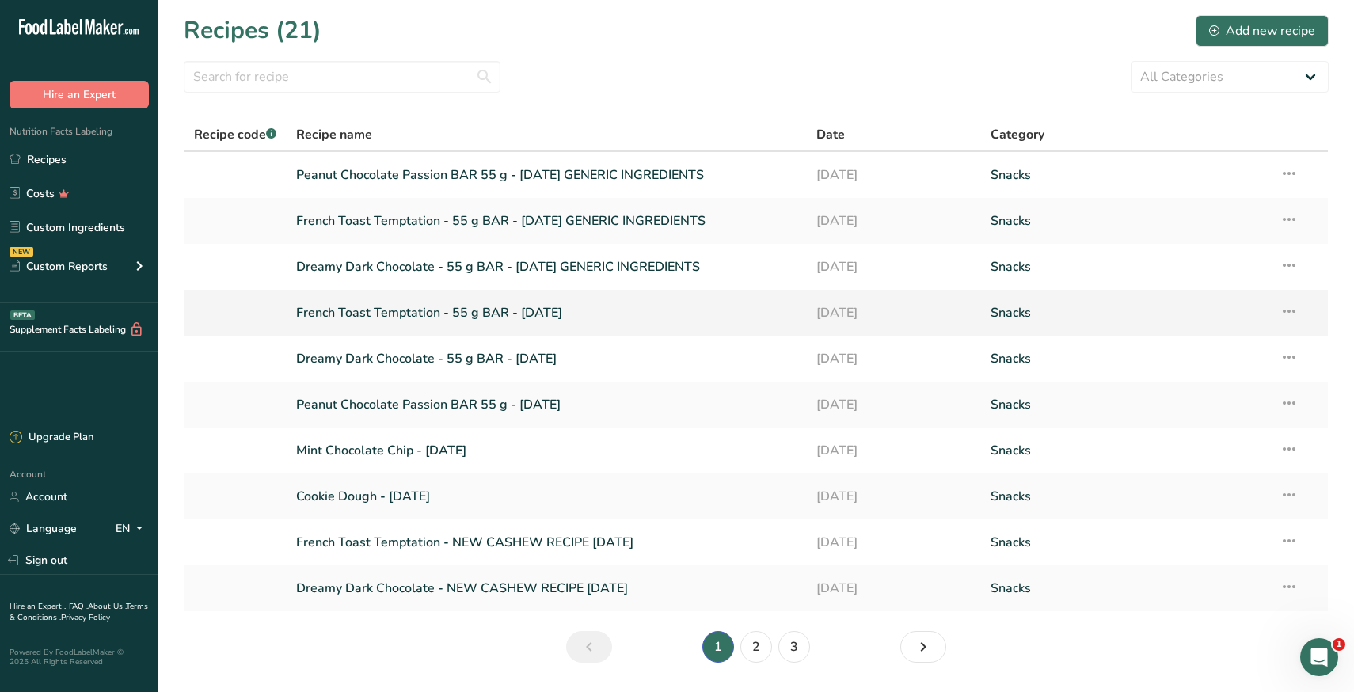
click at [416, 311] on link "French Toast Temptation - 55 g BAR - [DATE]" at bounding box center [547, 312] width 502 height 33
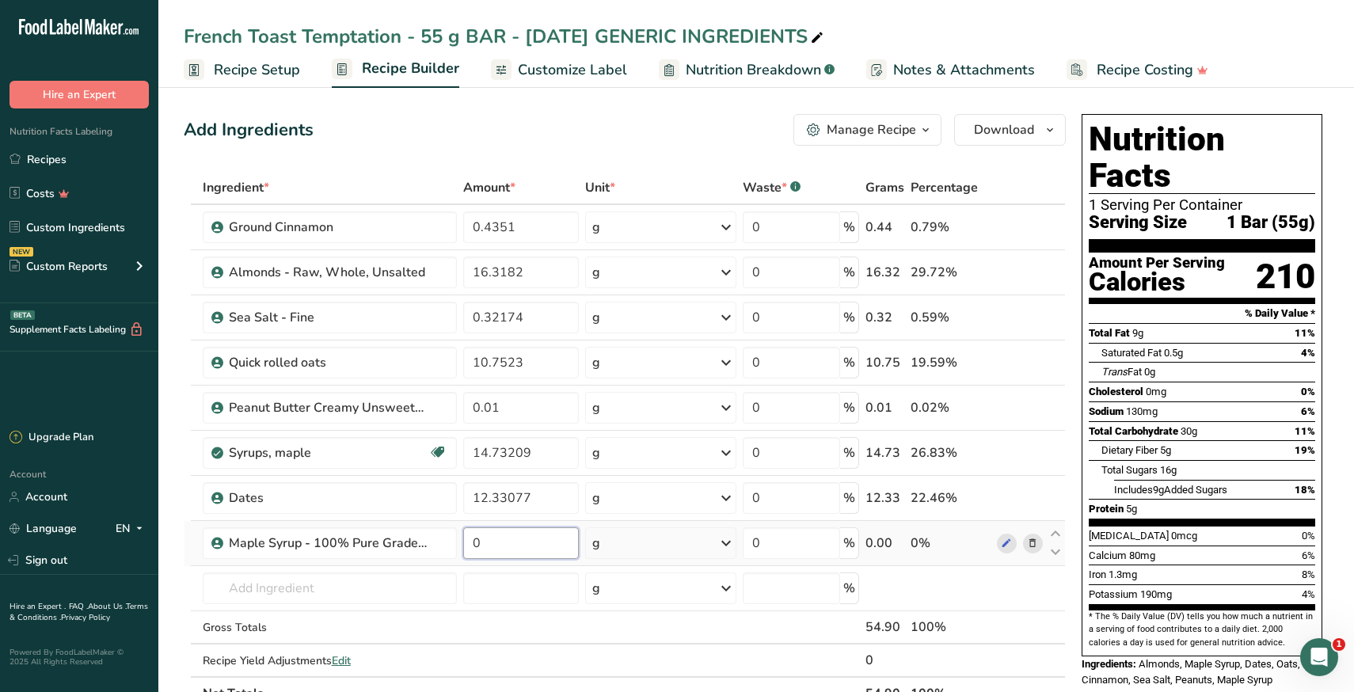
click at [498, 551] on input "0" at bounding box center [521, 543] width 116 height 32
paste input "14.73209"
type input "14.73209"
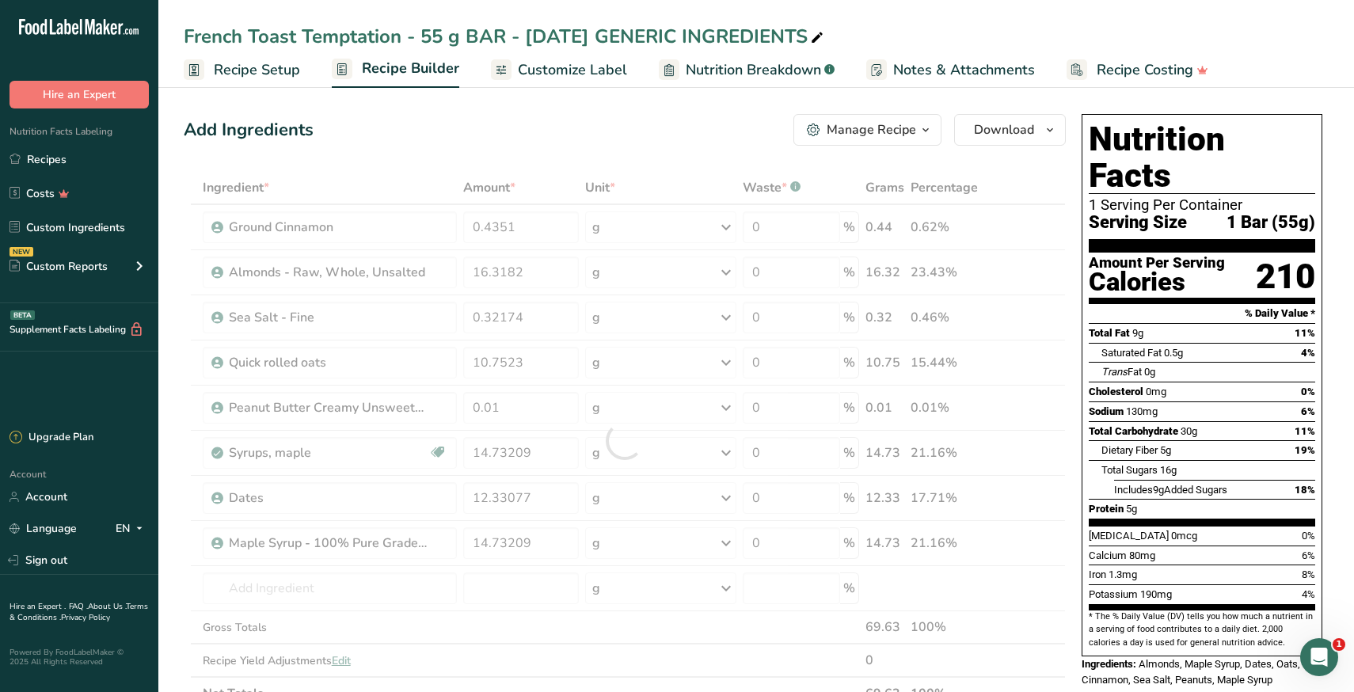
click at [169, 607] on section "Add Ingredients Manage Recipe Delete Recipe Duplicate Recipe Scale Recipe Save …" at bounding box center [756, 689] width 1196 height 1214
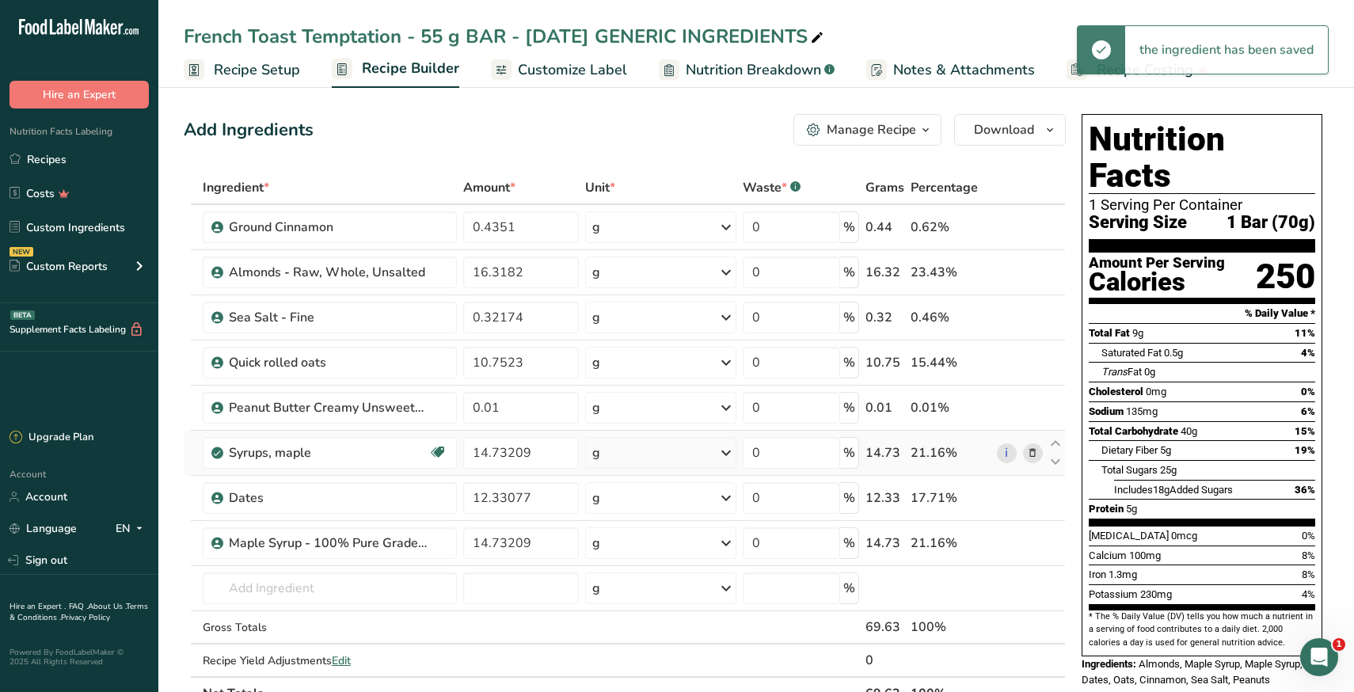
click at [1027, 455] on icon at bounding box center [1032, 453] width 11 height 17
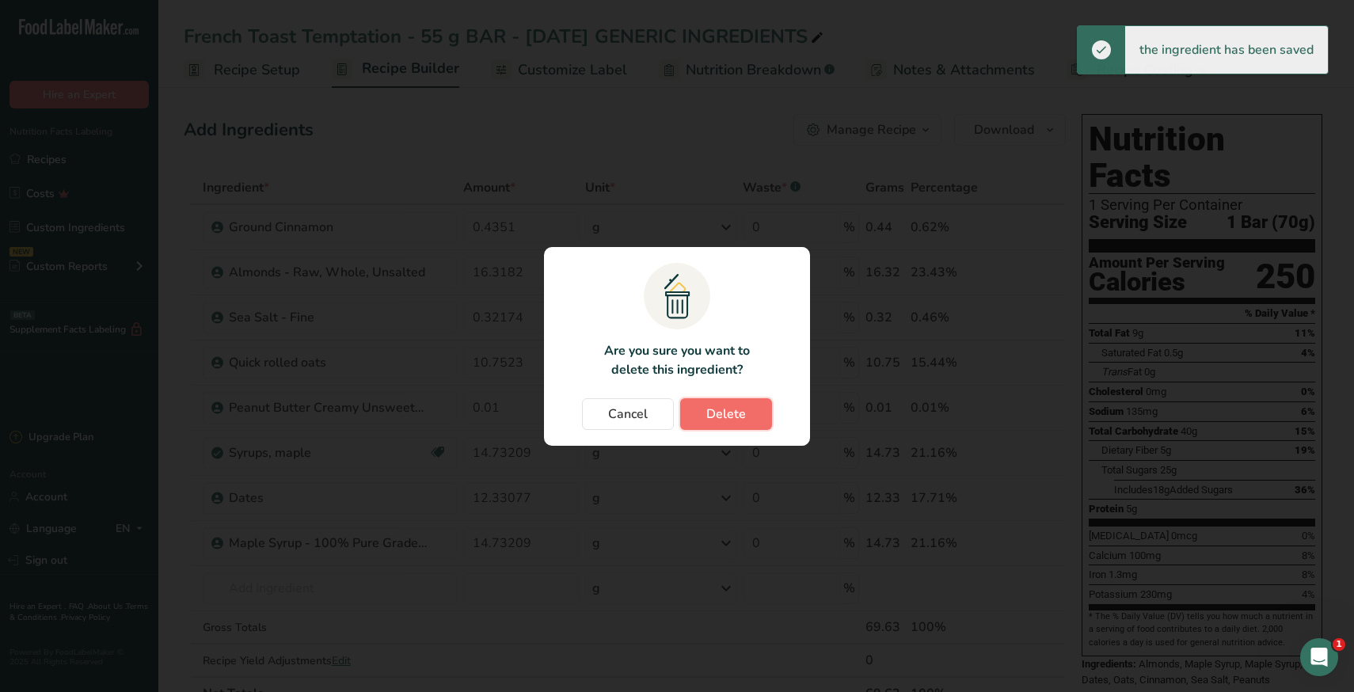
click at [752, 420] on button "Delete" at bounding box center [726, 414] width 92 height 32
type input "12.33077"
type input "14.73209"
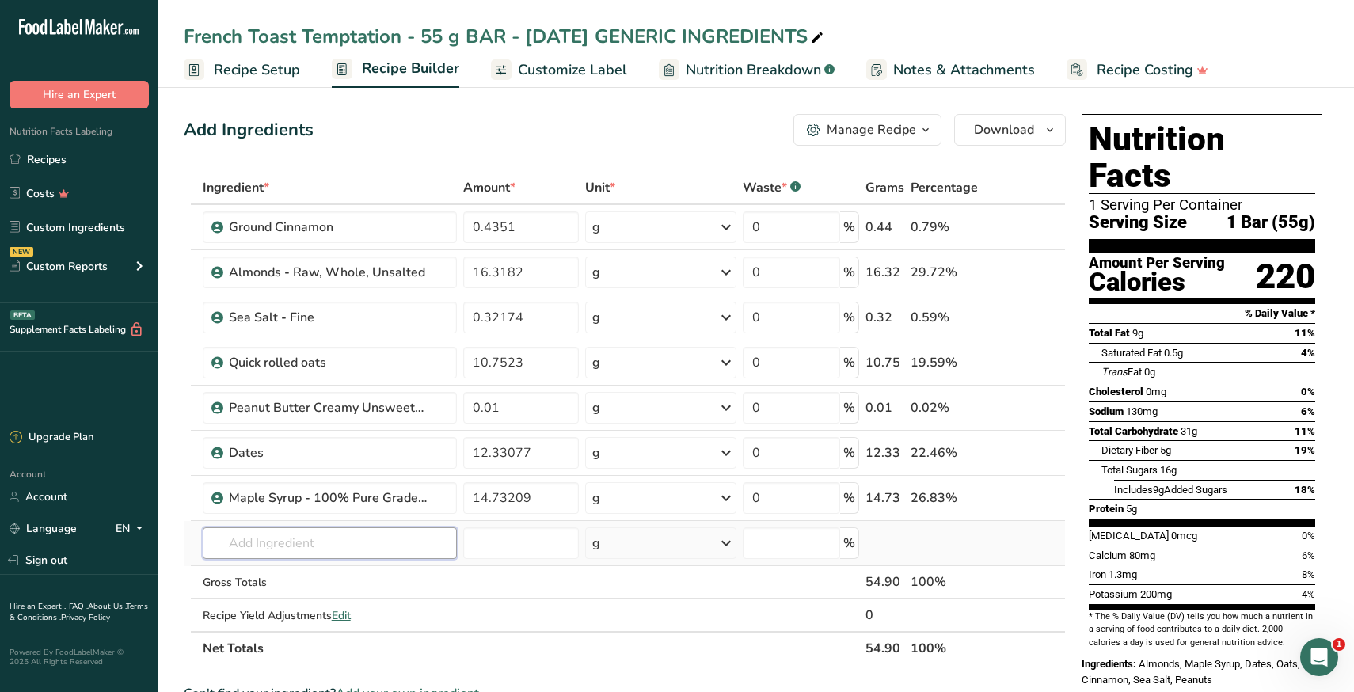
click at [352, 542] on input "text" at bounding box center [330, 543] width 254 height 32
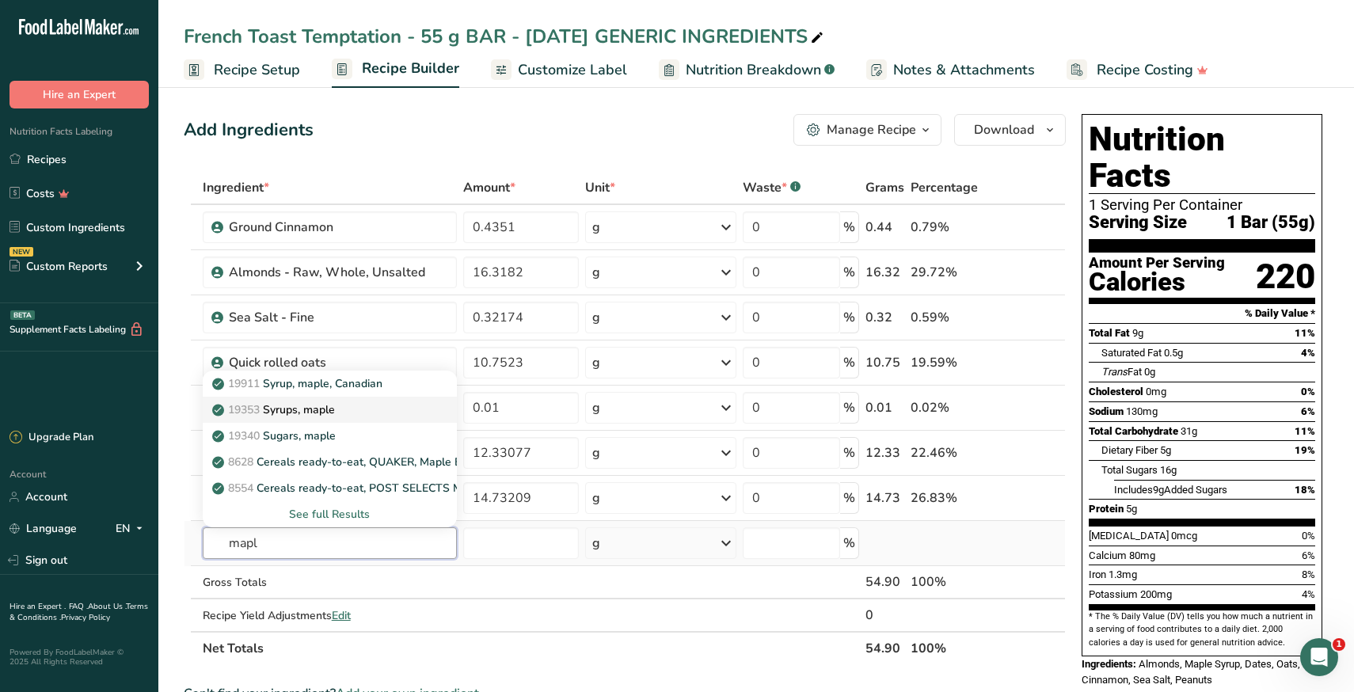
type input "mapl"
click at [344, 403] on div "19353 Syrups, maple" at bounding box center [317, 409] width 204 height 17
type input "Syrups, maple"
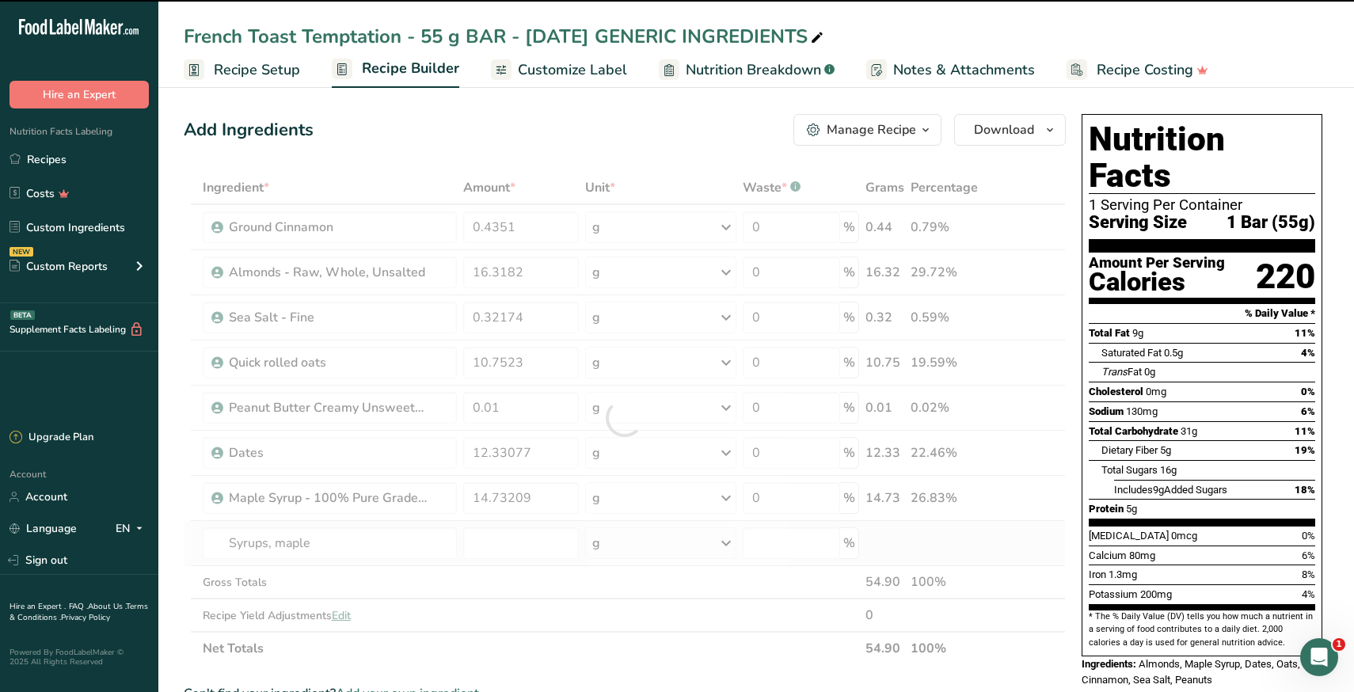
type input "0"
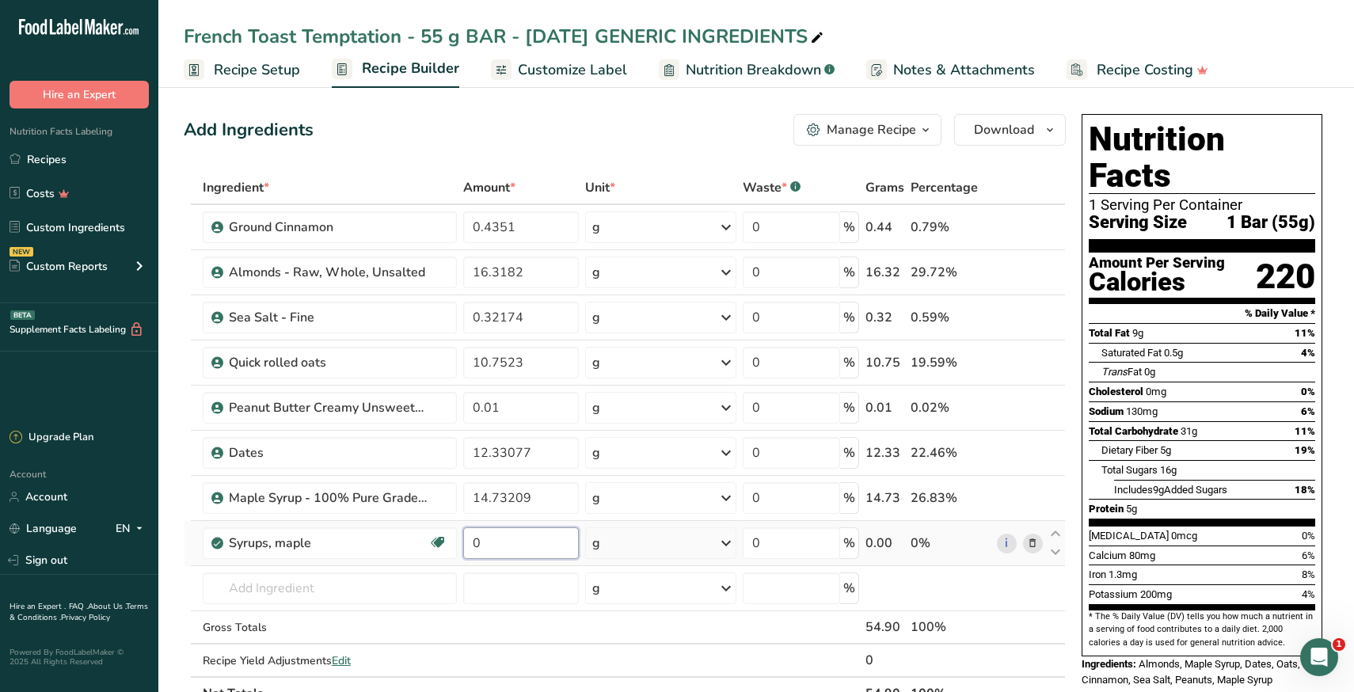
click at [503, 538] on input "0" at bounding box center [521, 543] width 116 height 32
paste input "14.73209"
type input "14.73209"
click at [176, 589] on section "Add Ingredients Manage Recipe Delete Recipe Duplicate Recipe Scale Recipe Save …" at bounding box center [756, 689] width 1196 height 1214
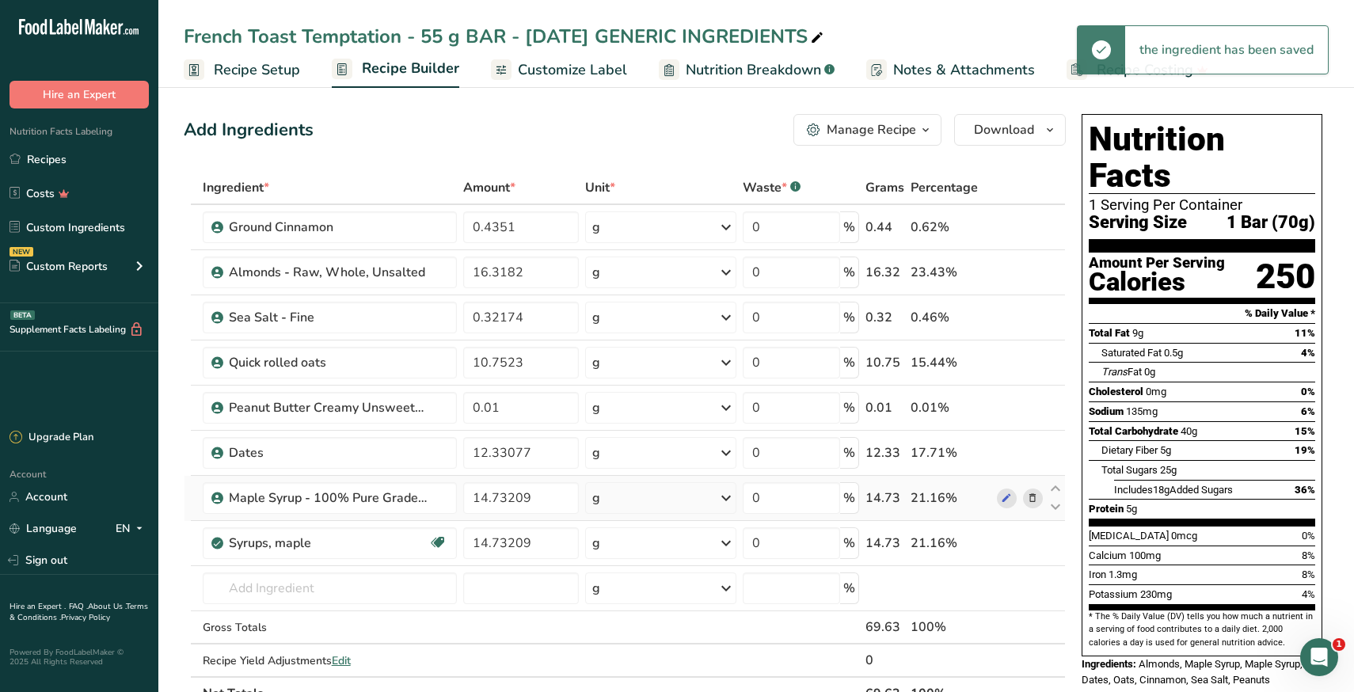
click at [1032, 498] on icon at bounding box center [1032, 498] width 11 height 17
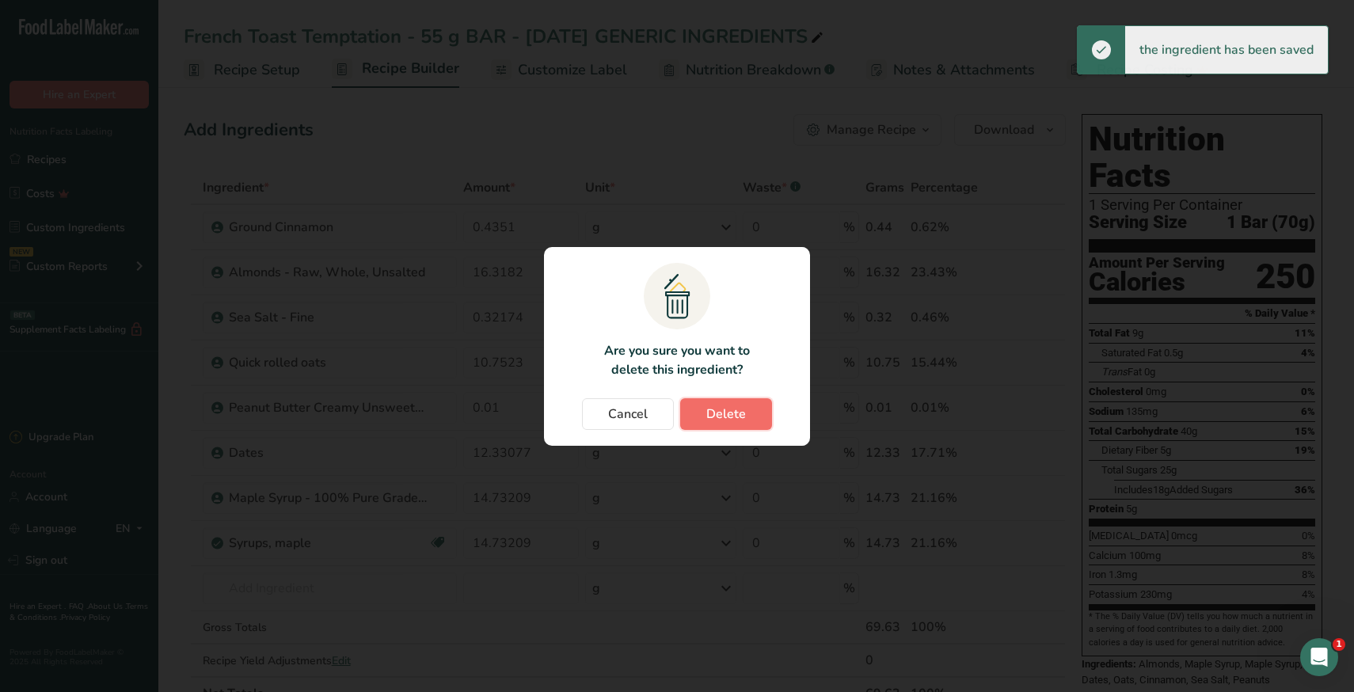
click at [734, 413] on span "Delete" at bounding box center [726, 414] width 40 height 19
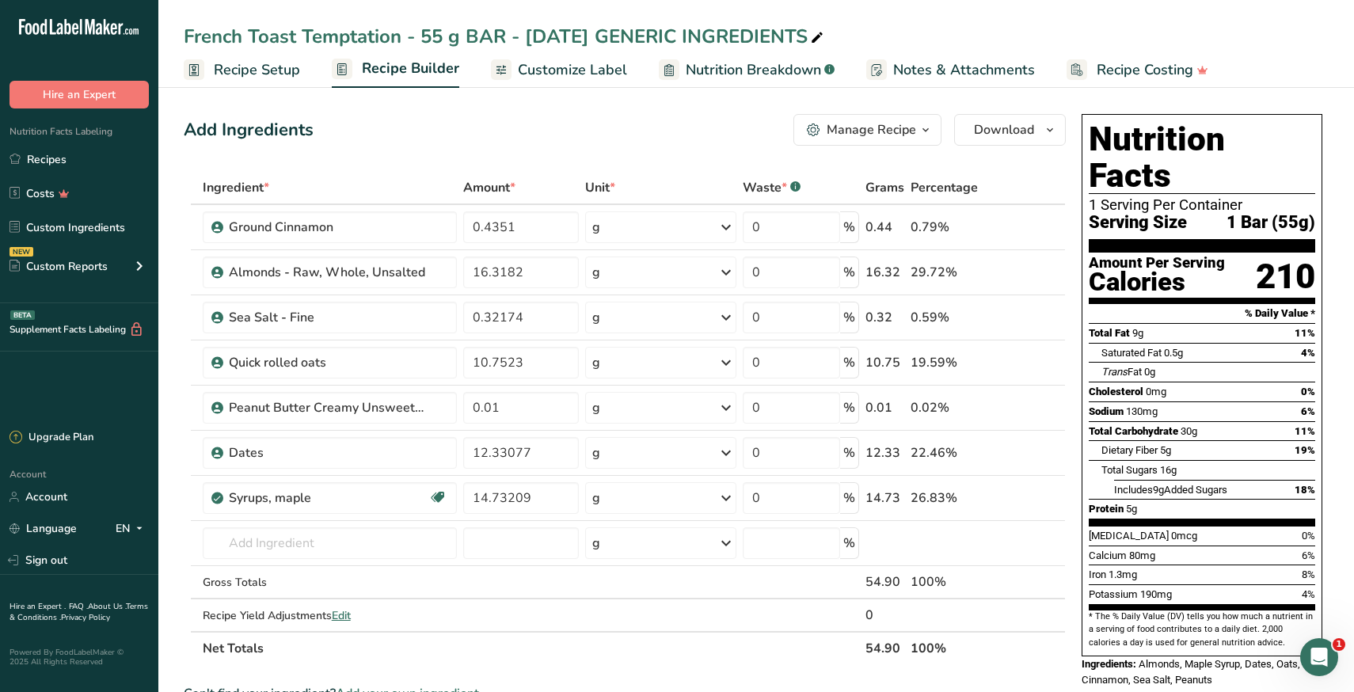
click at [650, 37] on div "French Toast Temptation - 55 g BAR - [DATE] GENERIC INGREDIENTS" at bounding box center [505, 36] width 643 height 29
click at [647, 36] on input "French Toast Temptation - 55 g BAR - [DATE] GENERIC INGREDIENTS" at bounding box center [756, 36] width 1145 height 29
type input "French Toast Temptation - 55 g BAR - August 2025 PARTICAL GENERIC INGREDIENTS"
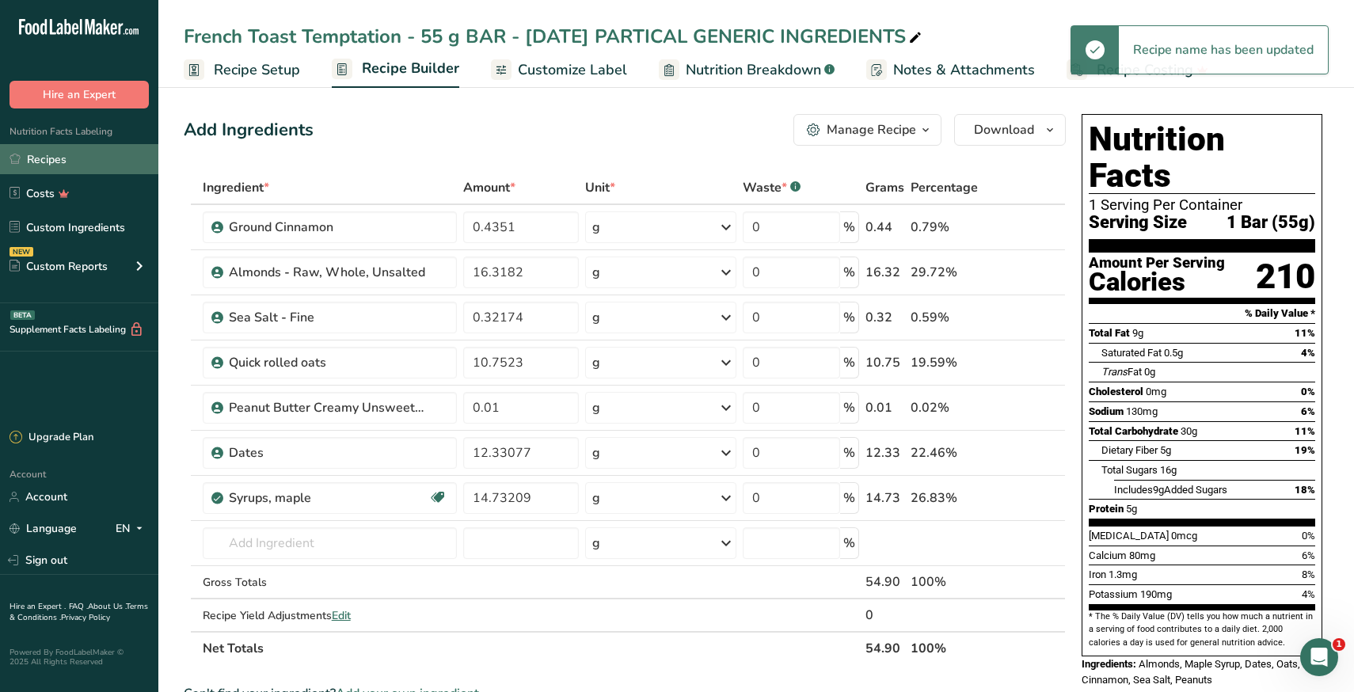
click at [70, 163] on link "Recipes" at bounding box center [79, 159] width 158 height 30
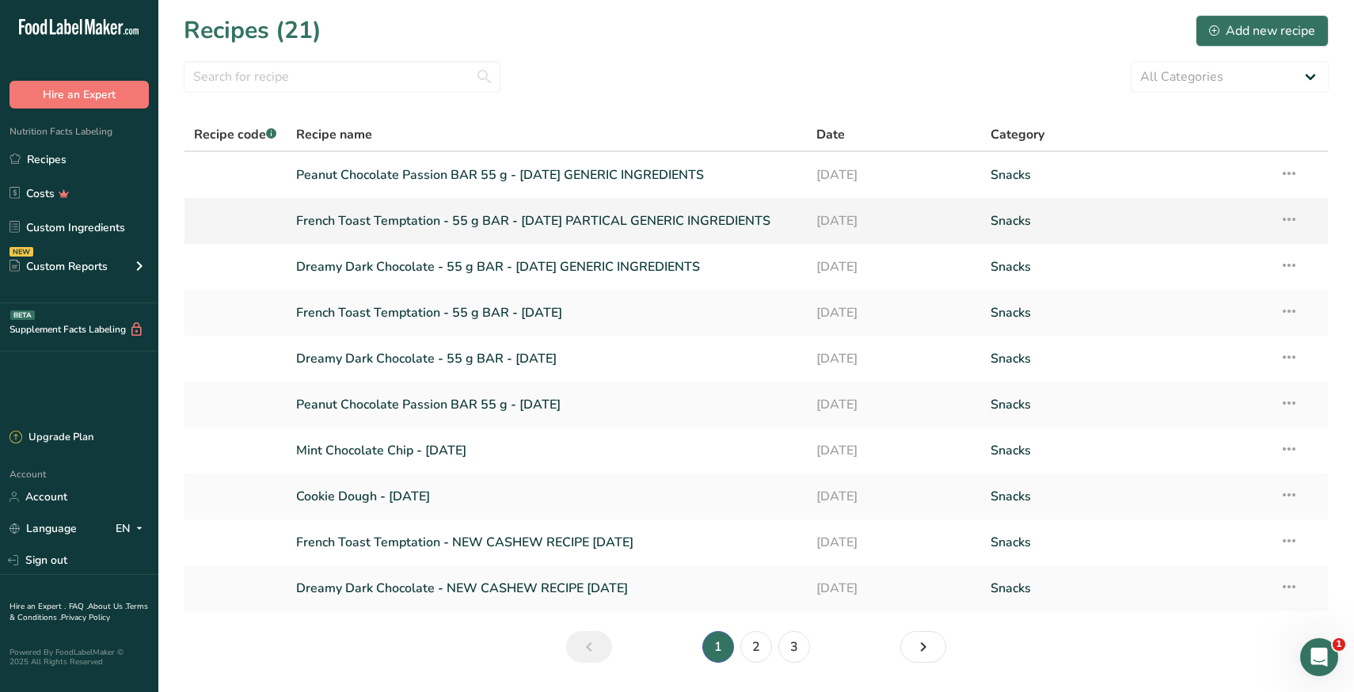
click at [401, 218] on link "French Toast Temptation - 55 g BAR - August 2025 PARTICAL GENERIC INGREDIENTS" at bounding box center [547, 220] width 502 height 33
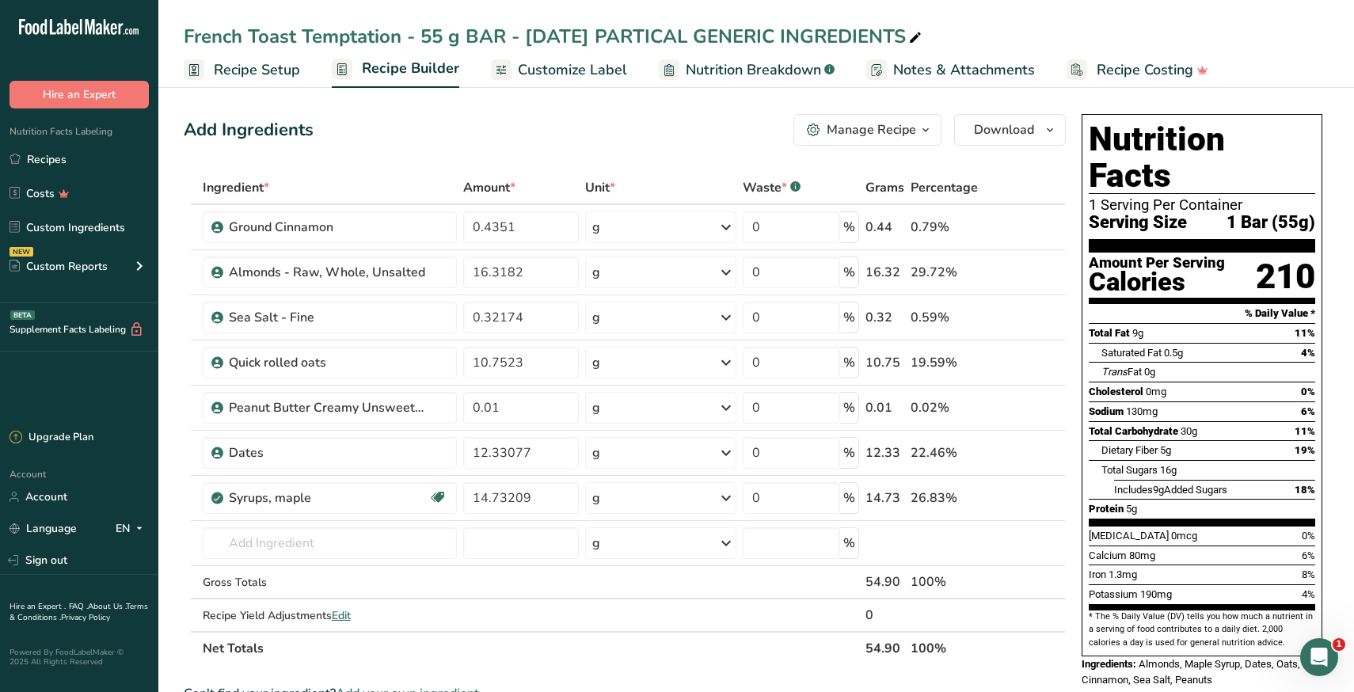
click at [702, 36] on div "French Toast Temptation - 55 g BAR - August 2025 PARTICAL GENERIC INGREDIENTS" at bounding box center [554, 36] width 741 height 29
click at [712, 38] on input "French Toast Temptation - 55 g BAR - August 2025 PARTICAL GENERIC INGREDIENTS" at bounding box center [756, 36] width 1145 height 29
type input "French Toast Temptation - 55 g BAR - August 2025 PARTIAL GENERIC INGREDIENTS"
click at [77, 162] on link "Recipes" at bounding box center [79, 159] width 158 height 30
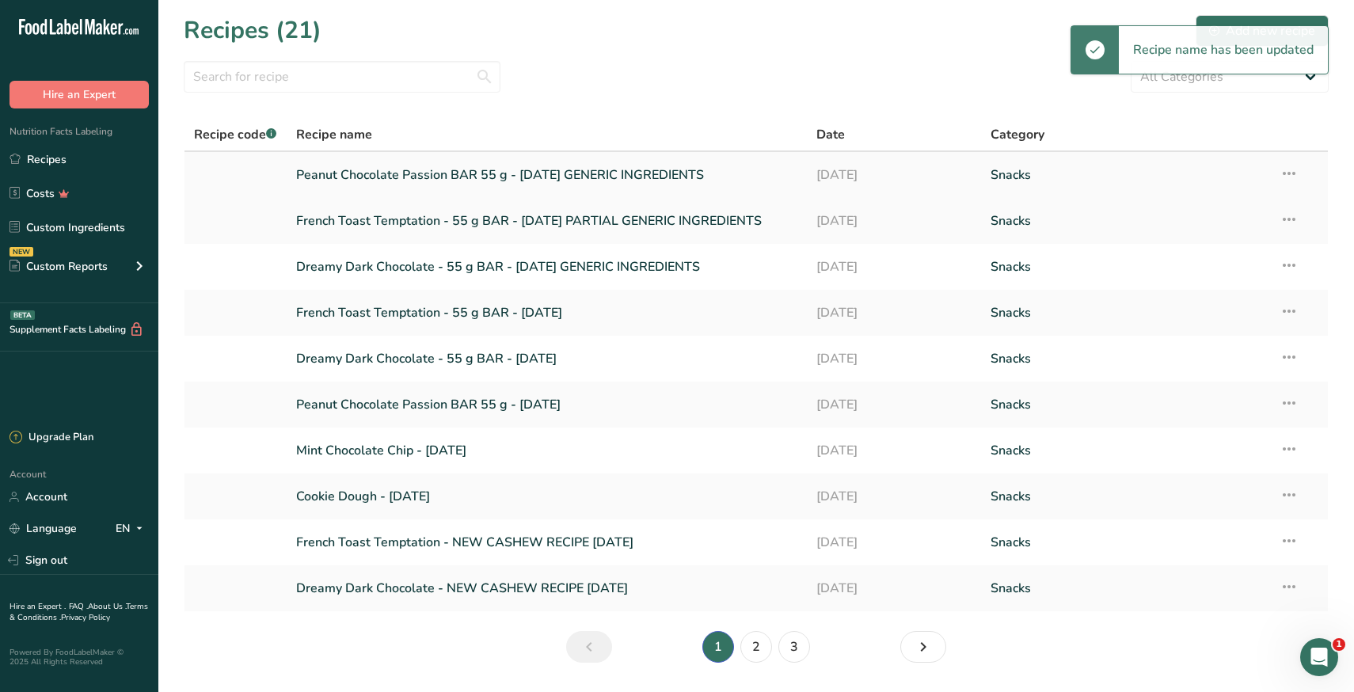
click at [412, 181] on link "Peanut Chocolate Passion BAR 55 g - [DATE] GENERIC INGREDIENTS" at bounding box center [547, 174] width 502 height 33
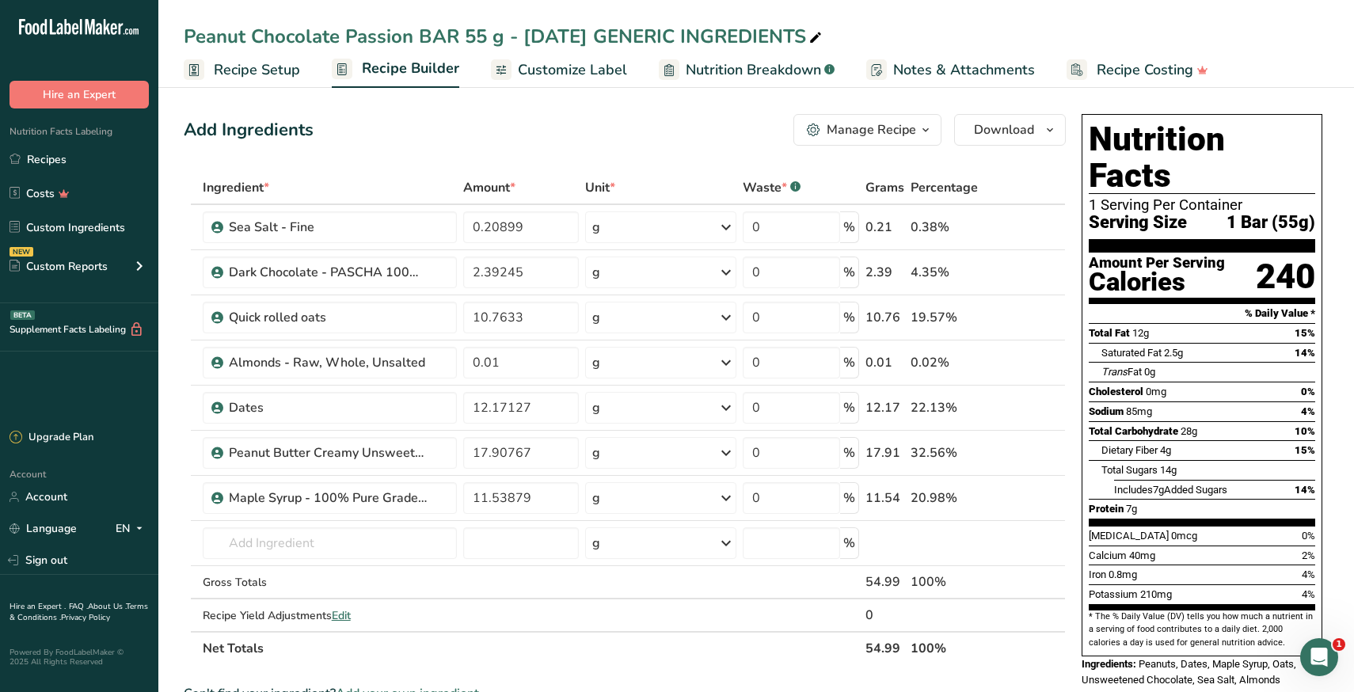
click at [643, 40] on div "Peanut Chocolate Passion BAR 55 g - [DATE] GENERIC INGREDIENTS" at bounding box center [504, 36] width 641 height 29
click at [643, 32] on input "Peanut Chocolate Passion BAR 55 g - [DATE] GENERIC INGREDIENTS" at bounding box center [756, 36] width 1145 height 29
type input "Peanut Chocolate Passion BAR 55 g - August 2025 PARTIAL GENERIC INGREDIENTS"
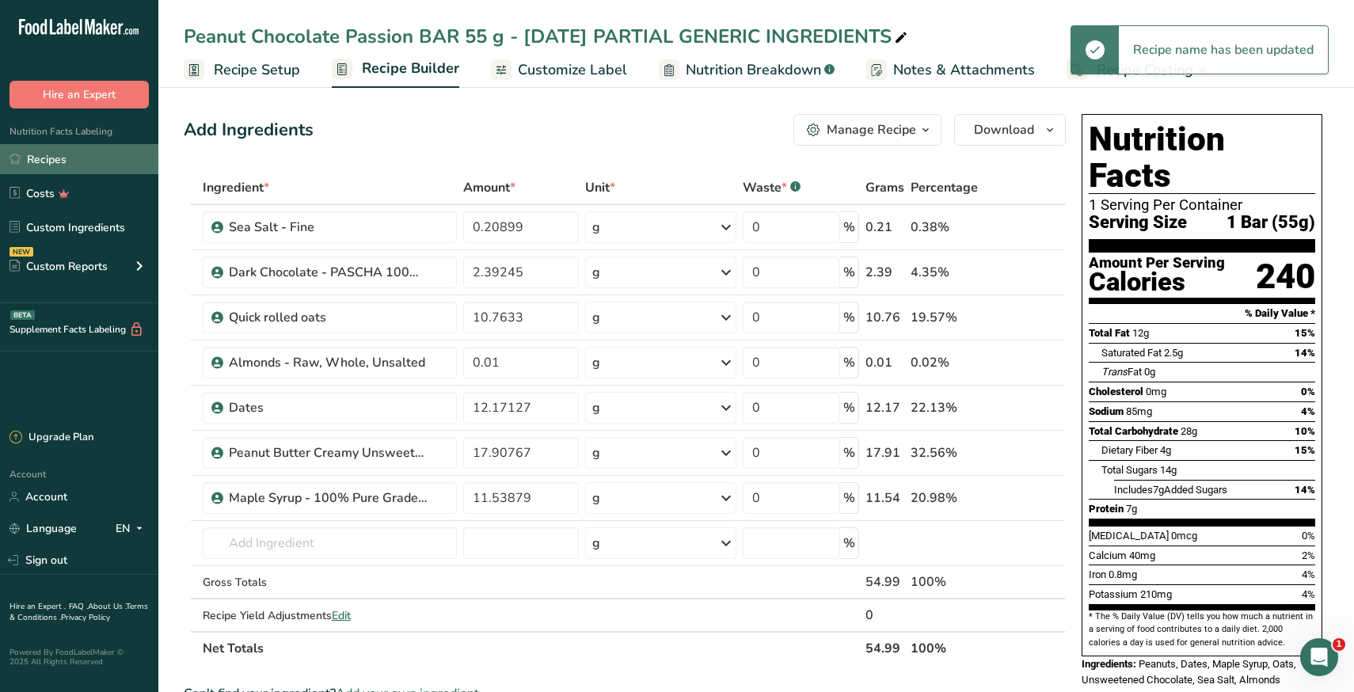
click at [63, 164] on link "Recipes" at bounding box center [79, 159] width 158 height 30
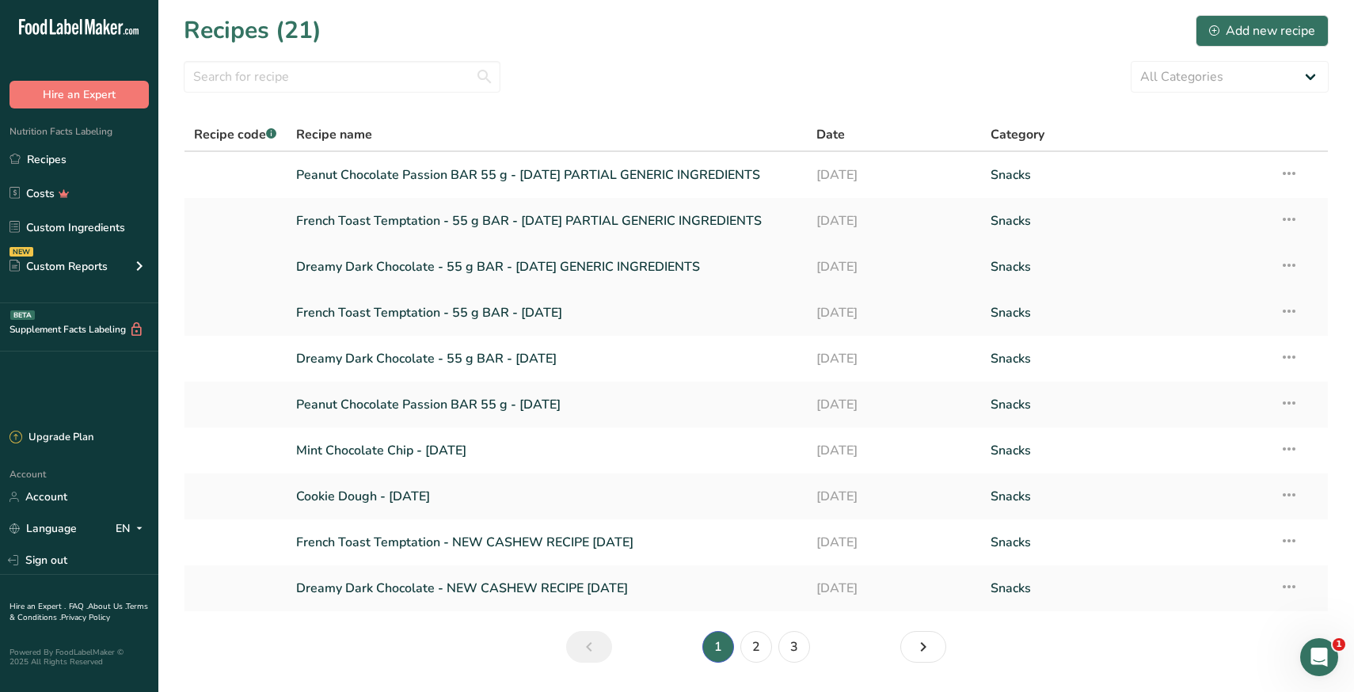
click at [434, 264] on link "Dreamy Dark Chocolate - 55 g BAR - [DATE] GENERIC INGREDIENTS" at bounding box center [547, 266] width 502 height 33
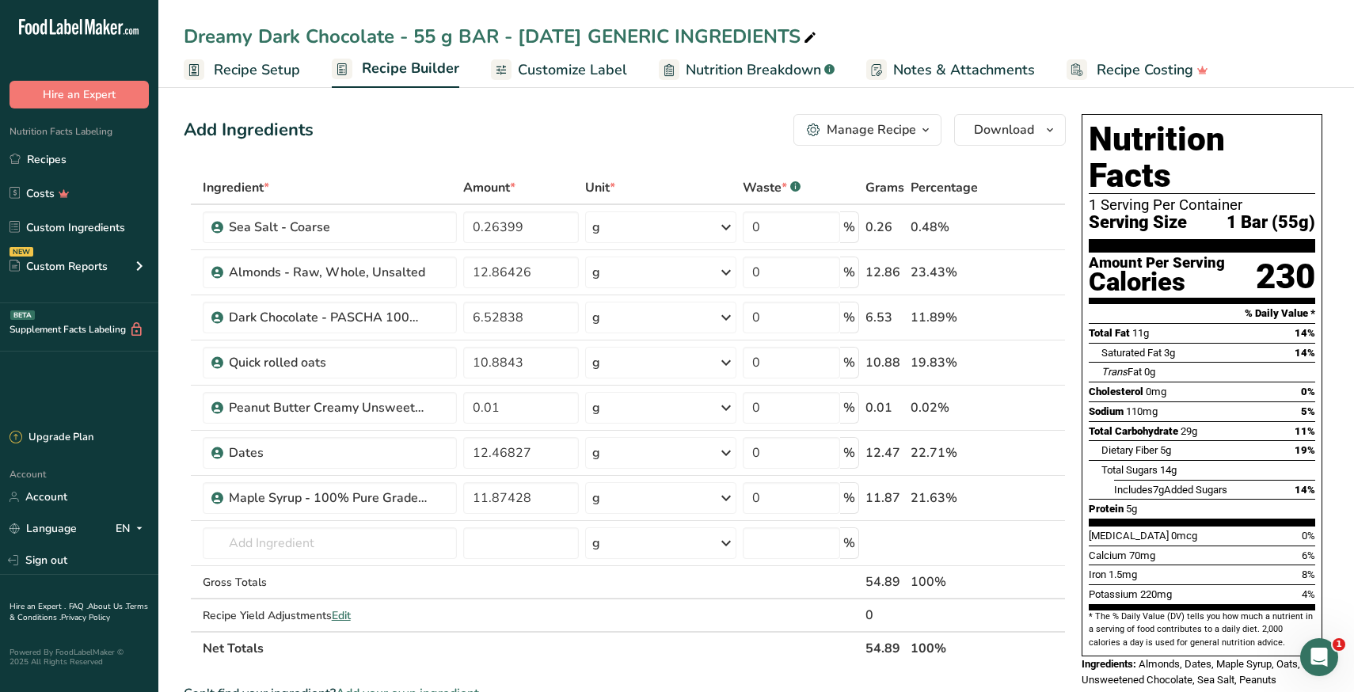
click at [719, 38] on div "Dreamy Dark Chocolate - 55 g BAR - [DATE] GENERIC INGREDIENTS" at bounding box center [502, 36] width 636 height 29
click at [719, 29] on input "Dreamy Dark Chocolate - 55 g BAR - [DATE] GENERIC INGREDIENTS" at bounding box center [756, 36] width 1145 height 29
click at [634, 36] on input "Dreamy Dark Chocolate - 55 g BAR - [DATE] GENERIC INGREDIENTS" at bounding box center [756, 36] width 1145 height 29
type input "Dreamy Dark Chocolate - 55 g BAR - August 2025 PARTIAL GENERIC INGREDIENTS"
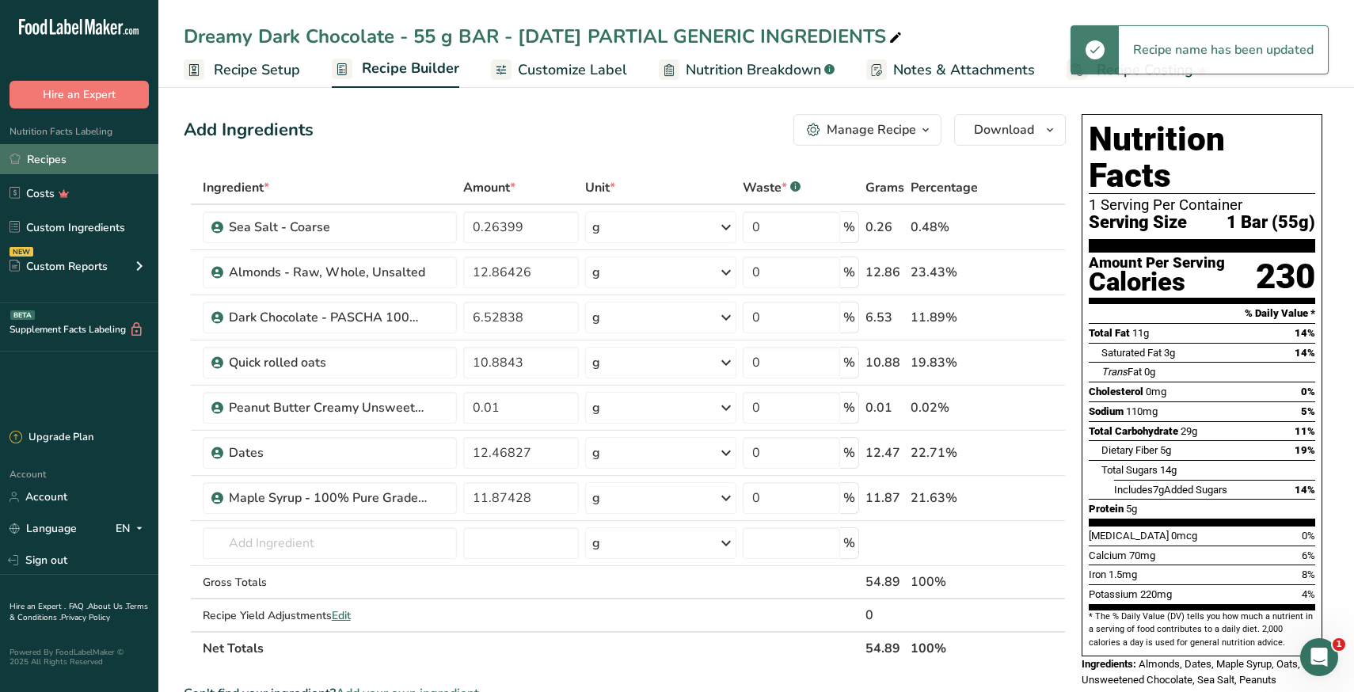
click at [70, 156] on link "Recipes" at bounding box center [79, 159] width 158 height 30
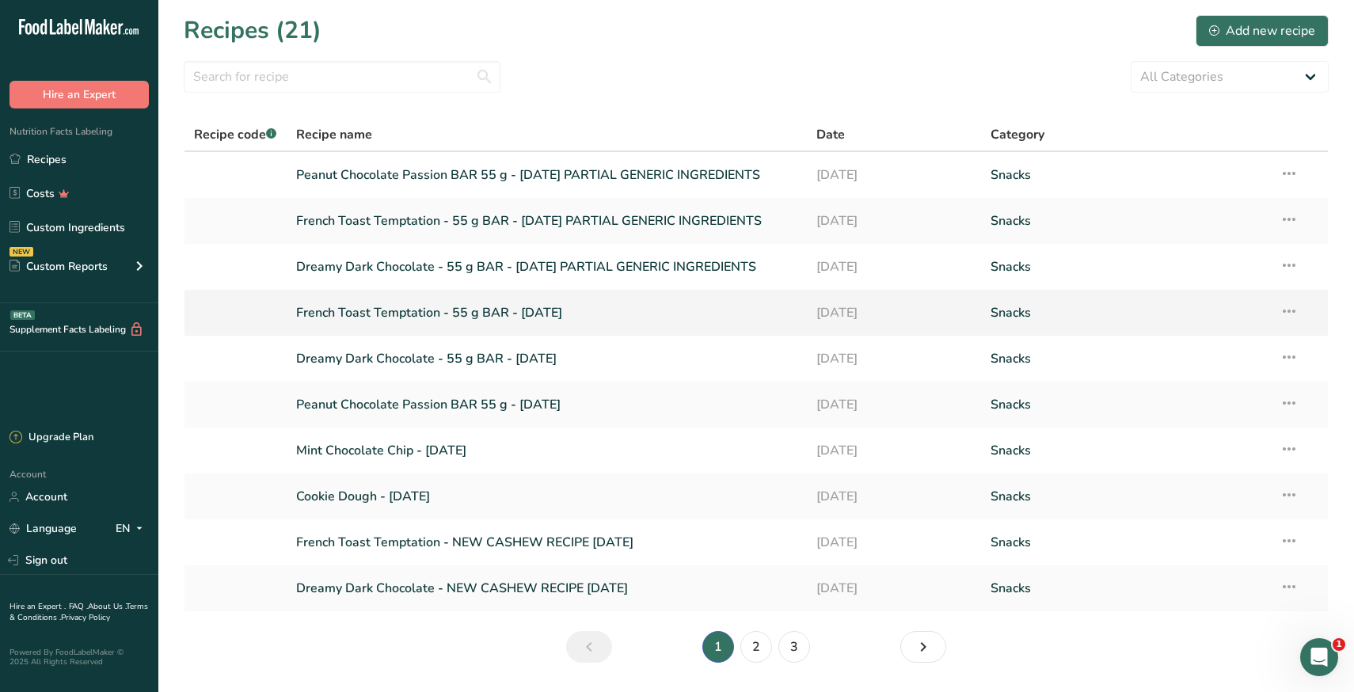
click at [368, 305] on link "French Toast Temptation - 55 g BAR - [DATE]" at bounding box center [547, 312] width 502 height 33
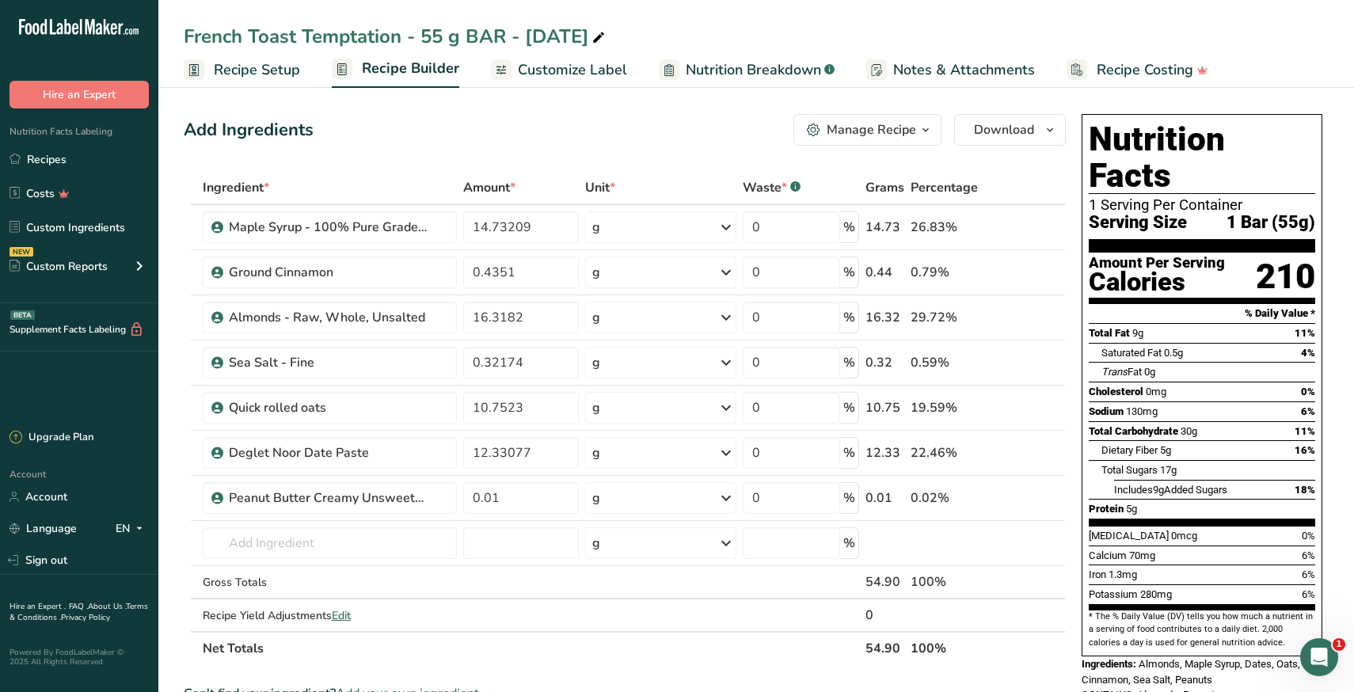
click at [608, 32] on div "French Toast Temptation - 55 g BAR - [DATE]" at bounding box center [396, 36] width 424 height 29
type input "French Toast Temptation - 55 g BAR - August 2025 CUSTOM INGREDIENTS"
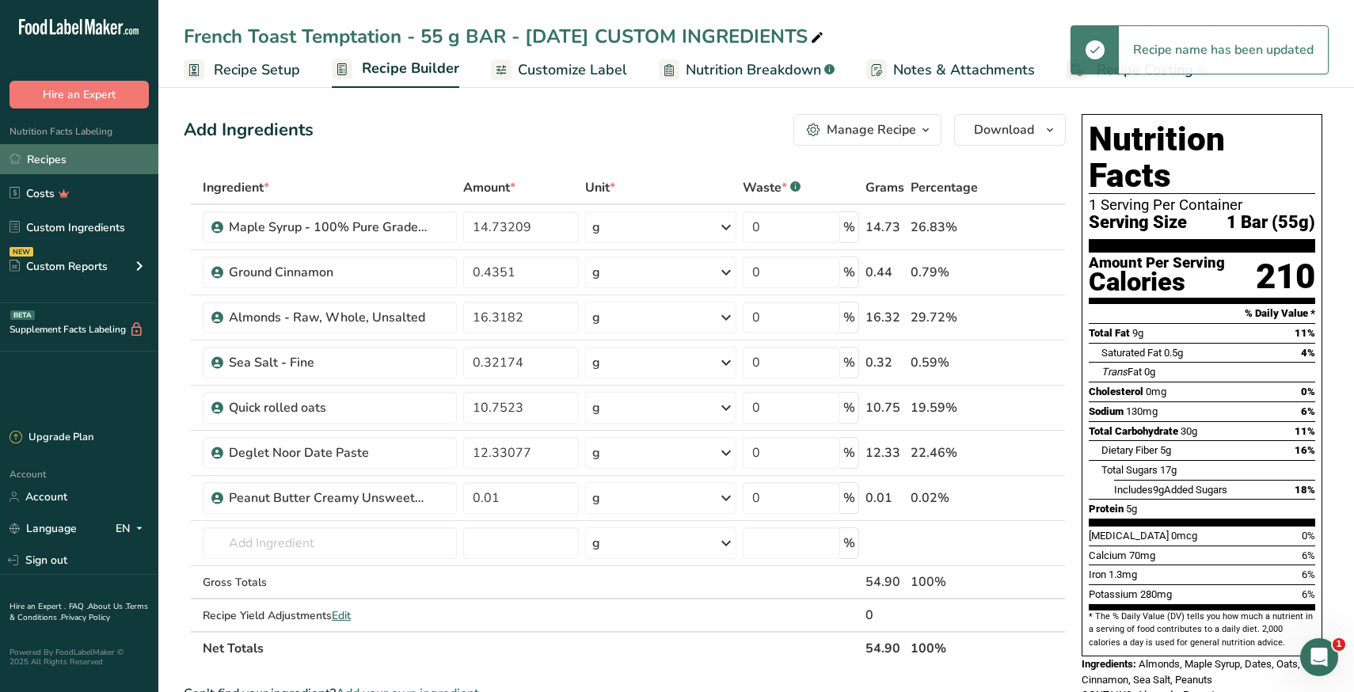
click at [55, 160] on link "Recipes" at bounding box center [79, 159] width 158 height 30
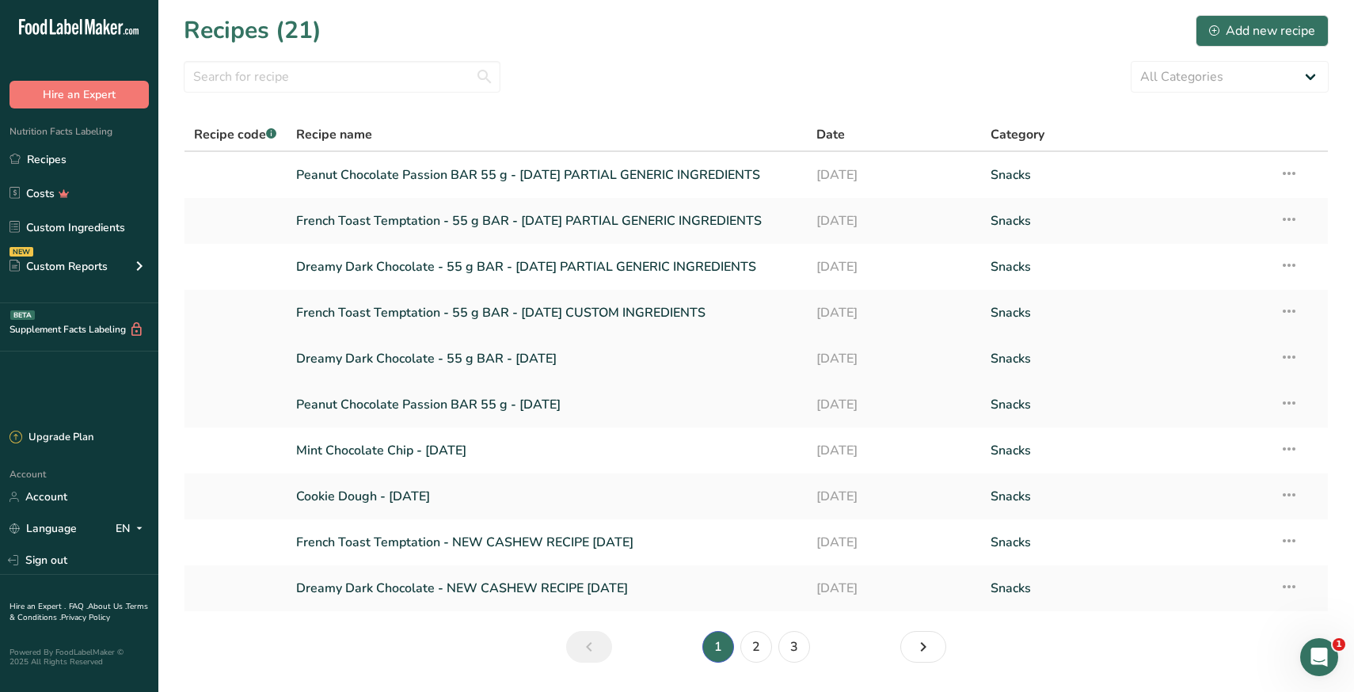
click at [435, 360] on link "Dreamy Dark Chocolate - 55 g BAR - [DATE]" at bounding box center [547, 358] width 502 height 33
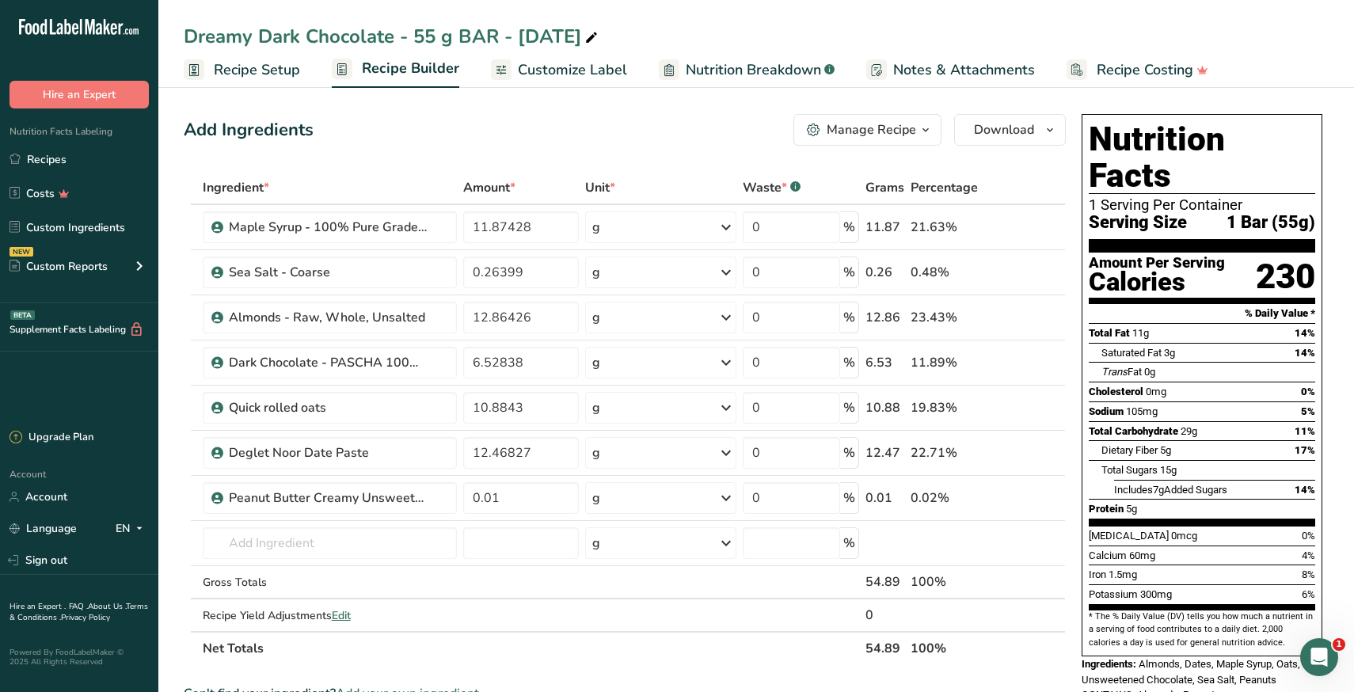
click at [601, 37] on div "Dreamy Dark Chocolate - 55 g BAR - [DATE]" at bounding box center [392, 36] width 417 height 29
type input "Dreamy Dark Chocolate - 55 g BAR - August 2025 CUSTOM INGREDIENTS"
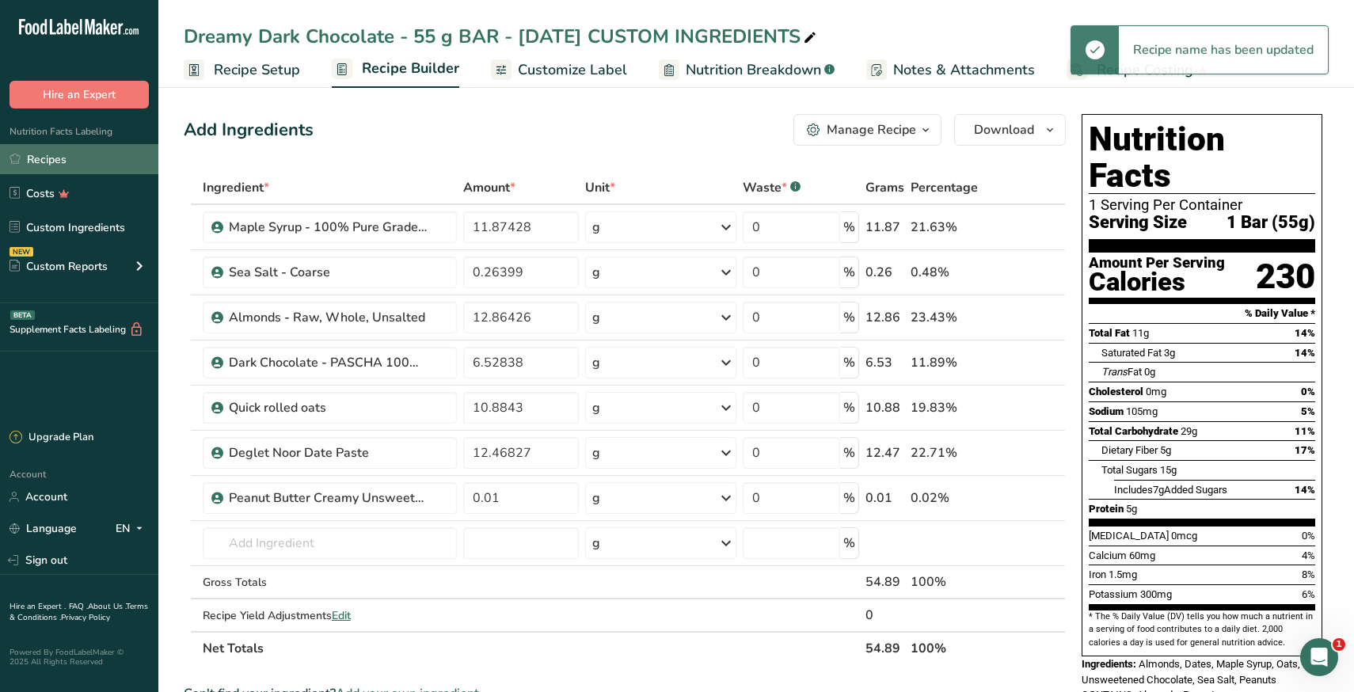
click at [52, 159] on link "Recipes" at bounding box center [79, 159] width 158 height 30
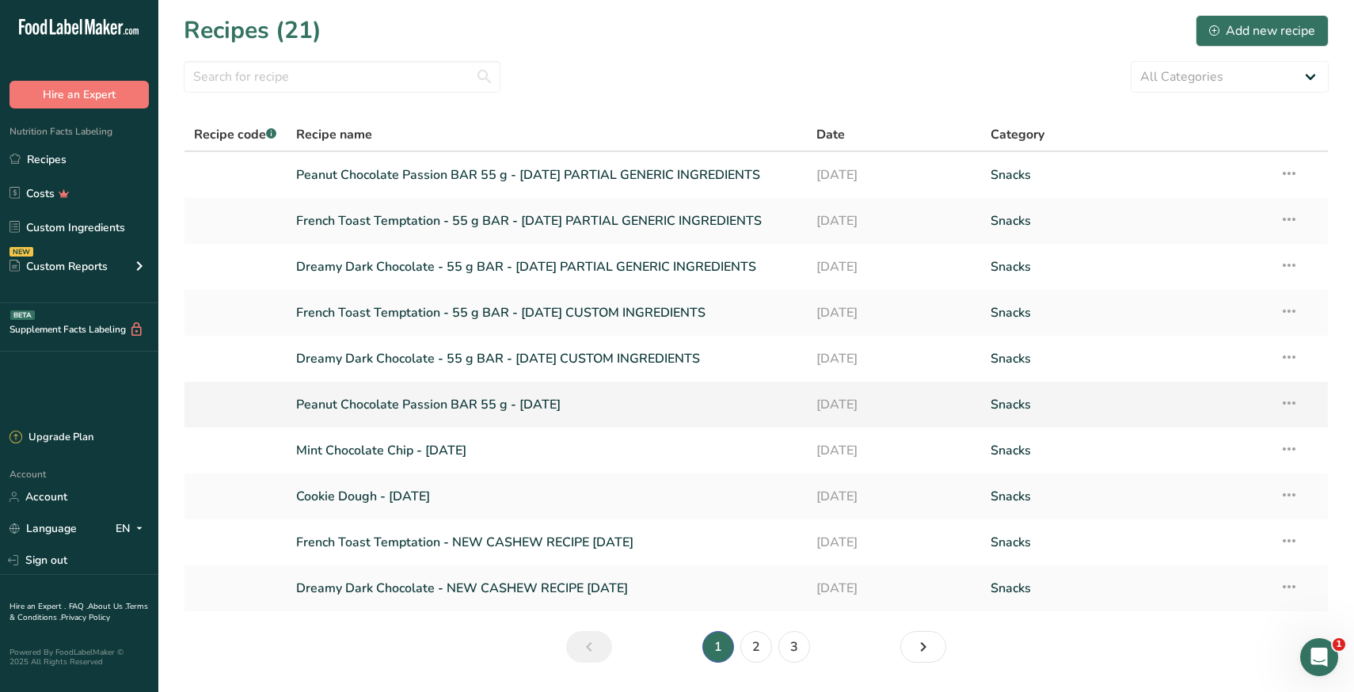
click at [457, 403] on link "Peanut Chocolate Passion BAR 55 g - [DATE]" at bounding box center [547, 404] width 502 height 33
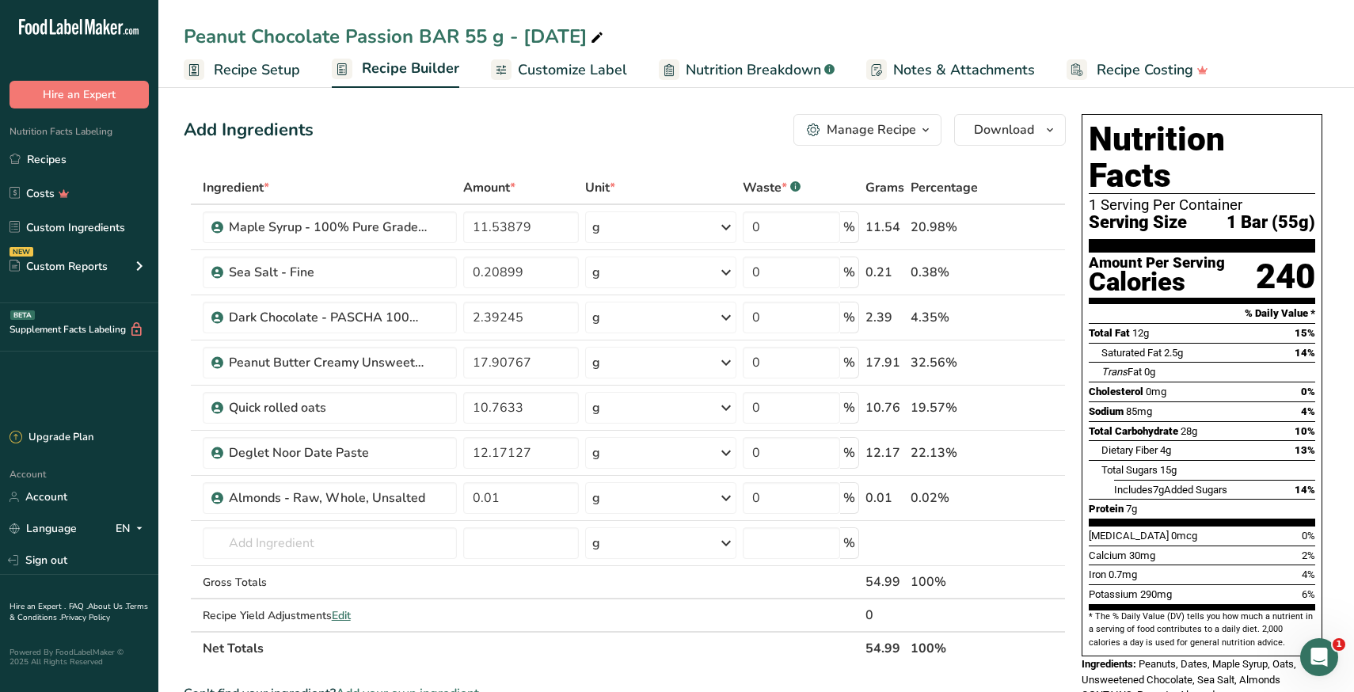
click at [607, 40] on div "Peanut Chocolate Passion BAR 55 g - [DATE]" at bounding box center [395, 36] width 423 height 29
type input "Peanut Chocolate Passion BAR 55 g - August 2025 CUSTOM INGREDIENTS"
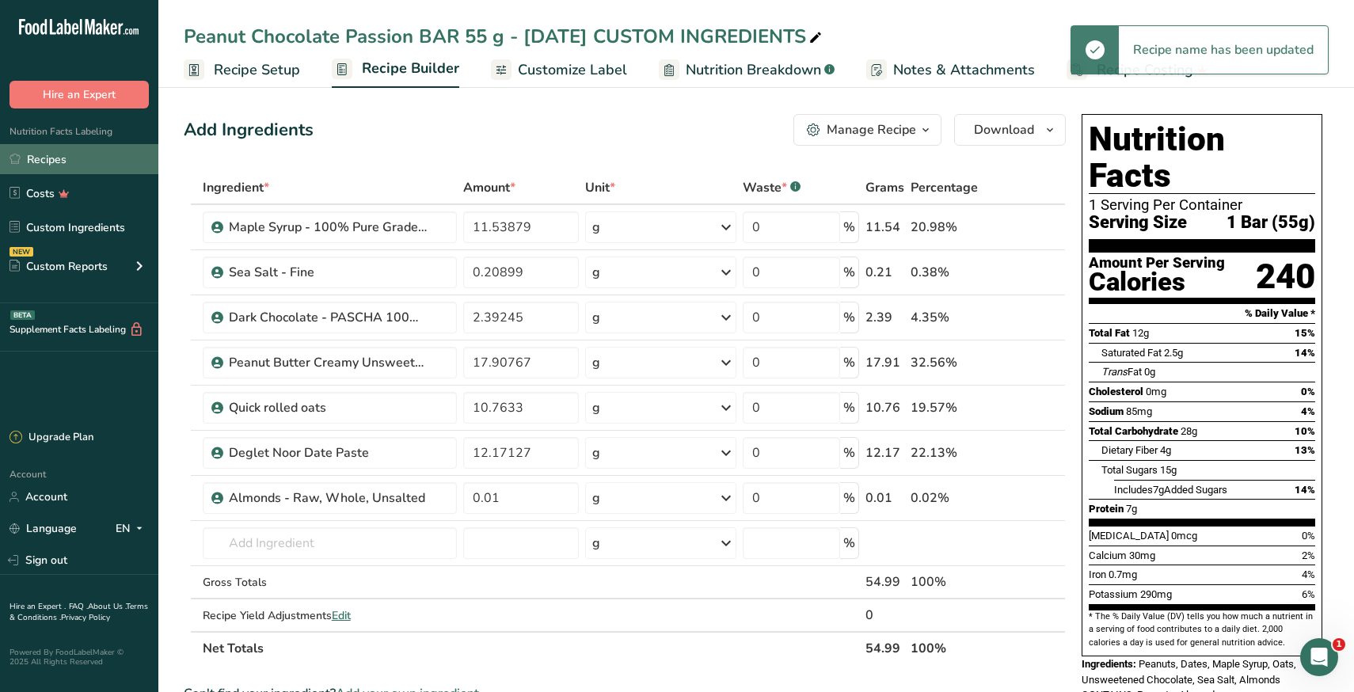
click at [45, 166] on link "Recipes" at bounding box center [79, 159] width 158 height 30
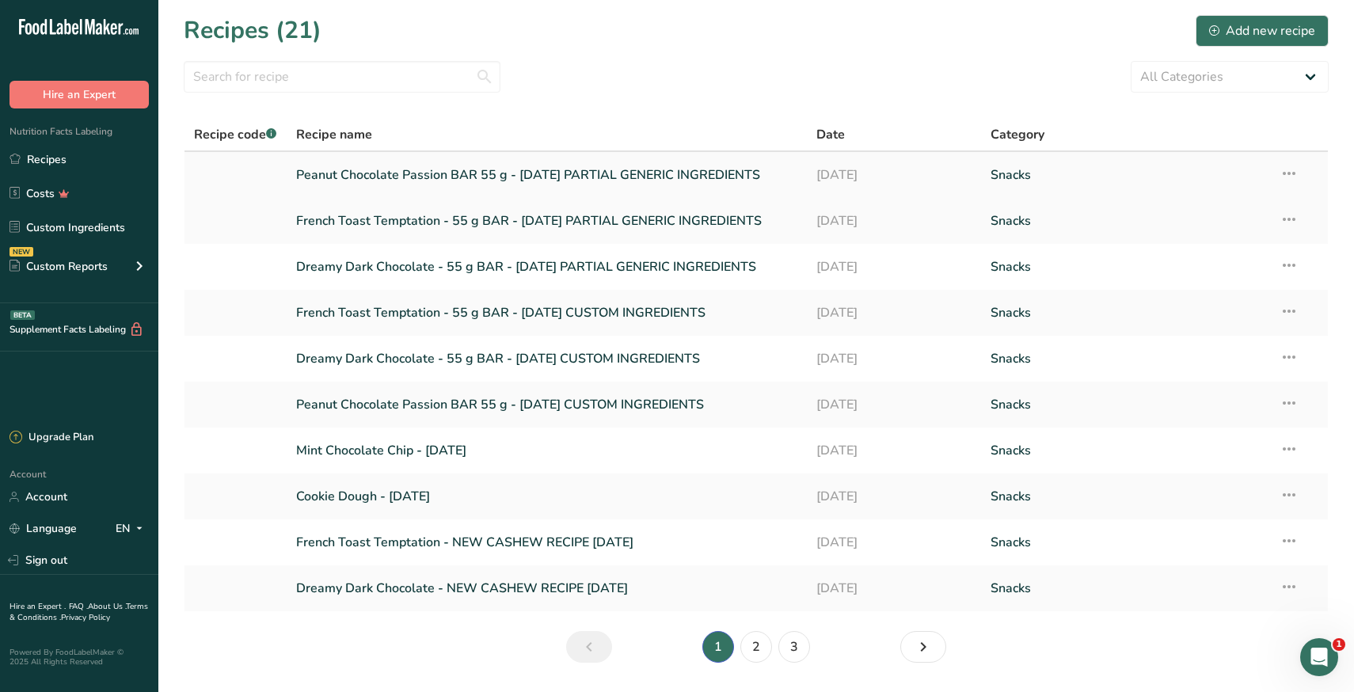
click at [575, 177] on link "Peanut Chocolate Passion BAR 55 g - August 2025 PARTIAL GENERIC INGREDIENTS" at bounding box center [547, 174] width 502 height 33
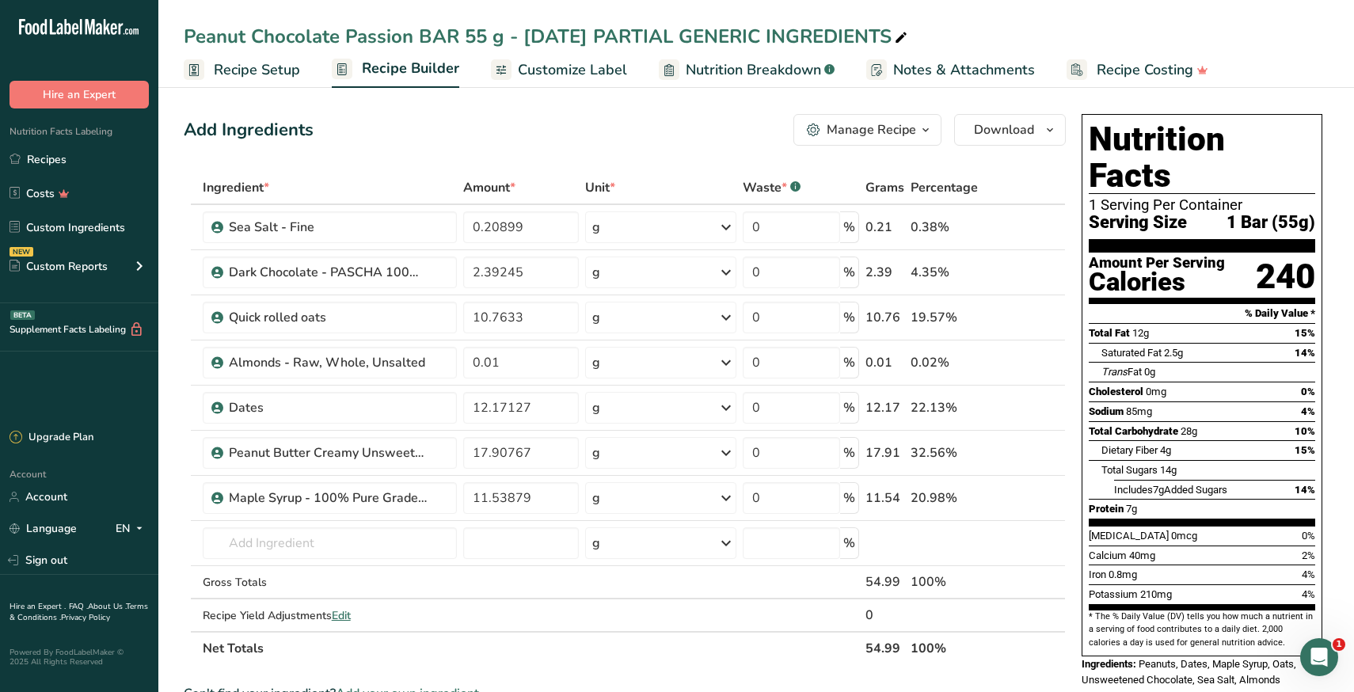
click at [599, 72] on span "Customize Label" at bounding box center [572, 69] width 109 height 21
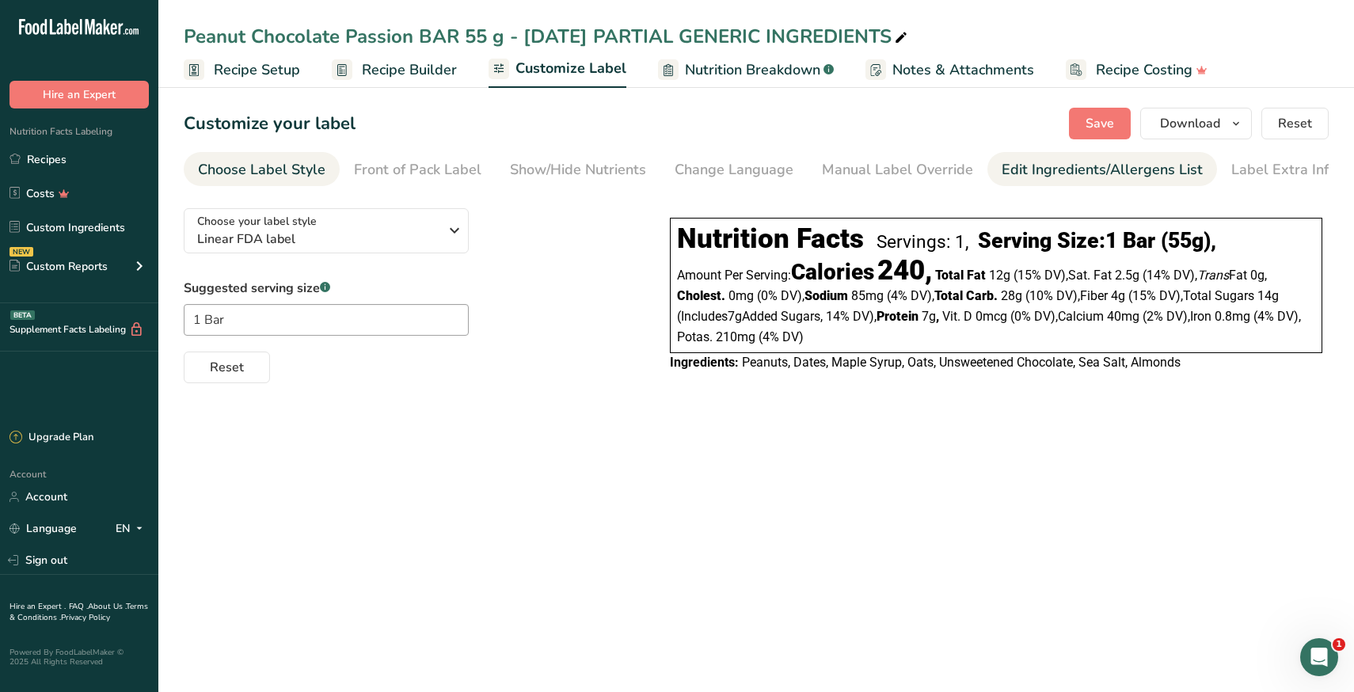
click at [1048, 177] on div "Edit Ingredients/Allergens List" at bounding box center [1102, 169] width 201 height 21
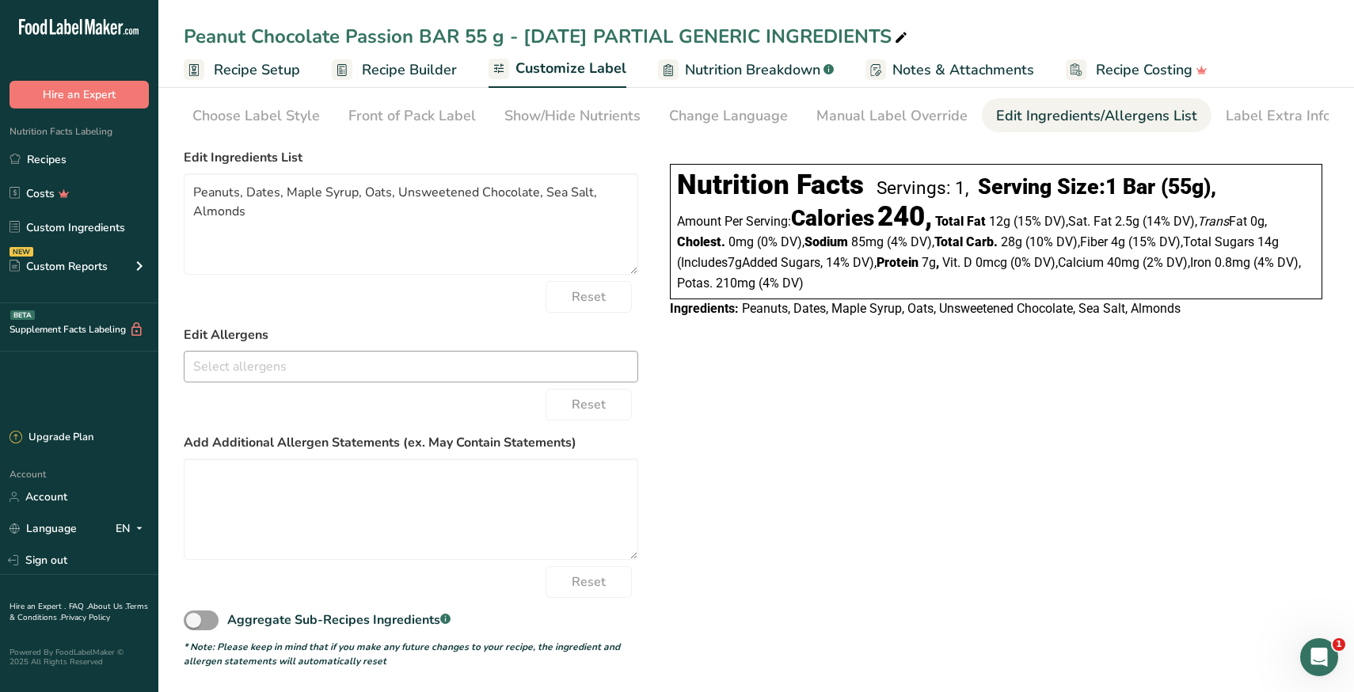
scroll to position [59, 0]
click at [360, 492] on textarea at bounding box center [411, 507] width 455 height 101
type textarea "CONTAINS: Peanuts, Almonds"
click at [752, 554] on div "Choose your label style Linear FDA label USA (FDA) Standard FDA label Tabular F…" at bounding box center [756, 403] width 1145 height 527
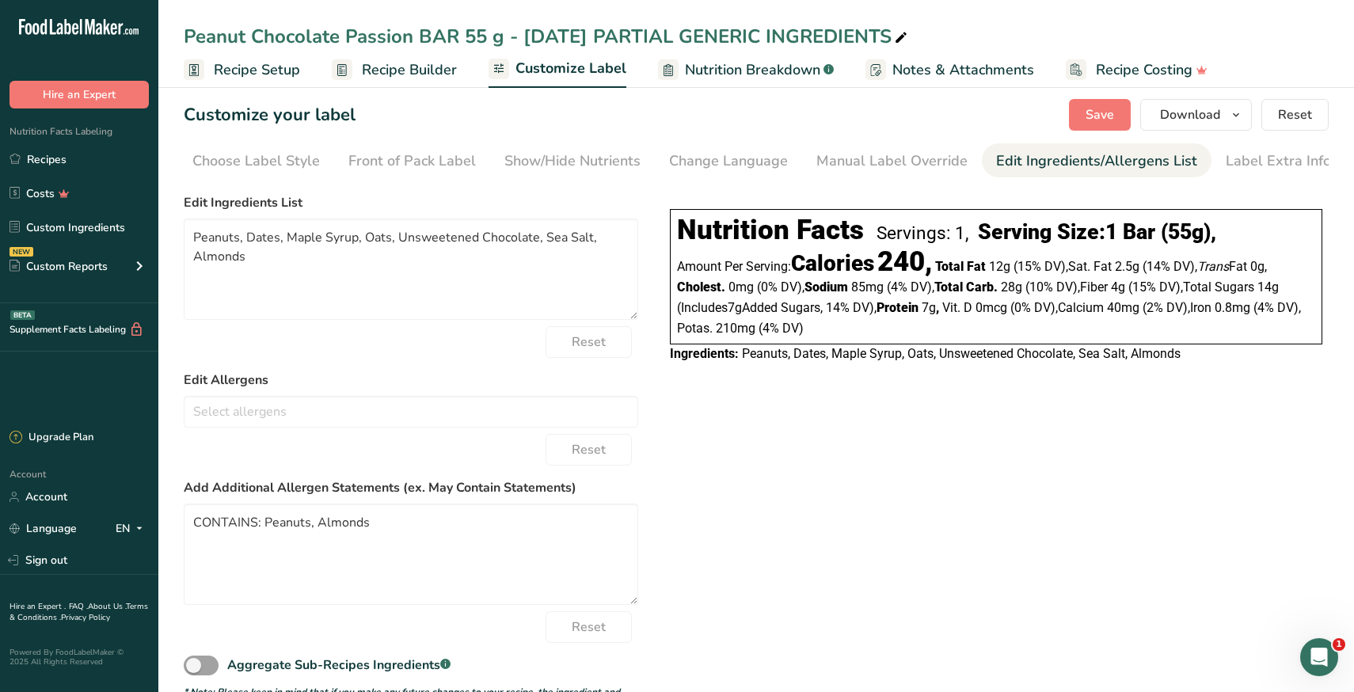
scroll to position [0, 0]
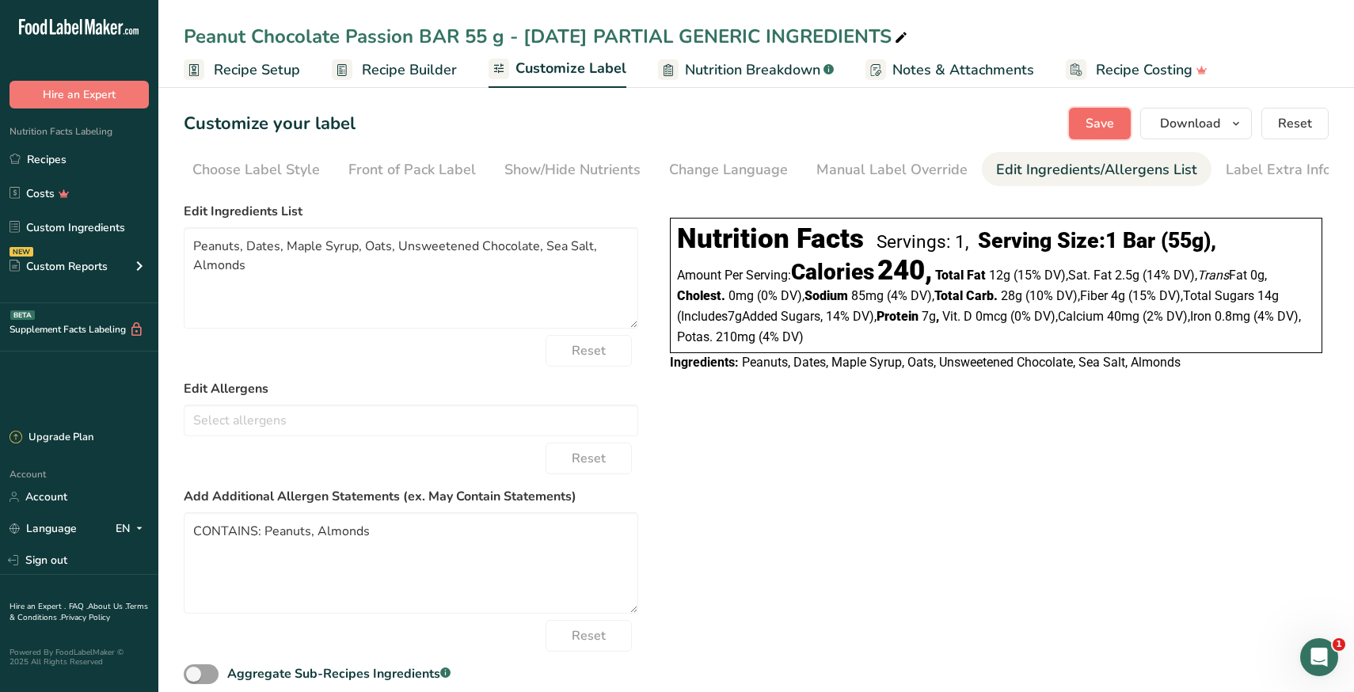
click at [1090, 120] on span "Save" at bounding box center [1100, 123] width 29 height 19
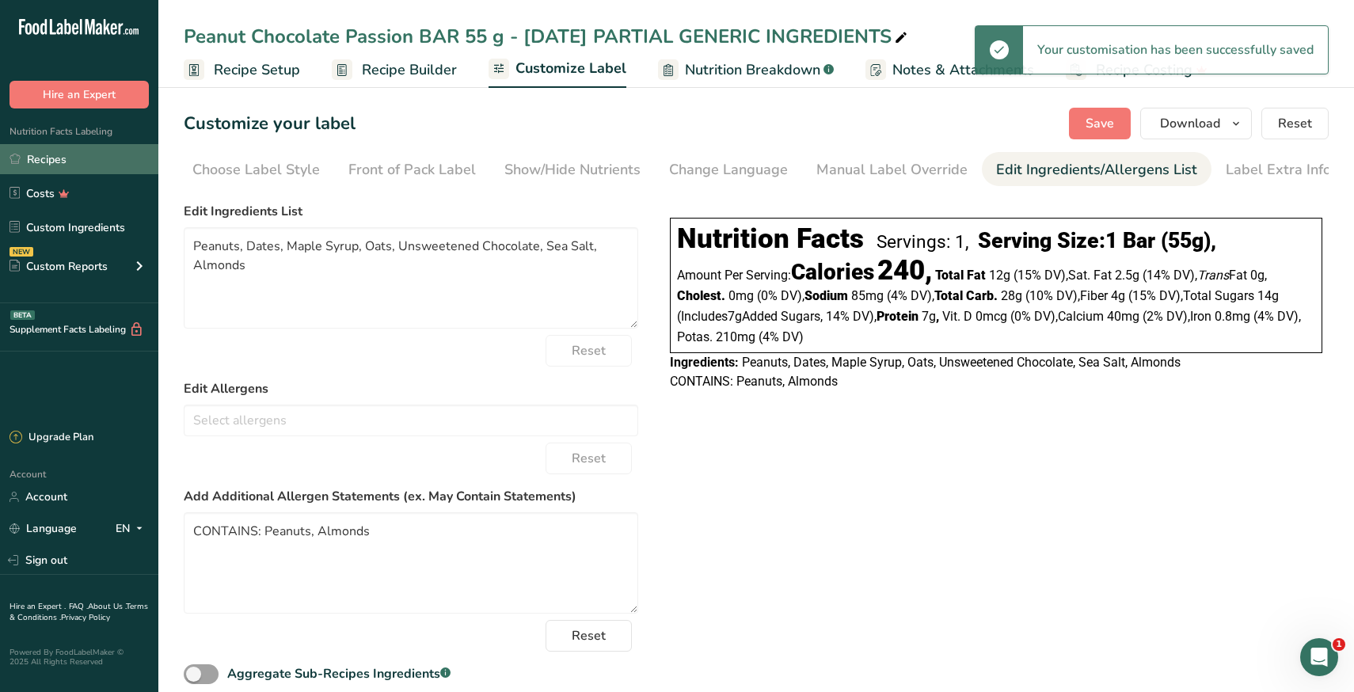
click at [78, 162] on link "Recipes" at bounding box center [79, 159] width 158 height 30
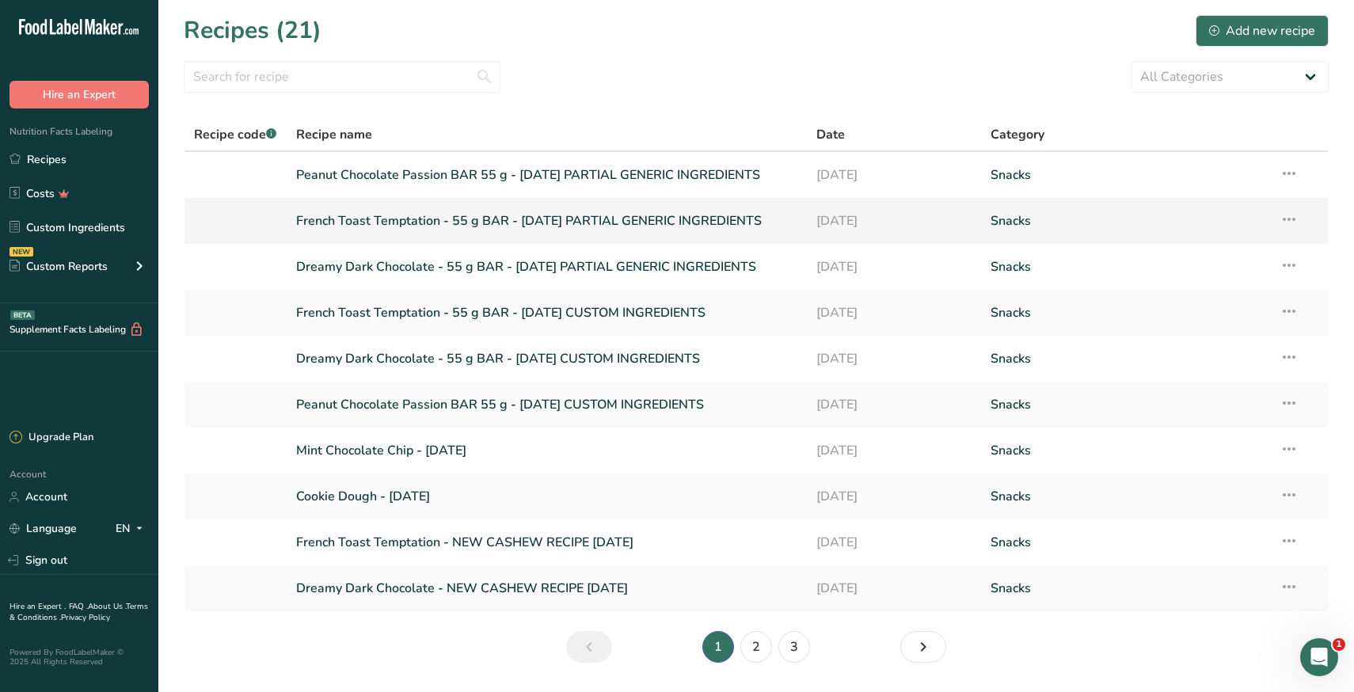
click at [426, 223] on link "French Toast Temptation - 55 g BAR - August 2025 PARTIAL GENERIC INGREDIENTS" at bounding box center [547, 220] width 502 height 33
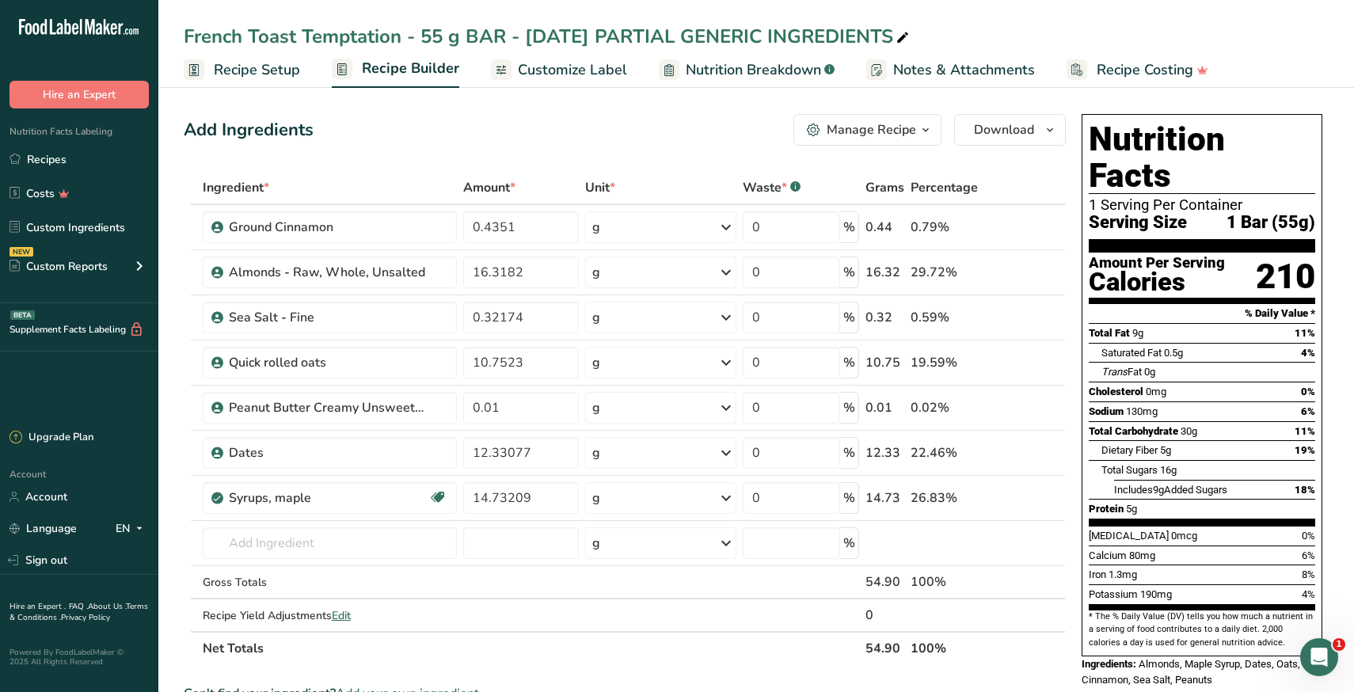
click at [579, 70] on span "Customize Label" at bounding box center [572, 69] width 109 height 21
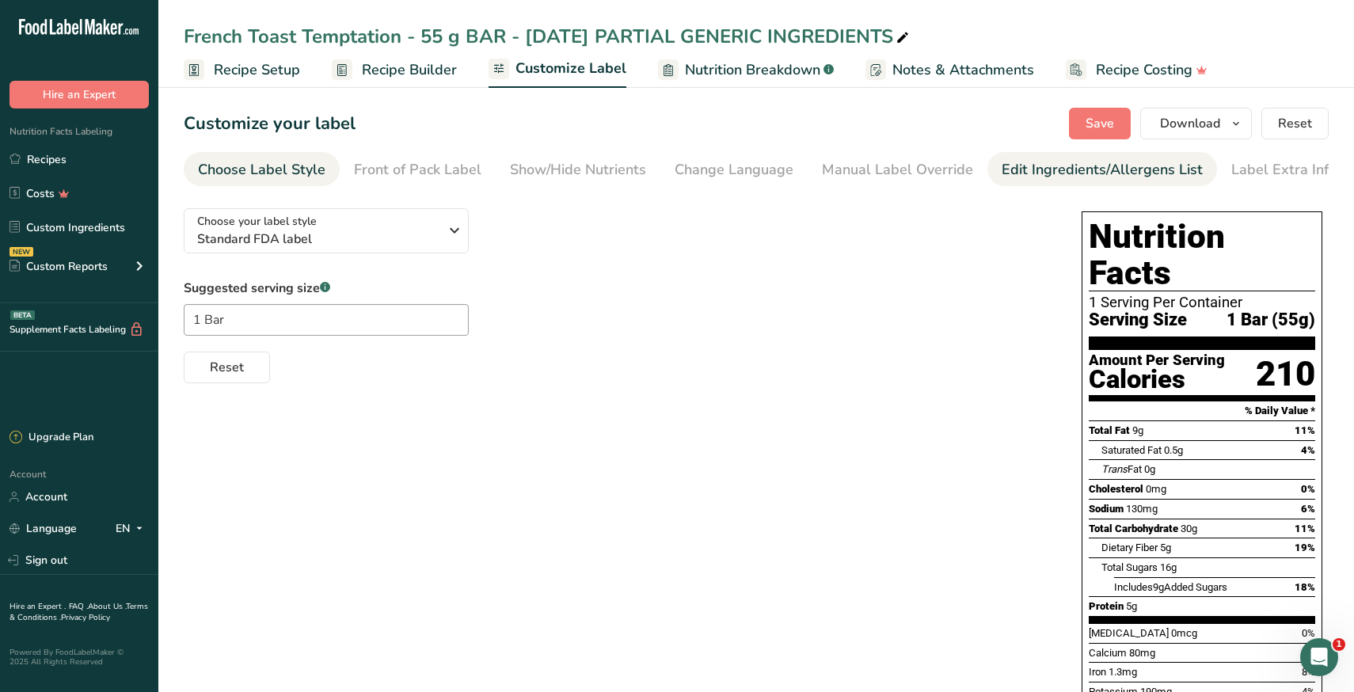
click at [1047, 163] on div "Edit Ingredients/Allergens List" at bounding box center [1102, 169] width 201 height 21
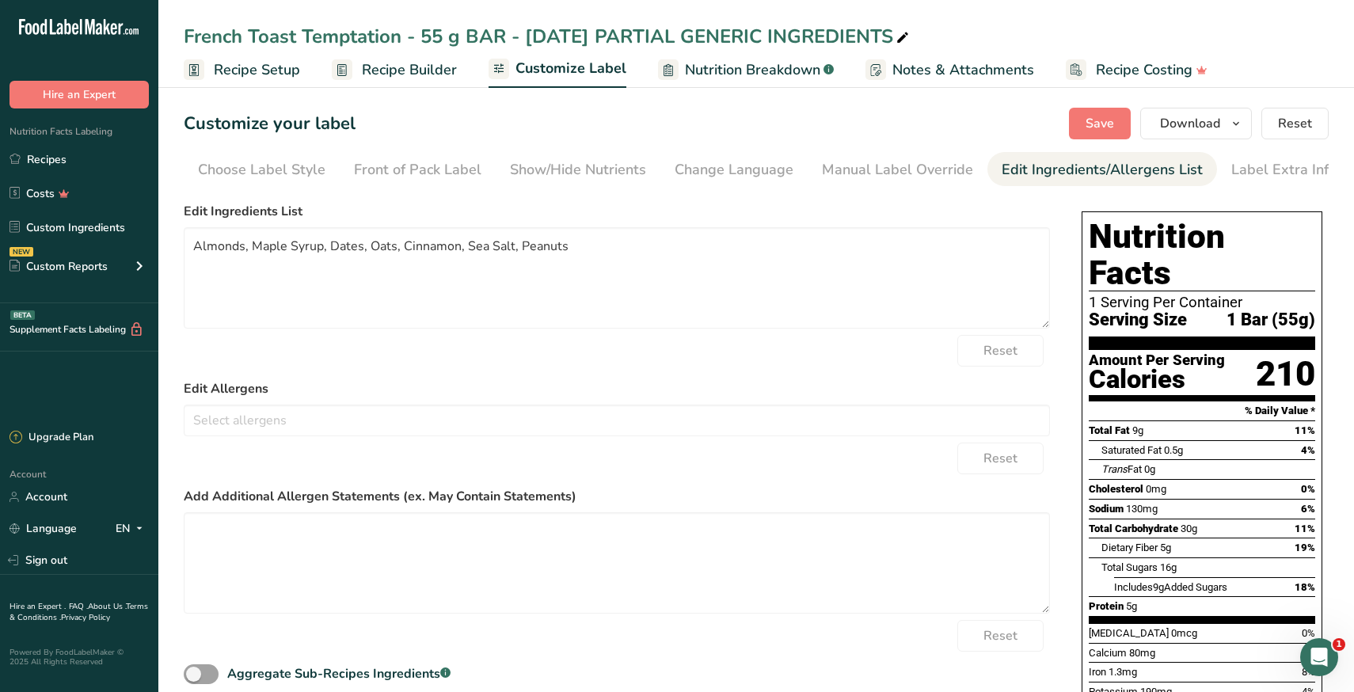
scroll to position [0, 6]
click at [325, 560] on textarea at bounding box center [617, 562] width 866 height 101
type textarea "CONTAINS: Almonds, Peanuts"
click at [1091, 127] on span "Save" at bounding box center [1100, 123] width 29 height 19
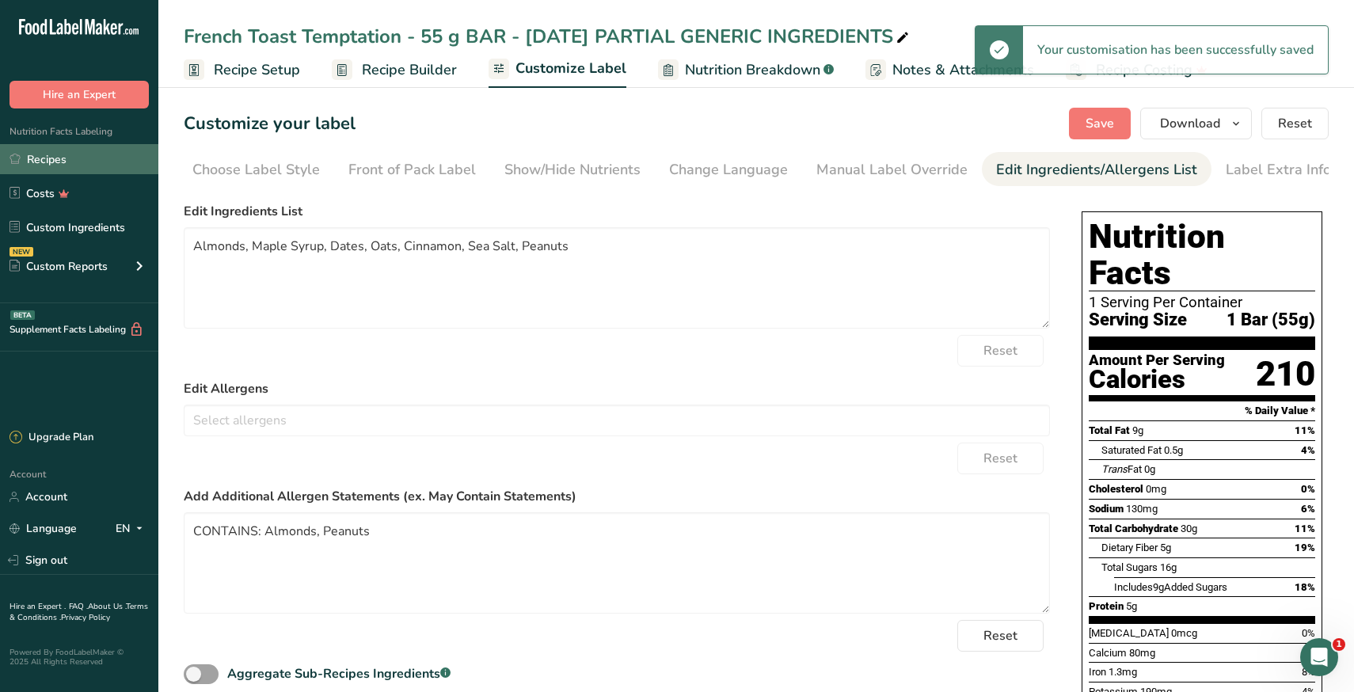
click at [55, 155] on link "Recipes" at bounding box center [79, 159] width 158 height 30
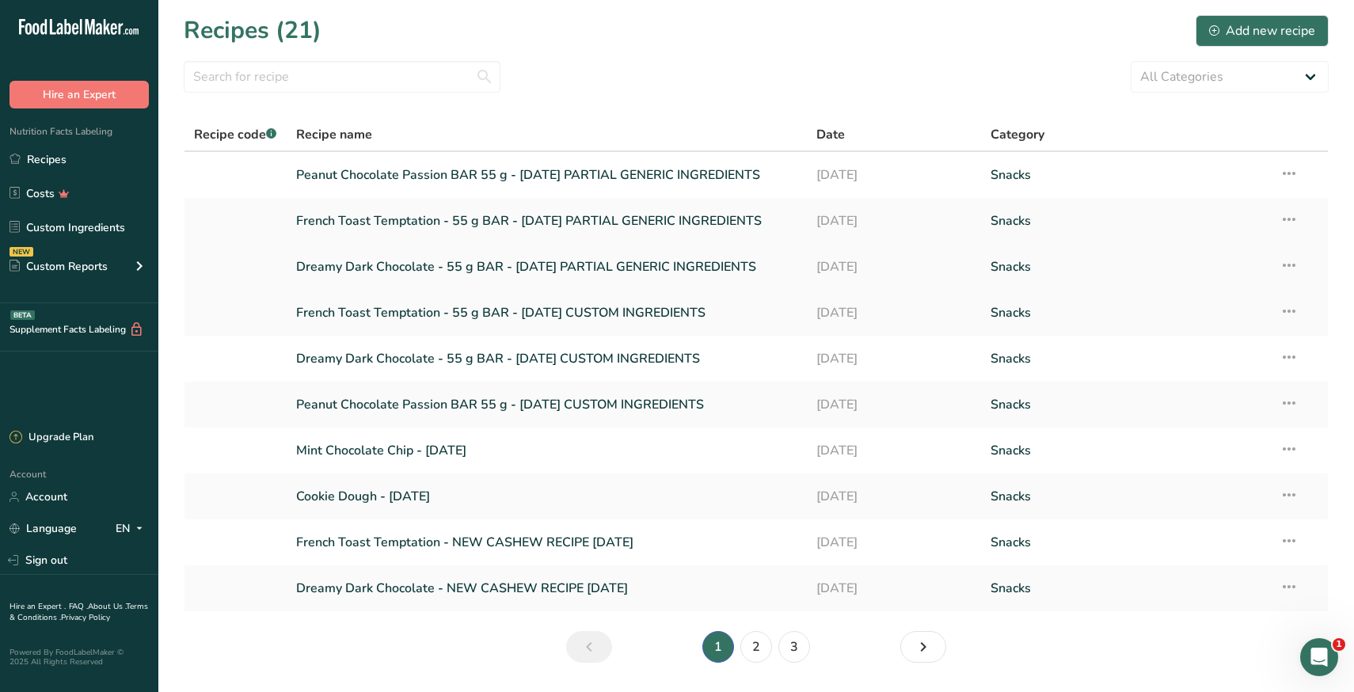
click at [396, 263] on link "Dreamy Dark Chocolate - 55 g BAR - August 2025 PARTIAL GENERIC INGREDIENTS" at bounding box center [547, 266] width 502 height 33
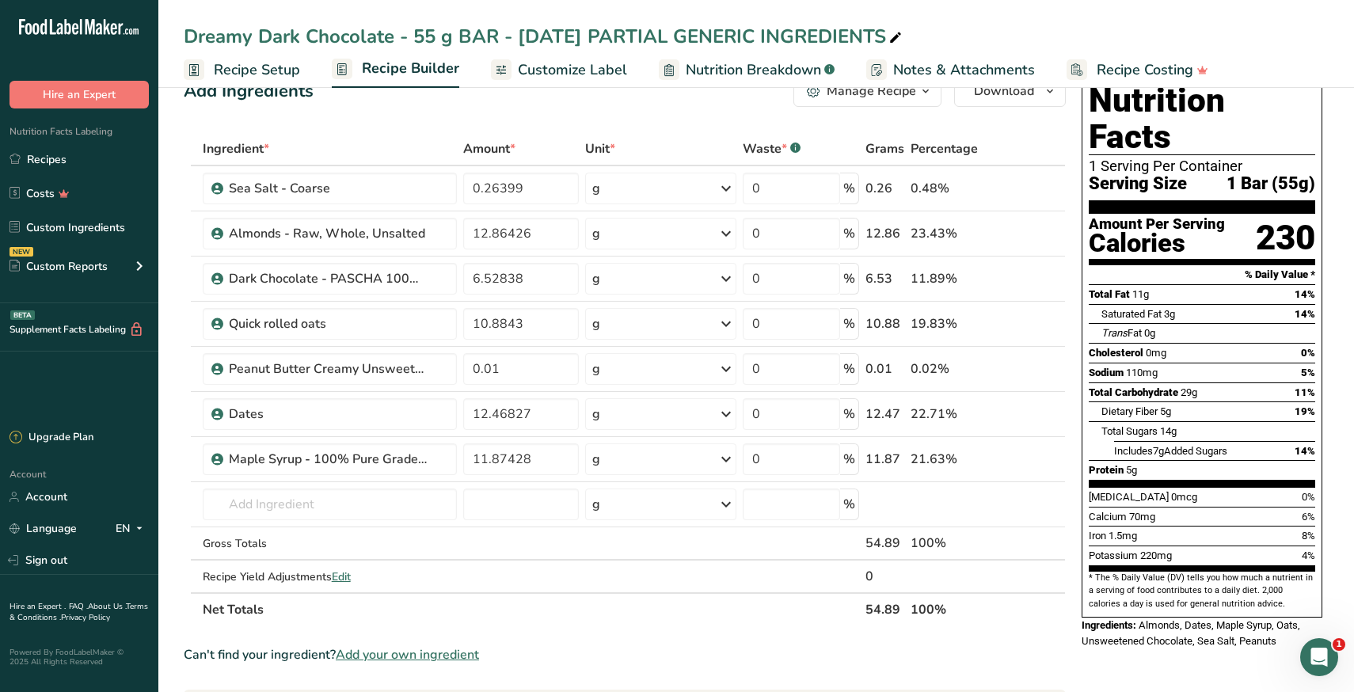
scroll to position [36, 0]
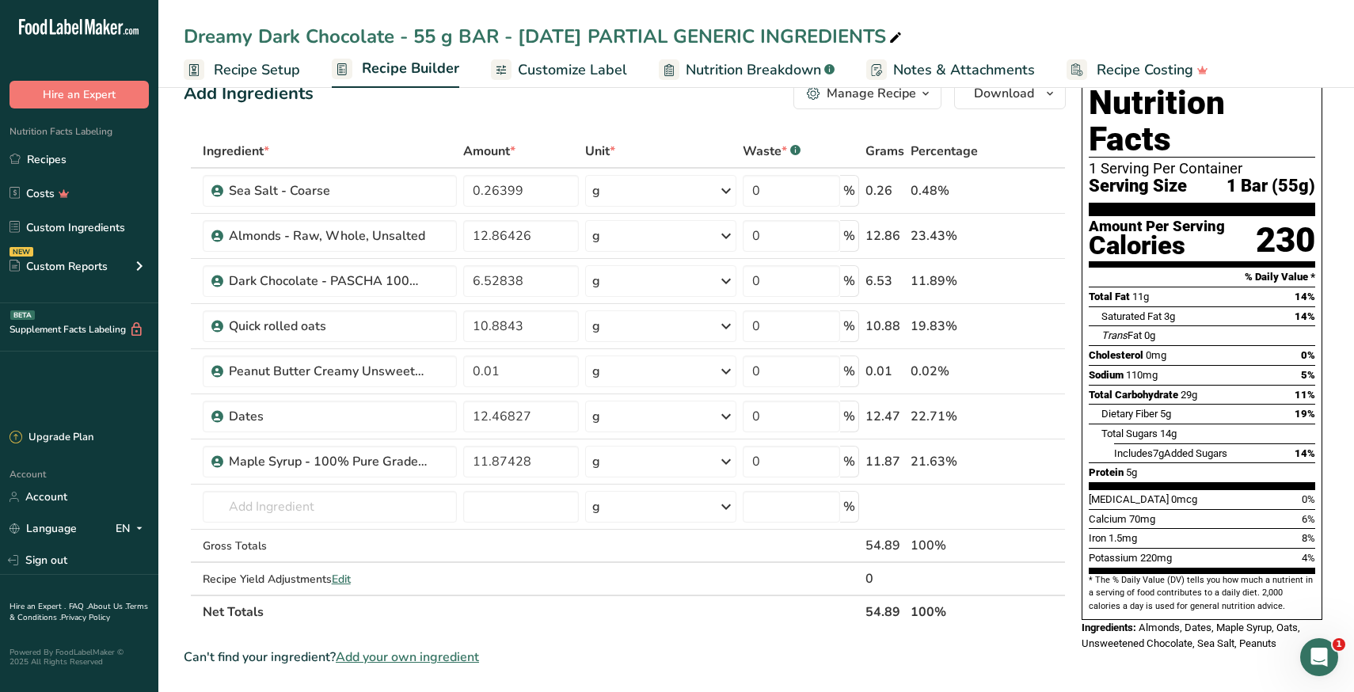
click at [588, 65] on span "Customize Label" at bounding box center [572, 69] width 109 height 21
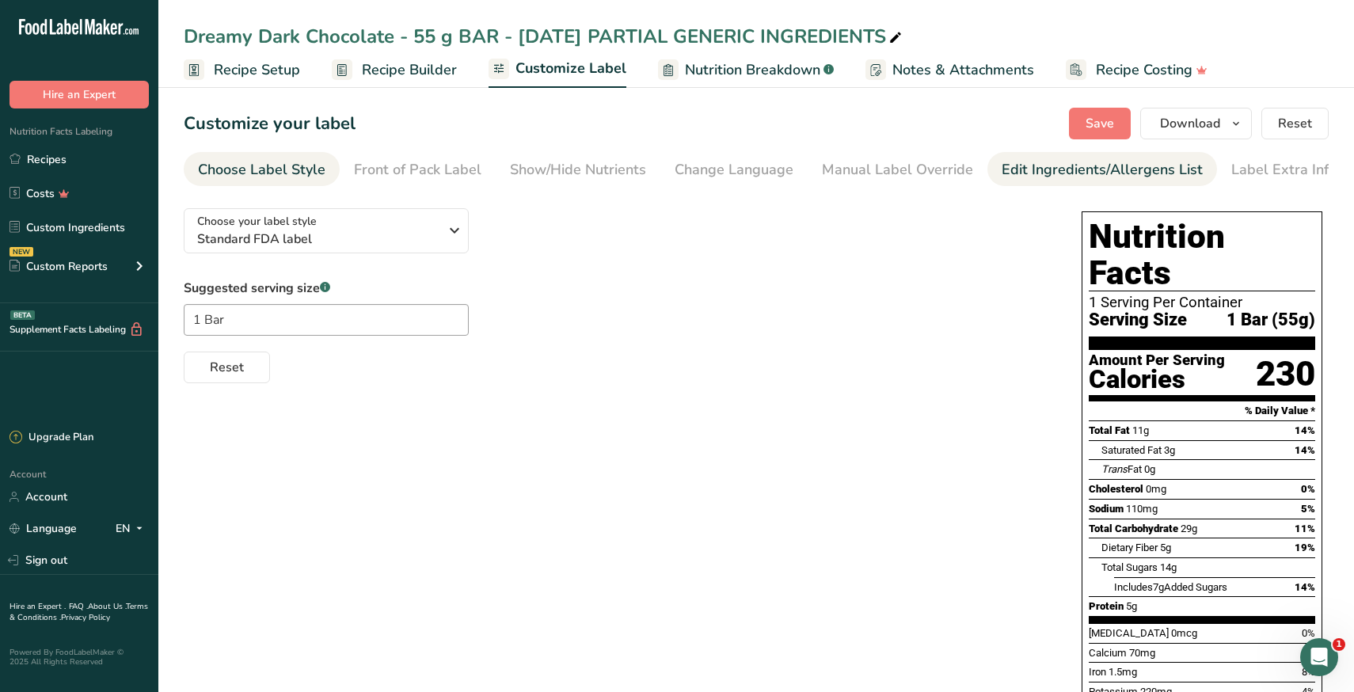
click at [1062, 169] on div "Edit Ingredients/Allergens List" at bounding box center [1102, 169] width 201 height 21
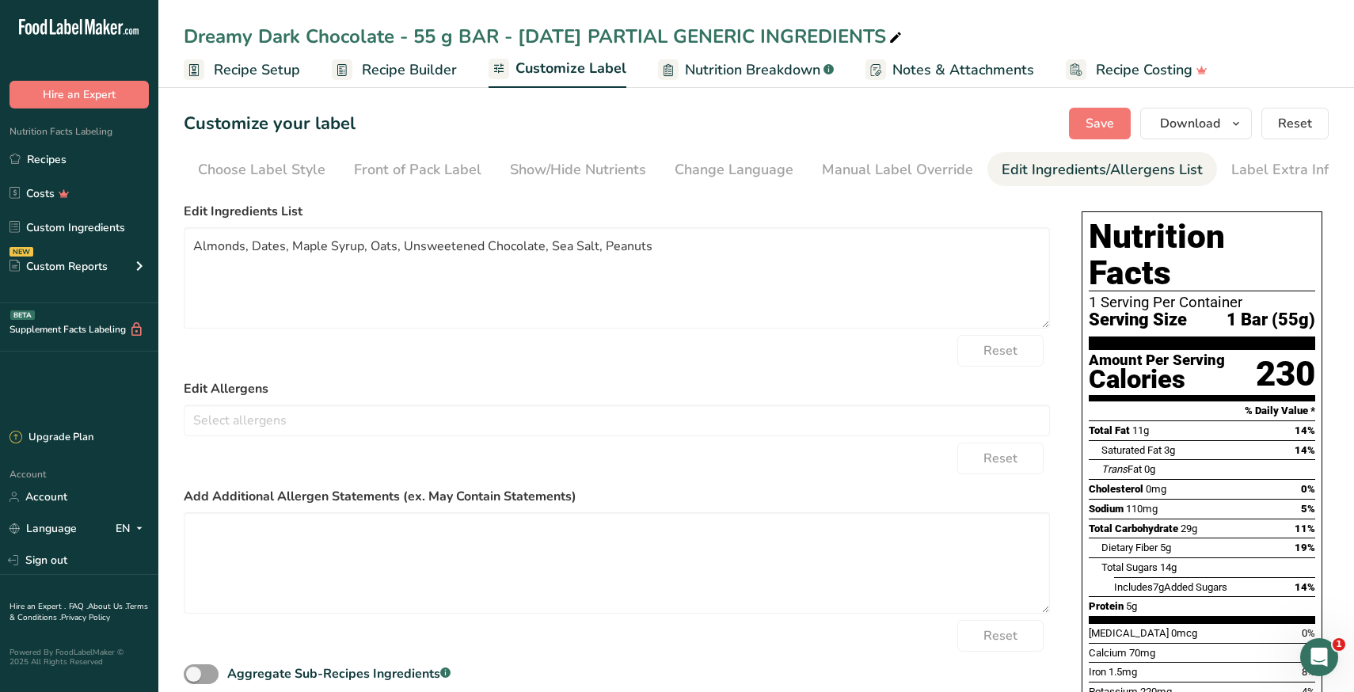
scroll to position [0, 6]
click at [354, 565] on textarea at bounding box center [617, 562] width 866 height 101
type textarea "c"
type textarea "CONTAINS: Almonds, Peanuts"
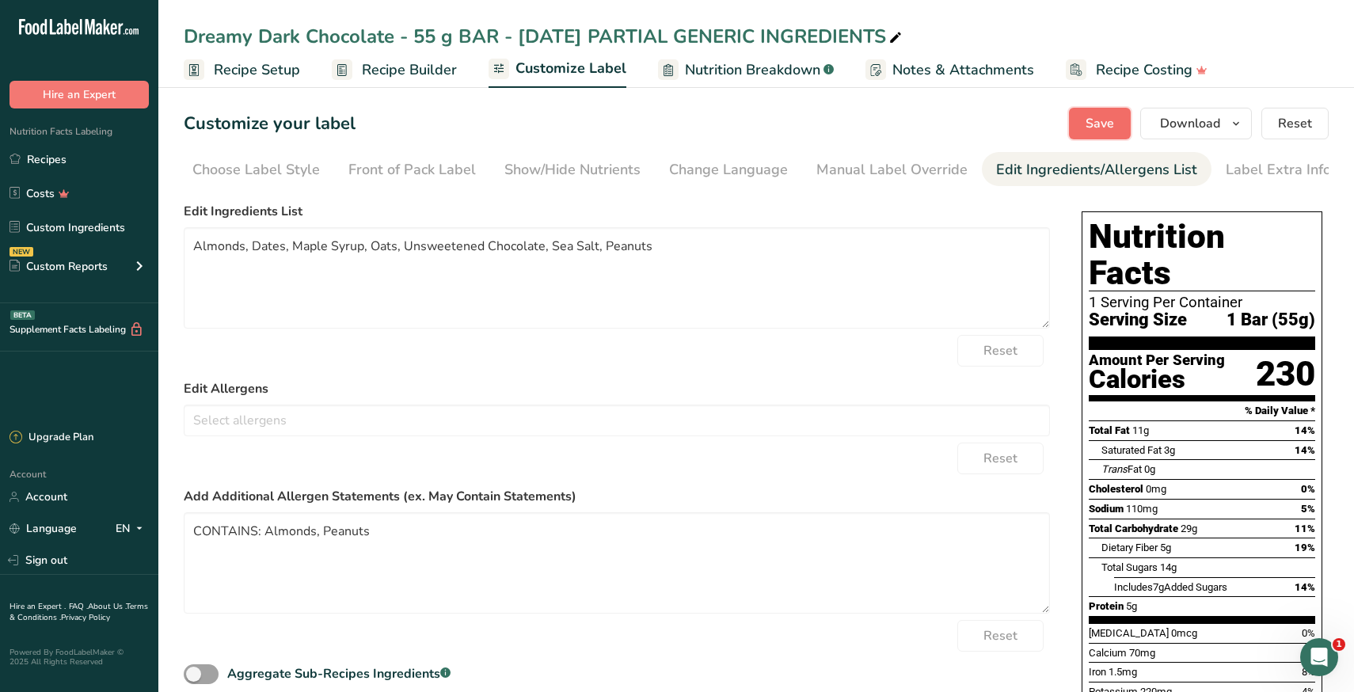
click at [1110, 114] on span "Save" at bounding box center [1100, 123] width 29 height 19
click at [45, 162] on link "Recipes" at bounding box center [79, 159] width 158 height 30
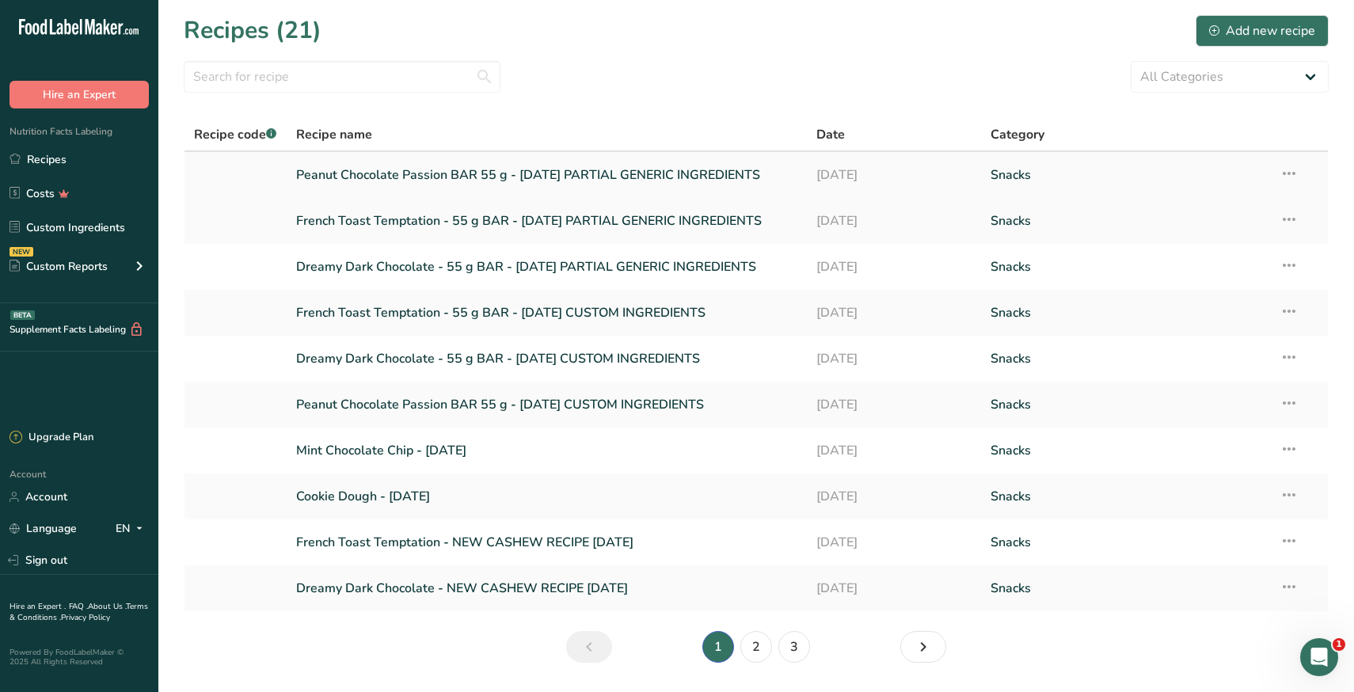
click at [512, 181] on link "Peanut Chocolate Passion BAR 55 g - August 2025 PARTIAL GENERIC INGREDIENTS" at bounding box center [547, 174] width 502 height 33
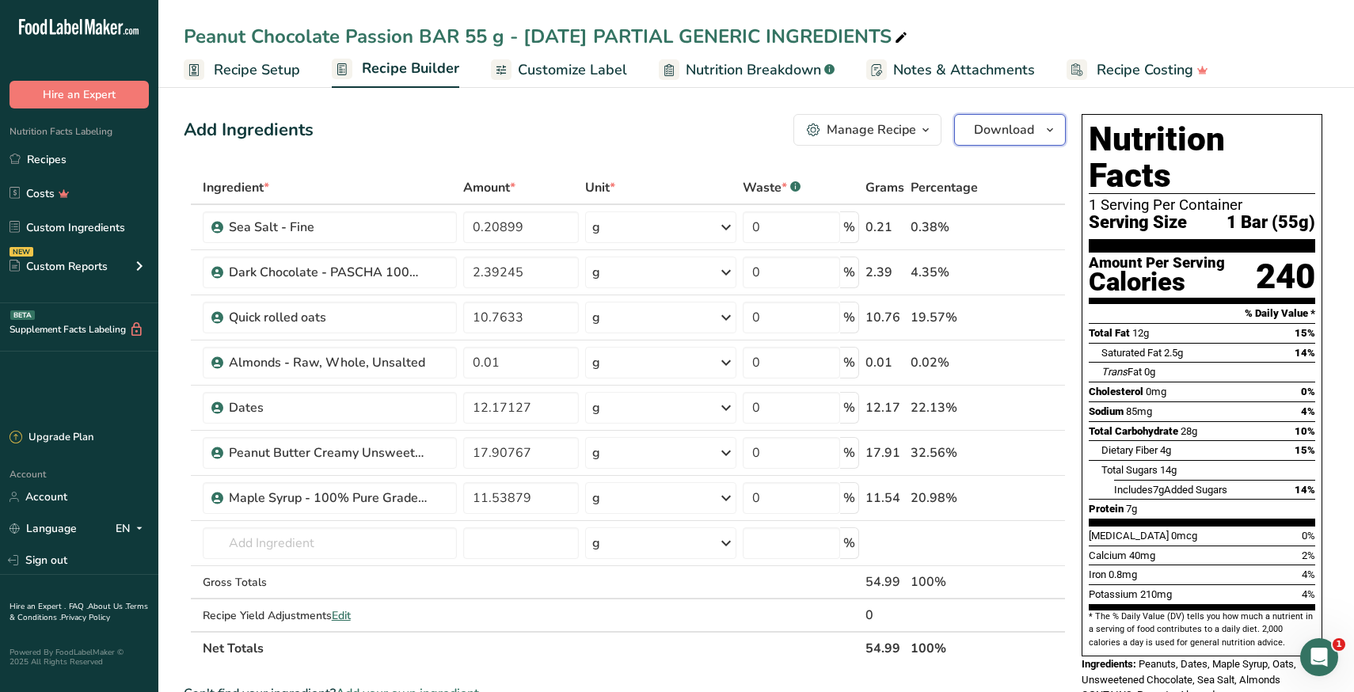
click at [1001, 122] on span "Download" at bounding box center [1004, 129] width 60 height 19
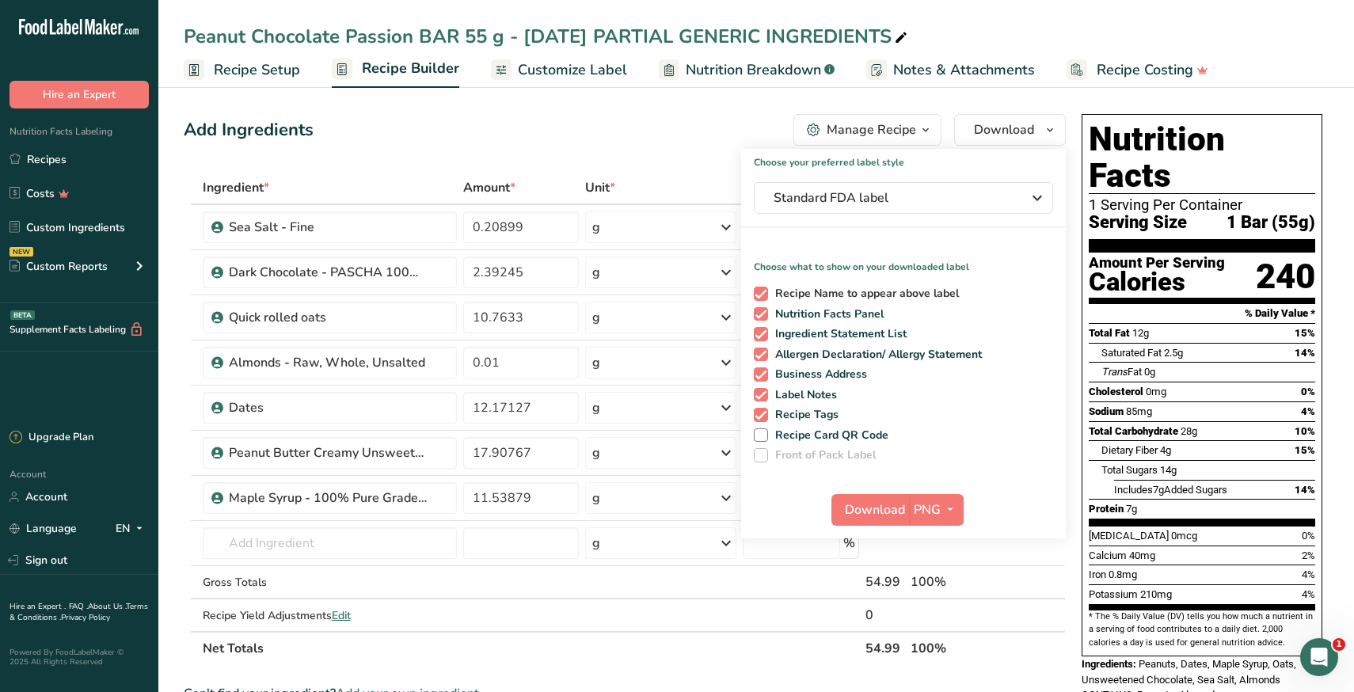
click at [759, 291] on span at bounding box center [761, 294] width 14 height 14
click at [759, 291] on input "Recipe Name to appear above label" at bounding box center [759, 293] width 10 height 10
checkbox input "false"
click at [759, 375] on span at bounding box center [761, 374] width 14 height 14
click at [759, 375] on input "Business Address" at bounding box center [759, 374] width 10 height 10
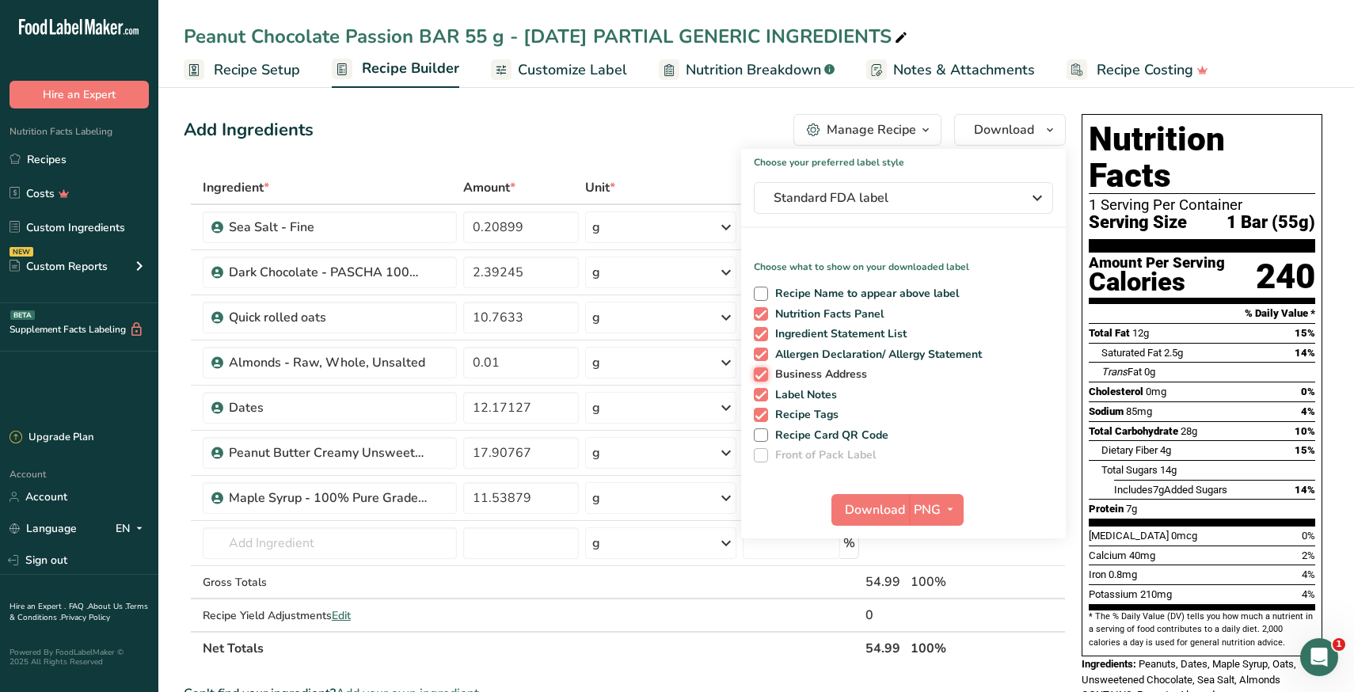
checkbox input "false"
click at [760, 396] on span at bounding box center [761, 395] width 14 height 14
click at [760, 396] on input "Label Notes" at bounding box center [759, 395] width 10 height 10
checkbox input "false"
click at [763, 417] on span at bounding box center [761, 415] width 14 height 14
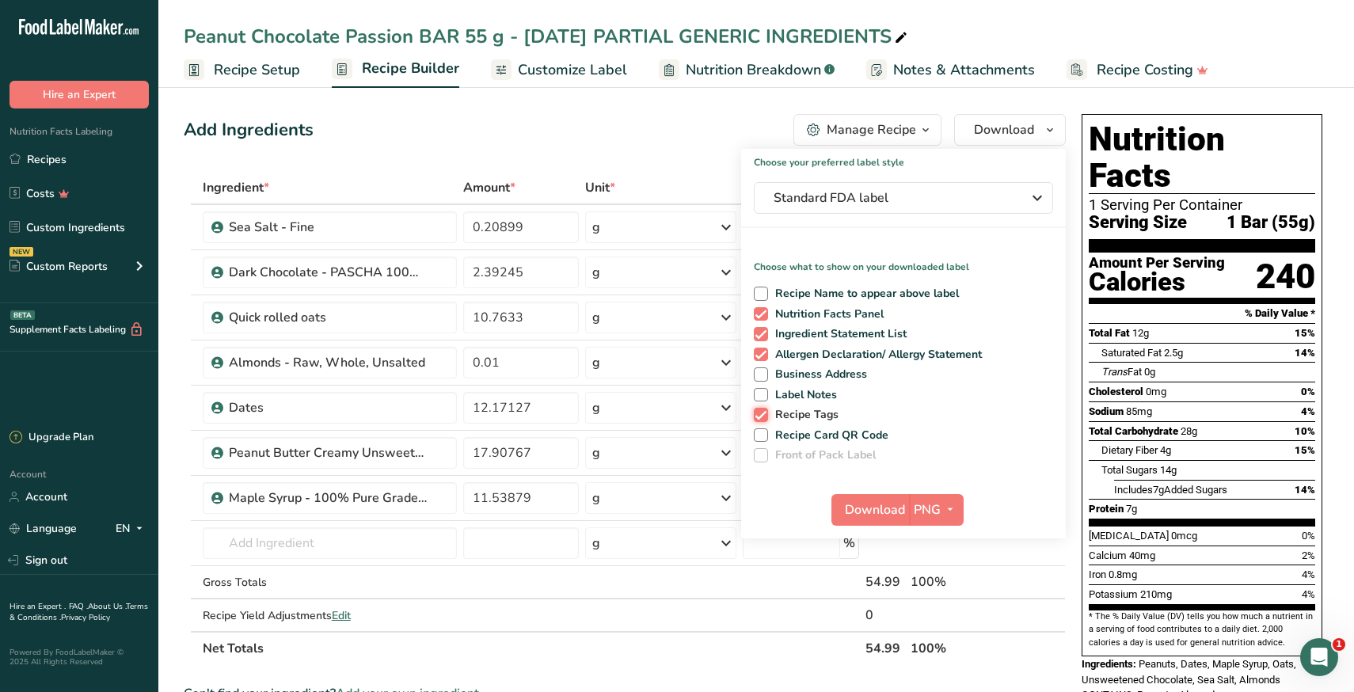
click at [763, 417] on input "Recipe Tags" at bounding box center [759, 414] width 10 height 10
checkbox input "false"
click at [881, 521] on button "Download" at bounding box center [870, 510] width 78 height 32
click at [55, 162] on link "Recipes" at bounding box center [79, 159] width 158 height 30
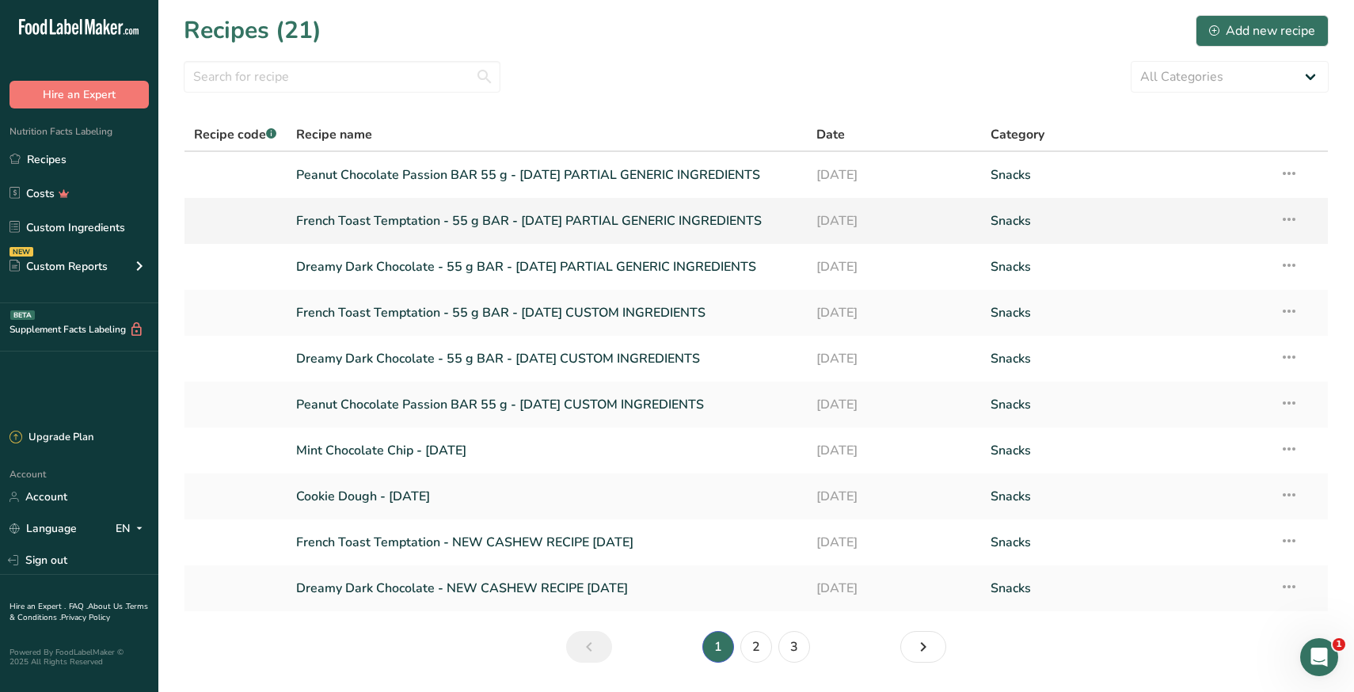
click at [482, 217] on link "French Toast Temptation - 55 g BAR - August 2025 PARTIAL GENERIC INGREDIENTS" at bounding box center [547, 220] width 502 height 33
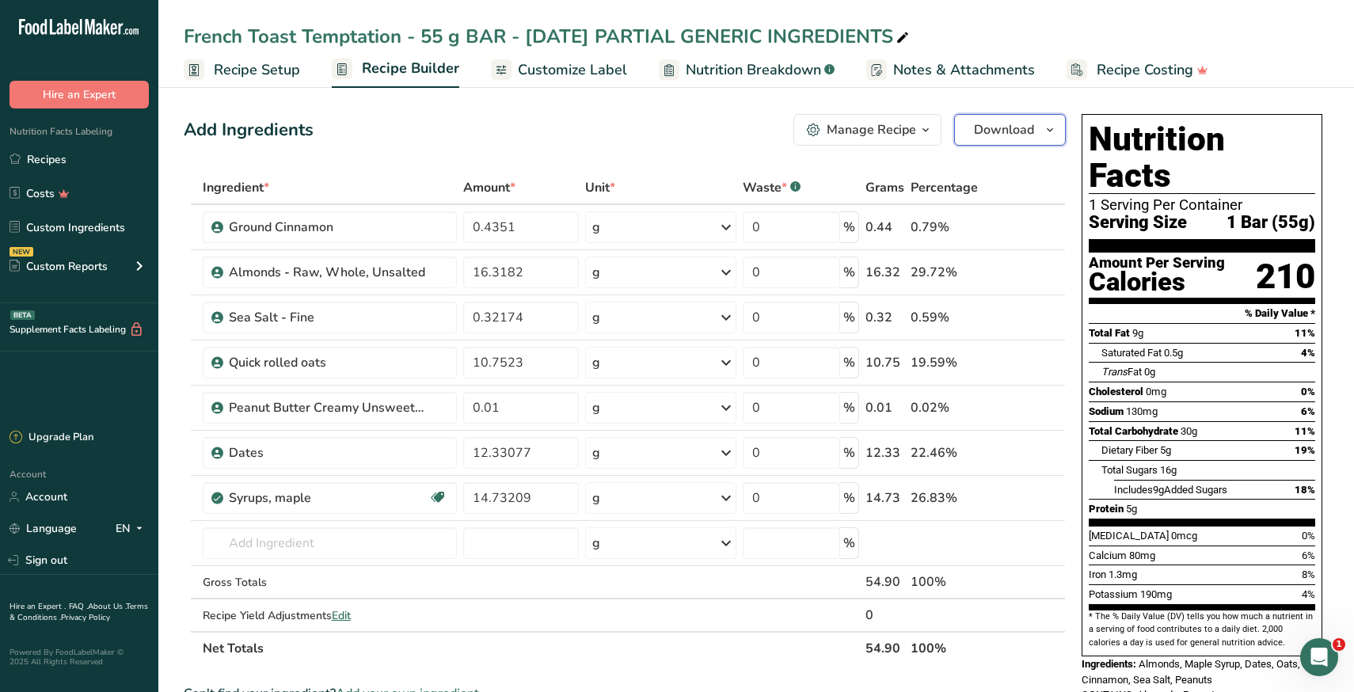
click at [1001, 134] on span "Download" at bounding box center [1004, 129] width 60 height 19
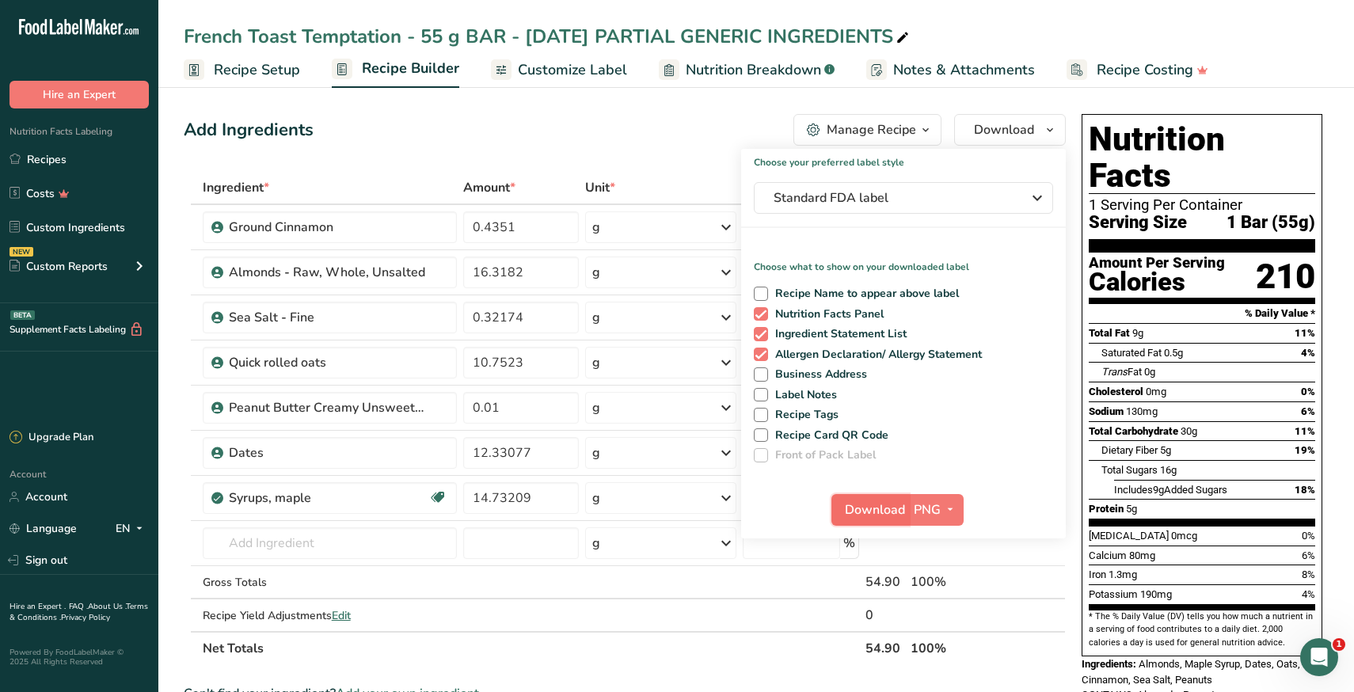
click at [867, 507] on span "Download" at bounding box center [875, 509] width 60 height 19
click at [70, 163] on link "Recipes" at bounding box center [79, 159] width 158 height 30
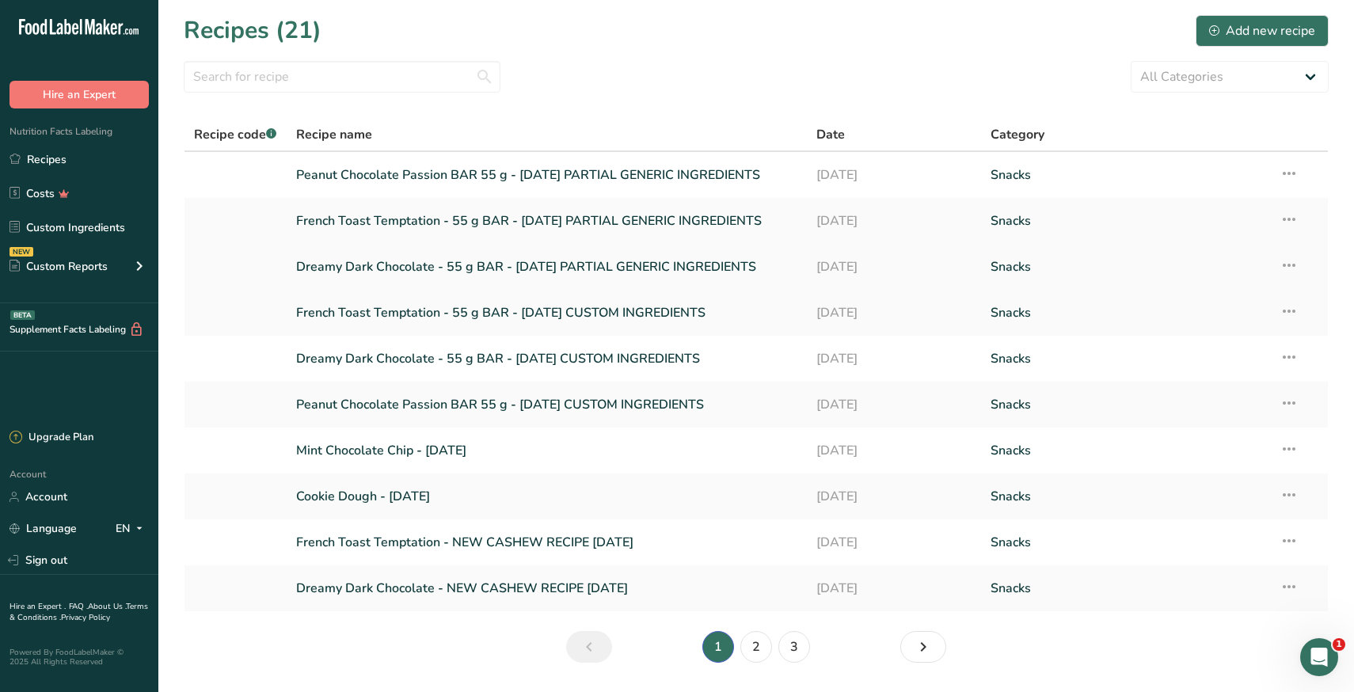
click at [383, 268] on link "Dreamy Dark Chocolate - 55 g BAR - August 2025 PARTIAL GENERIC INGREDIENTS" at bounding box center [547, 266] width 502 height 33
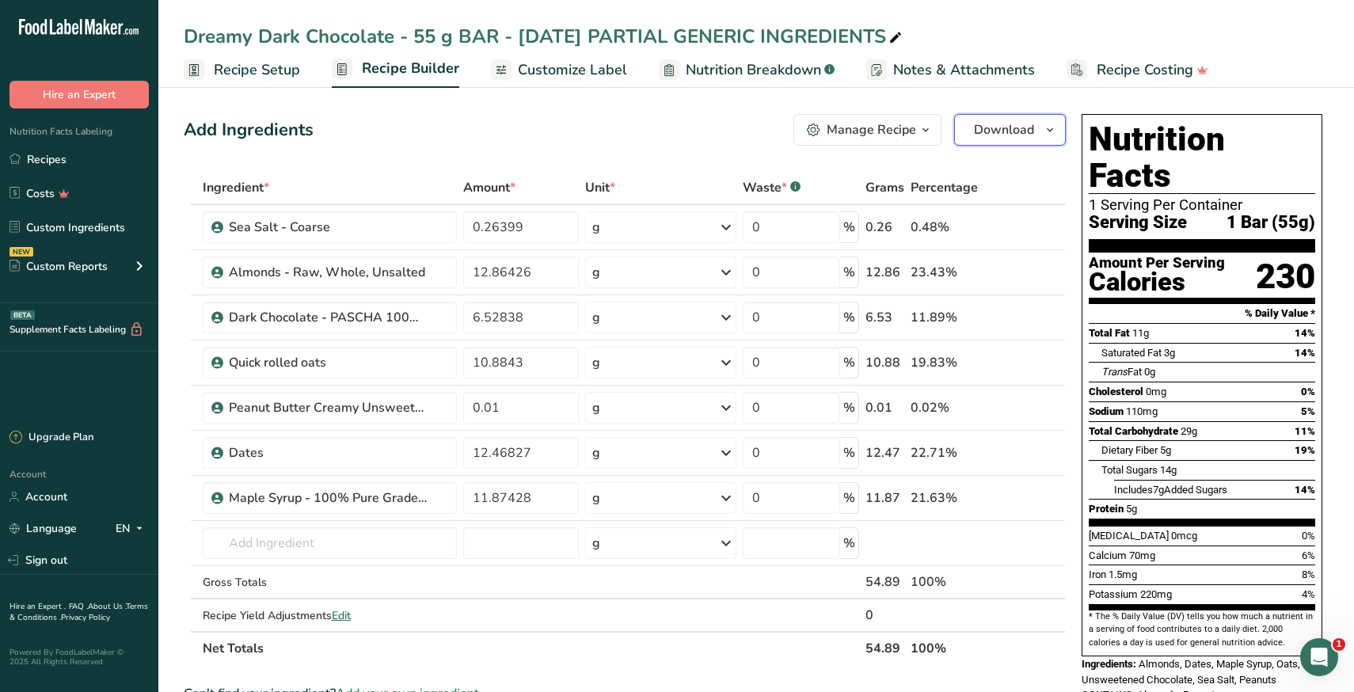
click at [981, 127] on span "Download" at bounding box center [1004, 129] width 60 height 19
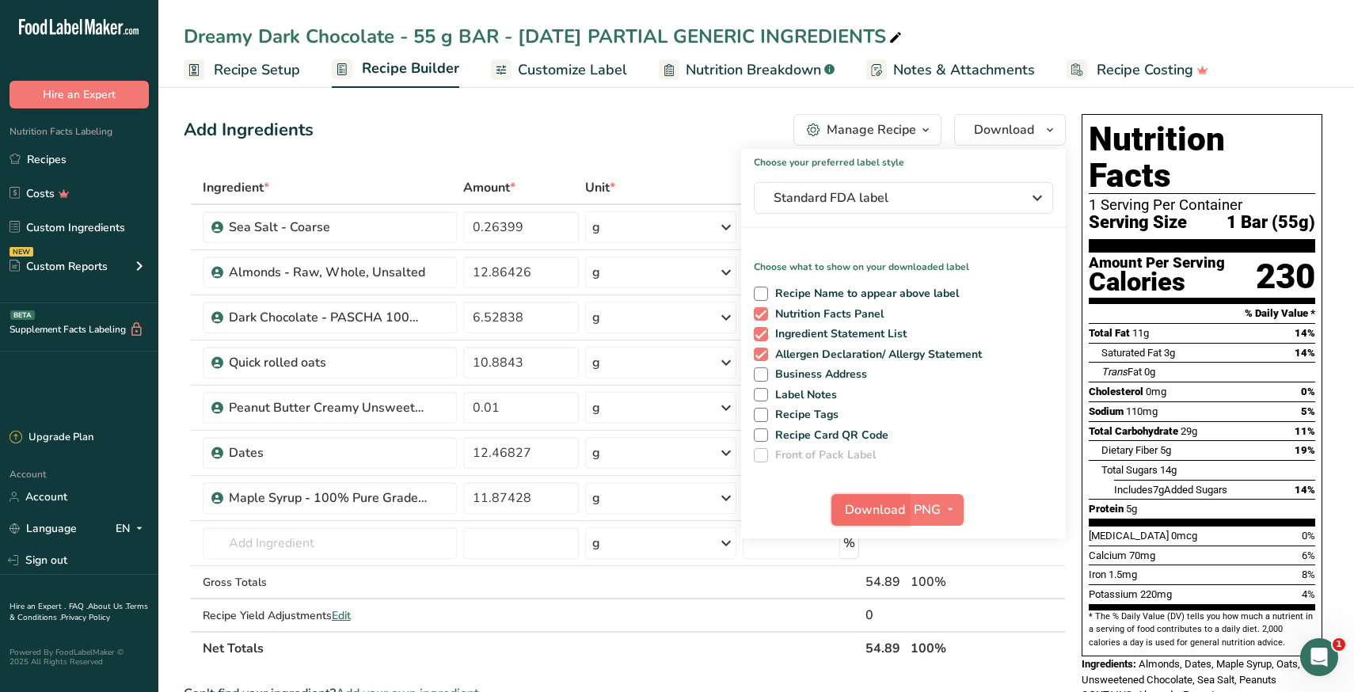
click at [879, 511] on span "Download" at bounding box center [875, 509] width 60 height 19
